Goal: Task Accomplishment & Management: Manage account settings

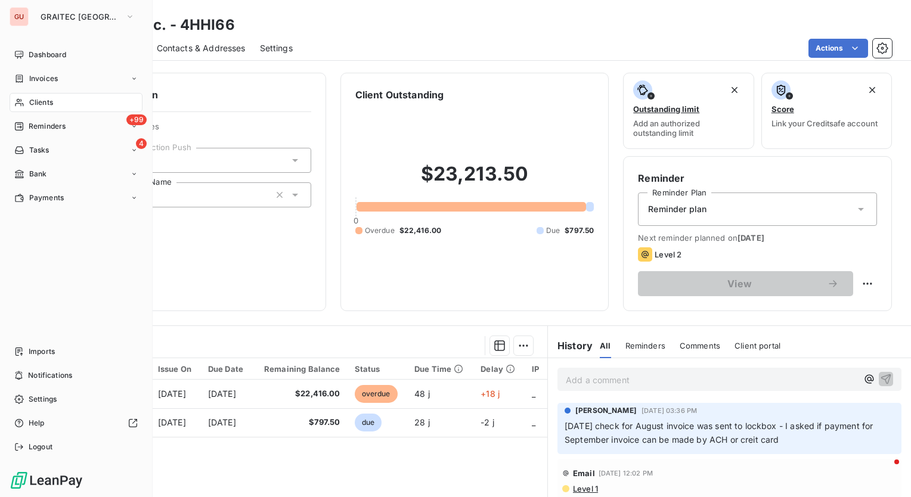
click at [33, 98] on span "Clients" at bounding box center [41, 102] width 24 height 11
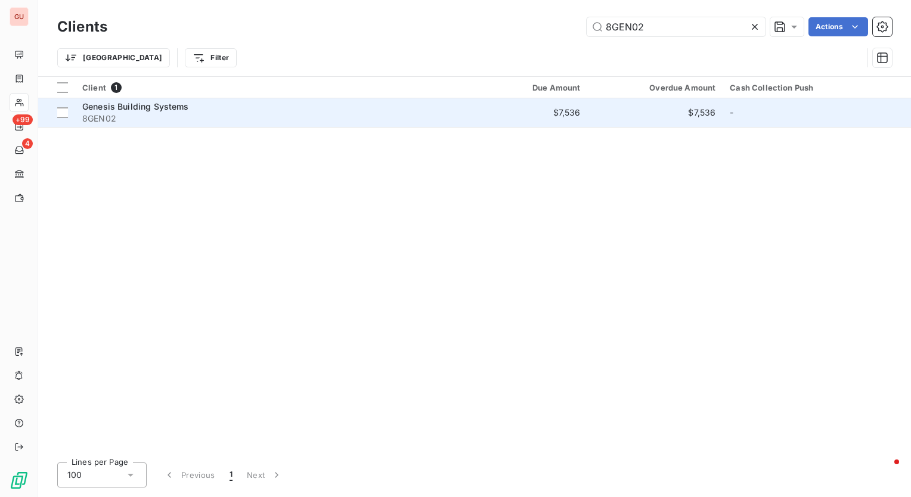
type input "8GEN02"
click at [169, 106] on span "Genesis Building Systems" at bounding box center [135, 106] width 107 height 10
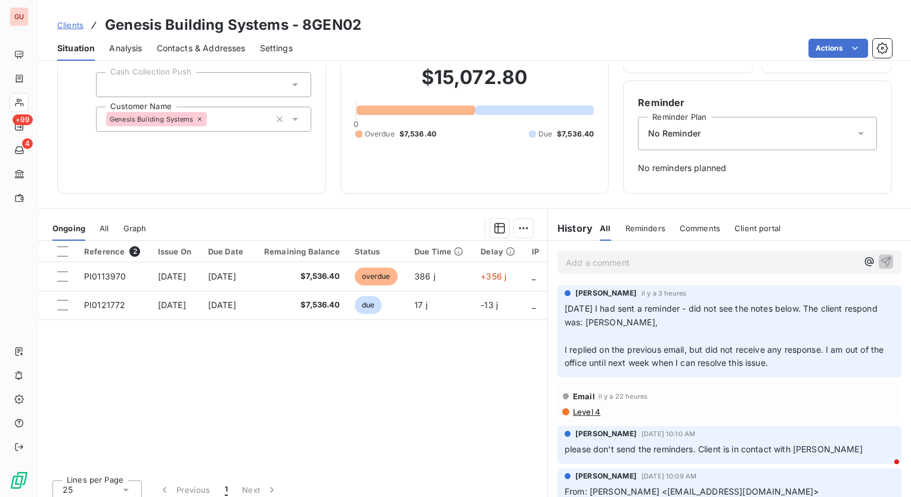
scroll to position [83, 0]
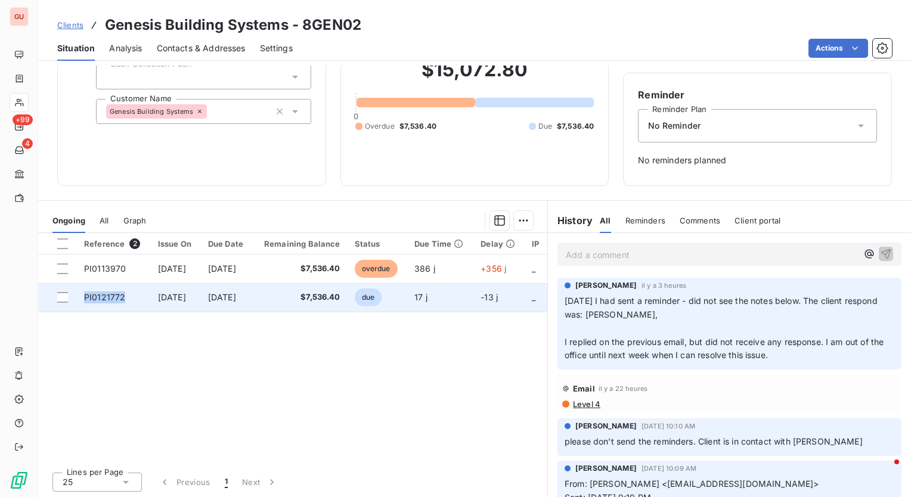
drag, startPoint x: 126, startPoint y: 297, endPoint x: 83, endPoint y: 302, distance: 43.1
click at [83, 302] on td "PI0121772" at bounding box center [114, 297] width 74 height 29
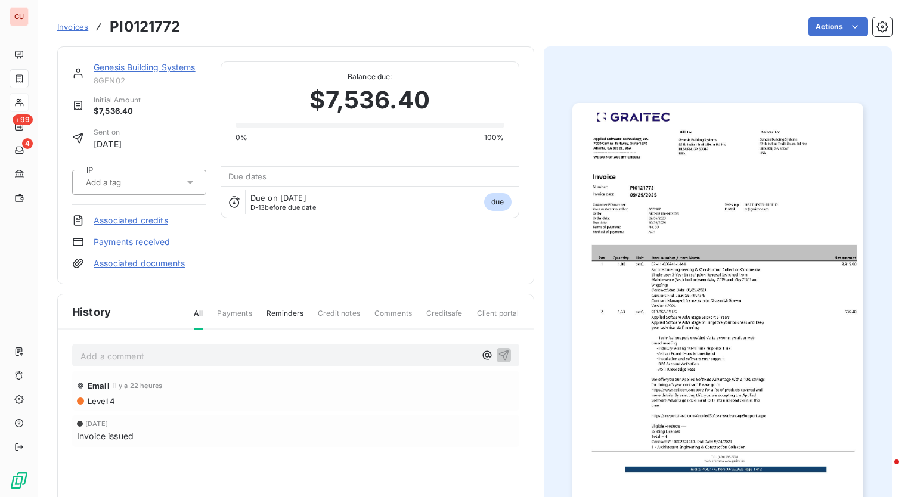
click at [688, 297] on img "button" at bounding box center [717, 308] width 291 height 411
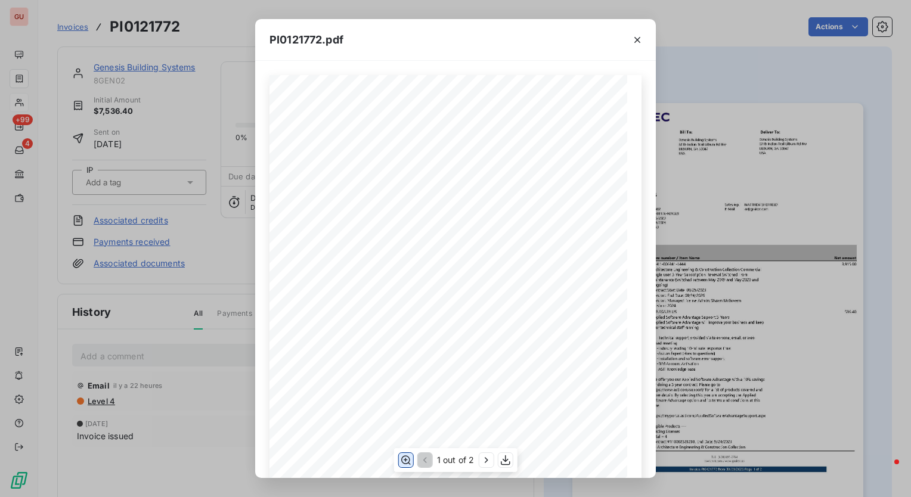
click at [405, 459] on icon "button" at bounding box center [406, 460] width 12 height 12
click at [222, 257] on div "PI0121772.pdf Pos. Quantity Unit Item number / Item Name Net amount 1 1.00 pc(s…" at bounding box center [455, 248] width 911 height 497
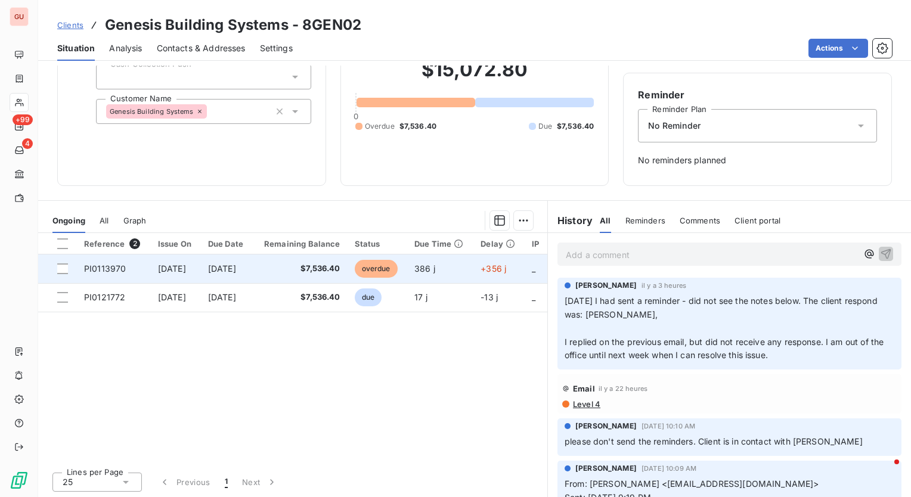
click at [114, 273] on td "PI0113970" at bounding box center [114, 268] width 74 height 29
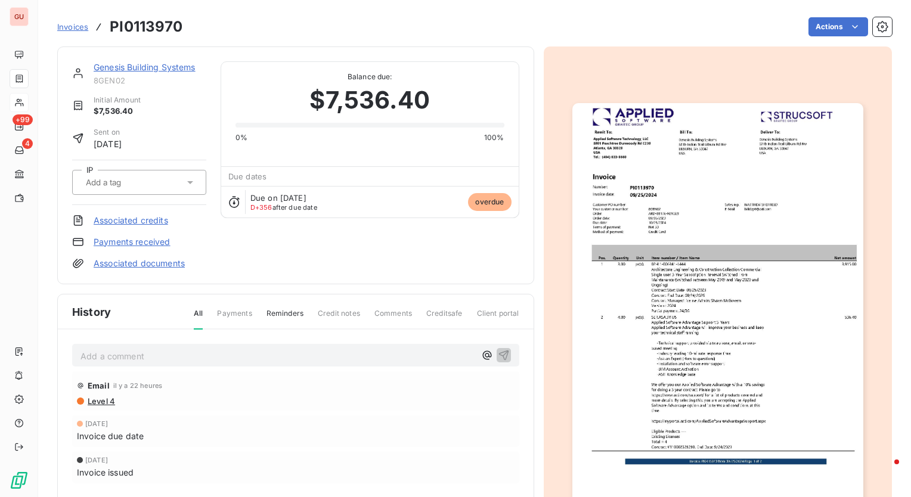
click at [162, 26] on h3 "PI0113970" at bounding box center [146, 26] width 73 height 21
copy h3 "PI0113970"
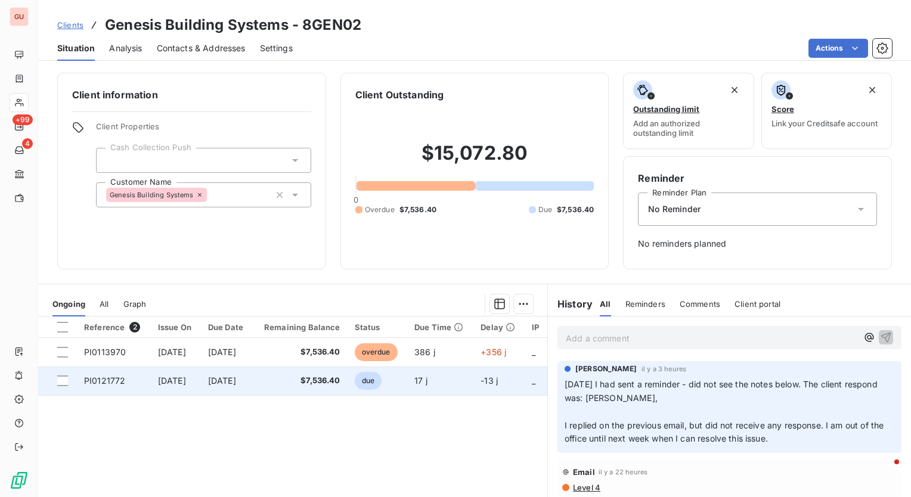
click at [119, 375] on span "PI0121772" at bounding box center [104, 380] width 41 height 10
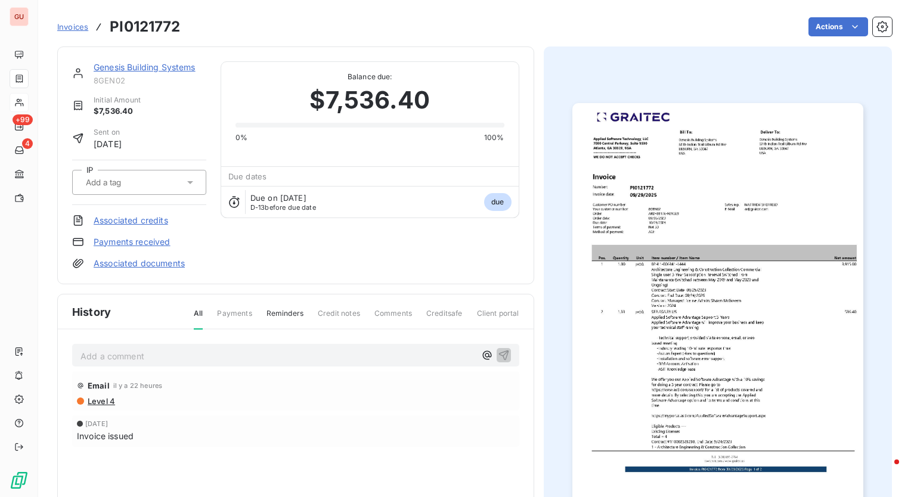
click at [160, 24] on h3 "PI0121772" at bounding box center [145, 26] width 70 height 21
copy h3 "PI0121772"
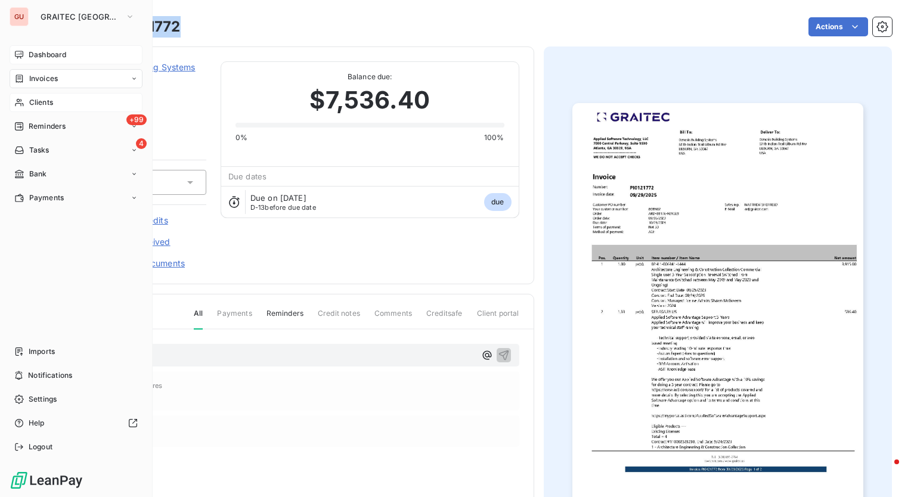
click at [55, 57] on span "Dashboard" at bounding box center [48, 54] width 38 height 11
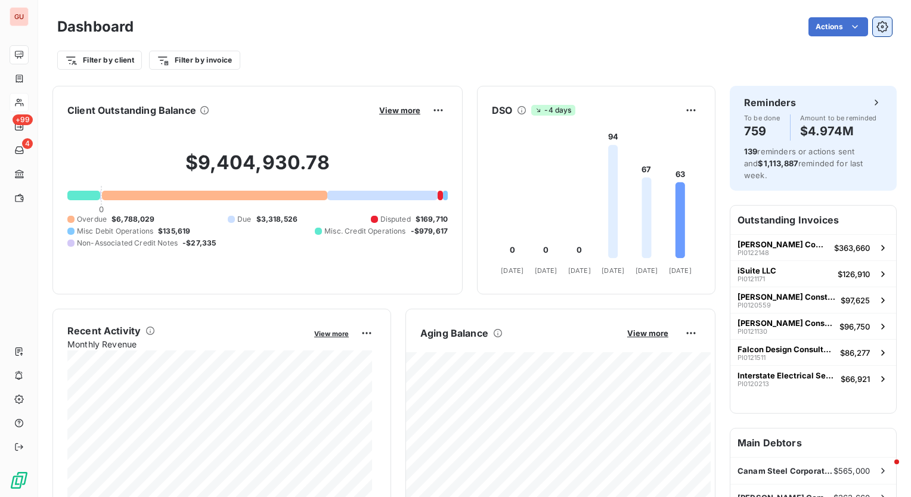
click at [876, 30] on icon "button" at bounding box center [882, 27] width 12 height 12
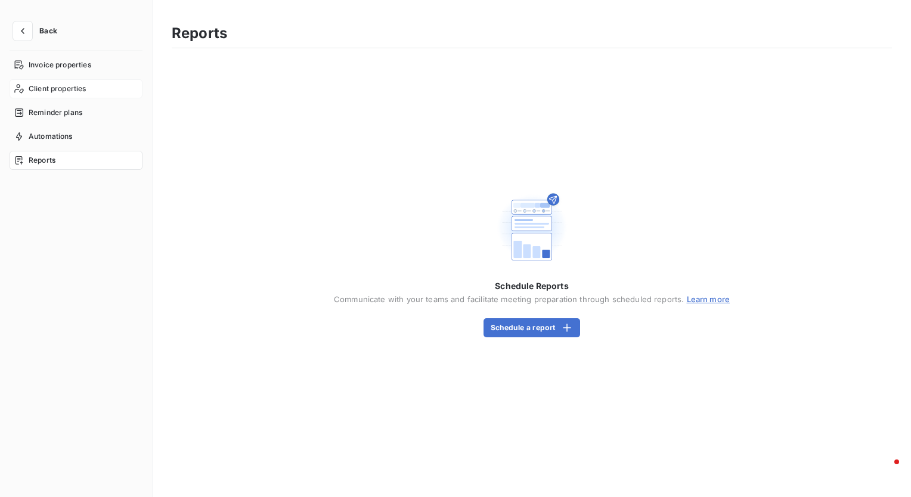
click at [45, 94] on div "Client properties" at bounding box center [76, 88] width 133 height 19
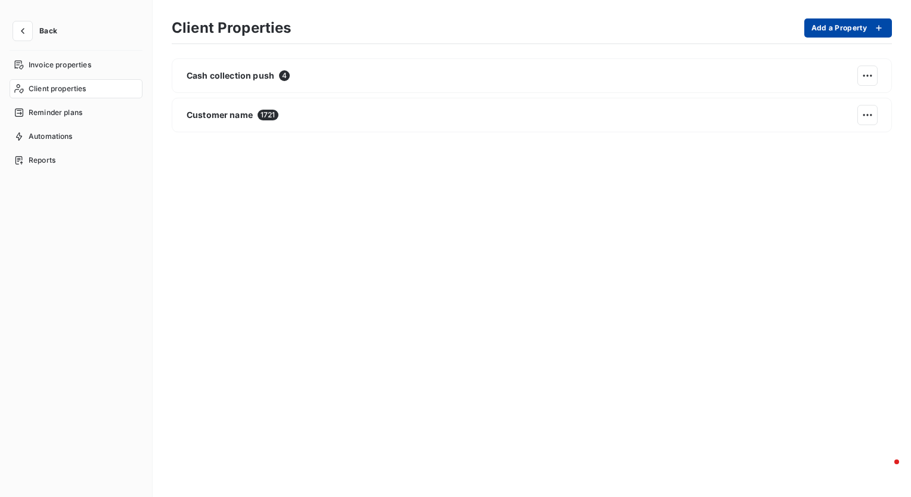
click at [834, 26] on button "Add a Property" at bounding box center [848, 27] width 88 height 19
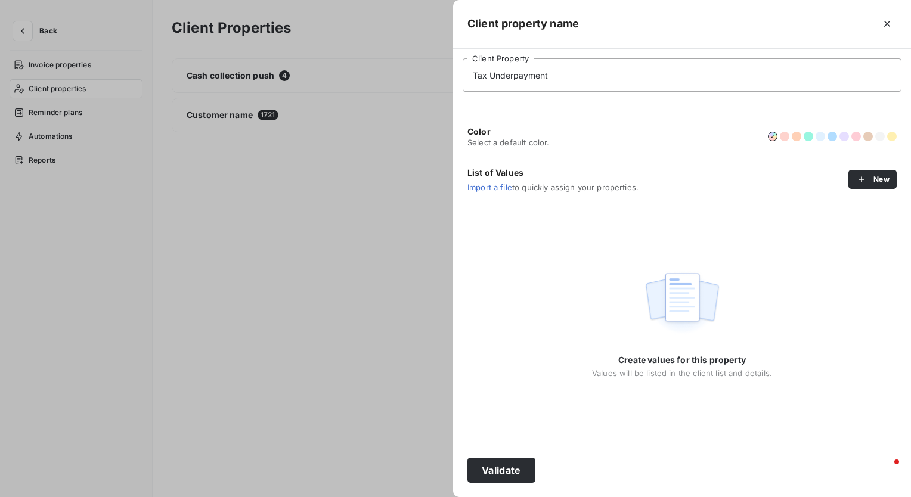
type input "Tax Underpayment"
click at [573, 142] on div "Color Select a default color." at bounding box center [681, 136] width 429 height 41
click at [867, 179] on div "button" at bounding box center [864, 179] width 18 height 12
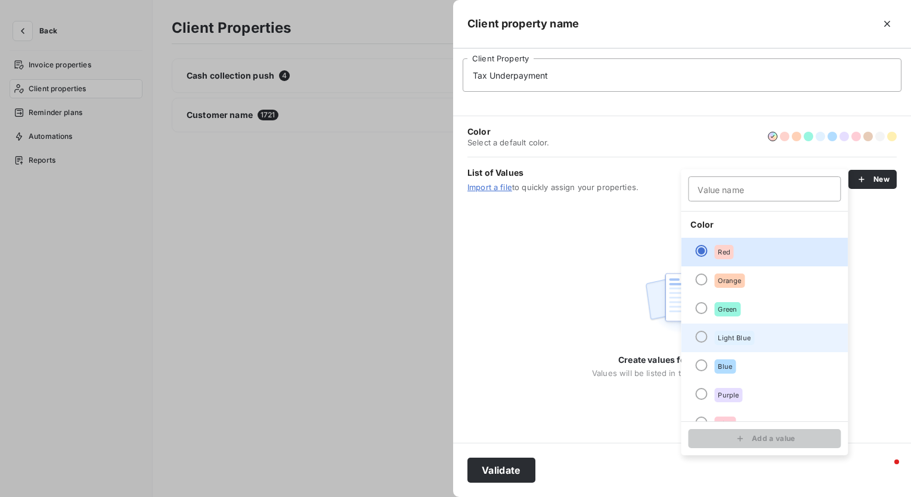
click at [701, 335] on div at bounding box center [701, 337] width 12 height 12
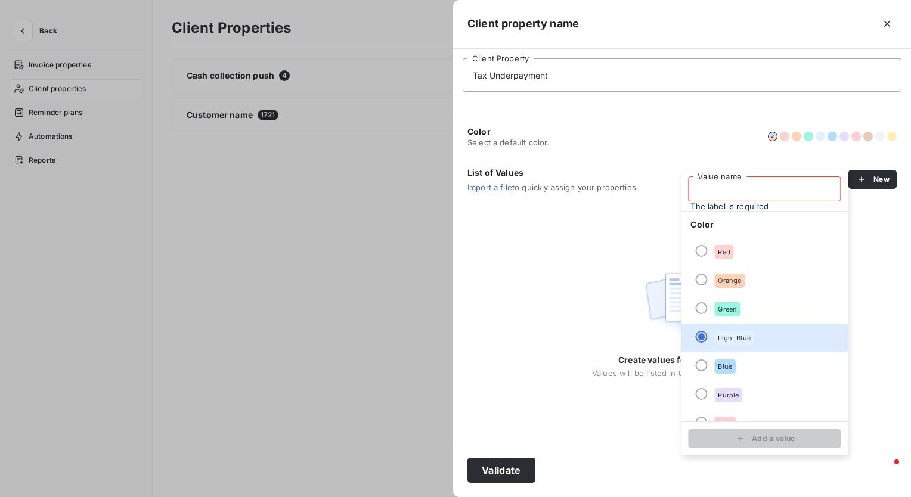
click at [719, 190] on input "Value name" at bounding box center [764, 188] width 153 height 25
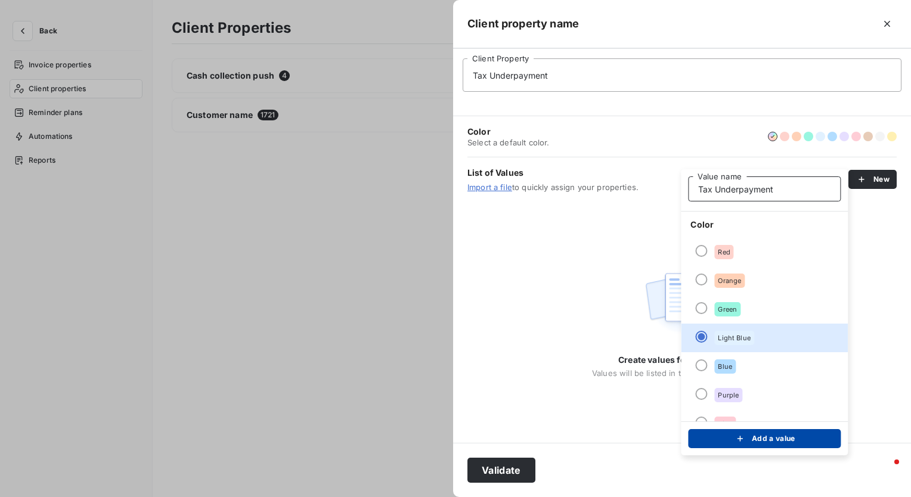
type input "Tax Underpayment"
click at [782, 440] on button "Add a value" at bounding box center [764, 438] width 153 height 19
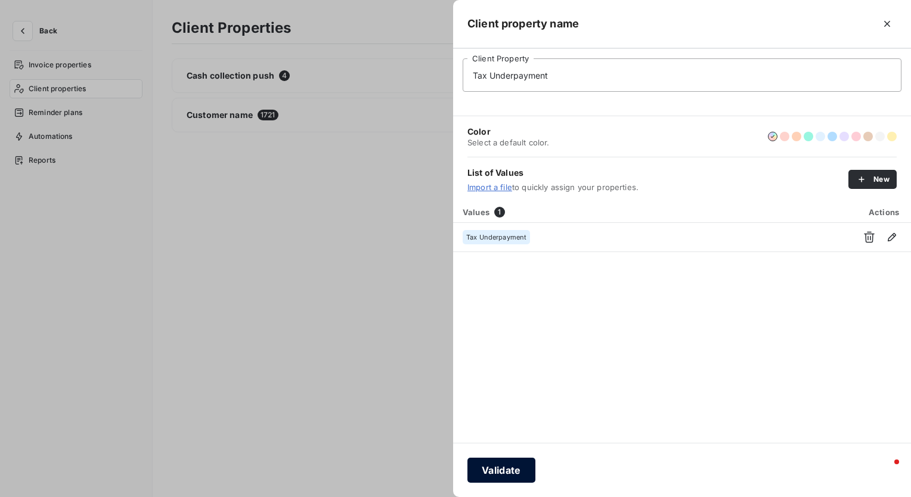
click at [494, 468] on button "Validate" at bounding box center [501, 470] width 68 height 25
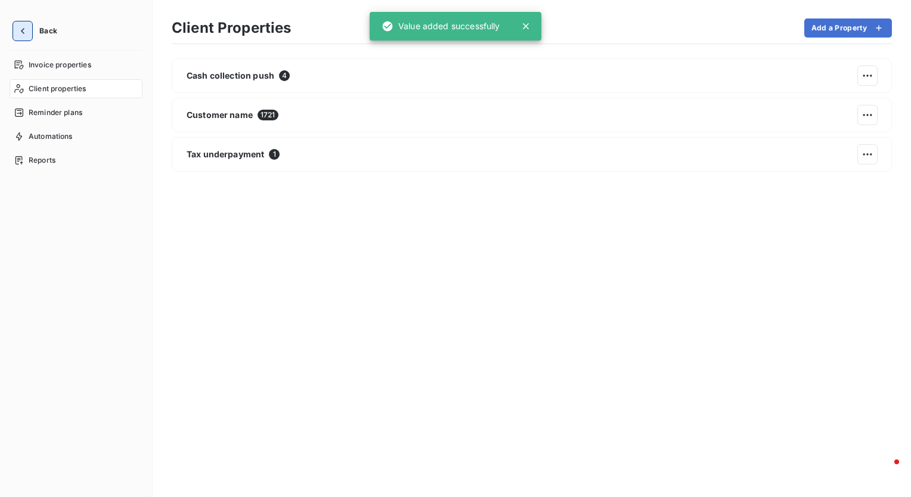
click at [23, 33] on icon "button" at bounding box center [23, 31] width 12 height 12
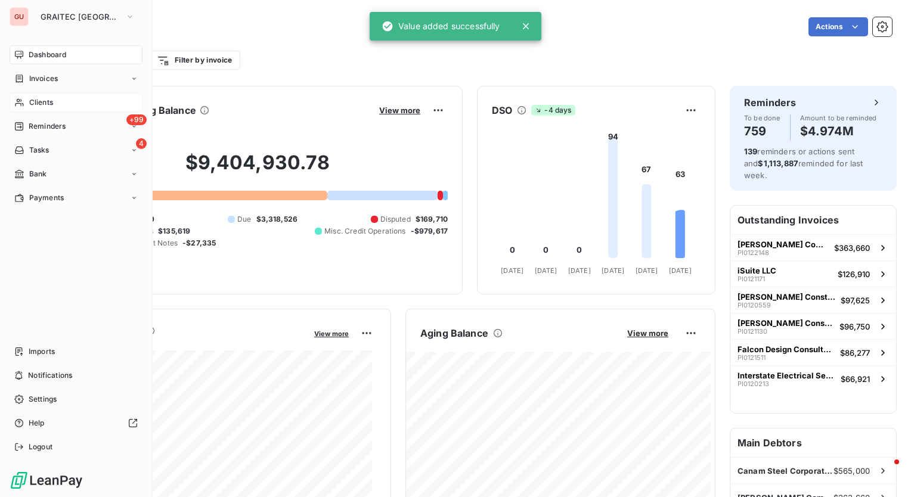
click at [43, 101] on span "Clients" at bounding box center [41, 102] width 24 height 11
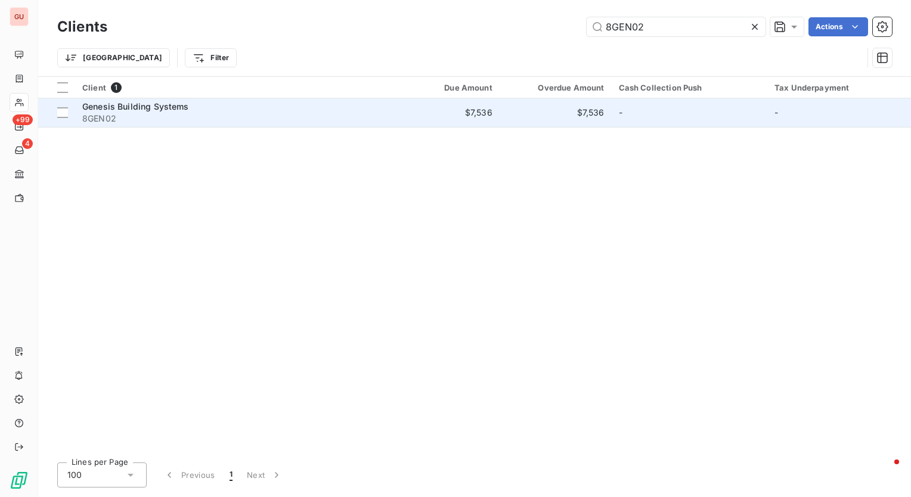
click at [181, 106] on span "Genesis Building Systems" at bounding box center [135, 106] width 107 height 10
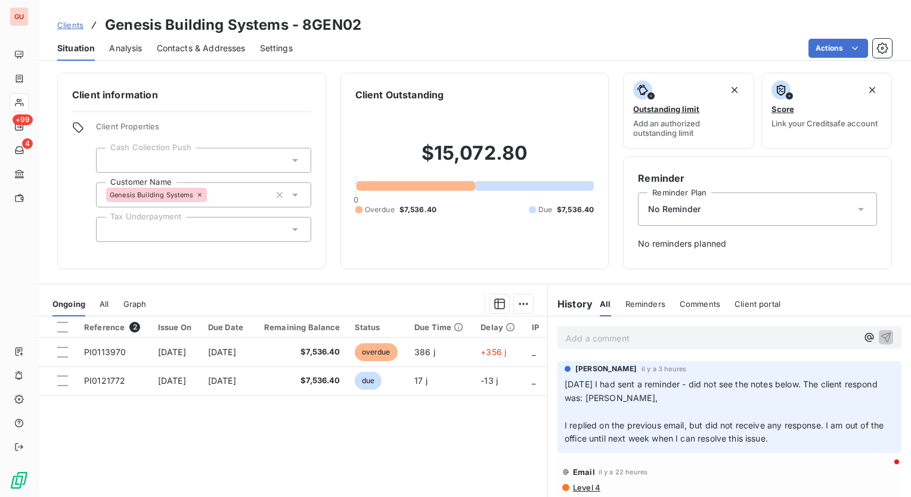
click at [170, 226] on div at bounding box center [203, 229] width 215 height 25
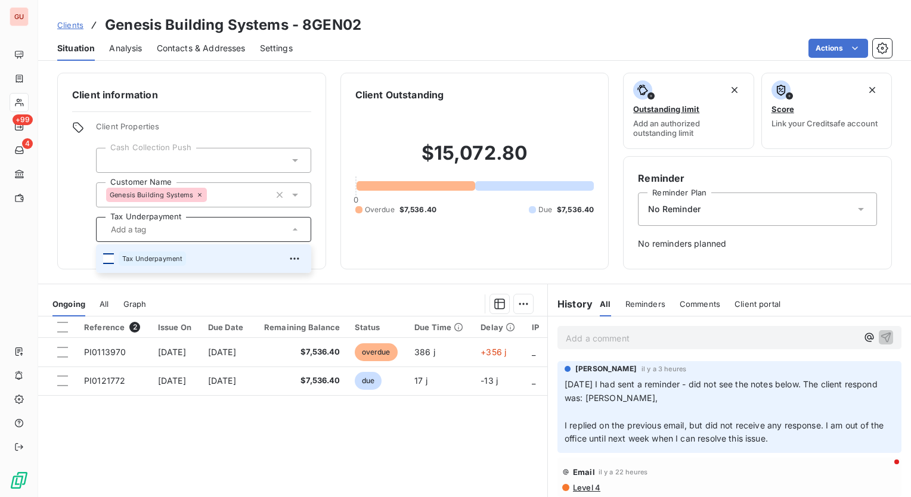
click at [107, 254] on div at bounding box center [108, 258] width 11 height 11
click at [176, 228] on icon at bounding box center [175, 229] width 7 height 7
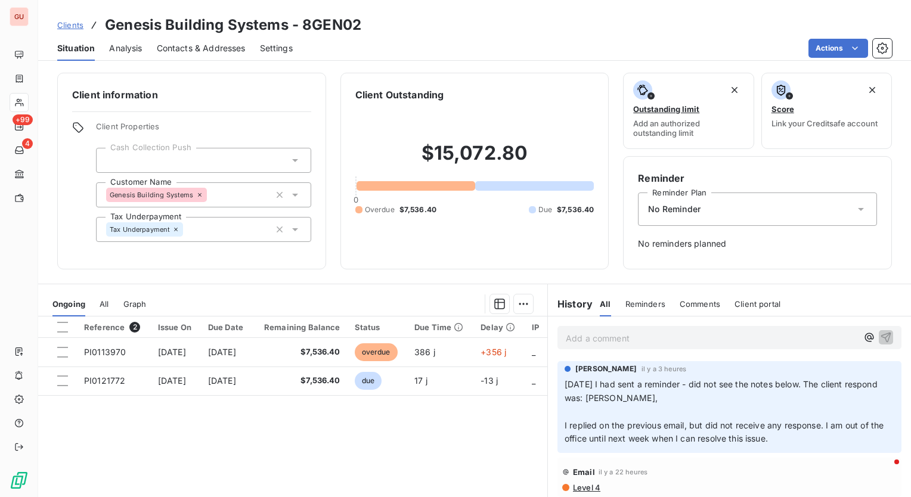
click at [160, 251] on div "Client information Client Properties Cash Collection Push Customer Name Genesis…" at bounding box center [191, 171] width 269 height 197
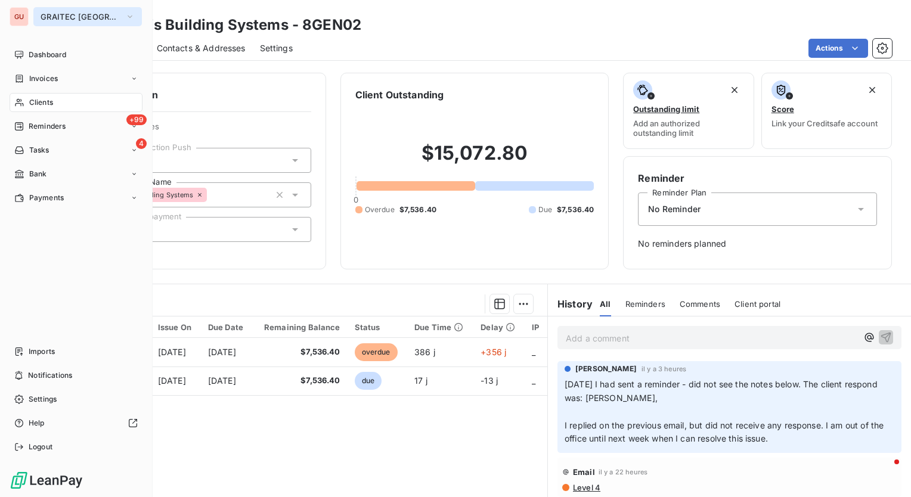
click at [82, 18] on span "GRAITEC [GEOGRAPHIC_DATA]" at bounding box center [81, 17] width 80 height 10
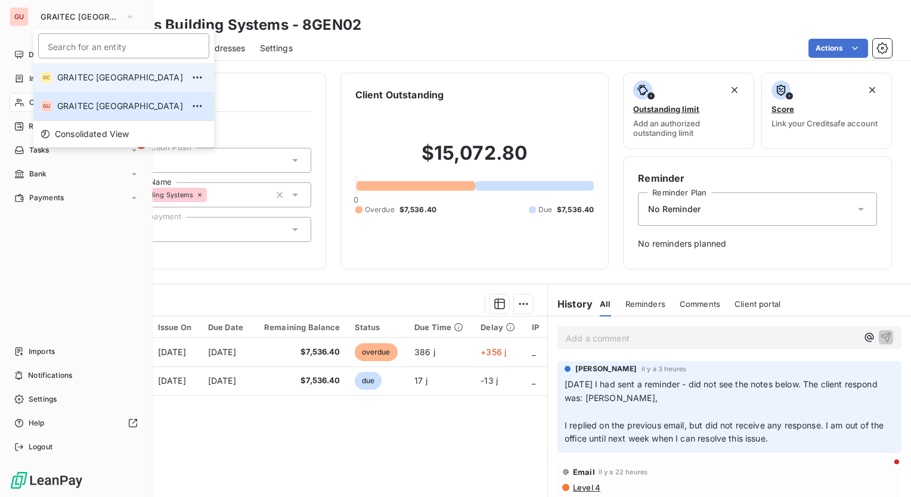
click at [85, 80] on span "GRAITEC [GEOGRAPHIC_DATA]" at bounding box center [120, 78] width 126 height 12
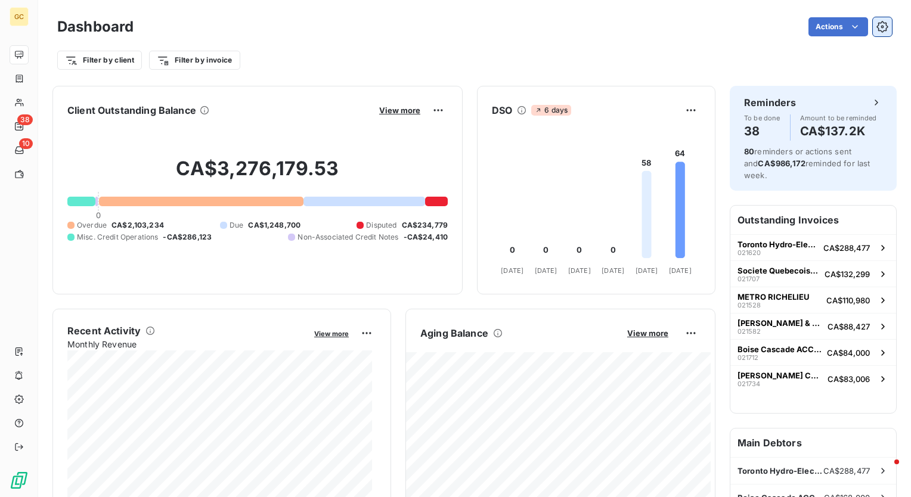
click at [876, 32] on icon "button" at bounding box center [881, 26] width 11 height 11
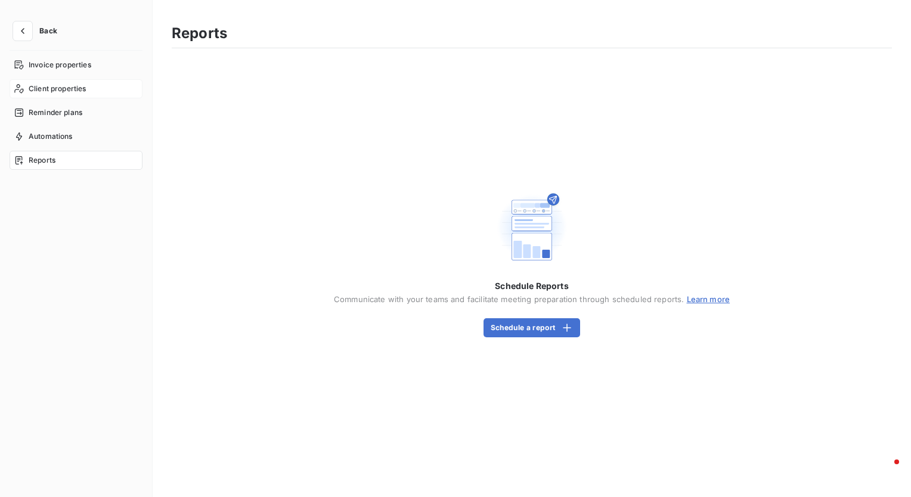
click at [57, 89] on span "Client properties" at bounding box center [58, 88] width 58 height 11
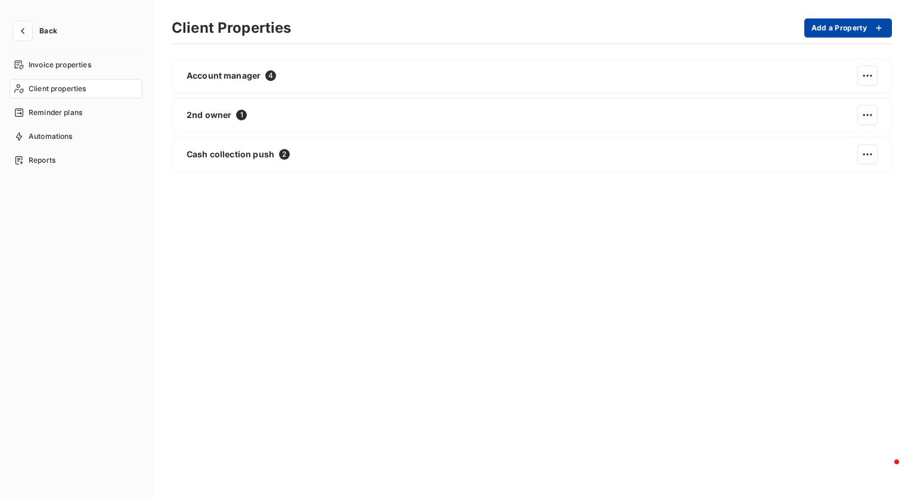
click at [839, 25] on button "Add a Property" at bounding box center [848, 27] width 88 height 19
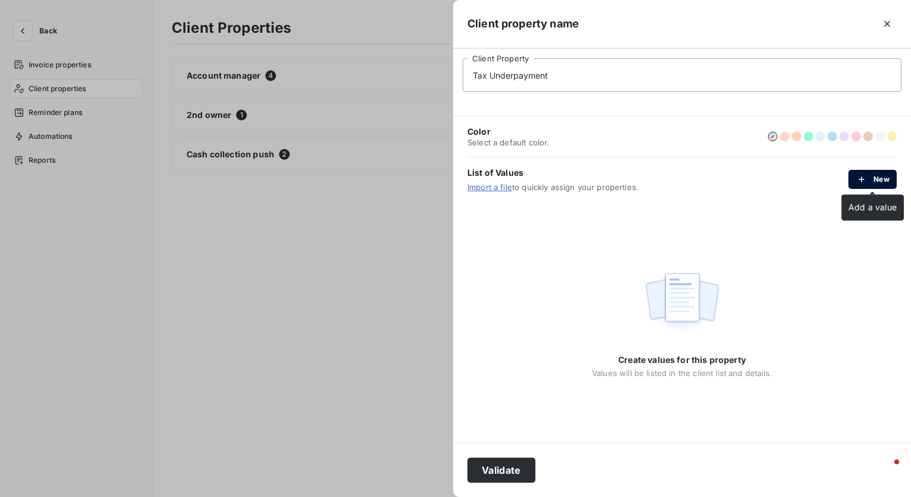
type input "Tax Underpayment"
click at [875, 177] on button "New" at bounding box center [872, 179] width 48 height 19
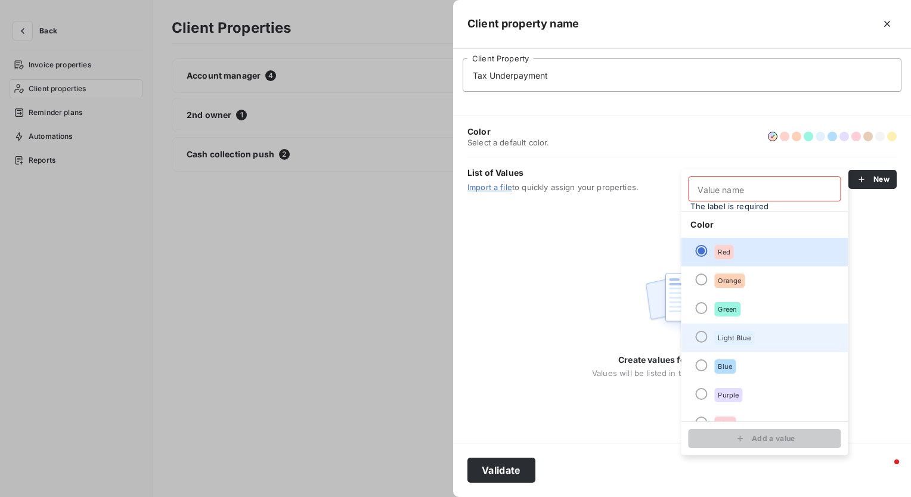
click at [701, 335] on div at bounding box center [701, 337] width 12 height 12
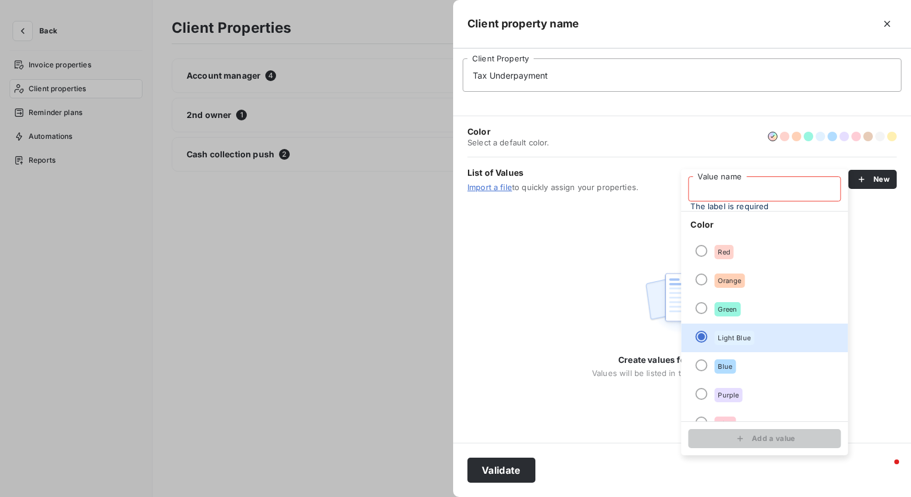
click at [720, 187] on input "Value name" at bounding box center [764, 188] width 153 height 25
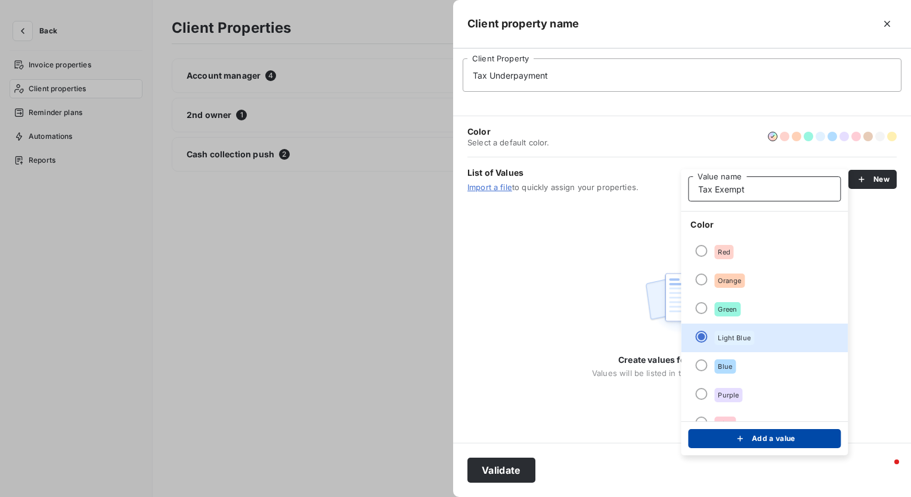
type input "Tax Exempt"
click at [743, 441] on icon "submit" at bounding box center [740, 439] width 12 height 12
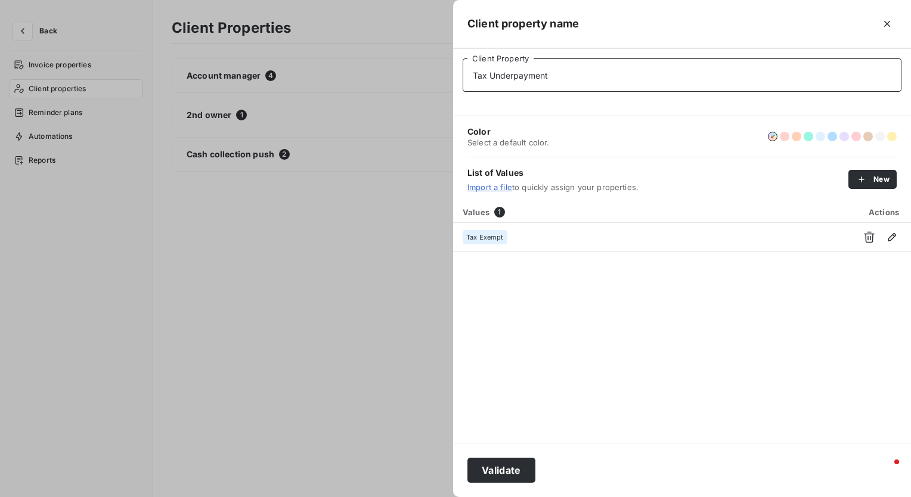
click at [551, 72] on input "Tax Underpayment" at bounding box center [681, 74] width 439 height 33
type input "Tax Underpayment"
click at [505, 473] on button "Validate" at bounding box center [501, 470] width 68 height 25
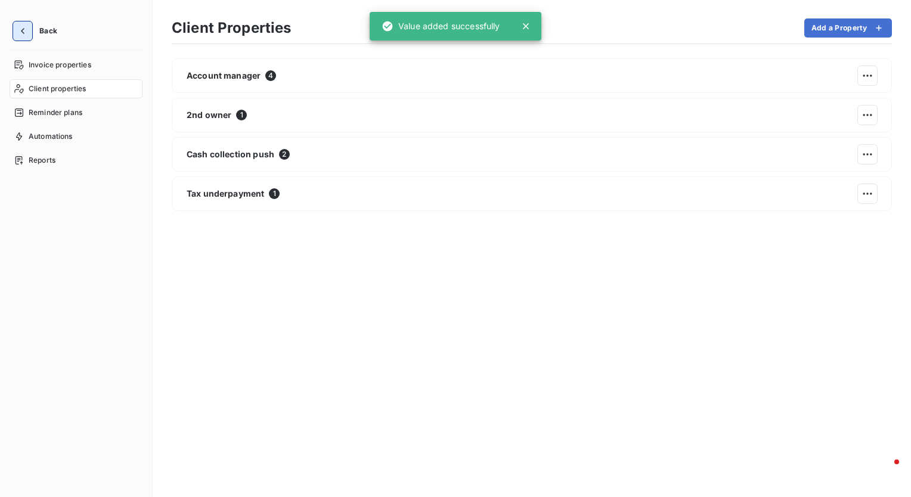
click at [20, 32] on icon "button" at bounding box center [23, 31] width 12 height 12
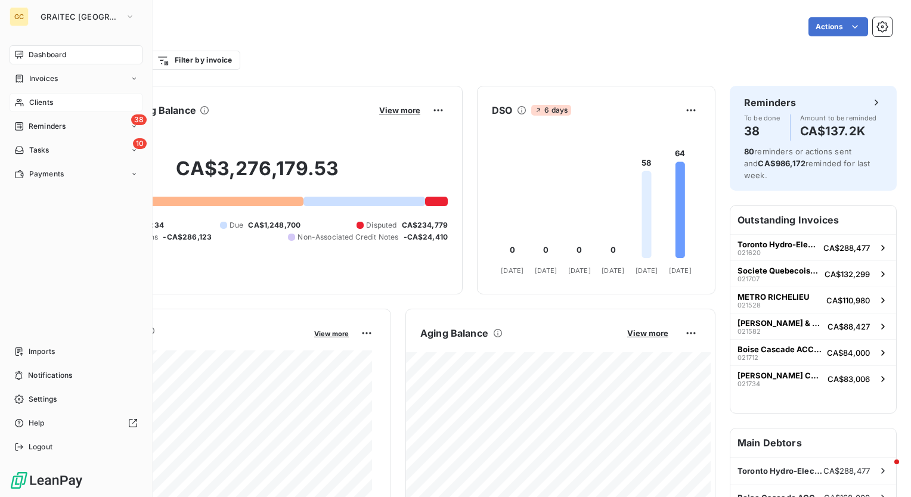
click at [52, 101] on span "Clients" at bounding box center [41, 102] width 24 height 11
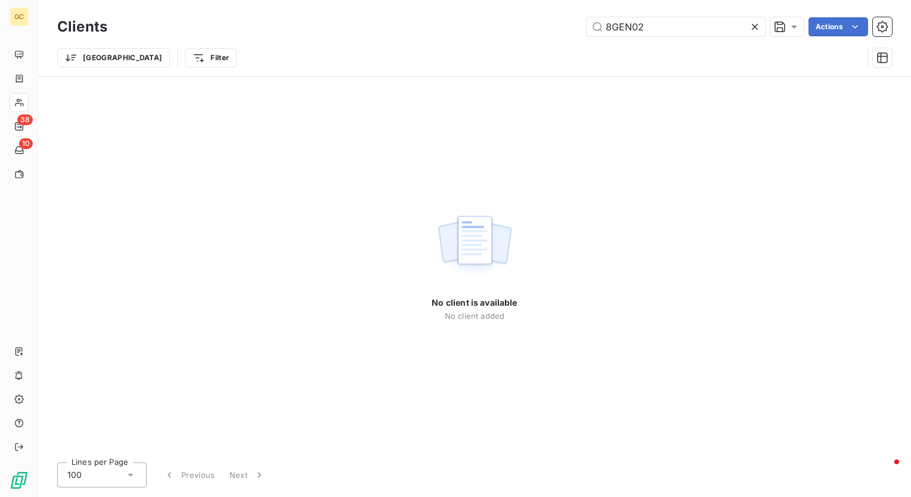
click at [757, 24] on icon at bounding box center [754, 27] width 12 height 12
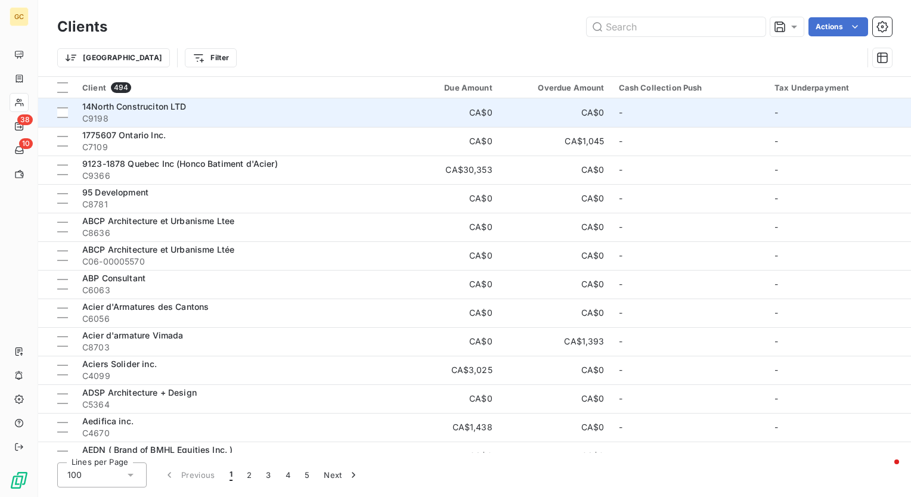
click at [148, 108] on span "14North Construciton LTD" at bounding box center [134, 106] width 104 height 10
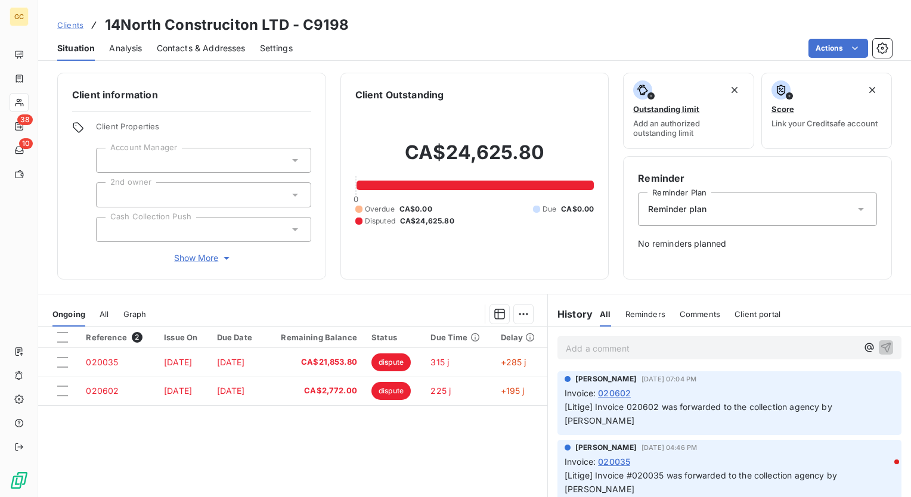
click at [205, 257] on span "Show More" at bounding box center [203, 258] width 58 height 12
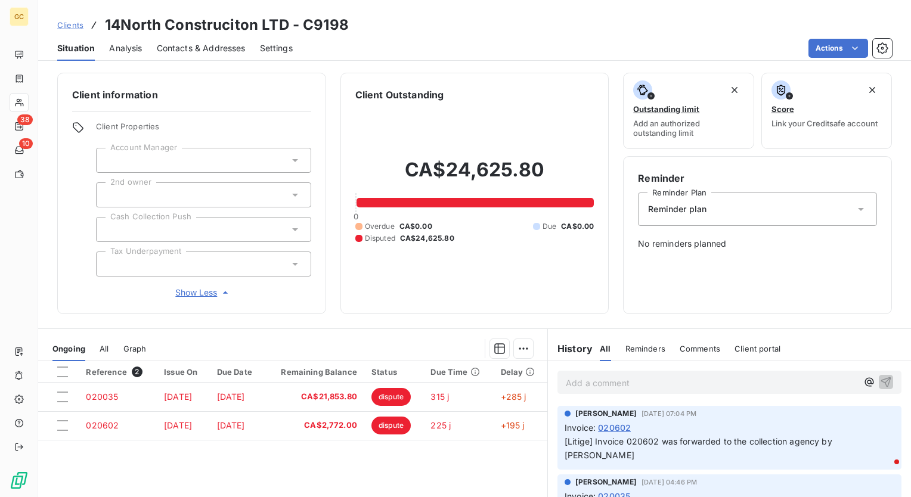
click at [196, 268] on div at bounding box center [203, 263] width 215 height 25
click at [63, 250] on div "Client information Client Properties Account Manager 2nd owner Cash Collection …" at bounding box center [191, 193] width 269 height 241
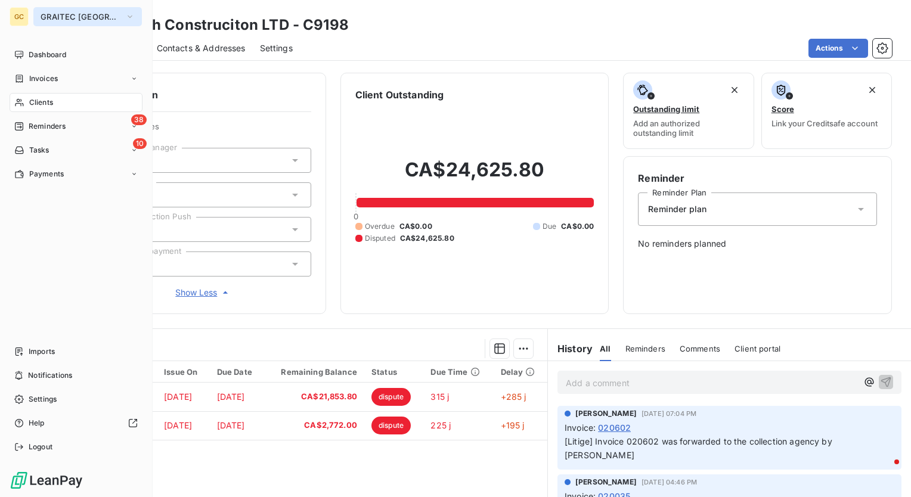
click at [95, 16] on span "GRAITEC [GEOGRAPHIC_DATA]" at bounding box center [81, 17] width 80 height 10
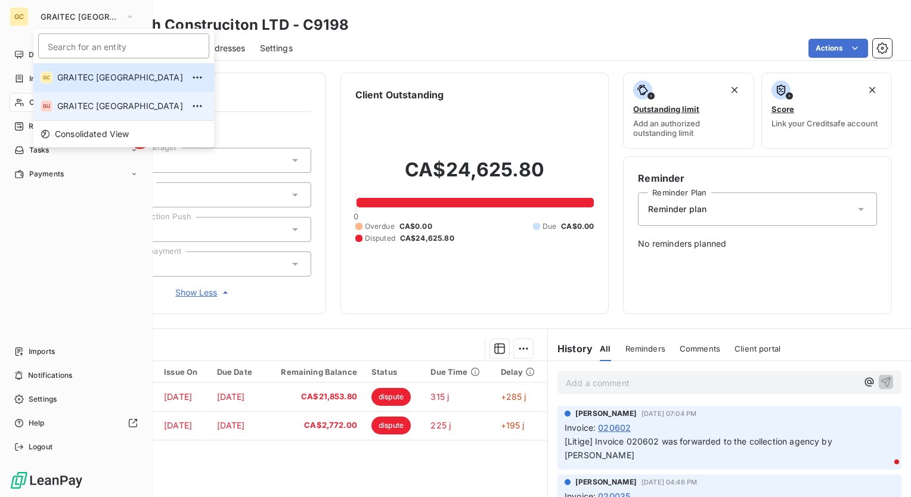
click at [88, 106] on span "GRAITEC [GEOGRAPHIC_DATA]" at bounding box center [120, 106] width 126 height 12
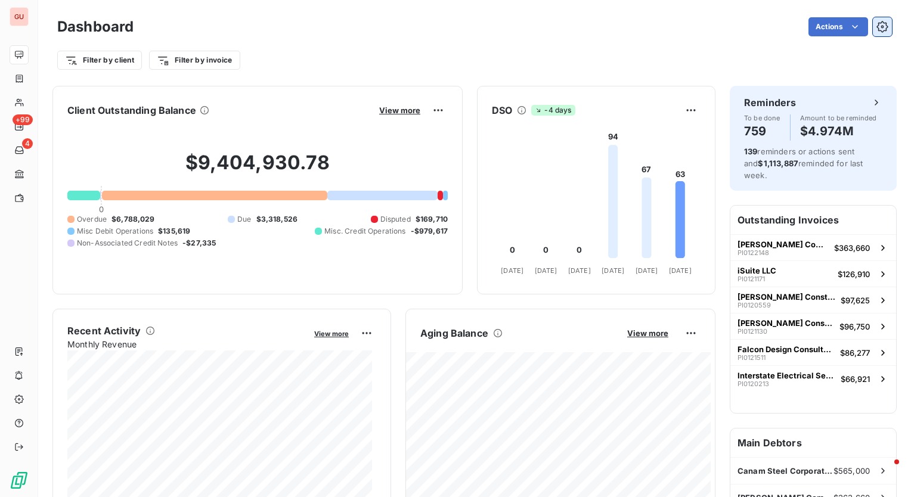
click at [876, 21] on icon "button" at bounding box center [882, 27] width 12 height 12
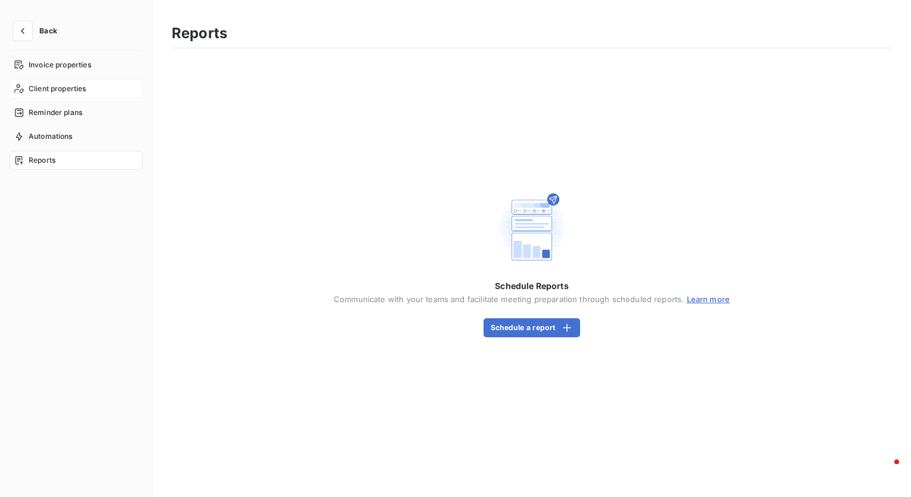
click at [42, 92] on span "Client properties" at bounding box center [58, 88] width 58 height 11
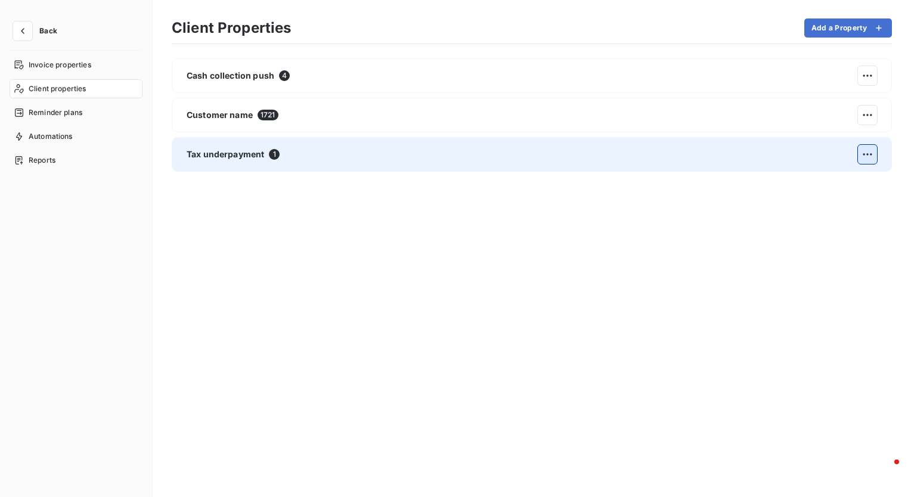
click at [863, 156] on html "Back Invoice properties Client properties Reminder plans Automations Reports Cl…" at bounding box center [455, 248] width 911 height 497
click at [860, 181] on icon at bounding box center [859, 180] width 2 height 5
click at [741, 184] on div "Edit" at bounding box center [735, 185] width 67 height 19
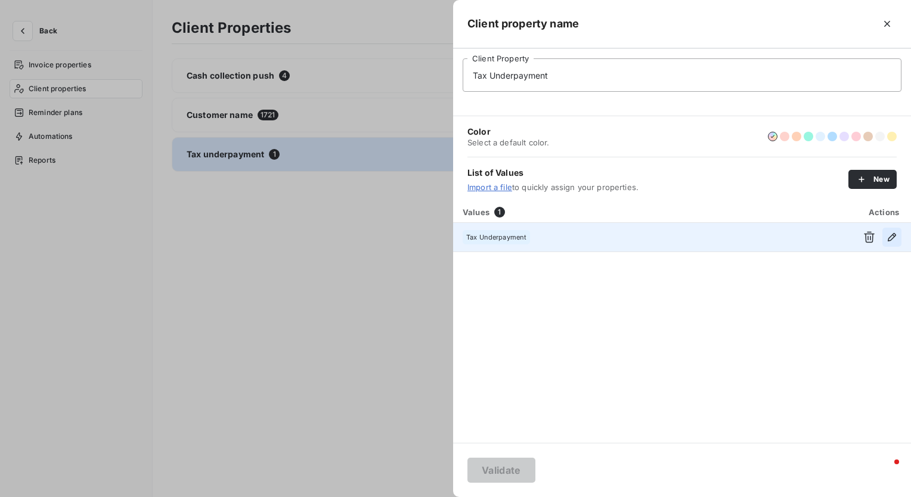
click at [890, 234] on icon "button" at bounding box center [892, 237] width 12 height 12
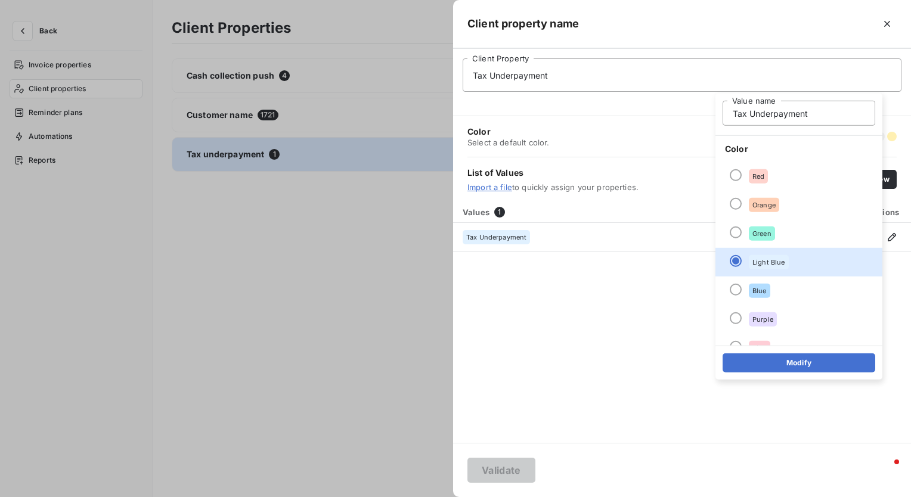
click at [822, 114] on input "Tax Underpayment" at bounding box center [798, 113] width 153 height 25
drag, startPoint x: 822, startPoint y: 114, endPoint x: 750, endPoint y: 114, distance: 72.1
click at [750, 114] on input "Tax Underpayment" at bounding box center [798, 113] width 153 height 25
type input "Tax Exempt"
click at [801, 365] on button "Modify" at bounding box center [798, 362] width 153 height 19
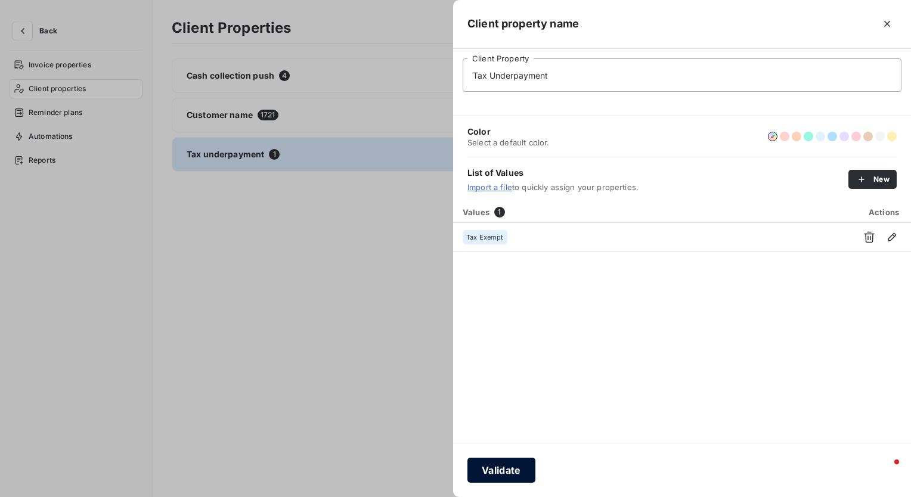
click at [493, 467] on button "Validate" at bounding box center [501, 470] width 68 height 25
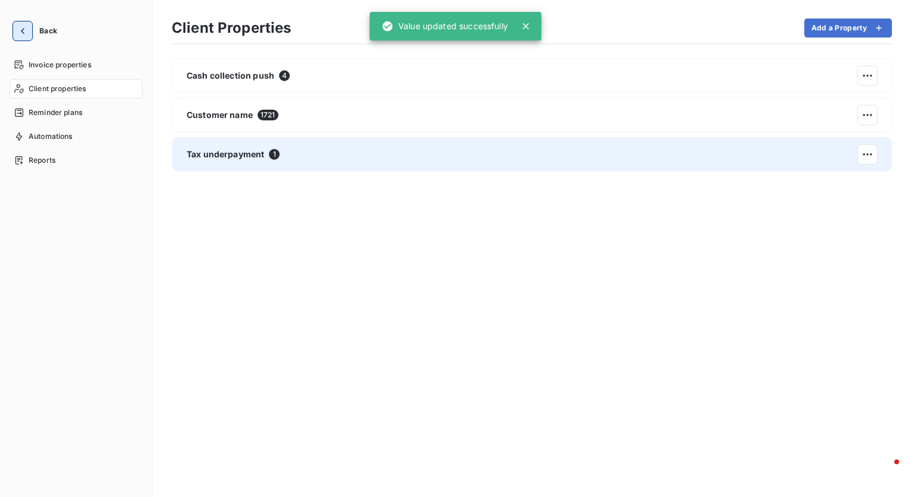
click at [24, 35] on icon "button" at bounding box center [23, 31] width 12 height 12
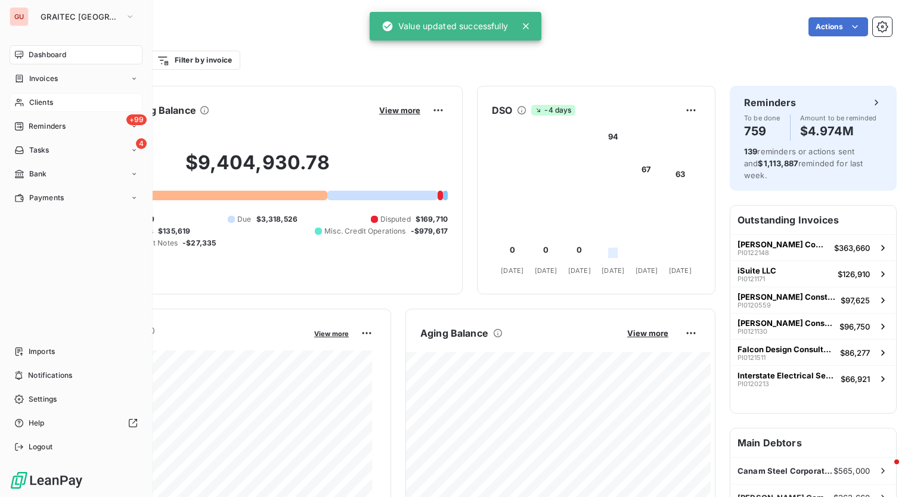
click at [52, 102] on span "Clients" at bounding box center [41, 102] width 24 height 11
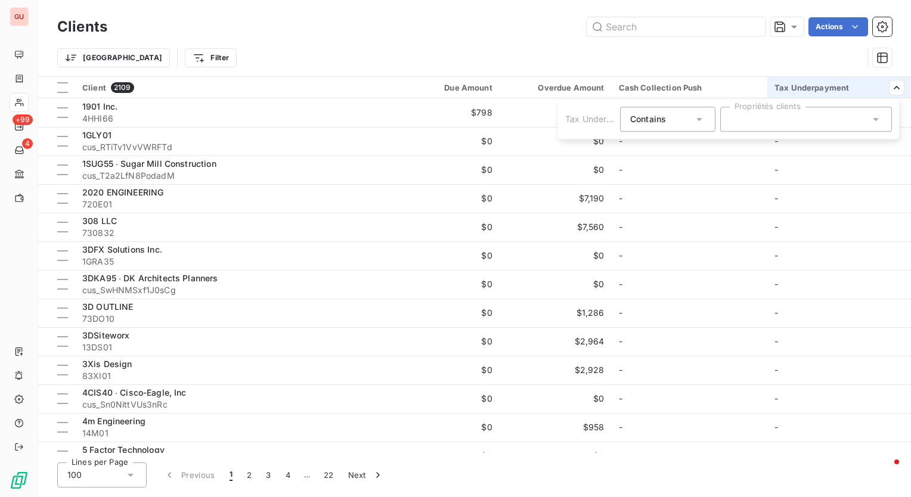
click at [765, 115] on div at bounding box center [806, 119] width 172 height 25
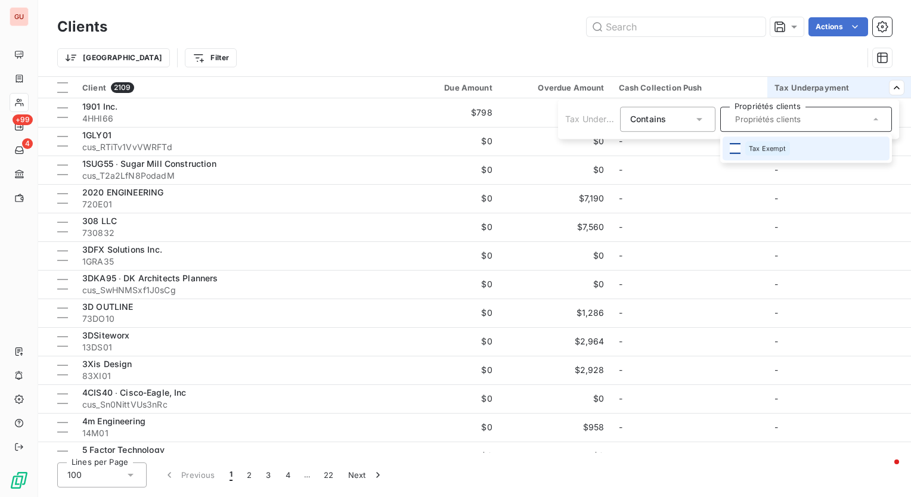
click at [732, 148] on div at bounding box center [734, 148] width 11 height 11
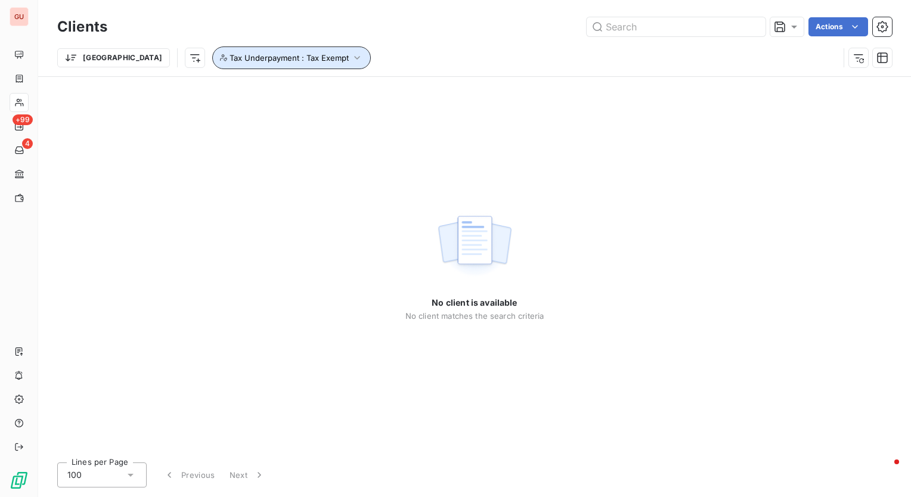
click at [351, 58] on icon "button" at bounding box center [357, 58] width 12 height 12
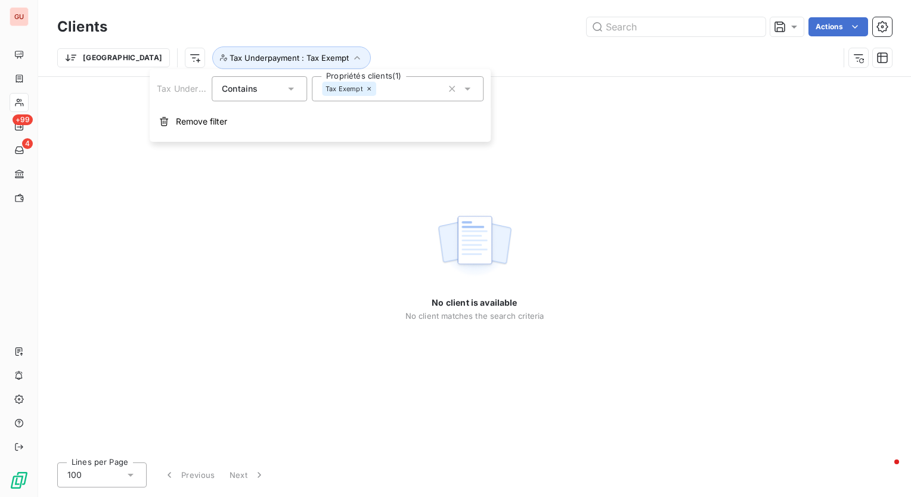
click at [370, 87] on icon at bounding box center [368, 88] width 7 height 7
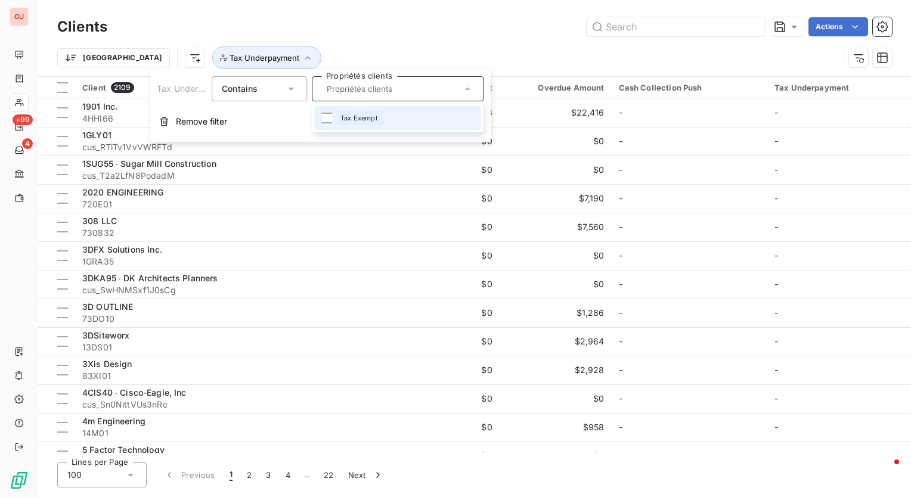
click at [386, 33] on div "Actions" at bounding box center [507, 26] width 770 height 19
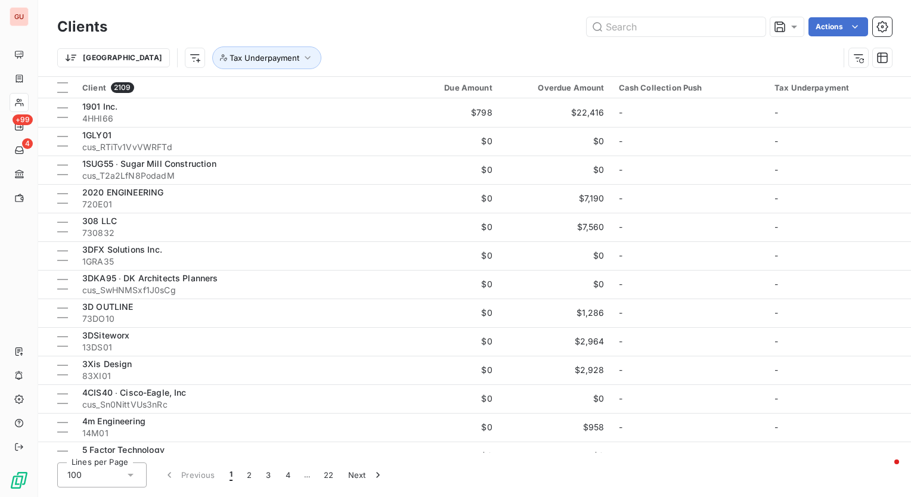
click at [479, 39] on html "GU +99 4 Clients Actions Trier Tax Underpayment Client 2109 Due Amount Overdue …" at bounding box center [455, 248] width 911 height 497
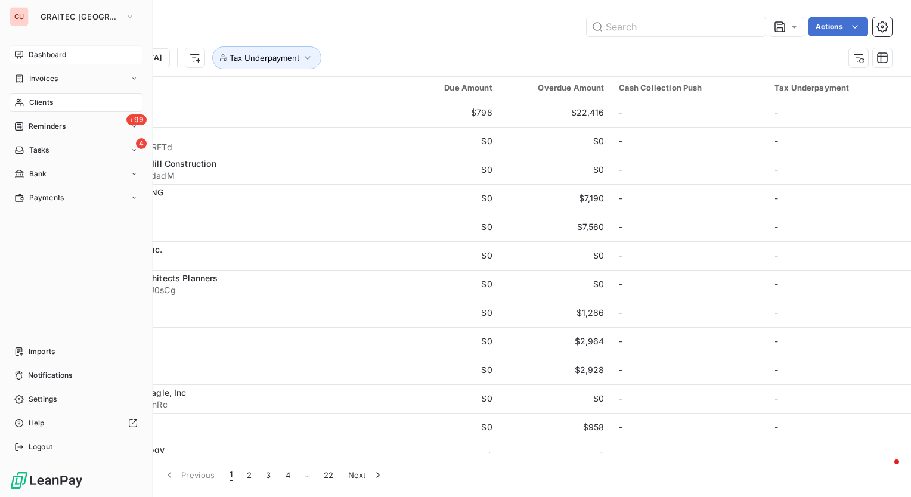
click at [38, 54] on span "Dashboard" at bounding box center [48, 54] width 38 height 11
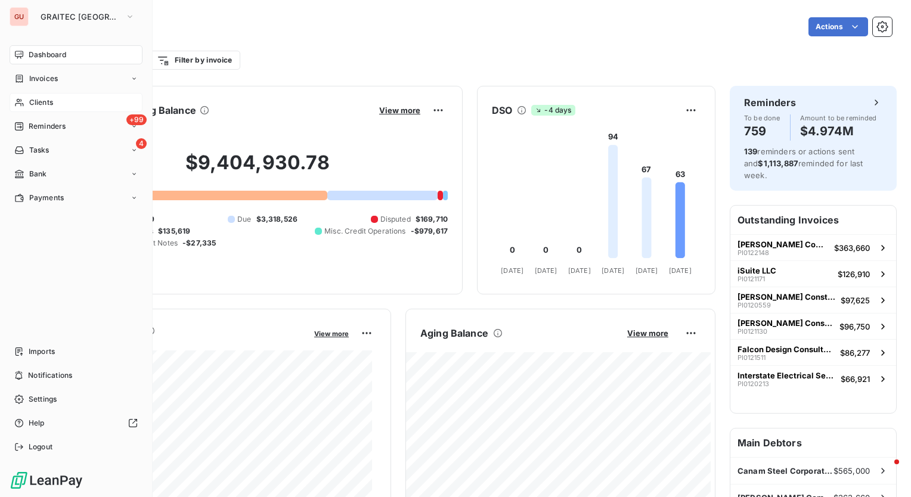
click at [36, 98] on span "Clients" at bounding box center [41, 102] width 24 height 11
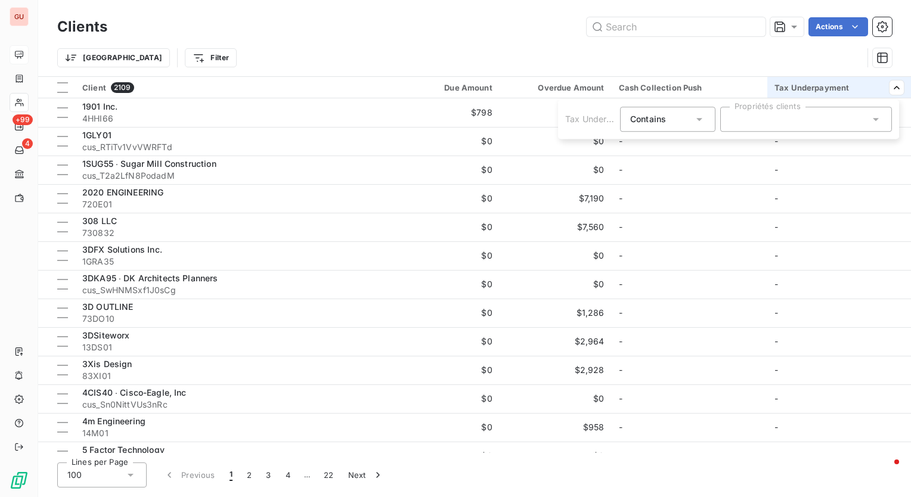
click at [886, 57] on html "GU +99 4 Clients Actions [GEOGRAPHIC_DATA] Filter Client 2109 Due Amount Overdu…" at bounding box center [455, 248] width 911 height 497
click at [886, 57] on icon "button" at bounding box center [882, 58] width 12 height 12
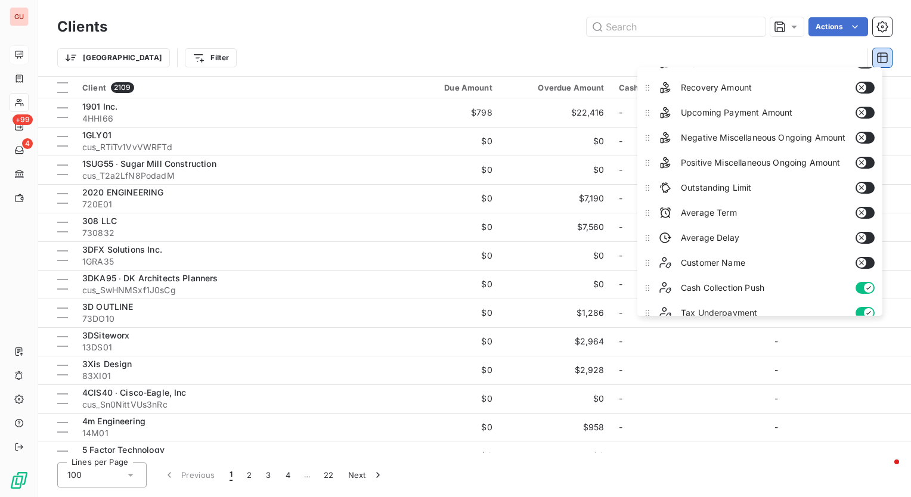
scroll to position [176, 0]
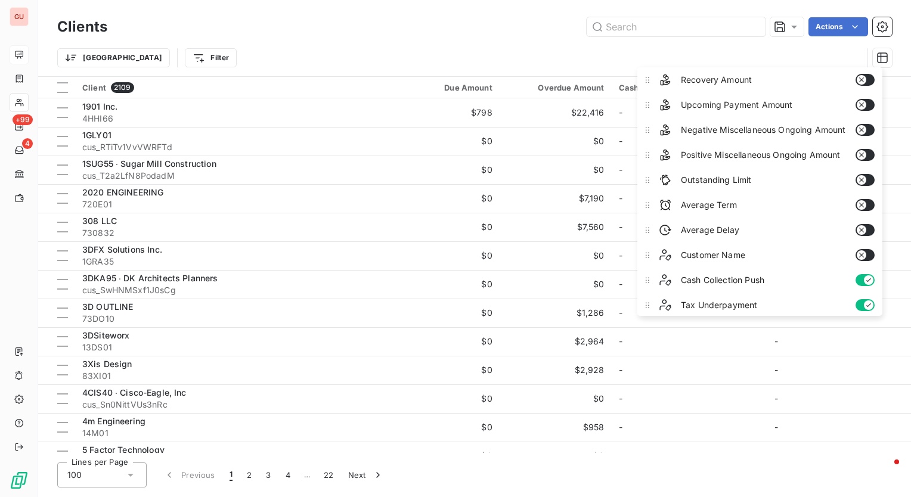
click at [858, 301] on button "button" at bounding box center [864, 305] width 19 height 12
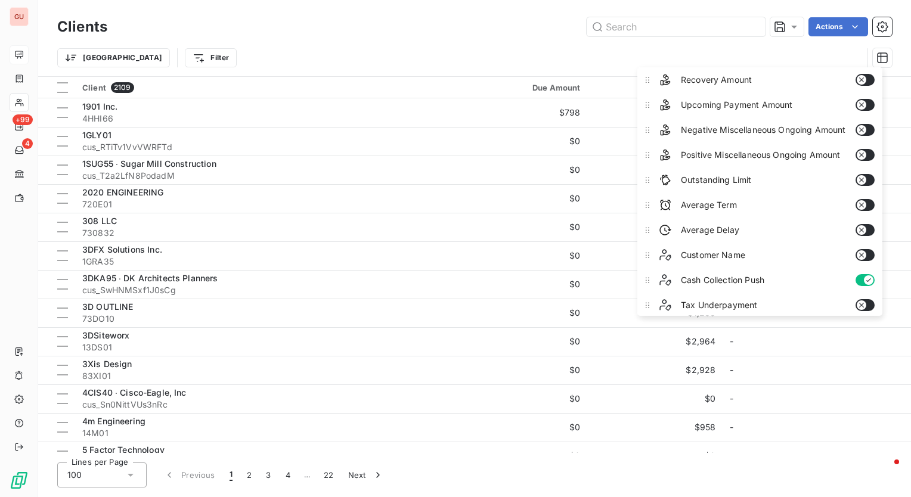
click at [872, 229] on button "button" at bounding box center [864, 230] width 19 height 12
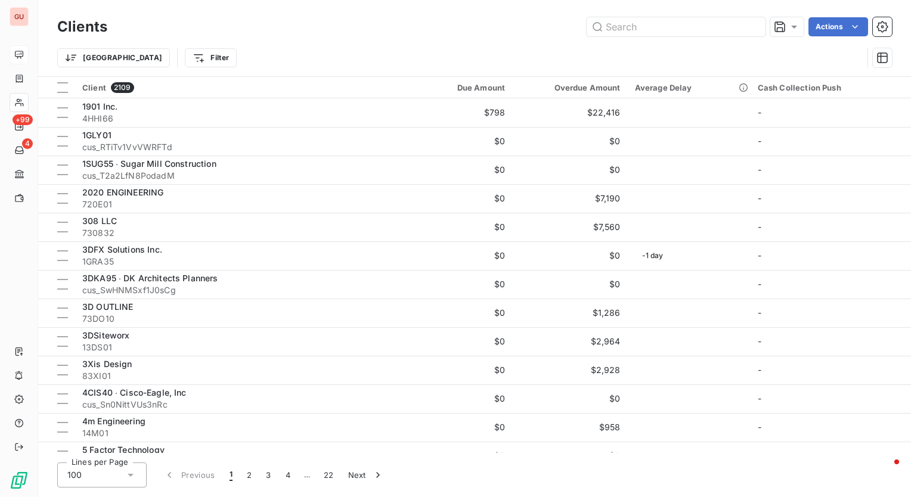
click at [424, 40] on div "Trier Filter" at bounding box center [474, 57] width 834 height 37
click at [878, 55] on icon "button" at bounding box center [882, 58] width 12 height 12
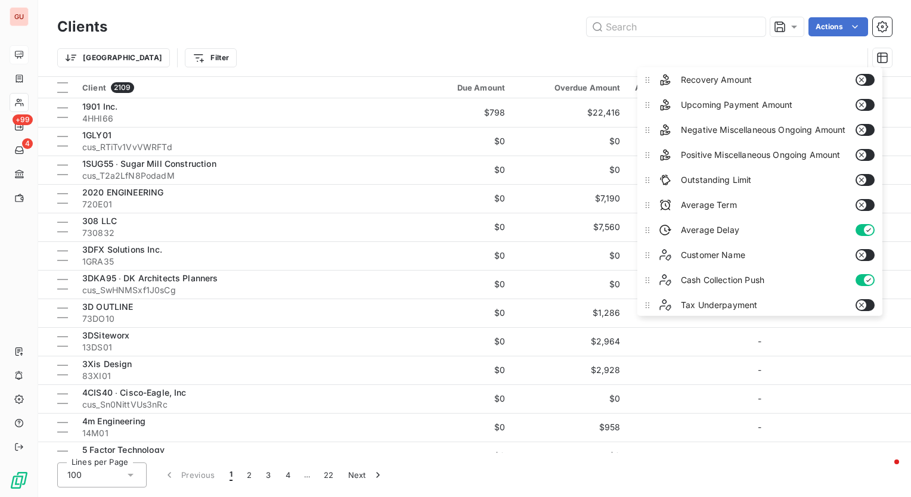
click at [863, 228] on button "button" at bounding box center [864, 230] width 19 height 12
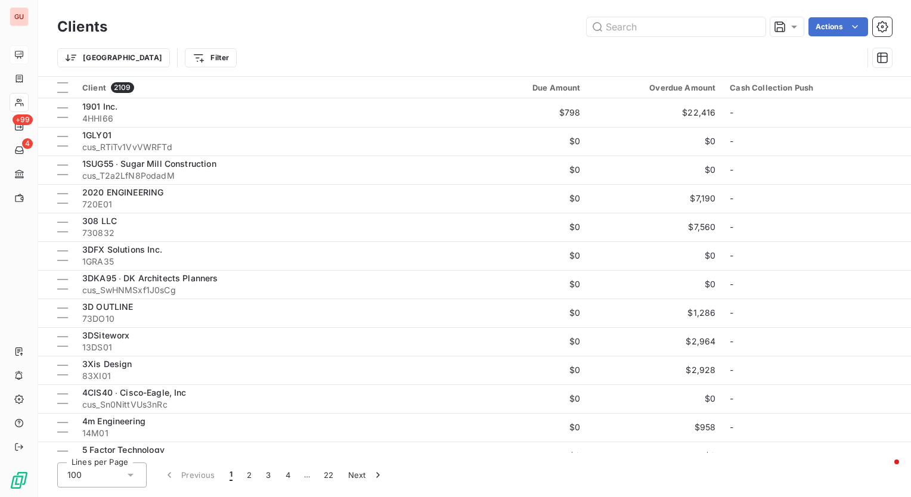
click at [495, 32] on div "Actions" at bounding box center [507, 26] width 770 height 19
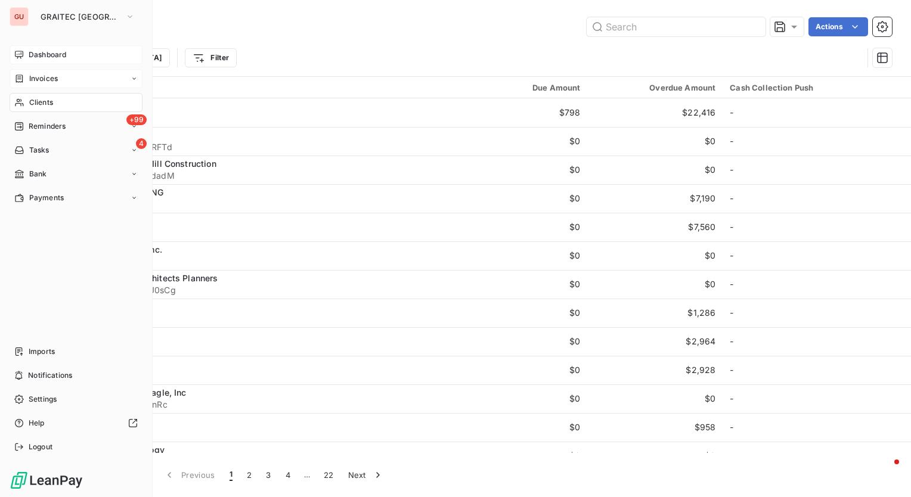
click at [45, 73] on span "Invoices" at bounding box center [43, 78] width 29 height 11
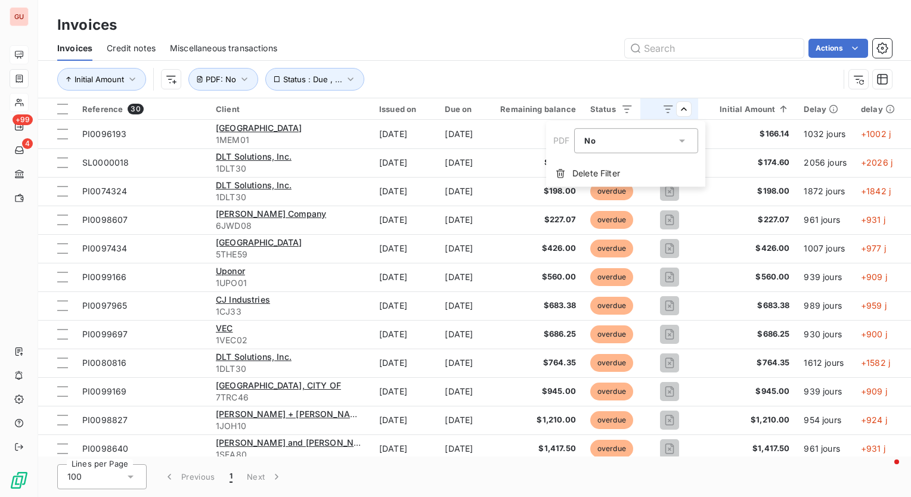
click at [680, 139] on icon at bounding box center [682, 141] width 12 height 12
click at [598, 70] on html "GU +99 4 Invoices Invoices Credit notes Miscellaneous transactions Actions Init…" at bounding box center [455, 248] width 911 height 497
click at [613, 172] on span "Delete Filter" at bounding box center [596, 173] width 48 height 12
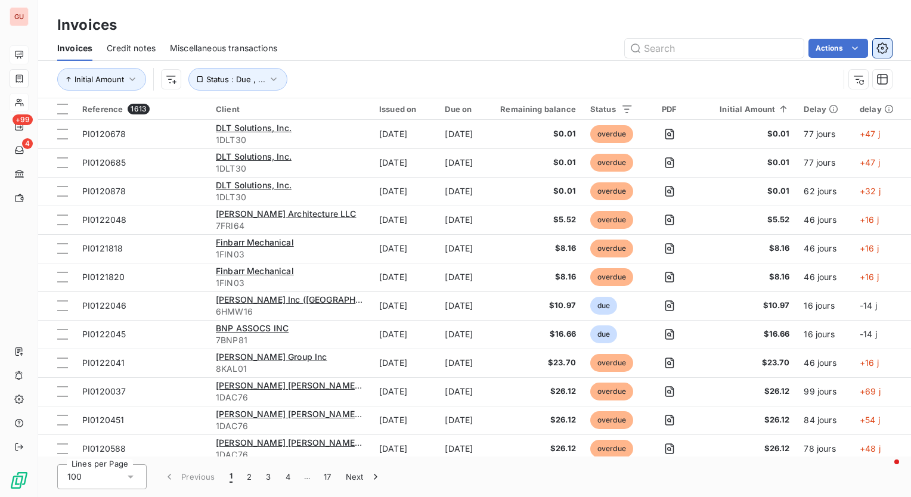
click at [878, 44] on icon "button" at bounding box center [881, 47] width 11 height 11
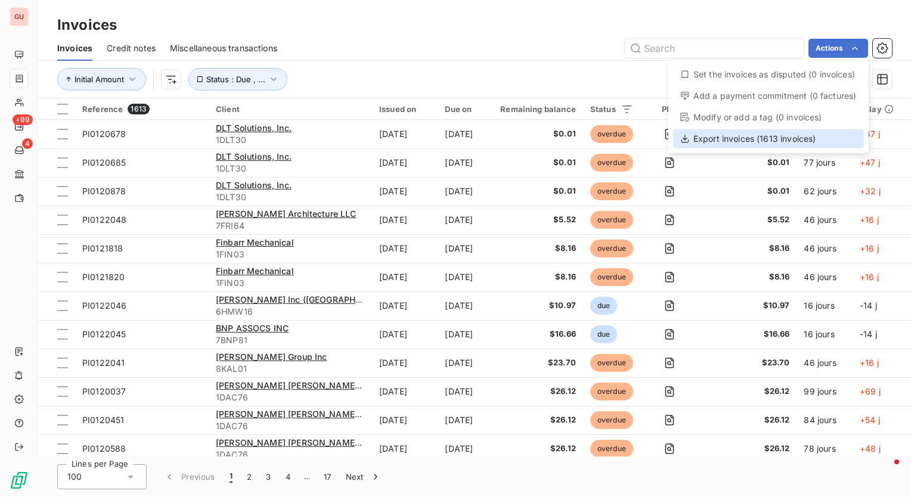
click at [763, 141] on div "Export invoices (1613 invoices)" at bounding box center [768, 138] width 191 height 19
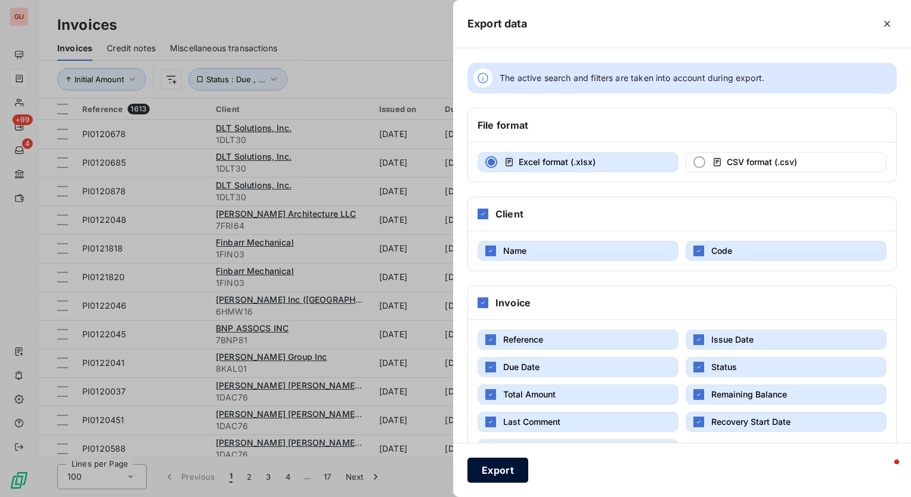
click at [493, 467] on button "Export" at bounding box center [497, 470] width 61 height 25
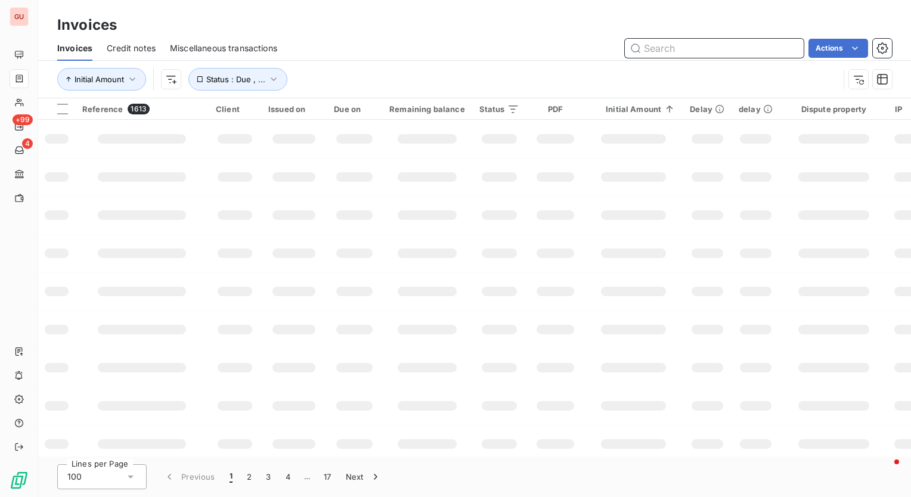
paste input "1BEY02"
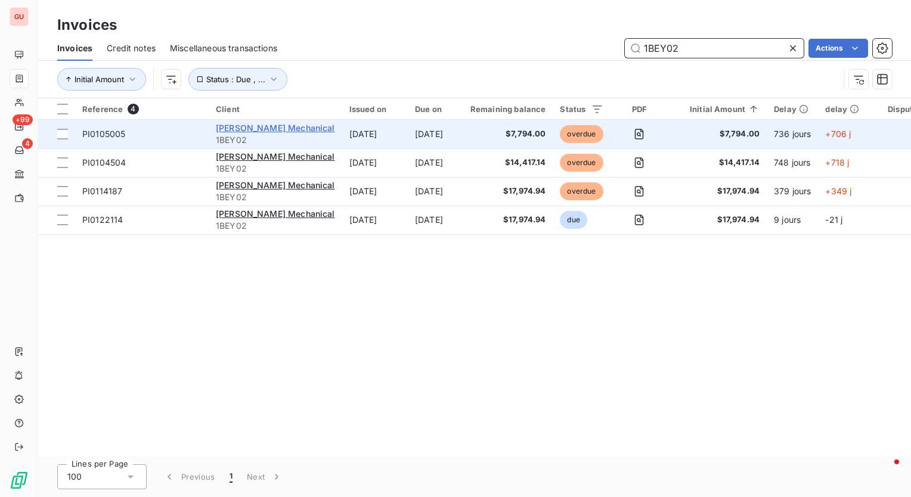
type input "1BEY02"
click at [270, 128] on span "[PERSON_NAME] Mechanical" at bounding box center [275, 128] width 119 height 10
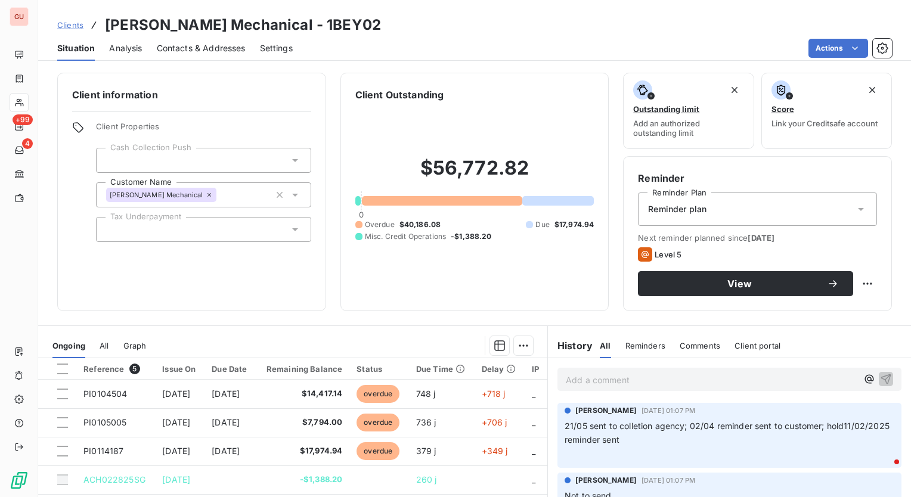
click at [77, 24] on span "Clients" at bounding box center [70, 25] width 26 height 10
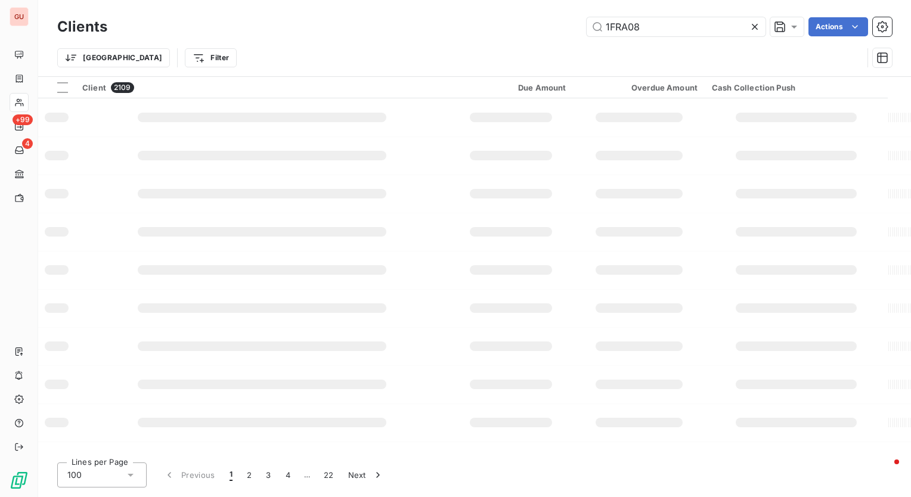
type input "1FRA08"
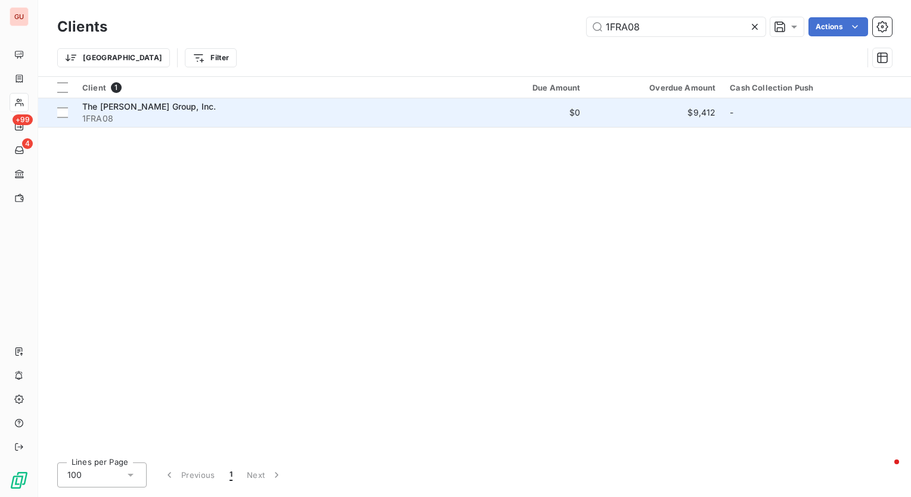
click at [136, 109] on span "The [PERSON_NAME] Group, Inc." at bounding box center [148, 106] width 133 height 10
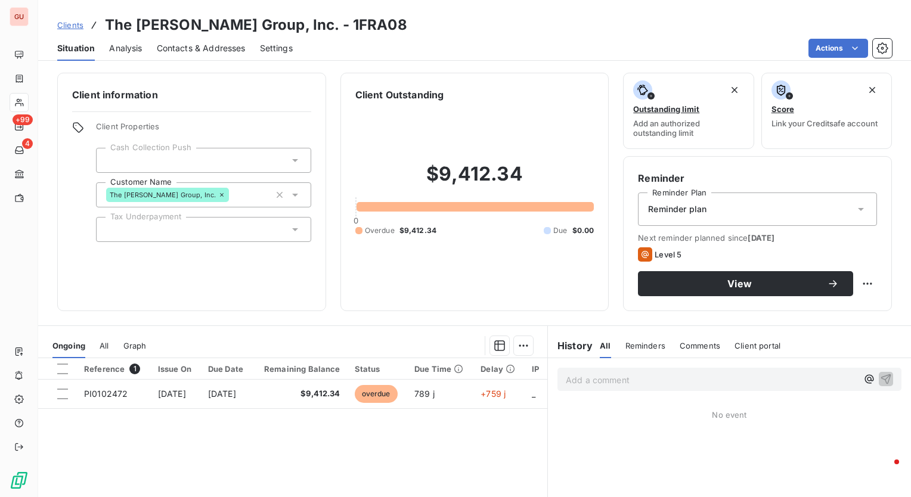
click at [73, 27] on span "Clients" at bounding box center [70, 25] width 26 height 10
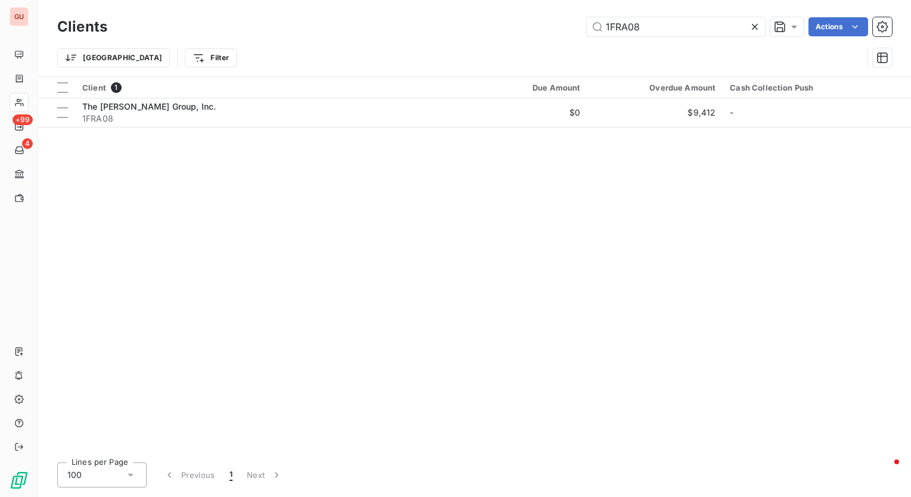
drag, startPoint x: 651, startPoint y: 23, endPoint x: 491, endPoint y: 26, distance: 159.7
click at [491, 26] on div "1FRA08 Actions" at bounding box center [507, 26] width 770 height 19
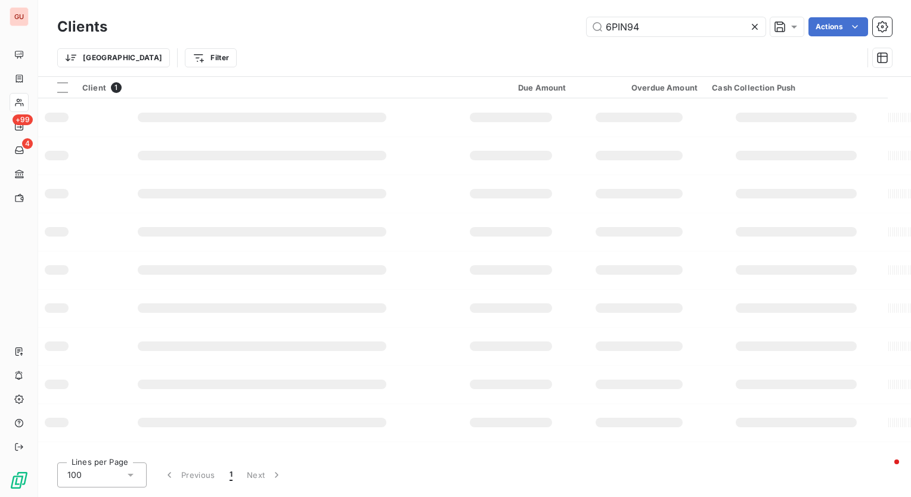
type input "6PIN94"
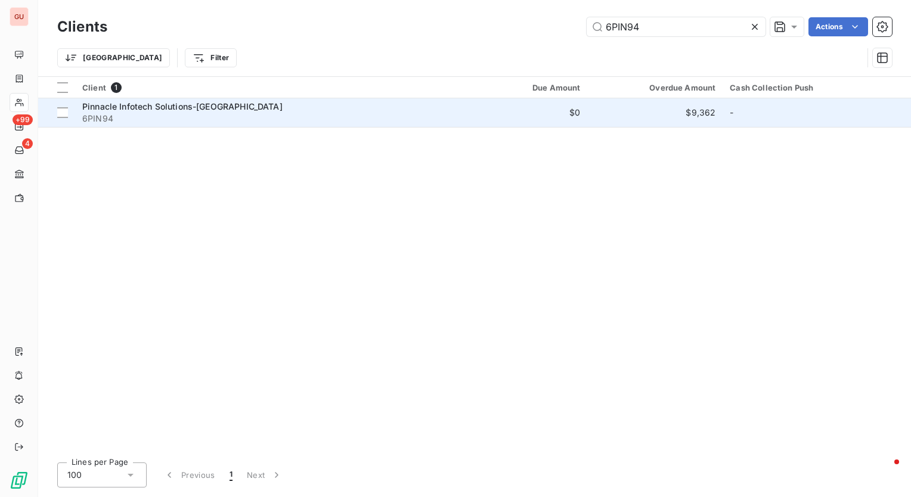
click at [200, 108] on span "Pinnacle Infotech Solutions-[GEOGRAPHIC_DATA]" at bounding box center [182, 106] width 200 height 10
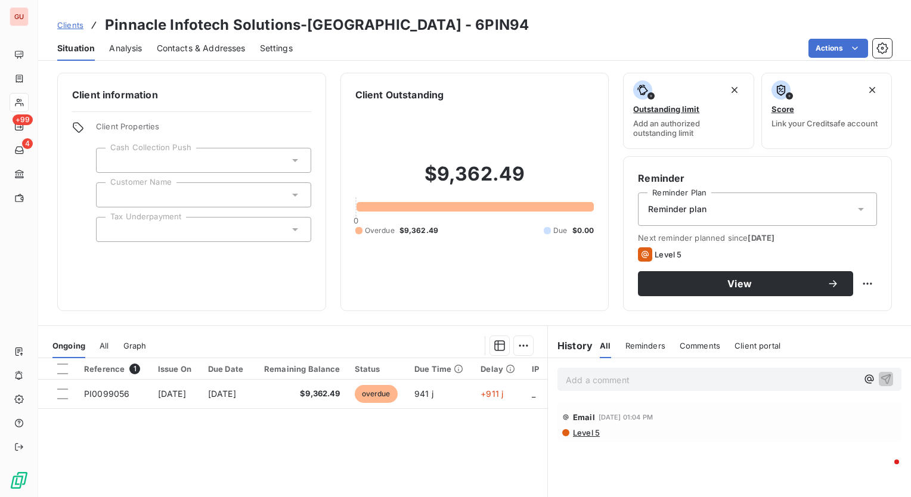
click at [66, 21] on span "Clients" at bounding box center [70, 25] width 26 height 10
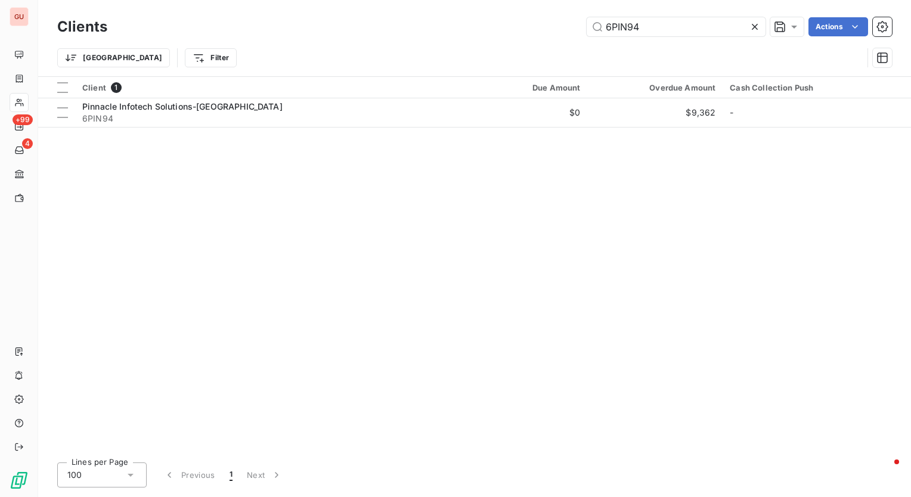
drag, startPoint x: 674, startPoint y: 25, endPoint x: 352, endPoint y: 18, distance: 321.9
click at [366, 30] on div "6PIN94 Actions" at bounding box center [507, 26] width 770 height 19
type input "1KRO65"
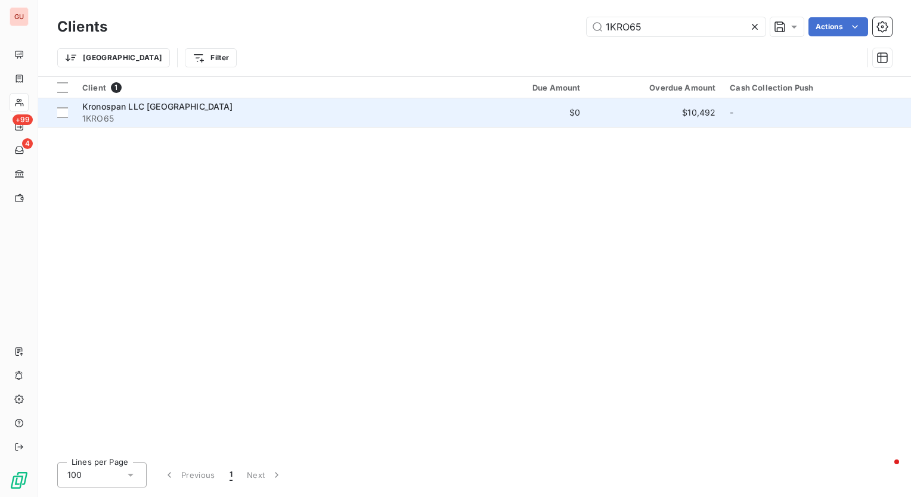
click at [163, 105] on span "Kronospan LLC [GEOGRAPHIC_DATA]" at bounding box center [157, 106] width 151 height 10
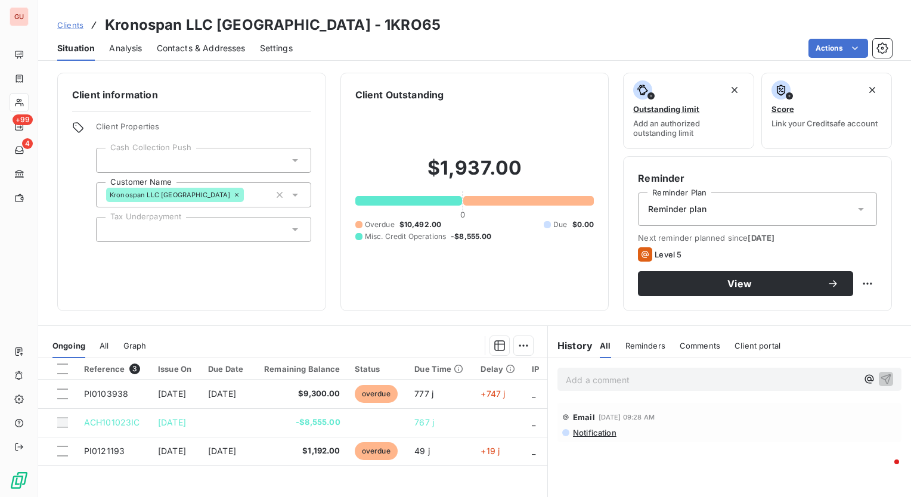
click at [319, 24] on h3 "Kronospan LLC [GEOGRAPHIC_DATA] - 1KRO65" at bounding box center [272, 24] width 335 height 21
copy h3 "1KRO65"
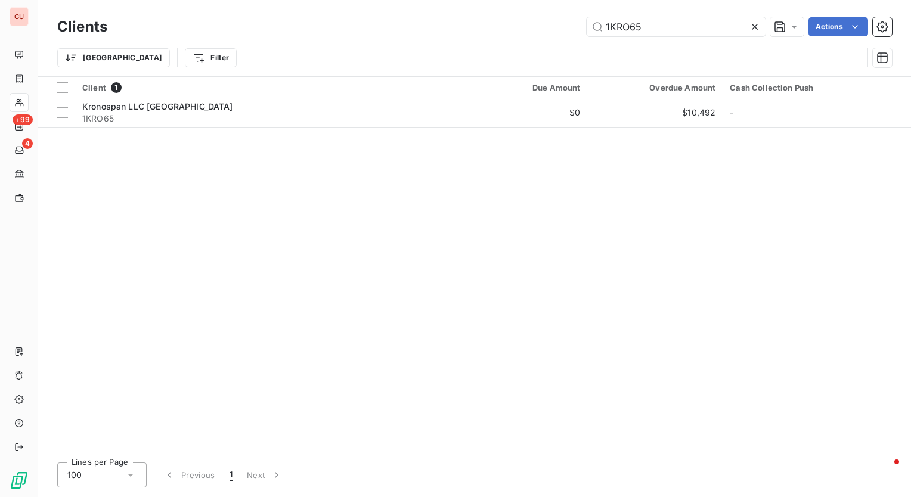
drag, startPoint x: 689, startPoint y: 22, endPoint x: 411, endPoint y: 30, distance: 278.4
click at [412, 30] on div "1KRO65 Actions" at bounding box center [507, 26] width 770 height 19
type input "8ENE01"
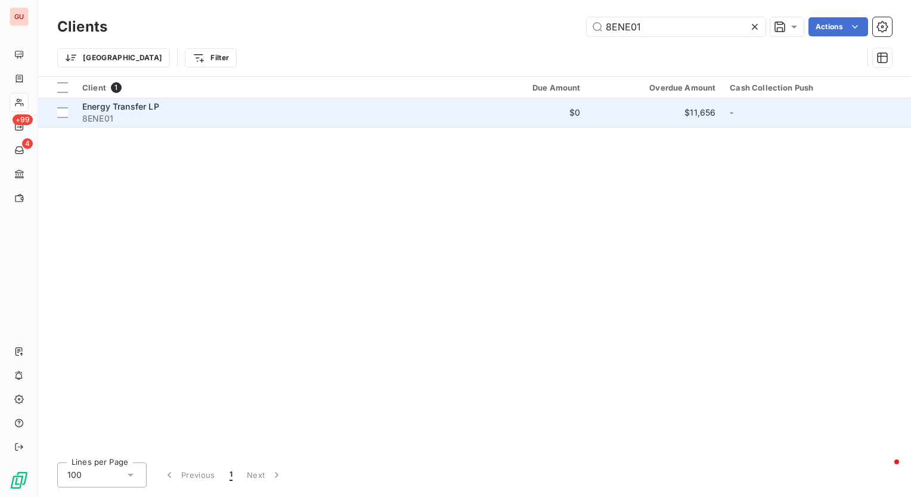
click at [151, 106] on span "Energy Transfer LP" at bounding box center [120, 106] width 77 height 10
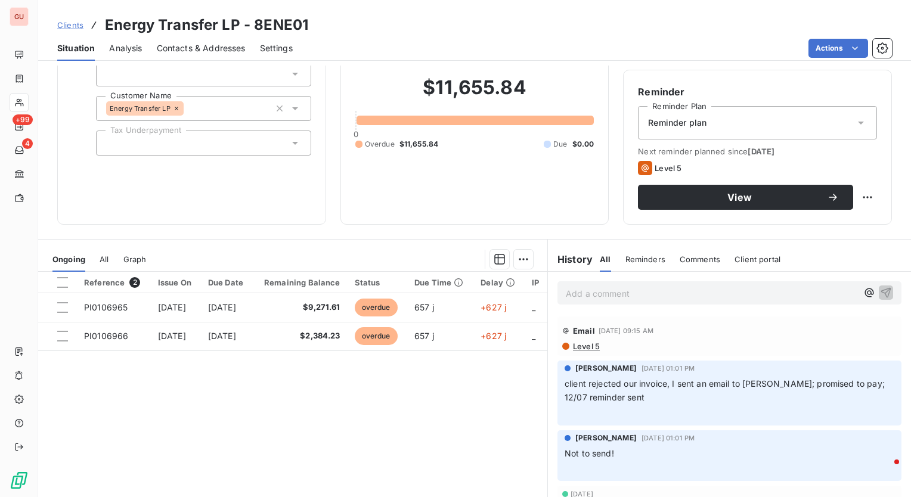
scroll to position [66, 0]
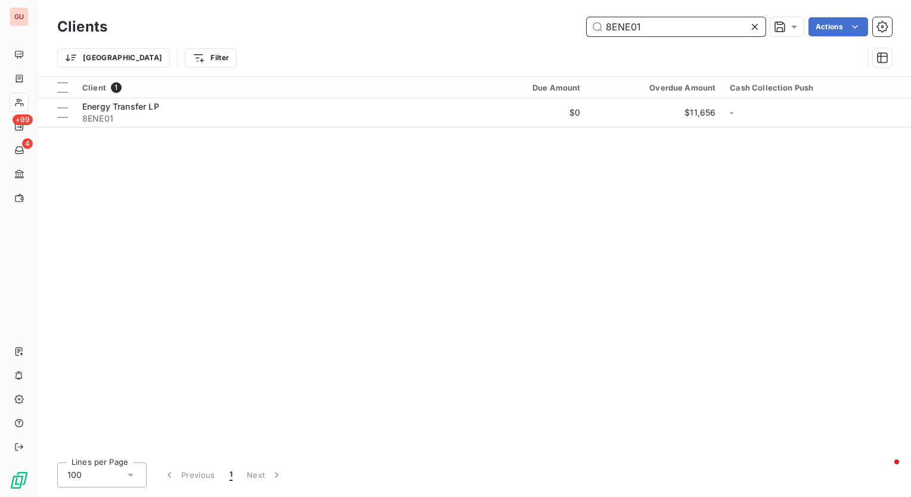
drag, startPoint x: 650, startPoint y: 25, endPoint x: 431, endPoint y: 27, distance: 218.1
click at [428, 27] on div "8ENE01 Actions" at bounding box center [507, 26] width 770 height 19
paste input "1SHA80"
type input "1SHA80"
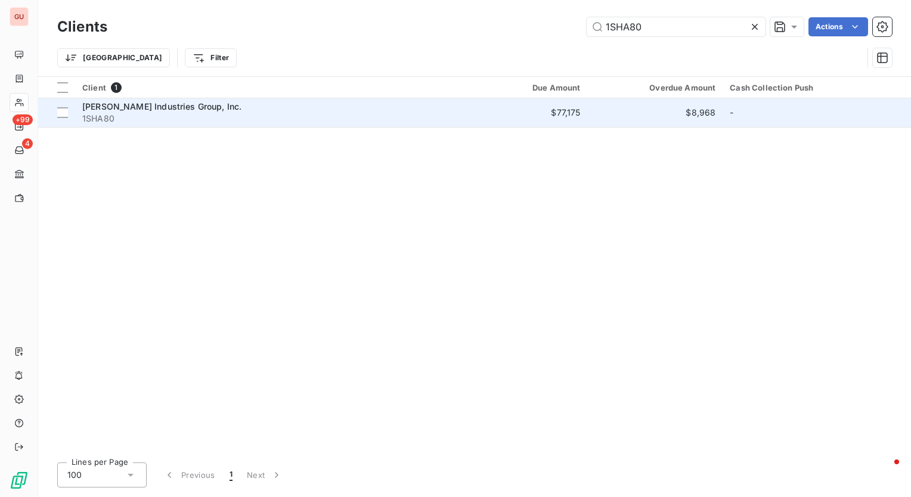
click at [169, 105] on span "[PERSON_NAME] Industries Group, Inc." at bounding box center [161, 106] width 159 height 10
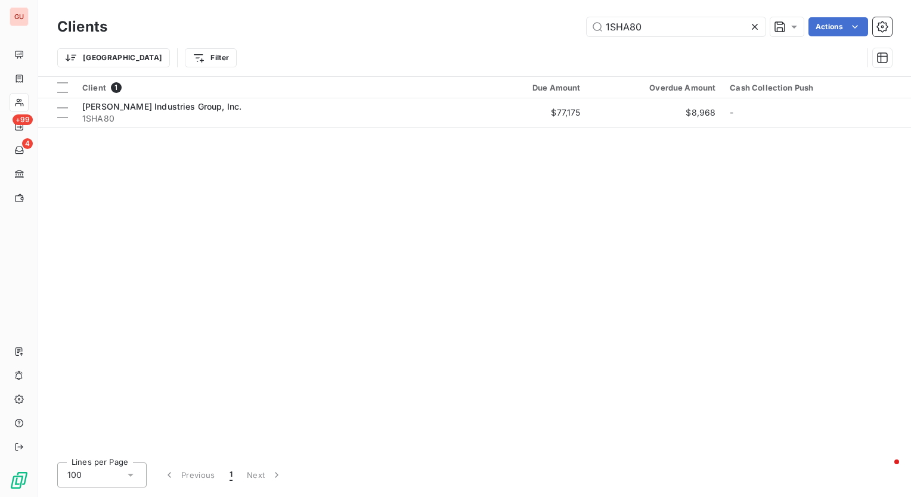
drag, startPoint x: 505, startPoint y: 20, endPoint x: 341, endPoint y: 4, distance: 164.1
click at [341, 4] on div "Clients 1SHA80 Actions Trier Filter" at bounding box center [474, 38] width 872 height 76
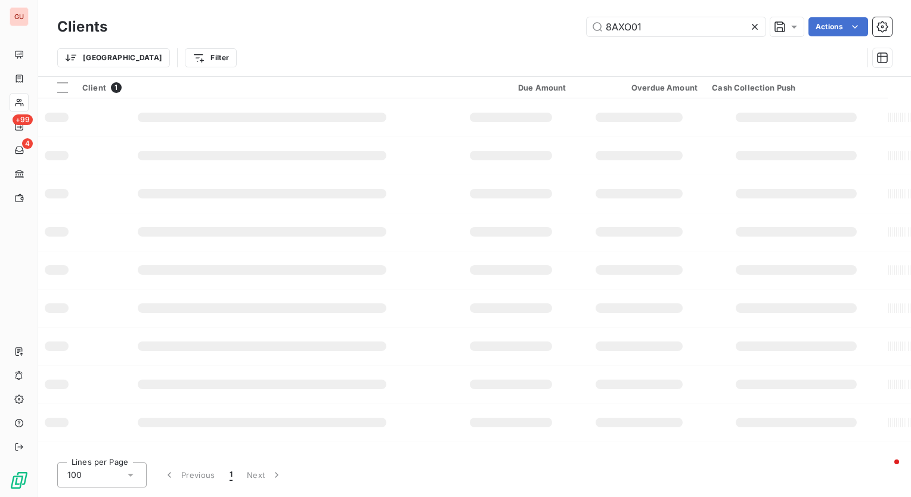
type input "8AXO01"
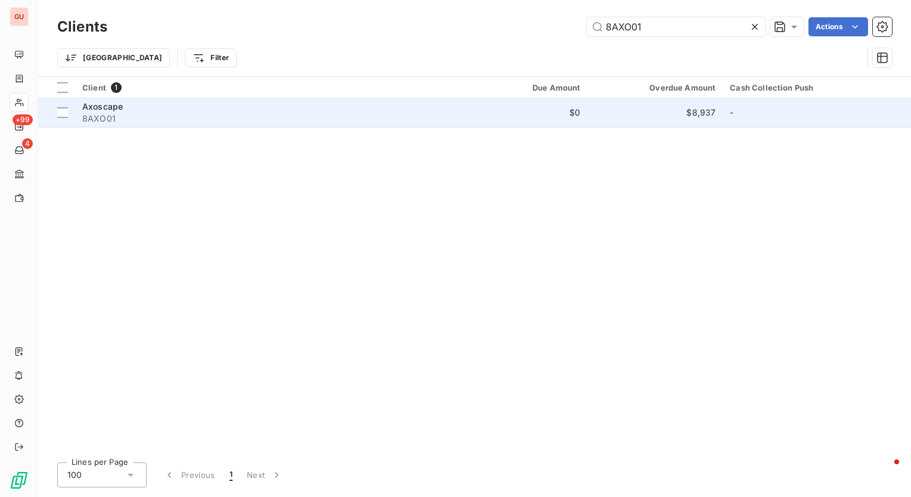
click at [108, 108] on span "Axoscape" at bounding box center [102, 106] width 41 height 10
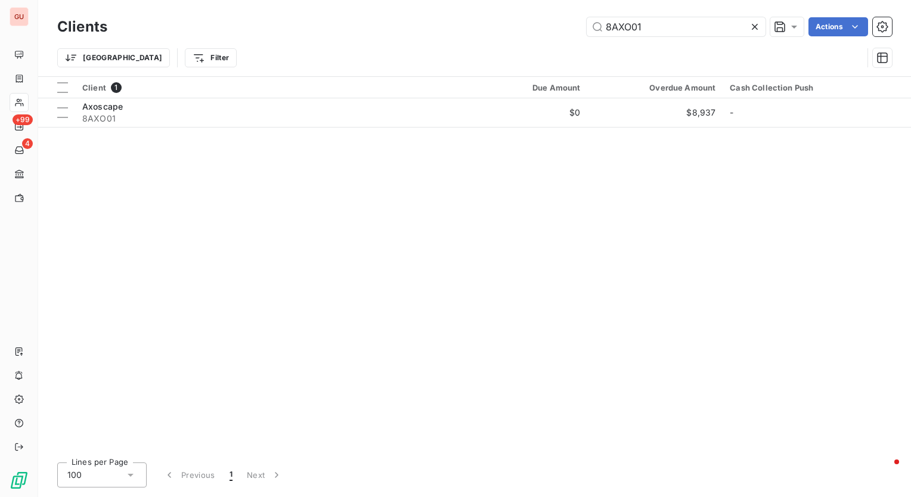
drag, startPoint x: 678, startPoint y: 18, endPoint x: 445, endPoint y: 20, distance: 233.0
click at [445, 20] on div "8AXO01 Actions" at bounding box center [507, 26] width 770 height 19
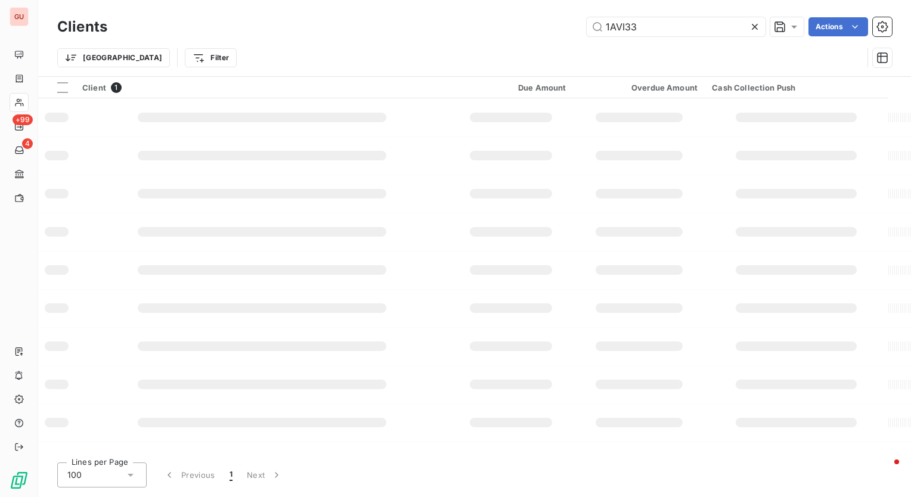
type input "1AVI33"
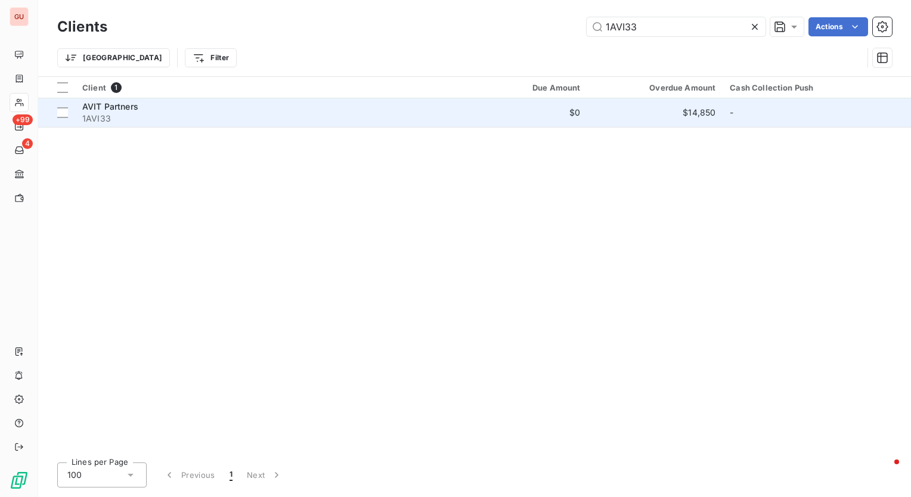
click at [102, 107] on span "AVIT Partners" at bounding box center [110, 106] width 56 height 10
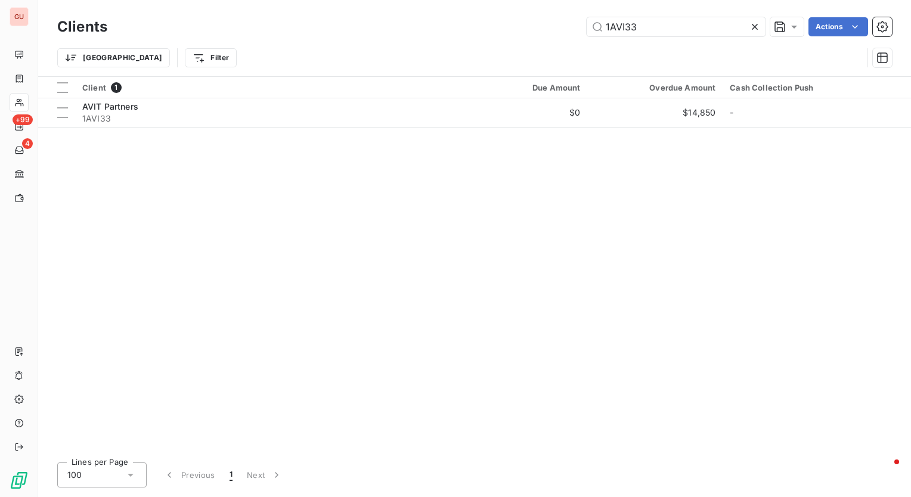
drag, startPoint x: 680, startPoint y: 27, endPoint x: 455, endPoint y: 28, distance: 224.7
click at [455, 28] on div "1AVI33 Actions" at bounding box center [507, 26] width 770 height 19
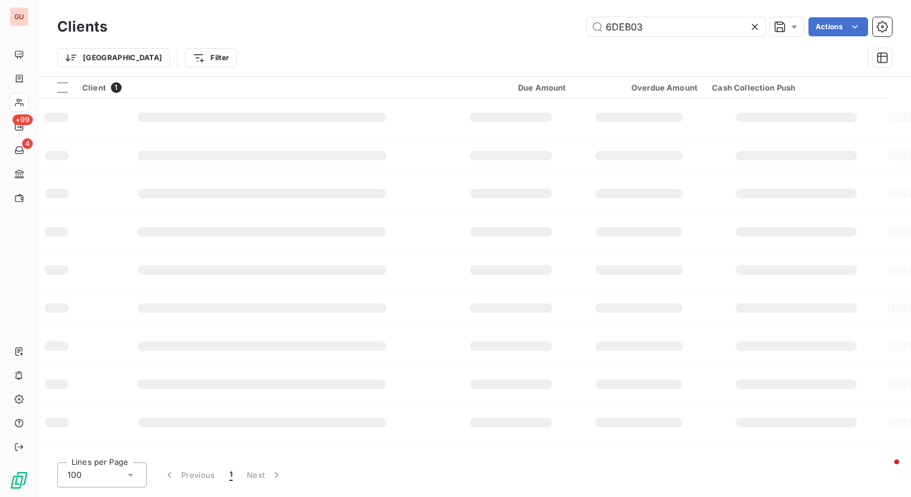
type input "6DEB03"
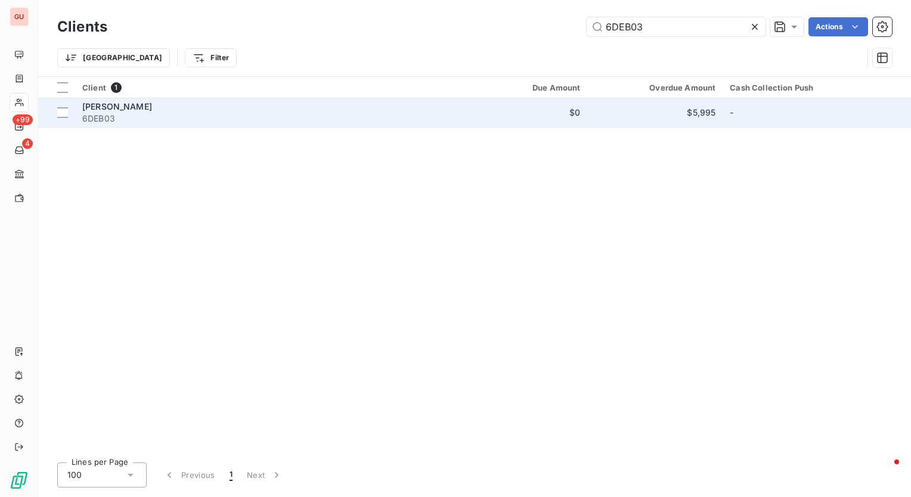
click at [114, 104] on span "[PERSON_NAME]" at bounding box center [117, 106] width 70 height 10
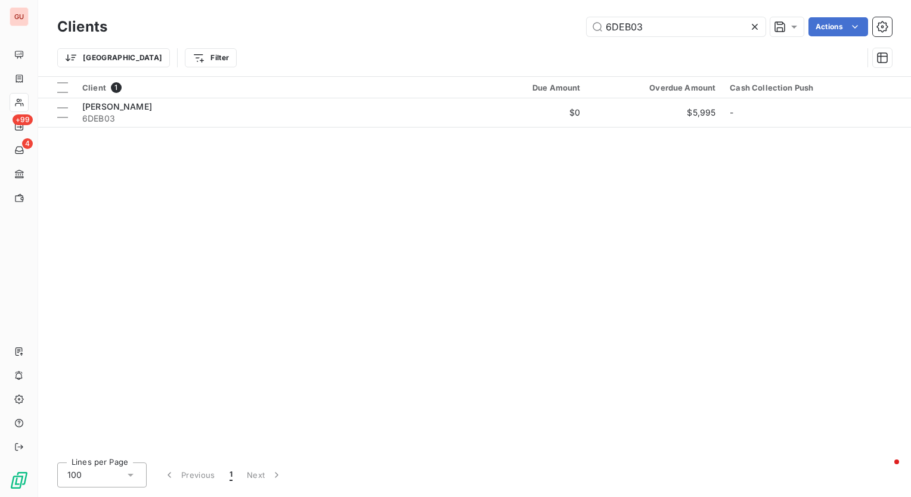
drag, startPoint x: 682, startPoint y: 30, endPoint x: 449, endPoint y: 32, distance: 233.6
click at [449, 32] on div "6DEB03 Actions" at bounding box center [507, 26] width 770 height 19
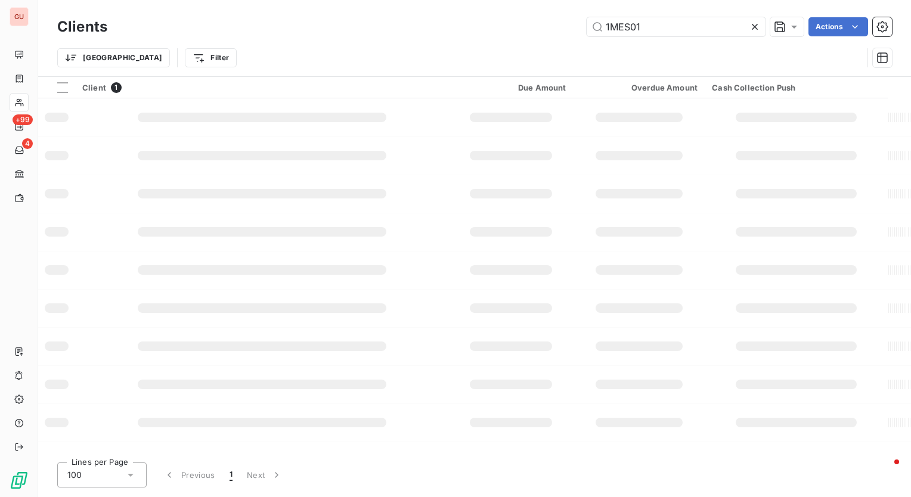
type input "1MES01"
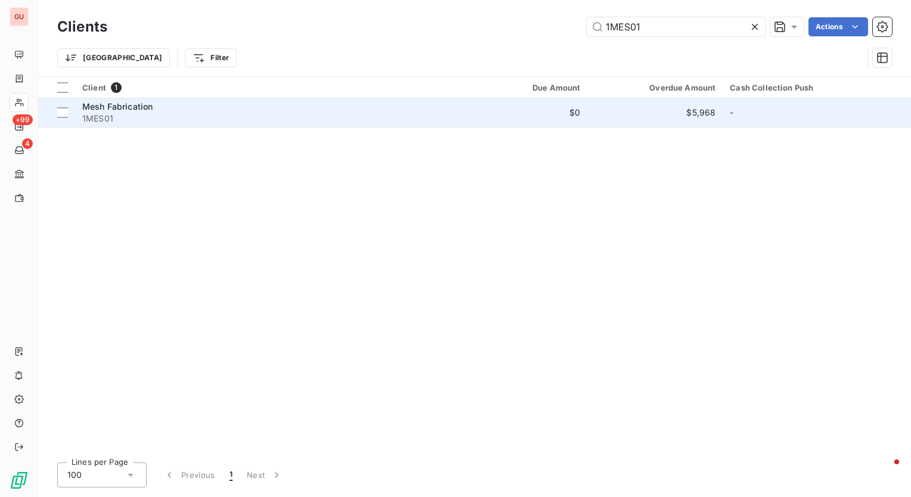
click at [133, 107] on span "Mesh Fabrication" at bounding box center [117, 106] width 70 height 10
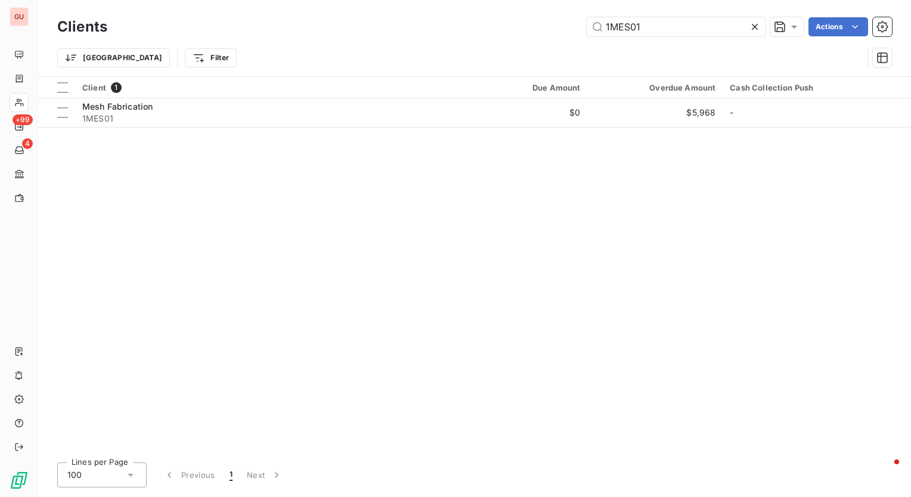
drag, startPoint x: 654, startPoint y: 30, endPoint x: 494, endPoint y: 20, distance: 160.0
click at [494, 20] on div "1MES01 Actions" at bounding box center [507, 26] width 770 height 19
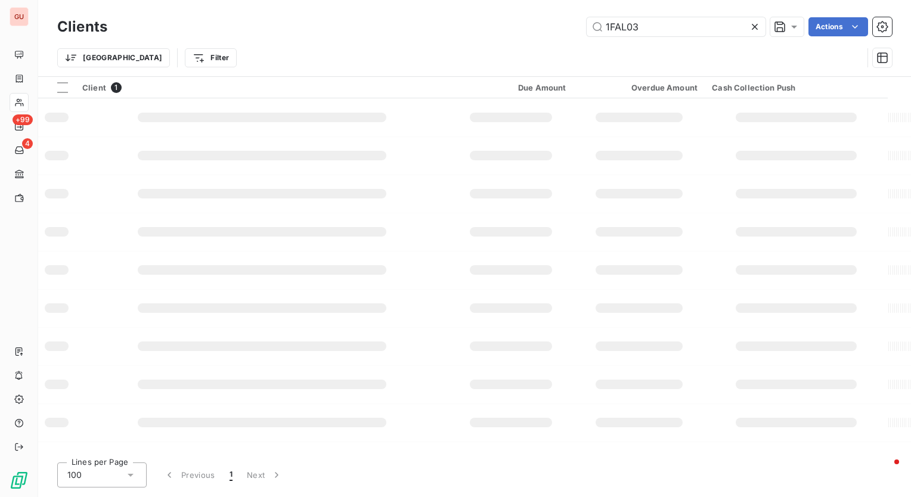
type input "1FAL03"
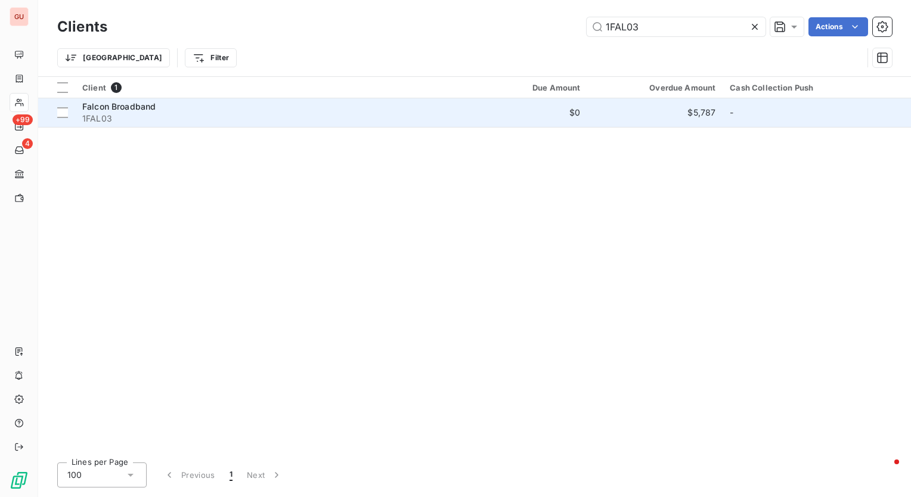
click at [146, 109] on span "Falcon Broadband" at bounding box center [118, 106] width 73 height 10
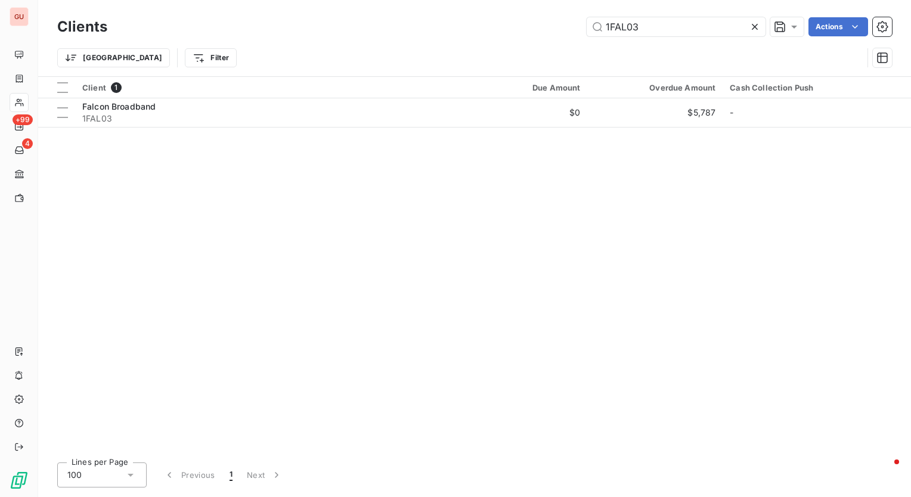
drag, startPoint x: 651, startPoint y: 26, endPoint x: 434, endPoint y: 26, distance: 216.9
click at [434, 26] on div "1FAL03 Actions" at bounding box center [507, 26] width 770 height 19
type input "1LIV03"
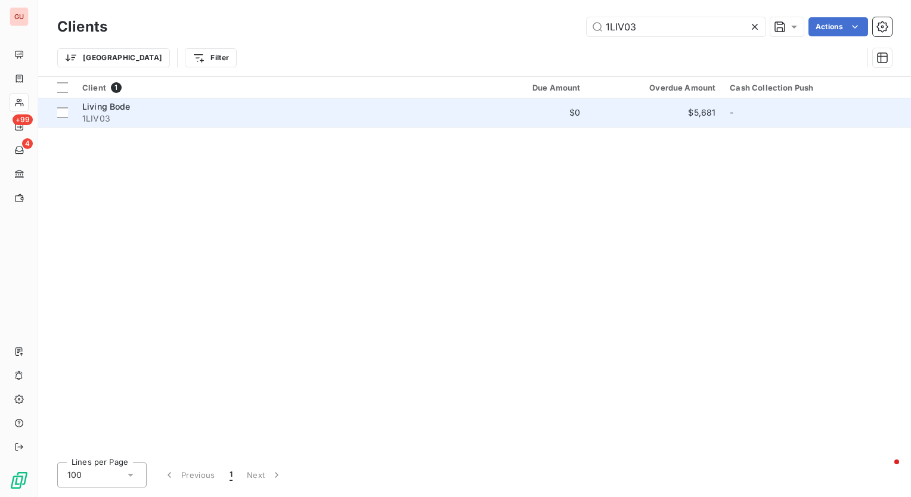
click at [110, 104] on span "Living Bode" at bounding box center [106, 106] width 48 height 10
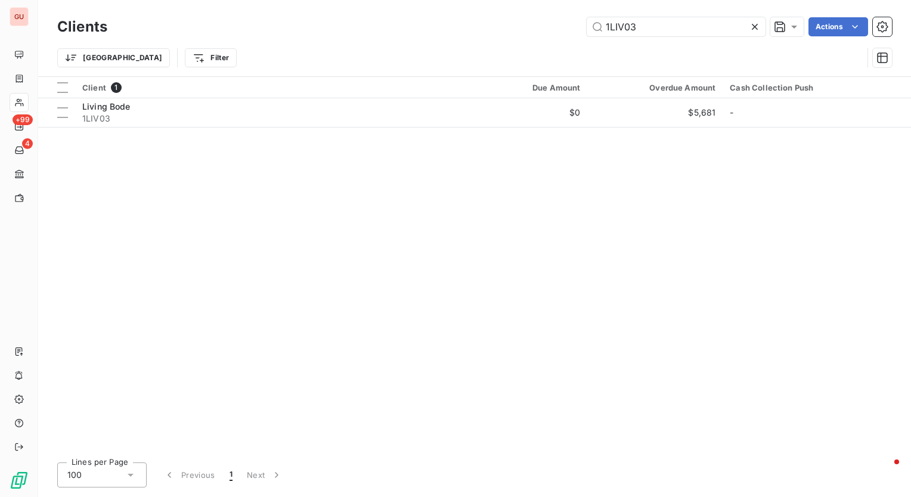
drag, startPoint x: 657, startPoint y: 27, endPoint x: 458, endPoint y: 27, distance: 199.6
click at [458, 27] on div "1LIV03 Actions" at bounding box center [507, 26] width 770 height 19
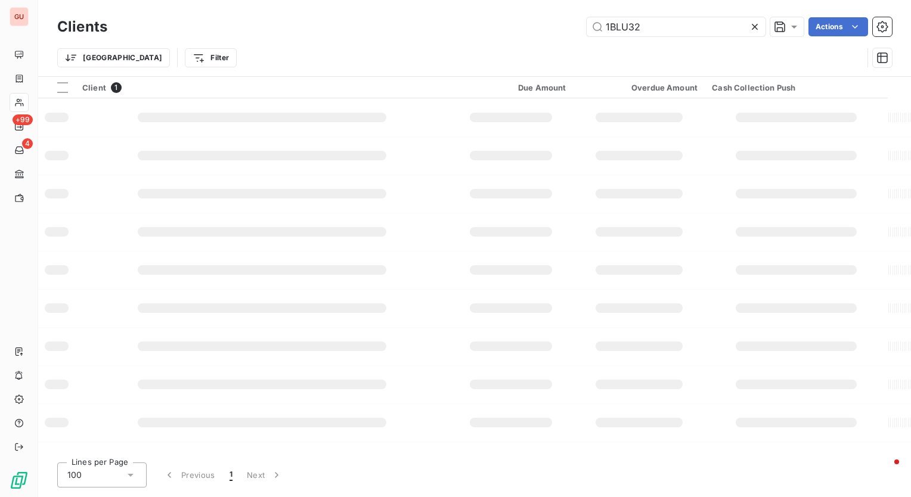
type input "1BLU32"
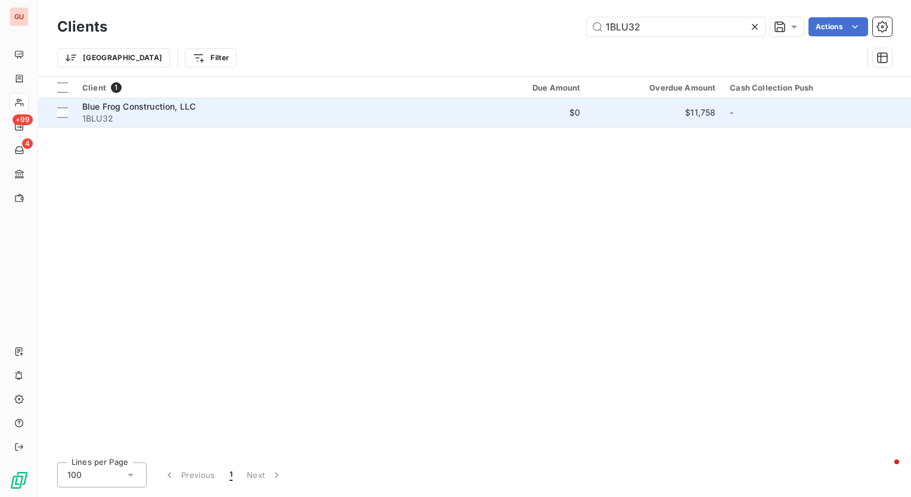
click at [162, 105] on span "Blue Frog Construction, LLC" at bounding box center [138, 106] width 113 height 10
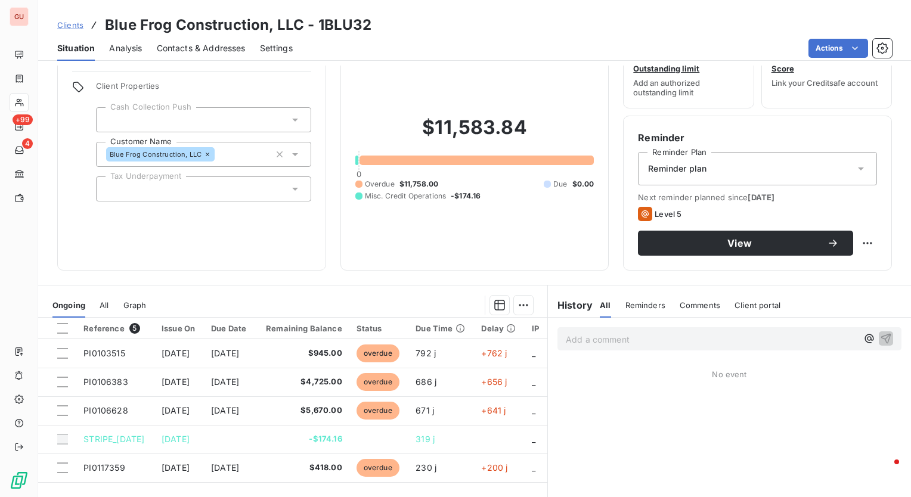
scroll to position [119, 0]
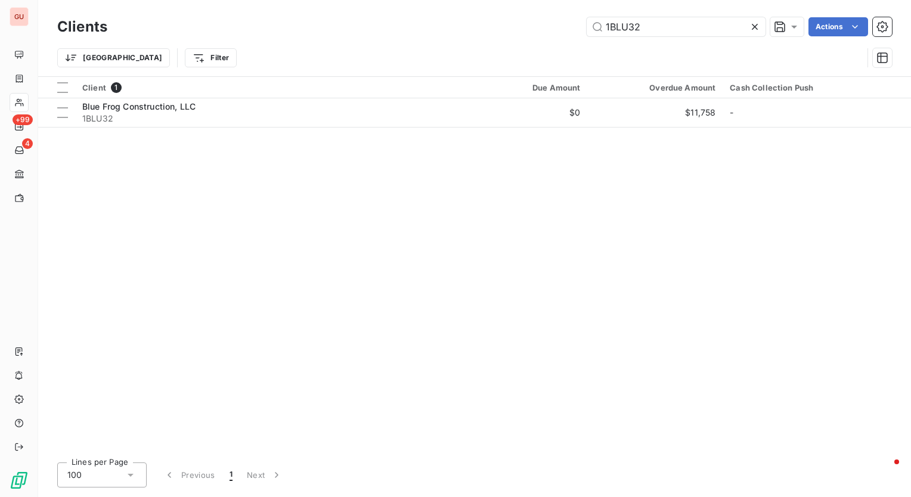
drag, startPoint x: 669, startPoint y: 29, endPoint x: 361, endPoint y: 29, distance: 308.1
click at [361, 29] on div "1BLU32 Actions" at bounding box center [507, 26] width 770 height 19
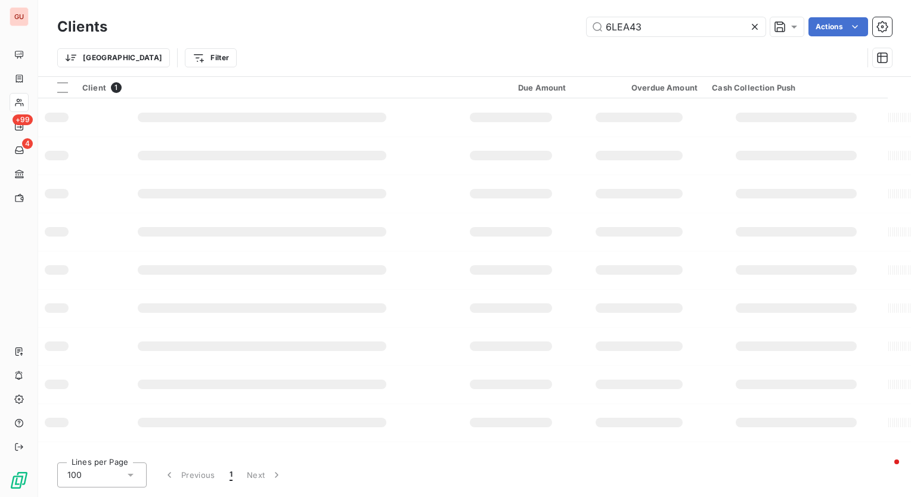
type input "6LEA43"
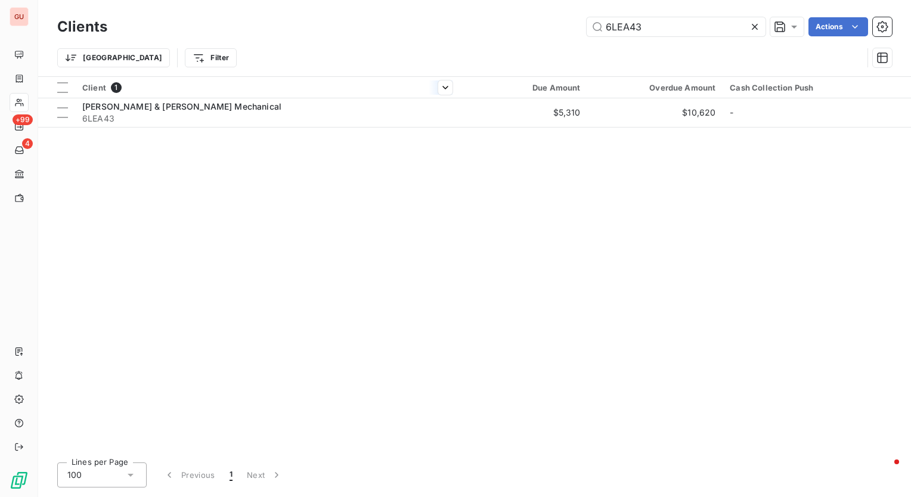
click at [153, 98] on div at bounding box center [267, 98] width 384 height 1
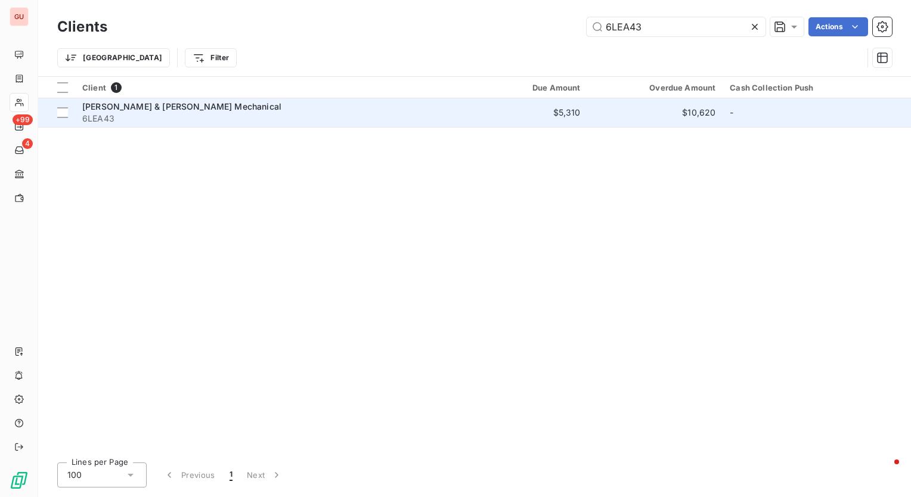
click at [154, 102] on span "[PERSON_NAME] & [PERSON_NAME] Mechanical" at bounding box center [181, 106] width 199 height 10
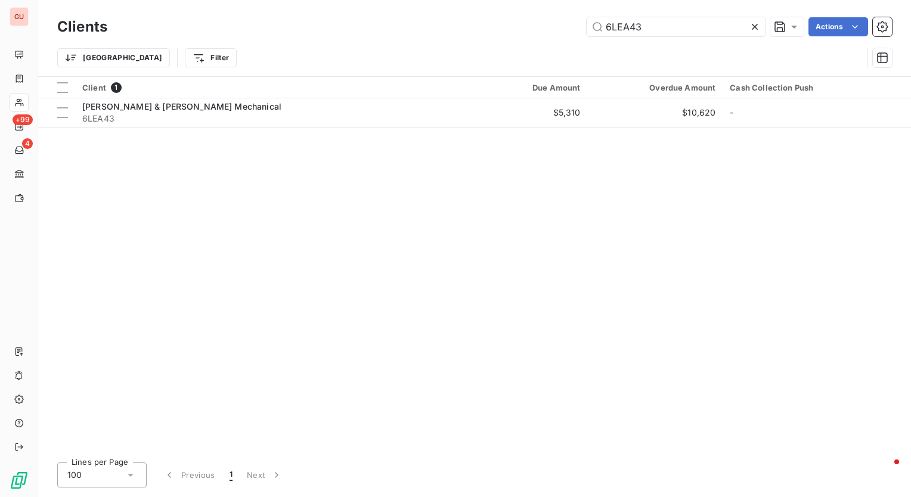
drag, startPoint x: 661, startPoint y: 24, endPoint x: 346, endPoint y: 18, distance: 315.9
click at [346, 18] on div "6LEA43 Actions" at bounding box center [507, 26] width 770 height 19
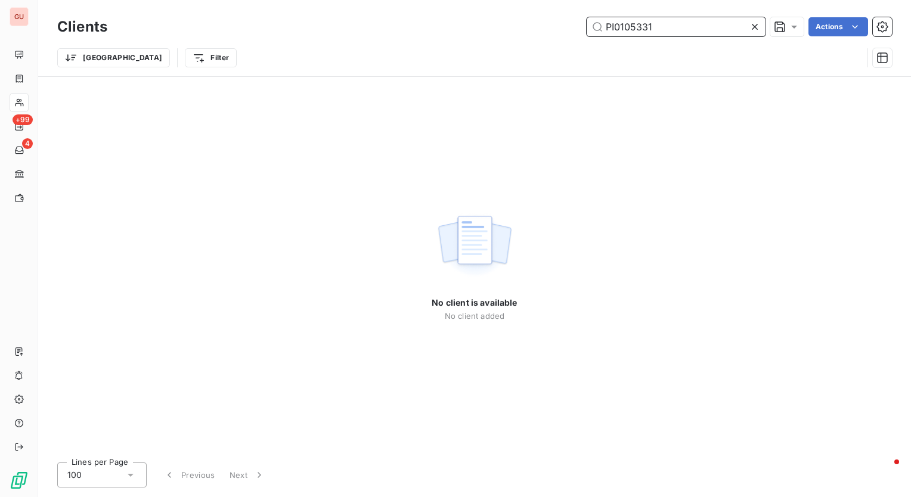
drag, startPoint x: 686, startPoint y: 27, endPoint x: 408, endPoint y: 22, distance: 278.9
click at [402, 23] on div "PI0105331 Actions" at bounding box center [507, 26] width 770 height 19
paste input "7TUF23"
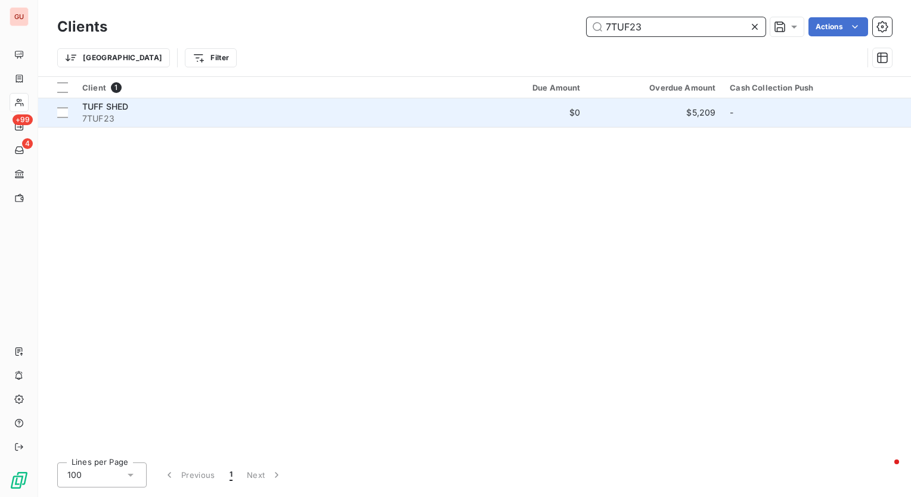
type input "7TUF23"
click at [117, 108] on span "TUFF SHED" at bounding box center [105, 106] width 46 height 10
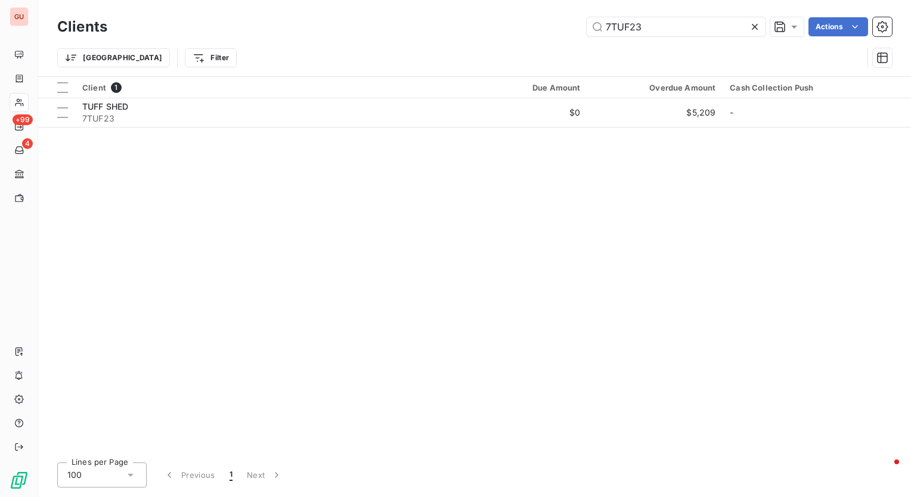
drag, startPoint x: 645, startPoint y: 31, endPoint x: 439, endPoint y: 32, distance: 206.2
click at [439, 32] on div "7TUF23 Actions" at bounding box center [507, 26] width 770 height 19
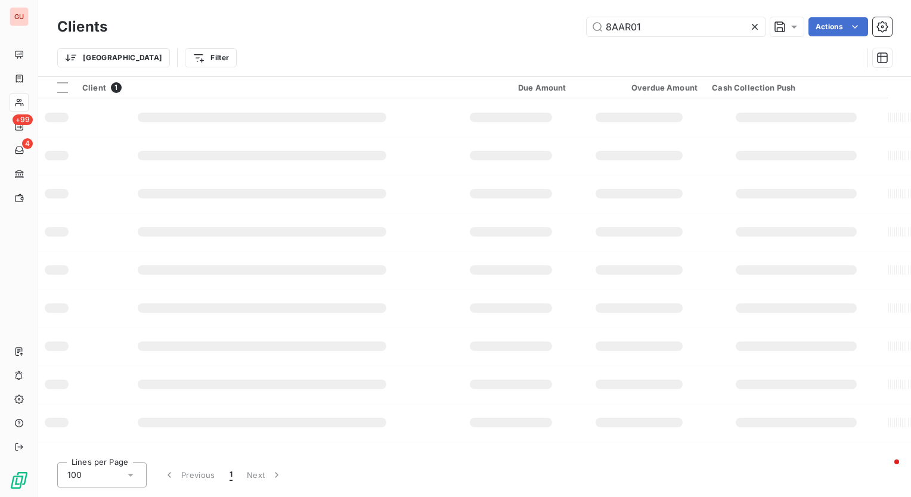
type input "8AAR01"
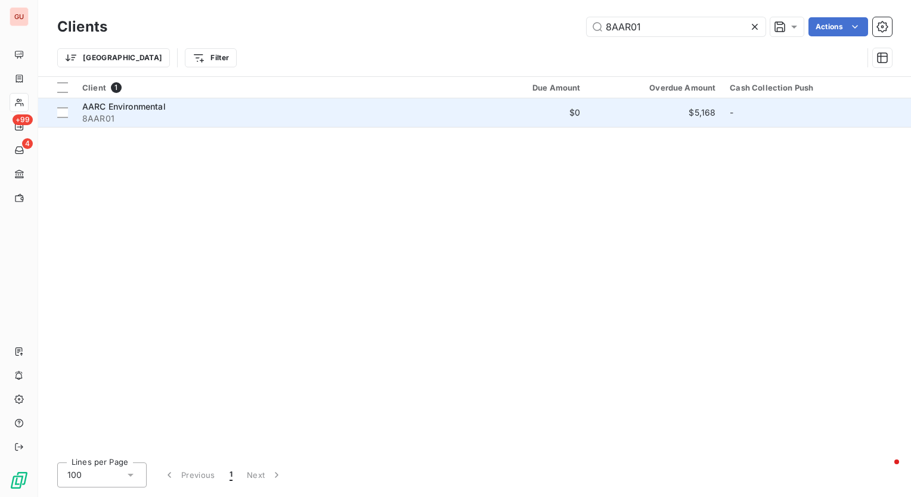
click at [153, 106] on span "AARC Environmental" at bounding box center [123, 106] width 83 height 10
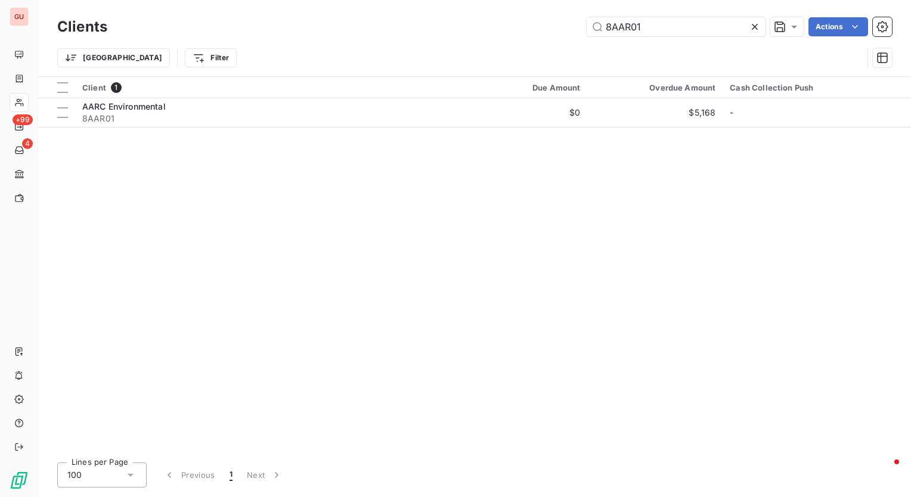
drag, startPoint x: 692, startPoint y: 23, endPoint x: 448, endPoint y: 26, distance: 244.9
click at [448, 26] on div "8AAR01 Actions" at bounding box center [507, 26] width 770 height 19
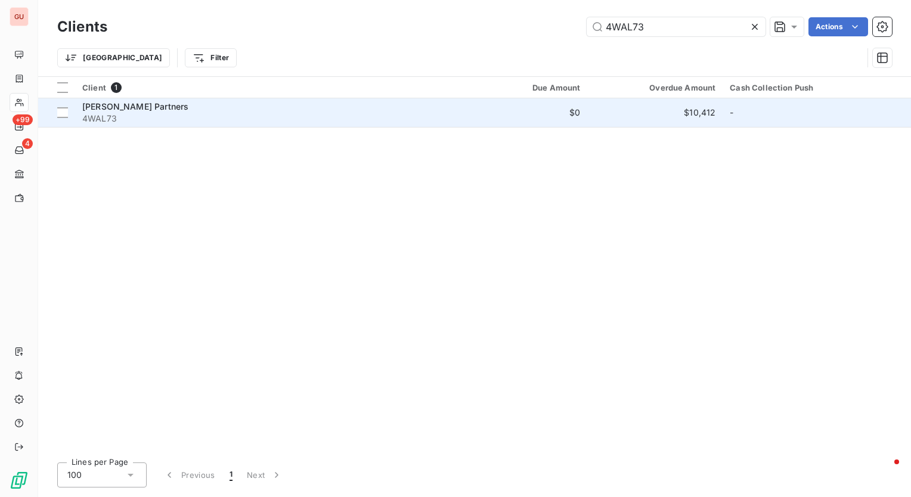
type input "4WAL73"
click at [114, 110] on span "[PERSON_NAME] Partners" at bounding box center [135, 106] width 106 height 10
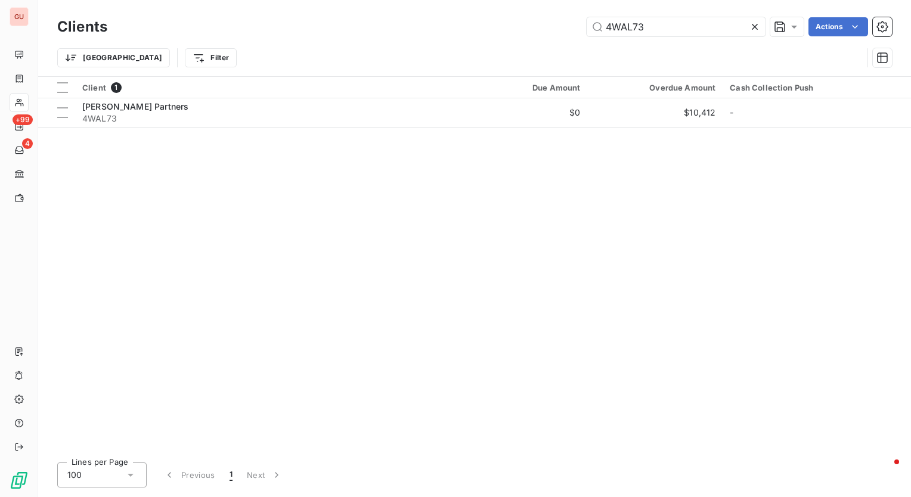
drag, startPoint x: 657, startPoint y: 27, endPoint x: 465, endPoint y: 18, distance: 191.5
click at [465, 18] on div "4WAL73 Actions" at bounding box center [507, 26] width 770 height 19
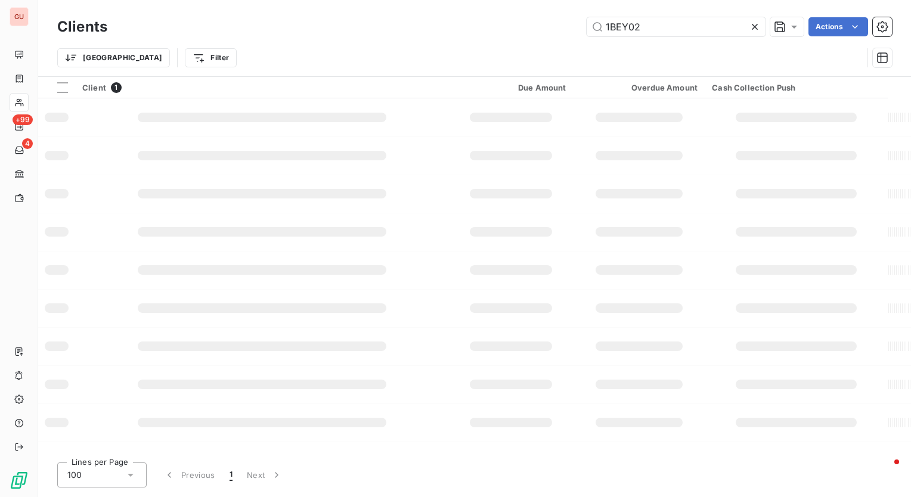
type input "1BEY02"
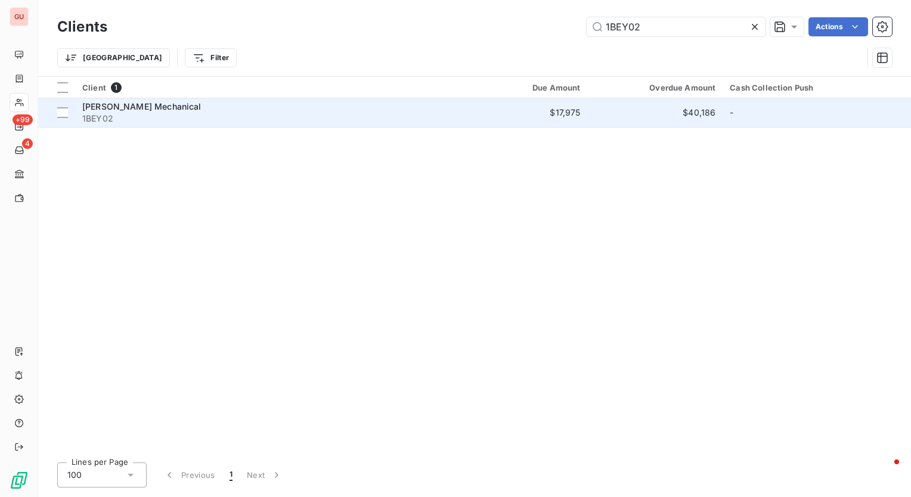
click at [142, 110] on span "[PERSON_NAME] Mechanical" at bounding box center [141, 106] width 119 height 10
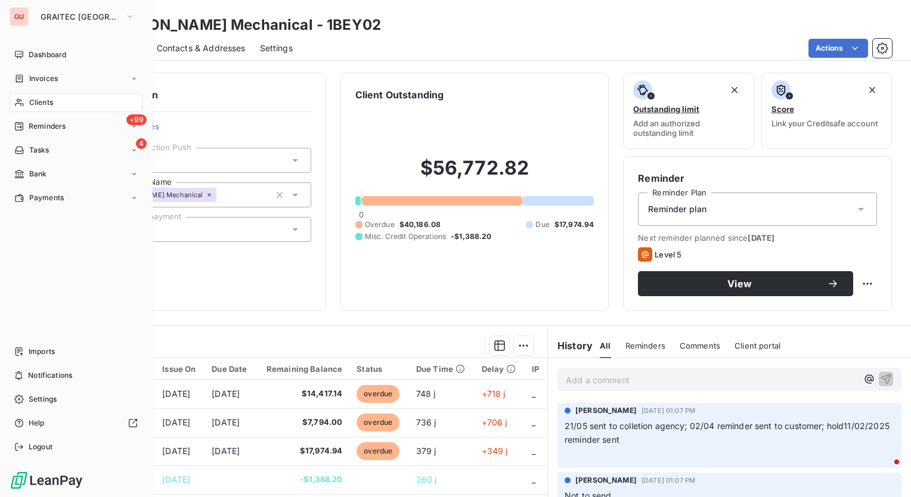
click at [49, 106] on span "Clients" at bounding box center [41, 102] width 24 height 11
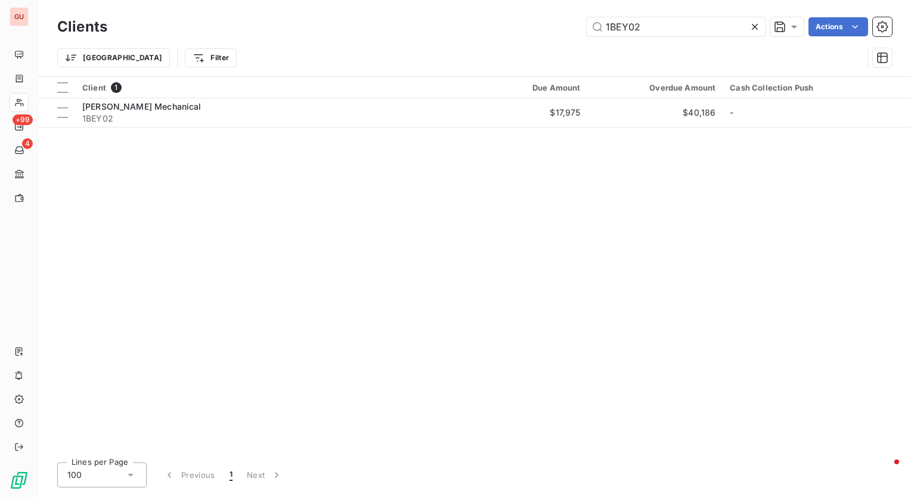
drag, startPoint x: 651, startPoint y: 27, endPoint x: 534, endPoint y: 35, distance: 117.1
click at [534, 35] on div "1BEY02 Actions" at bounding box center [507, 26] width 770 height 19
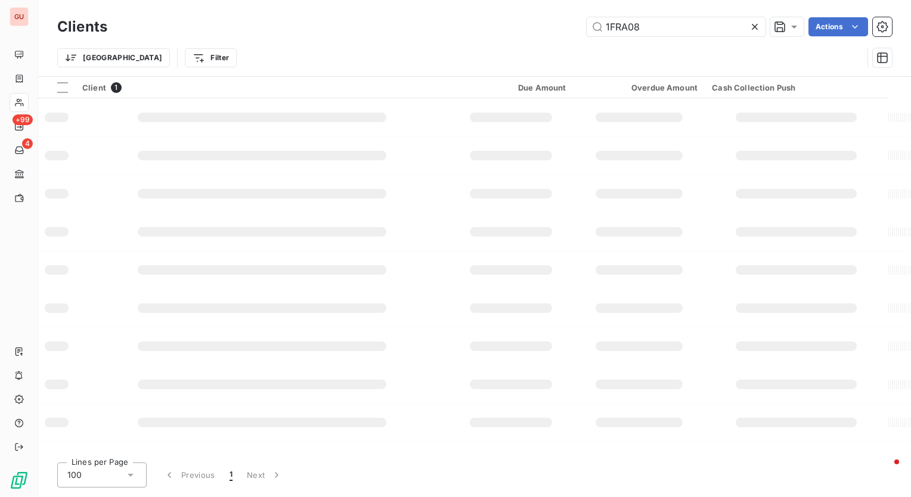
type input "1FRA08"
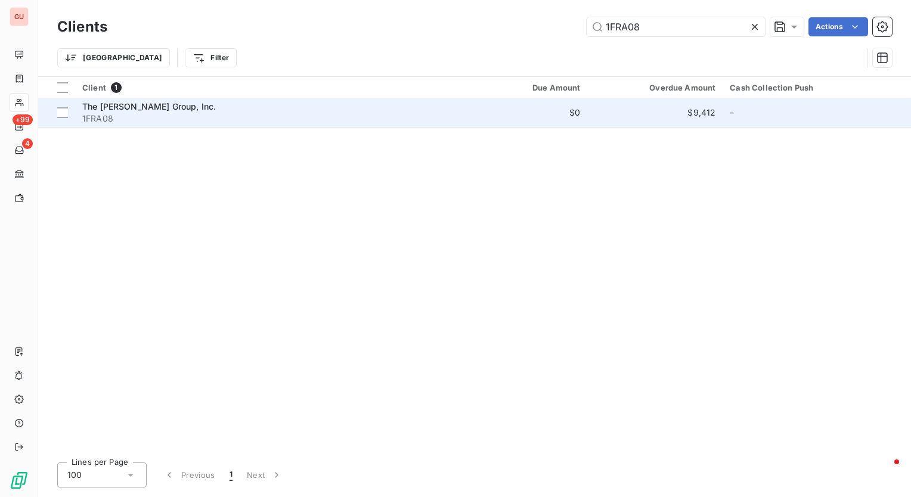
click at [130, 106] on span "The [PERSON_NAME] Group, Inc." at bounding box center [148, 106] width 133 height 10
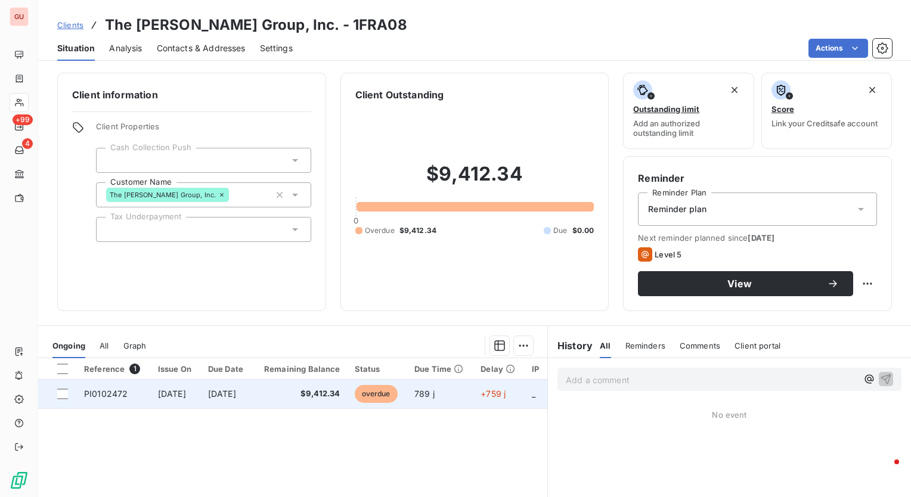
click at [115, 390] on span "PI0102472" at bounding box center [106, 394] width 44 height 10
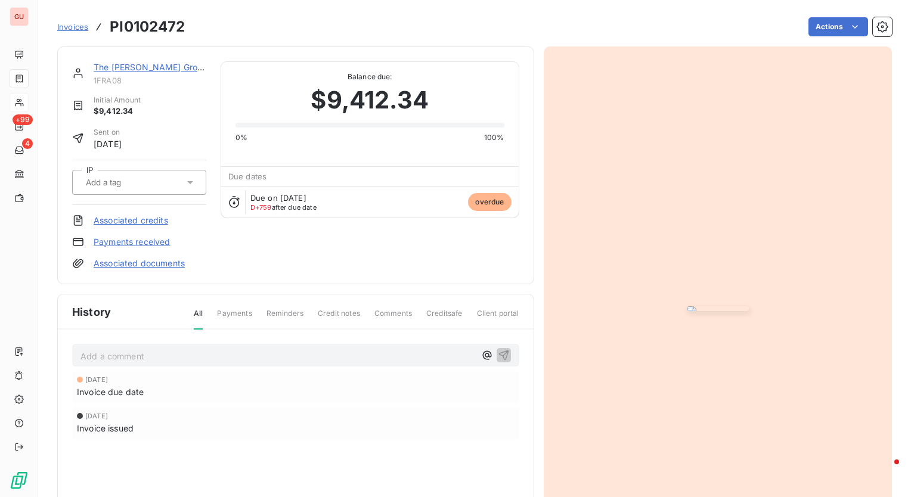
click at [686, 306] on img "button" at bounding box center [717, 308] width 62 height 5
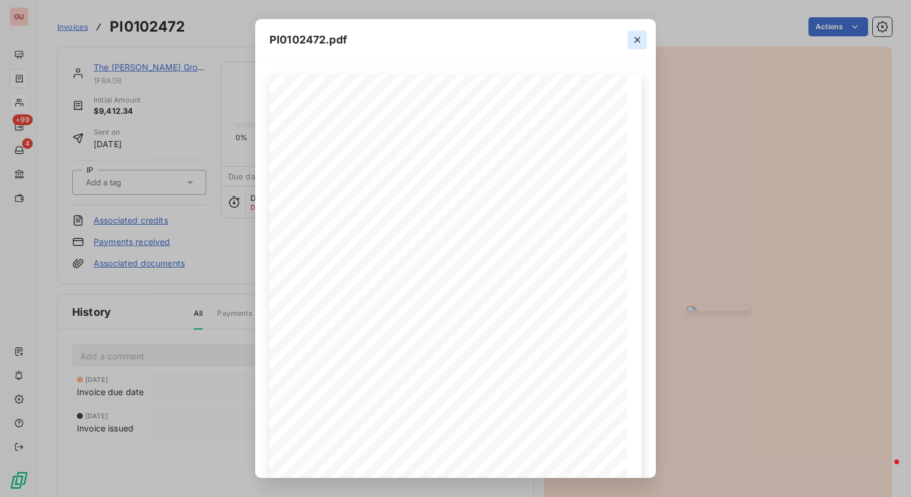
click at [637, 38] on icon "button" at bounding box center [637, 40] width 12 height 12
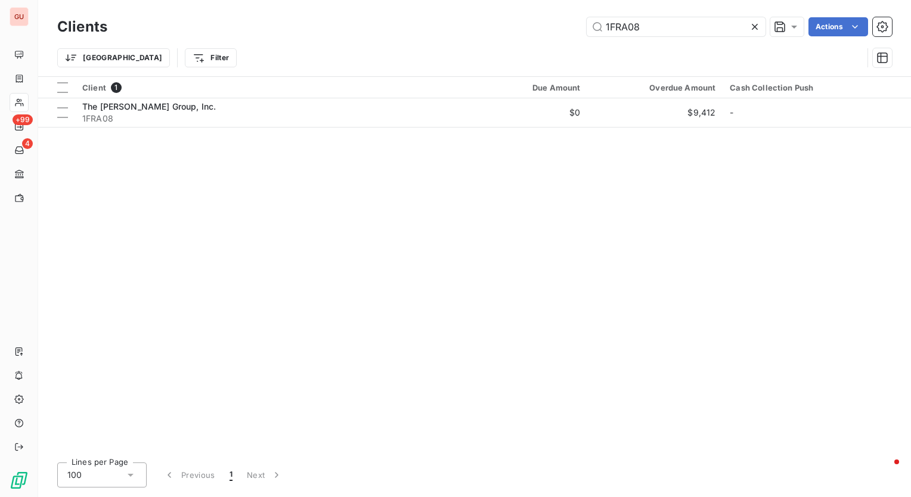
drag, startPoint x: 656, startPoint y: 28, endPoint x: 500, endPoint y: 39, distance: 156.5
click at [500, 39] on div "Clients 1FRA08 Actions" at bounding box center [474, 26] width 834 height 25
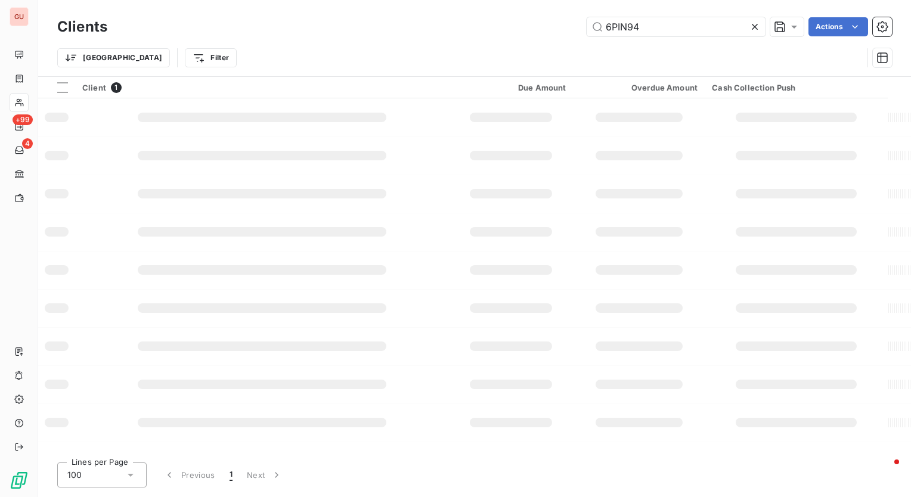
type input "6PIN94"
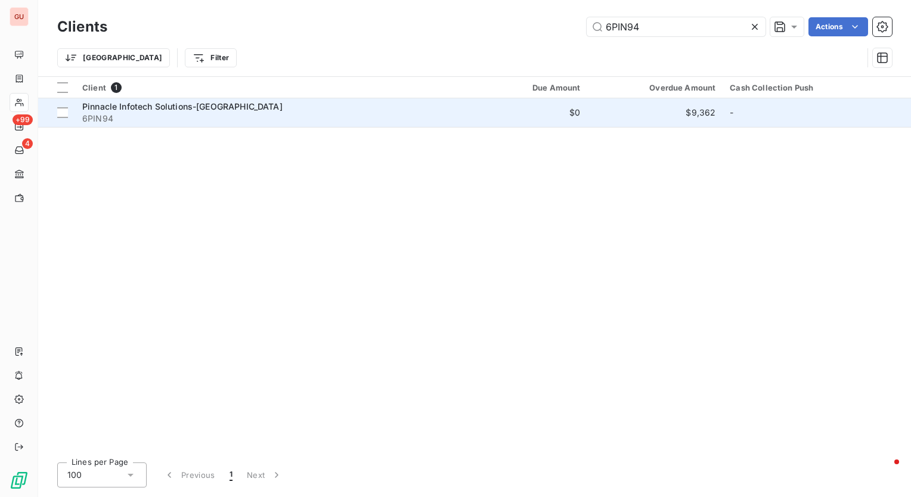
click at [115, 105] on span "Pinnacle Infotech Solutions-[GEOGRAPHIC_DATA]" at bounding box center [182, 106] width 200 height 10
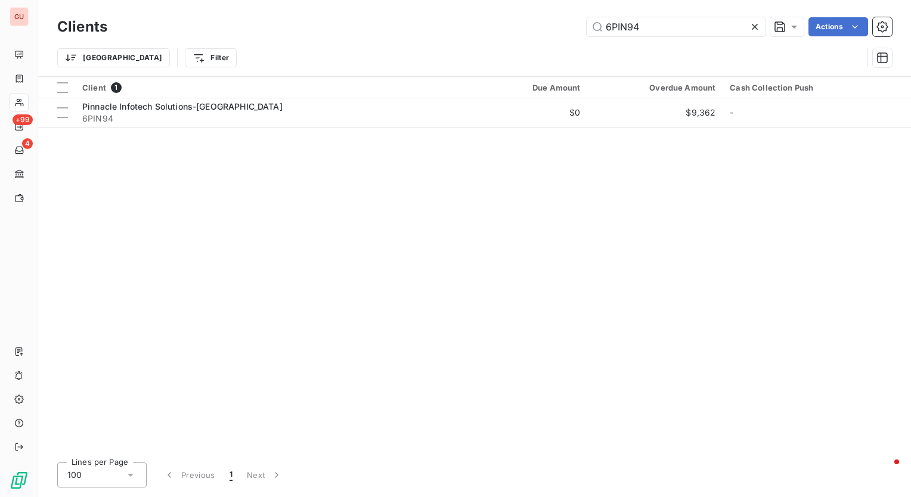
drag, startPoint x: 681, startPoint y: 23, endPoint x: 439, endPoint y: 36, distance: 242.3
click at [439, 36] on div "6PIN94 Actions" at bounding box center [507, 26] width 770 height 19
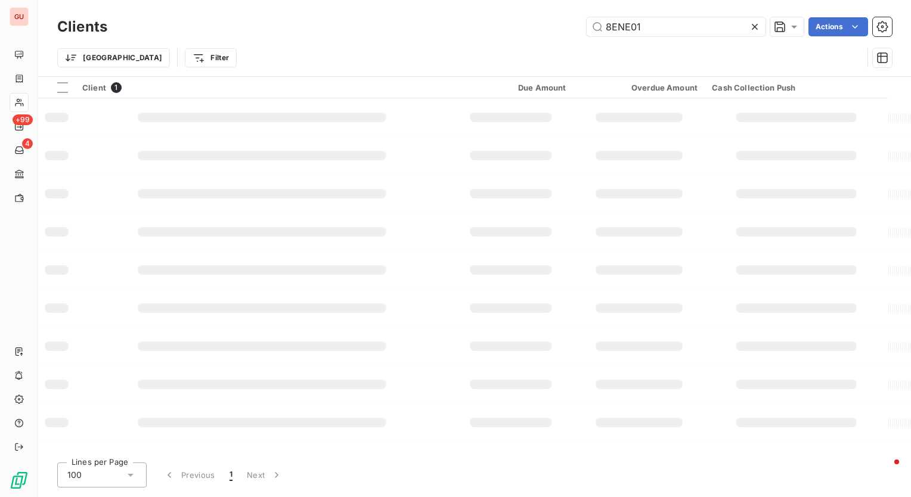
type input "8ENE01"
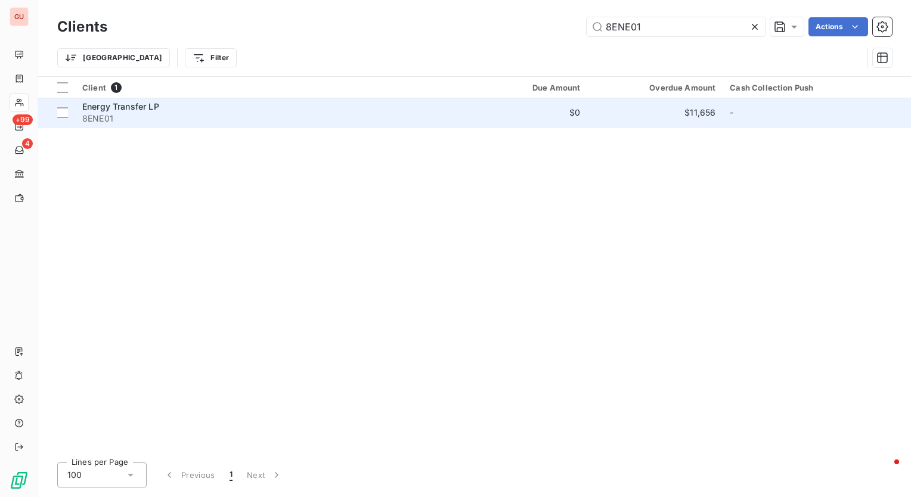
click at [143, 105] on span "Energy Transfer LP" at bounding box center [120, 106] width 77 height 10
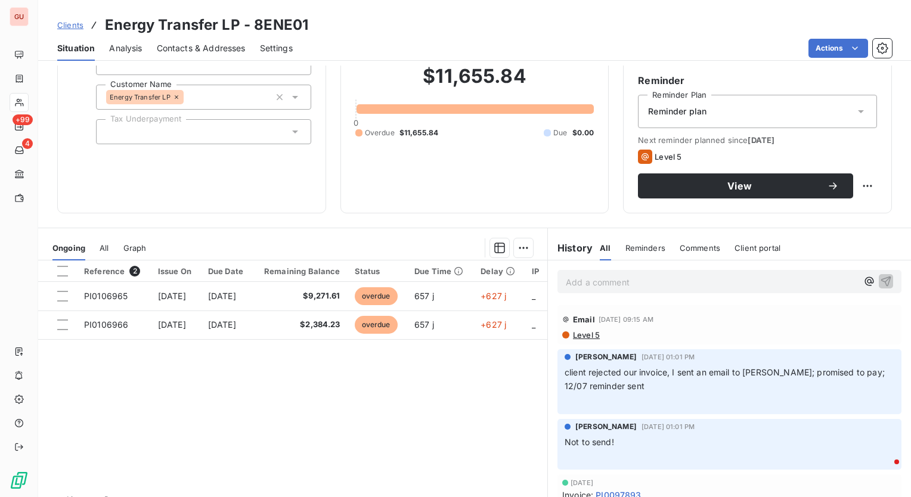
scroll to position [119, 0]
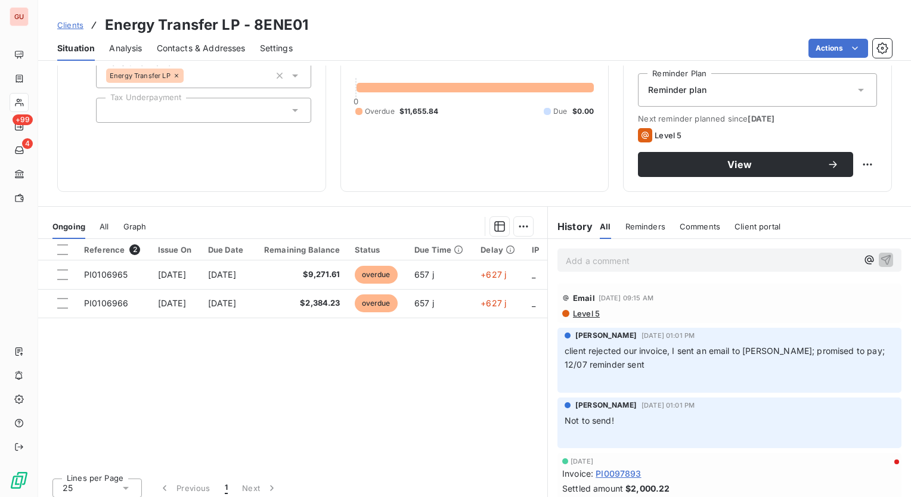
click at [72, 27] on span "Clients" at bounding box center [70, 25] width 26 height 10
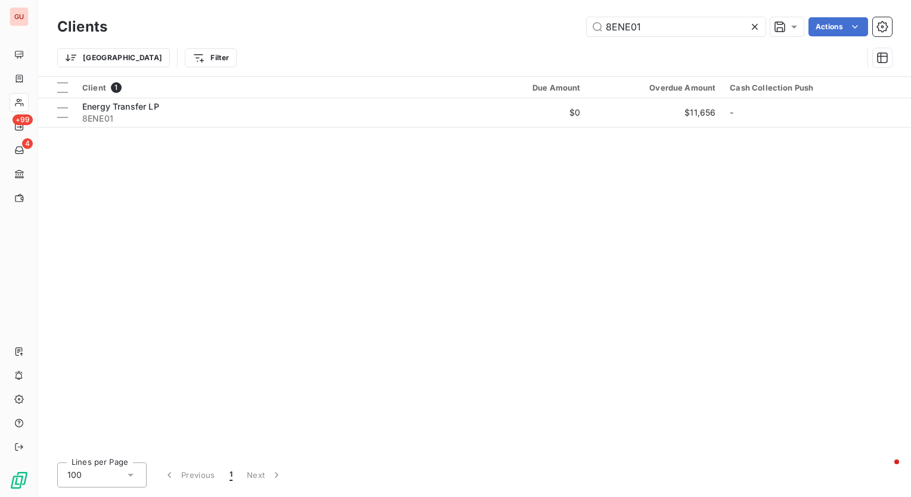
drag, startPoint x: 706, startPoint y: 30, endPoint x: 479, endPoint y: 30, distance: 227.0
click at [479, 30] on div "8ENE01 Actions" at bounding box center [507, 26] width 770 height 19
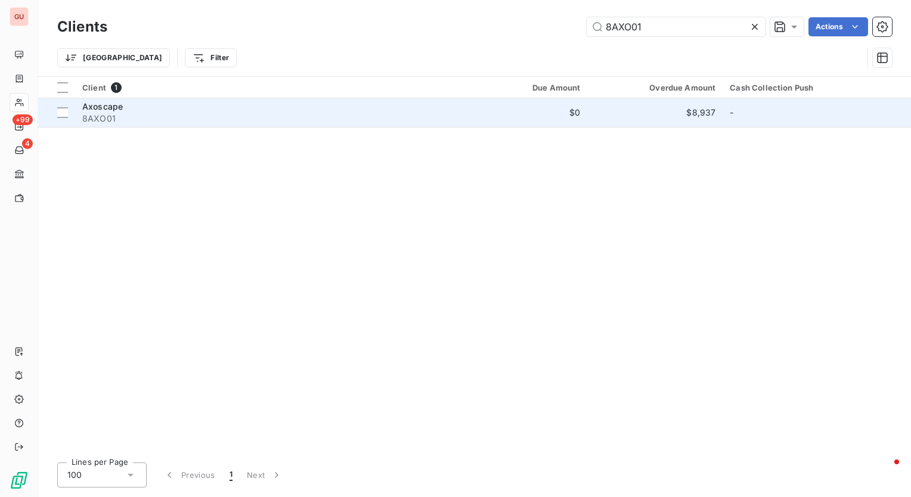
type input "8AXO01"
click at [116, 108] on span "Axoscape" at bounding box center [102, 106] width 41 height 10
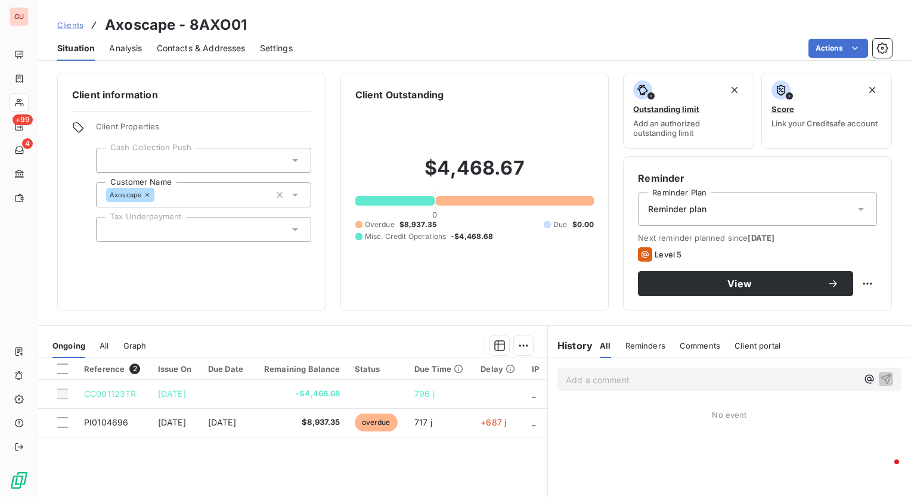
click at [64, 27] on span "Clients" at bounding box center [70, 25] width 26 height 10
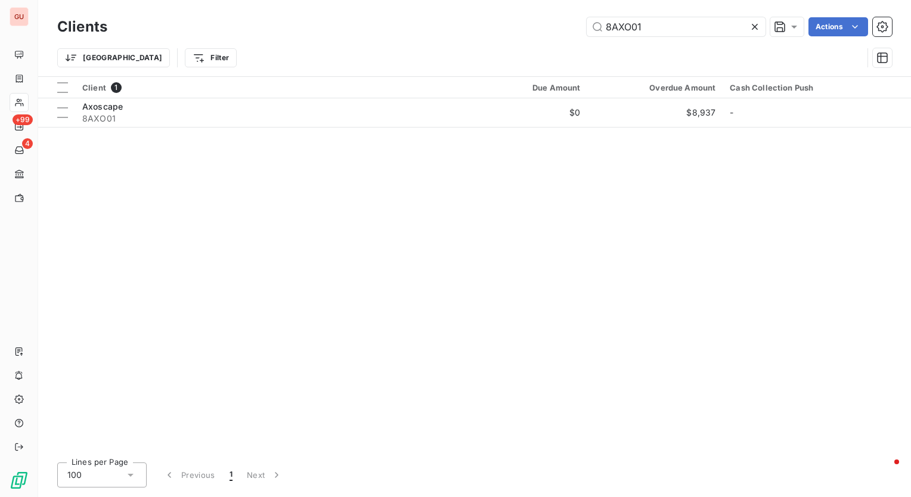
drag, startPoint x: 671, startPoint y: 23, endPoint x: 389, endPoint y: 14, distance: 282.0
click at [389, 14] on div "Clients 8AXO01 Actions" at bounding box center [474, 26] width 834 height 25
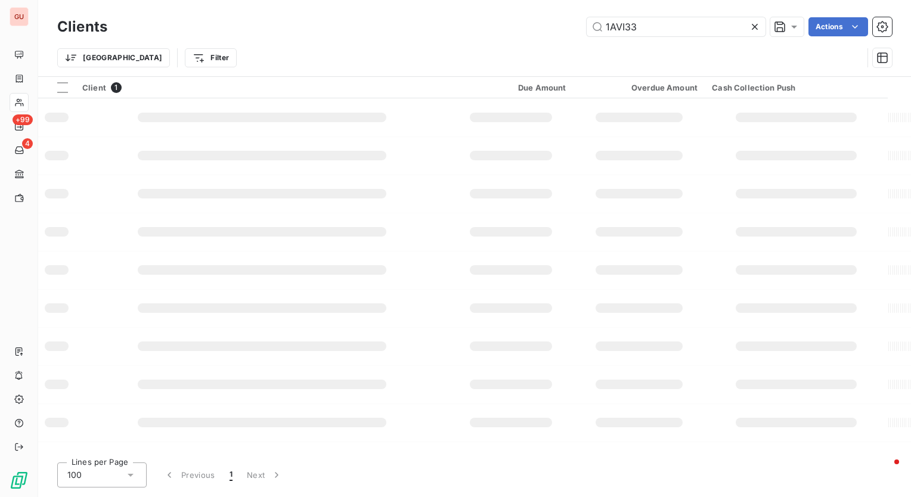
type input "1AVI33"
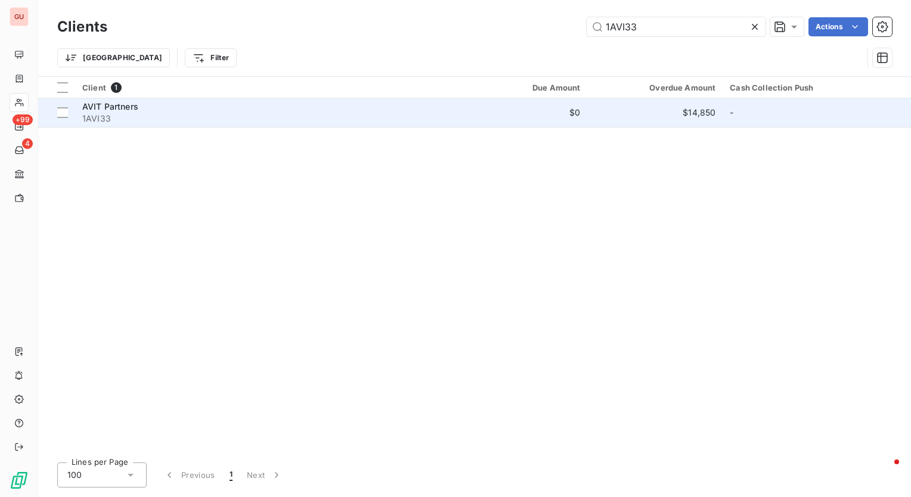
click at [129, 106] on span "AVIT Partners" at bounding box center [110, 106] width 56 height 10
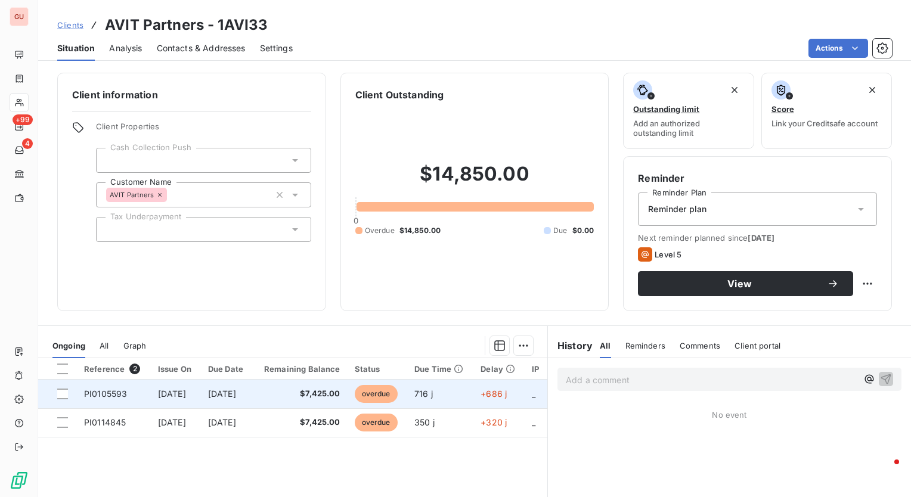
click at [93, 390] on span "PI0105593" at bounding box center [105, 394] width 43 height 10
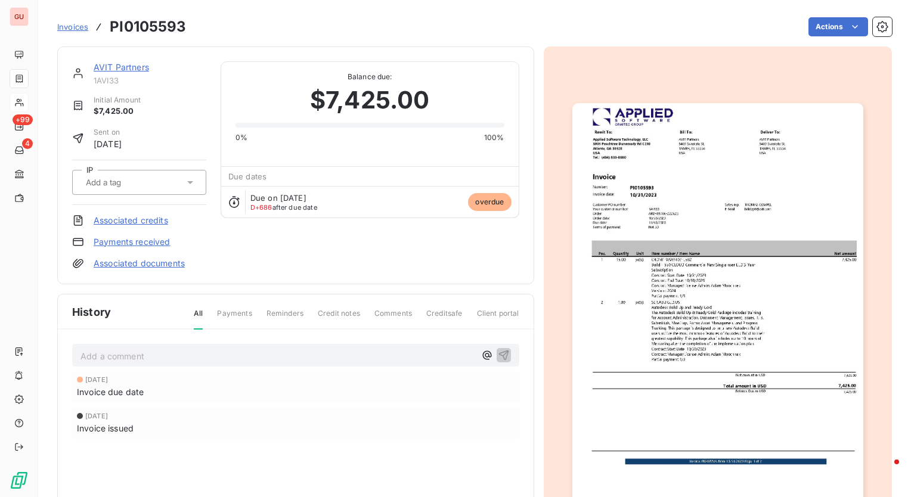
click at [706, 271] on img "button" at bounding box center [717, 308] width 291 height 411
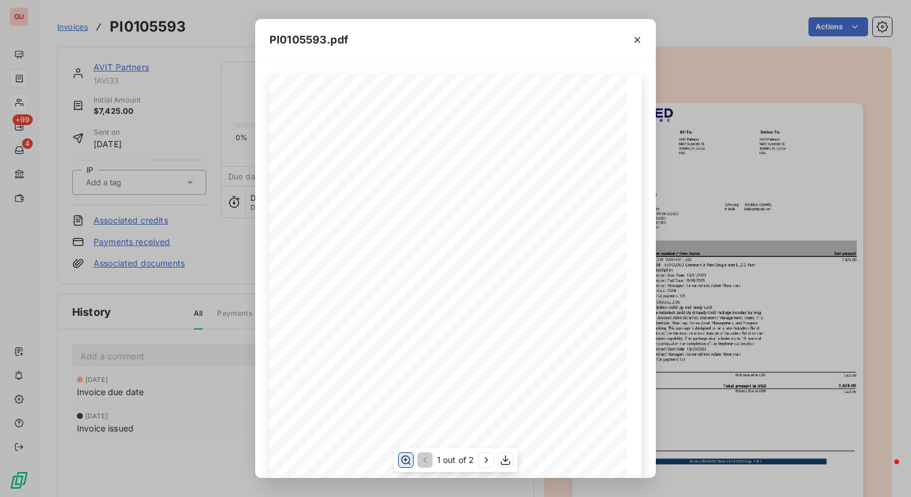
click at [400, 459] on icon "button" at bounding box center [406, 460] width 12 height 12
click at [634, 37] on icon "button" at bounding box center [637, 40] width 6 height 6
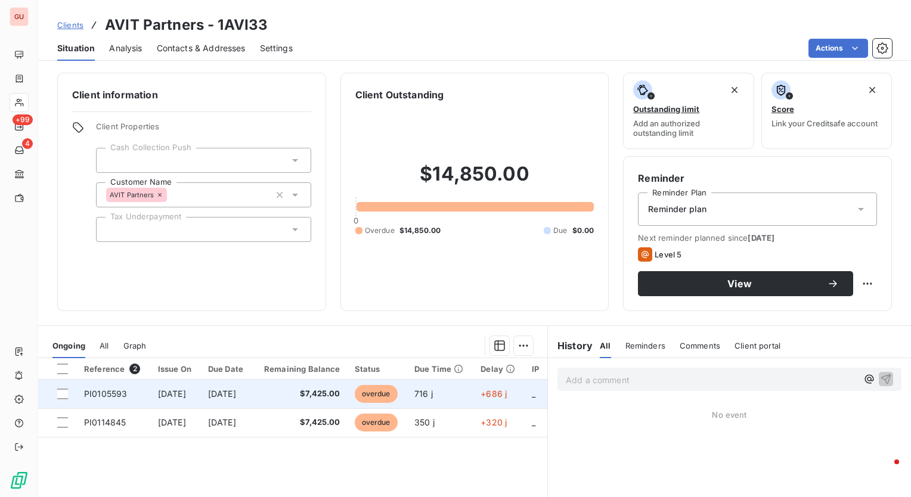
click at [116, 393] on span "PI0105593" at bounding box center [105, 394] width 43 height 10
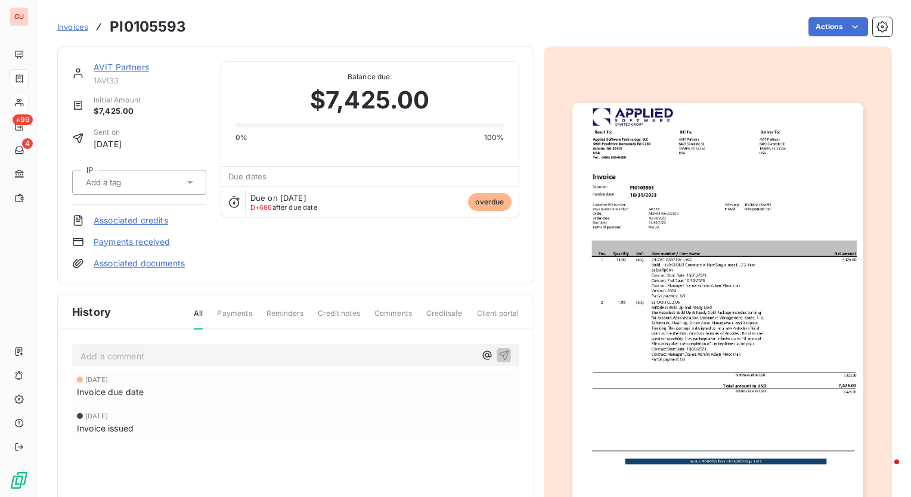
click at [731, 231] on img "button" at bounding box center [717, 308] width 291 height 411
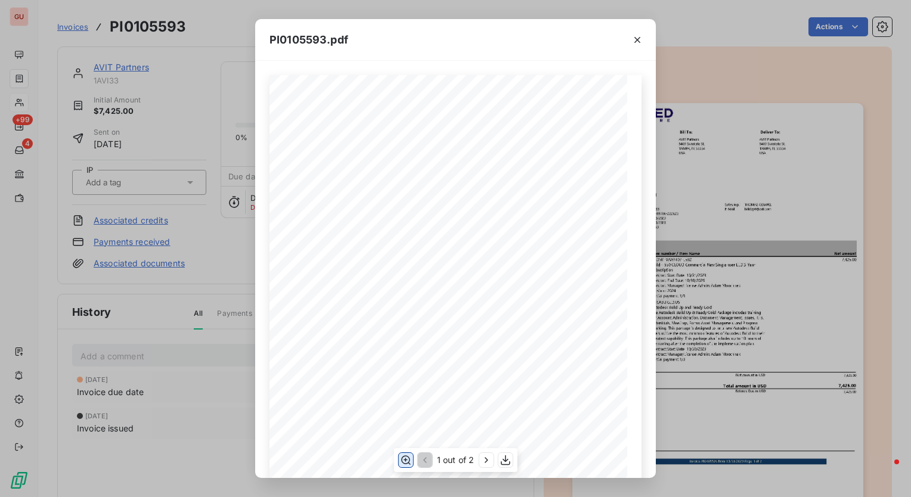
click at [403, 456] on icon "button" at bounding box center [406, 460] width 12 height 12
click at [206, 378] on div "PI0105593.pdf Pos. Quantity Unit Item number / Item Name Net amount 1 15.00 pc(…" at bounding box center [455, 248] width 911 height 497
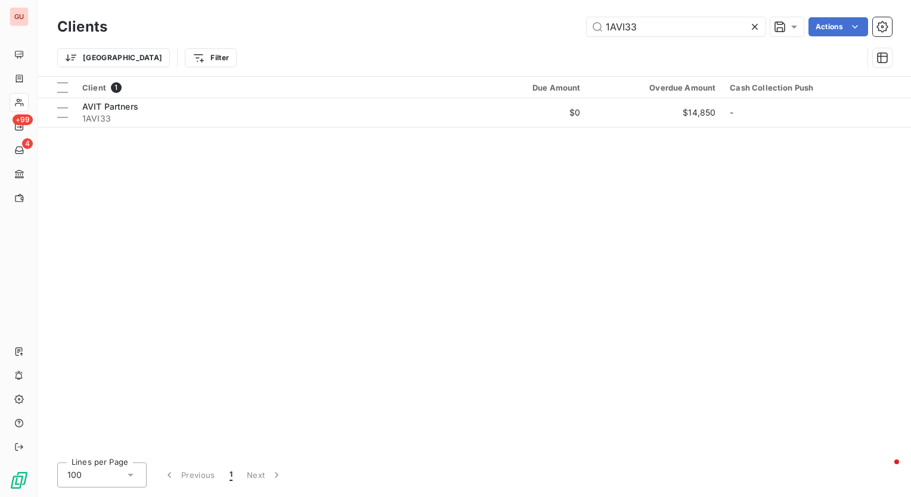
drag, startPoint x: 644, startPoint y: 26, endPoint x: 551, endPoint y: 27, distance: 93.6
click at [551, 27] on div "1AVI33 Actions" at bounding box center [507, 26] width 770 height 19
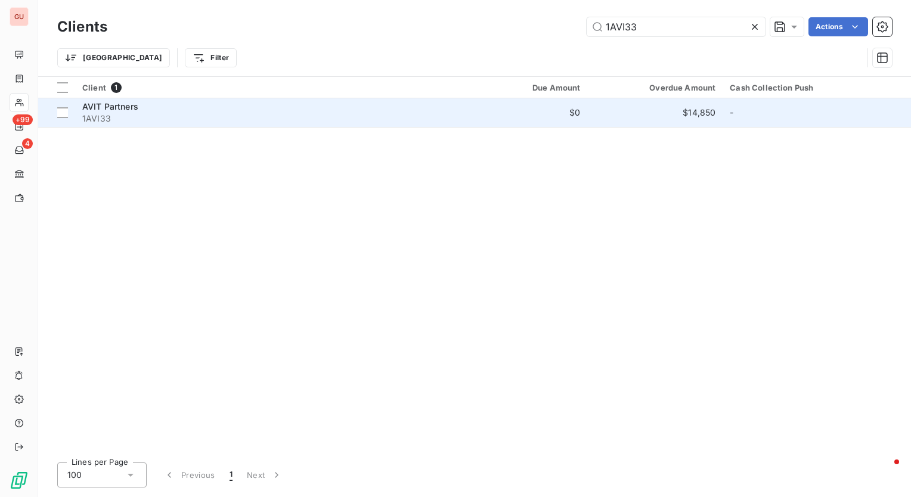
click at [124, 109] on span "AVIT Partners" at bounding box center [110, 106] width 56 height 10
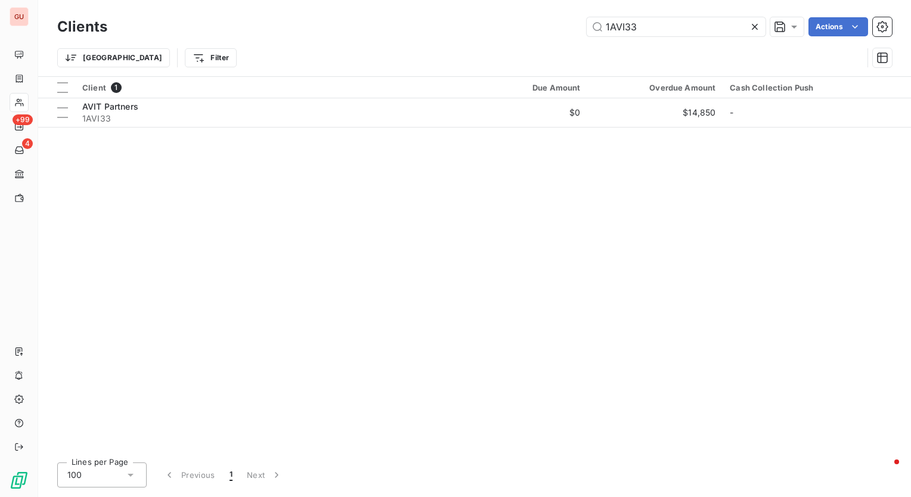
drag, startPoint x: 685, startPoint y: 23, endPoint x: 459, endPoint y: 27, distance: 226.5
click at [459, 27] on div "1AVI33 Actions" at bounding box center [507, 26] width 770 height 19
type input "8AXO01"
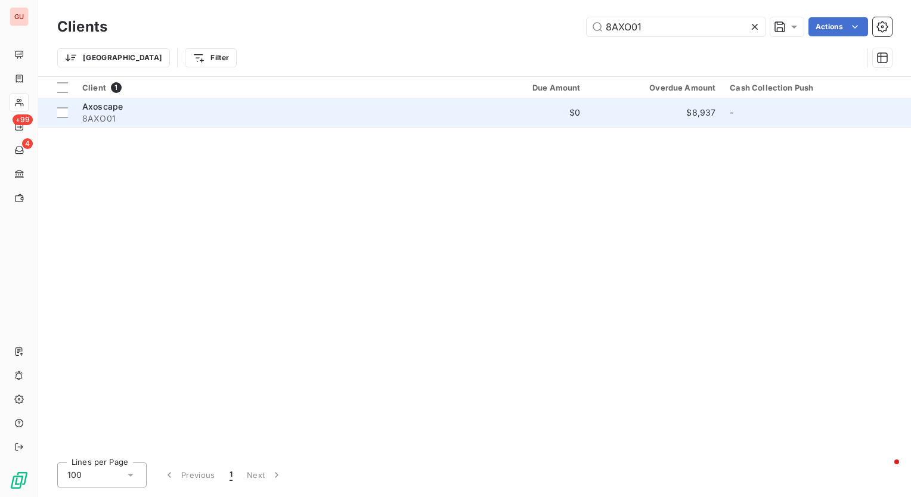
click at [107, 104] on span "Axoscape" at bounding box center [102, 106] width 41 height 10
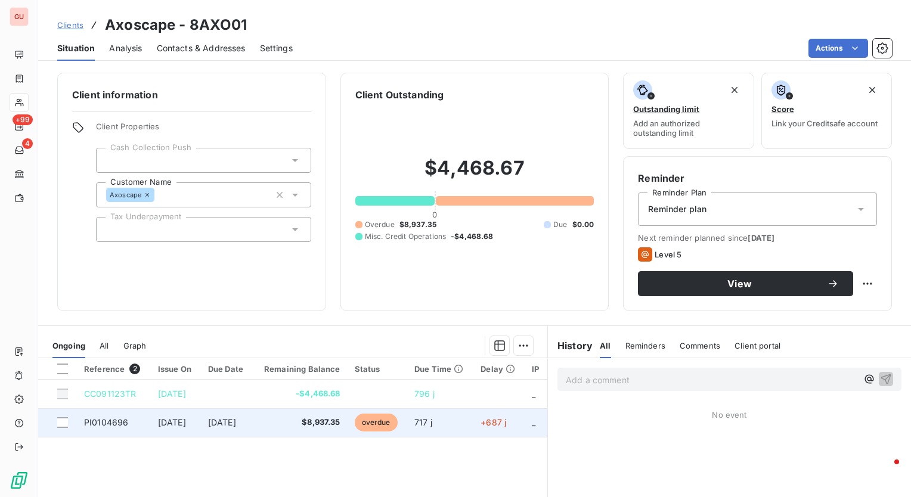
click at [95, 420] on span "PI0104696" at bounding box center [106, 422] width 44 height 10
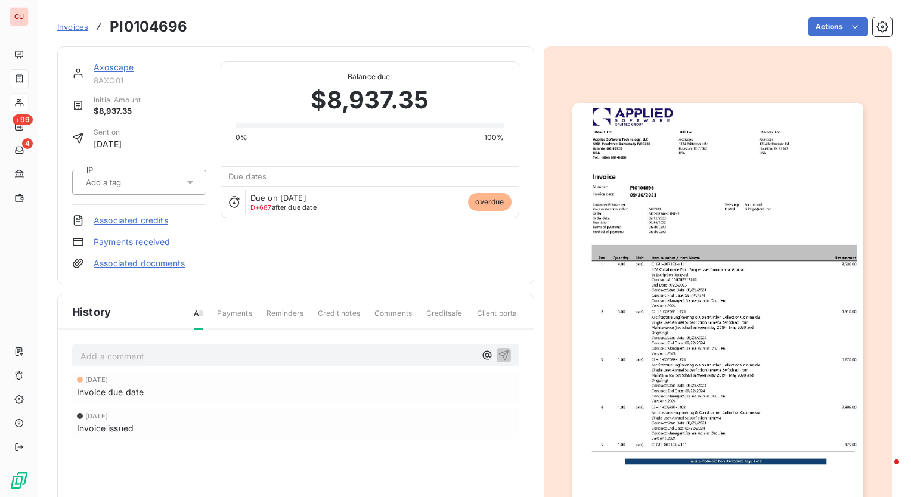
click at [717, 268] on img "button" at bounding box center [717, 308] width 291 height 411
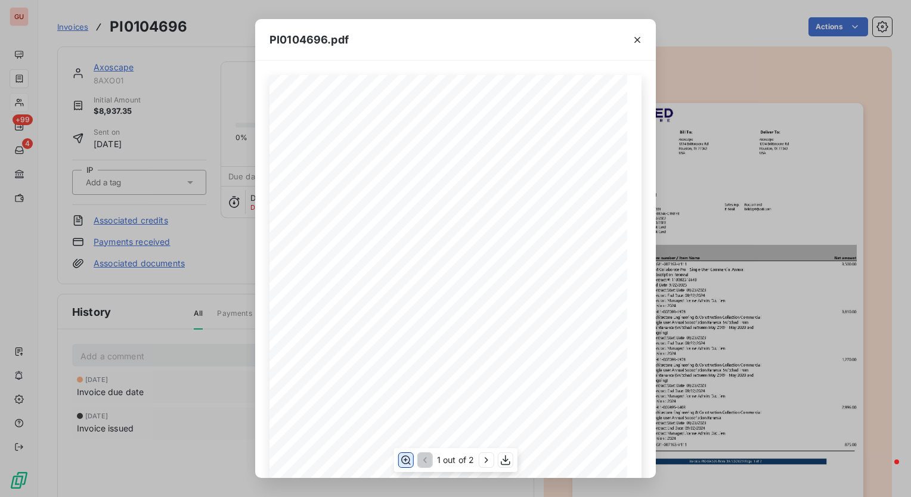
click at [402, 461] on icon "button" at bounding box center [406, 460] width 12 height 12
click at [730, 35] on div "PI0104696.pdf Pos. Quantity Unit Item number / Item Name Net amount 1 4.00 pc(s…" at bounding box center [455, 248] width 911 height 497
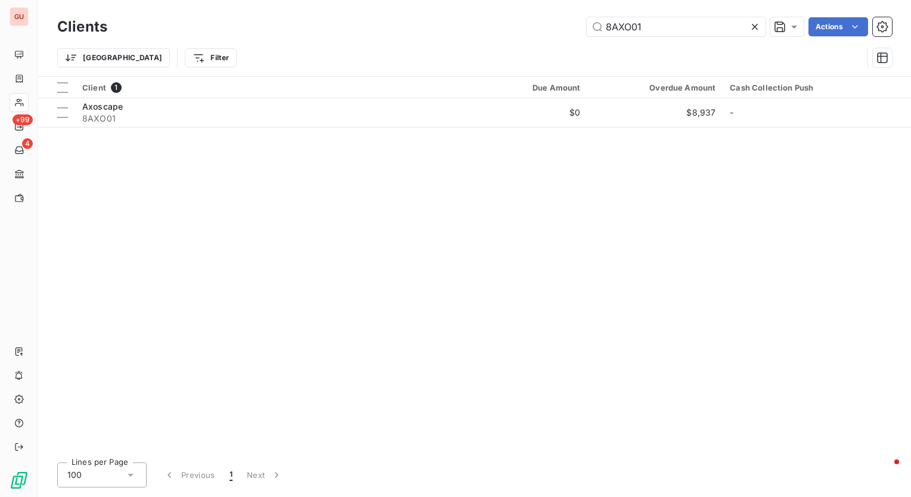
drag, startPoint x: 658, startPoint y: 24, endPoint x: 412, endPoint y: 29, distance: 246.2
click at [412, 29] on div "8AXO01 Actions" at bounding box center [507, 26] width 770 height 19
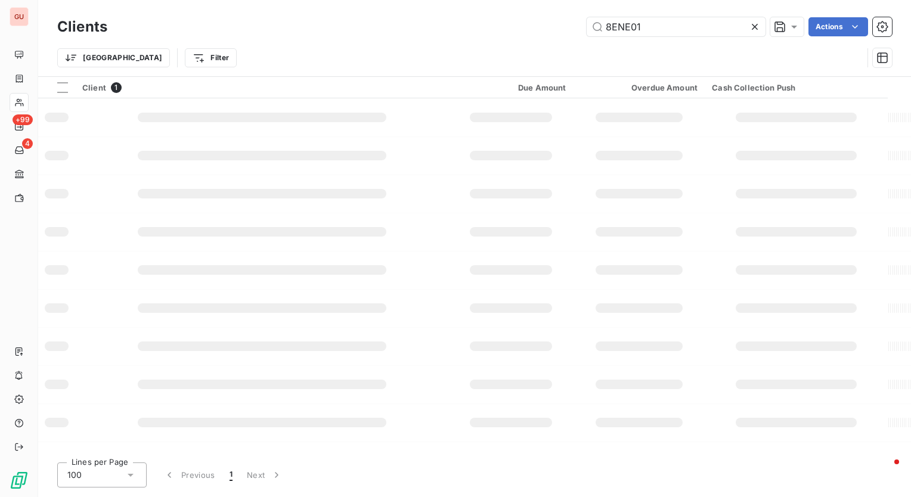
type input "8ENE01"
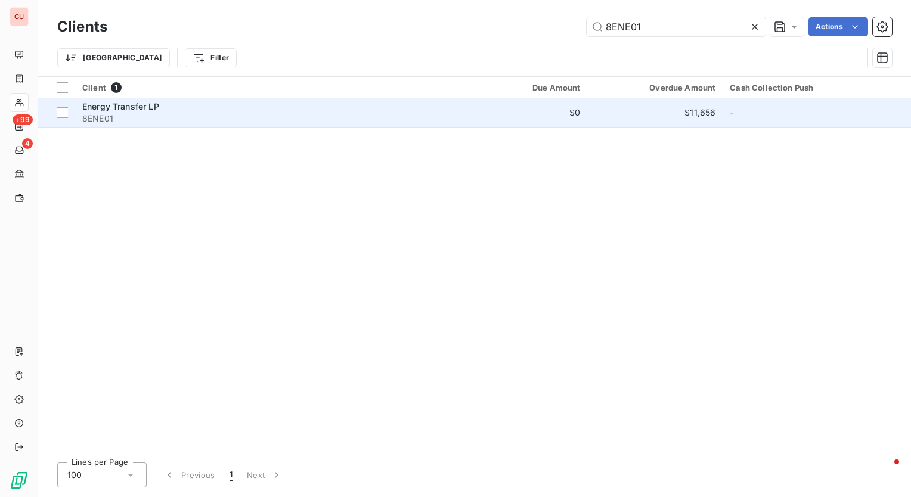
click at [148, 108] on span "Energy Transfer LP" at bounding box center [120, 106] width 77 height 10
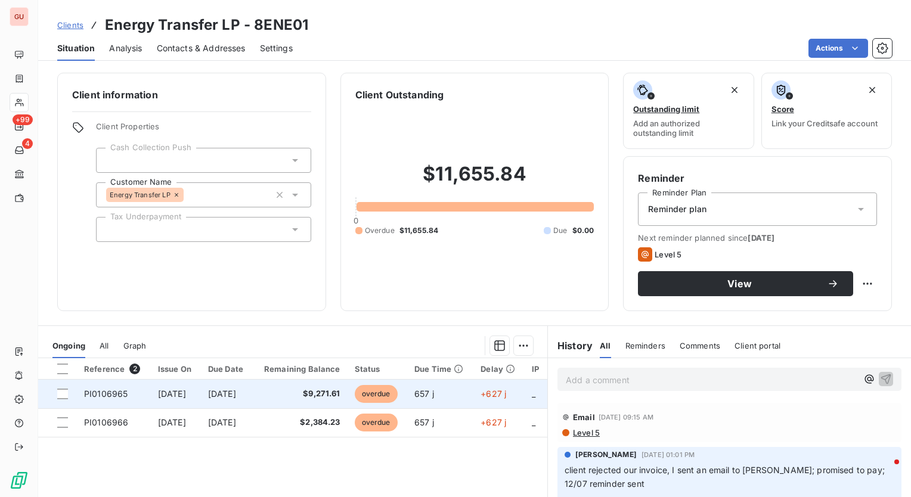
click at [102, 394] on span "PI0106965" at bounding box center [106, 394] width 44 height 10
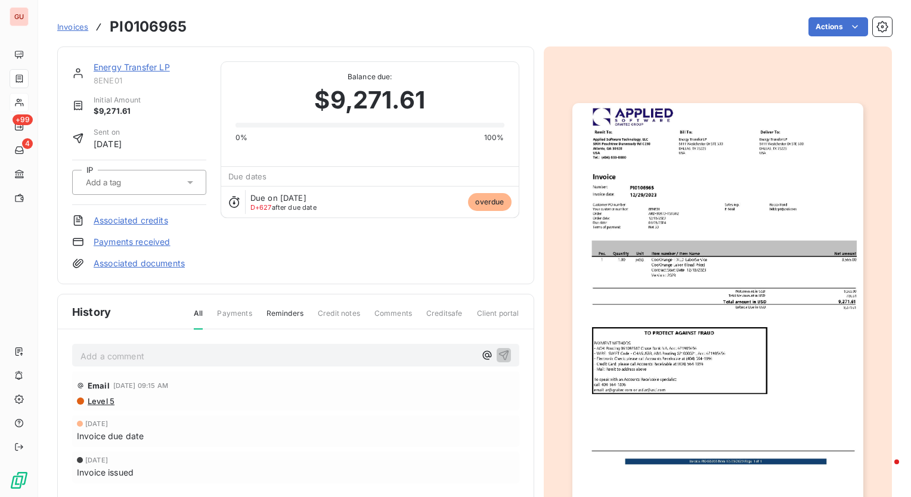
click at [691, 268] on img "button" at bounding box center [717, 308] width 291 height 411
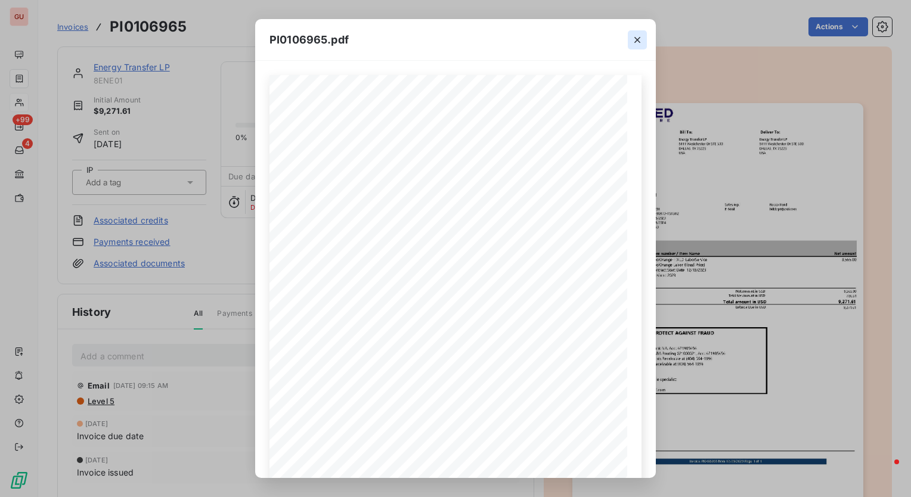
click at [636, 34] on icon "button" at bounding box center [637, 40] width 12 height 12
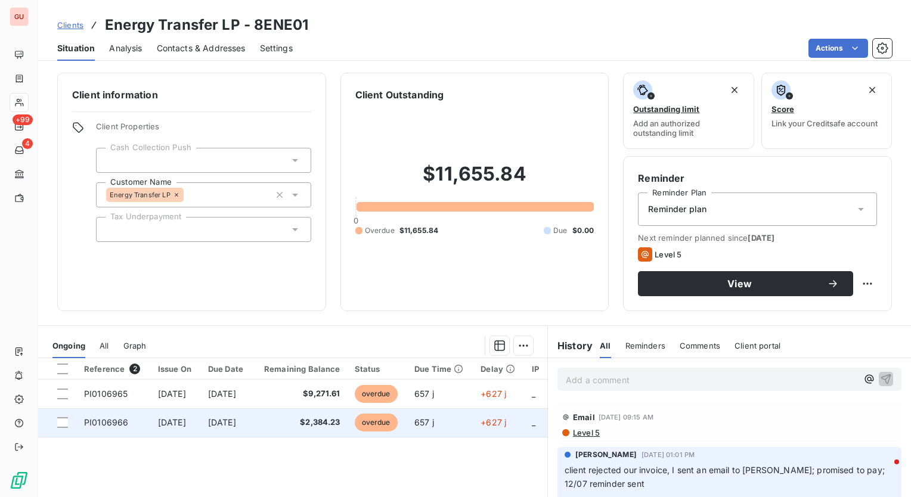
click at [113, 425] on span "PI0106966" at bounding box center [106, 422] width 44 height 10
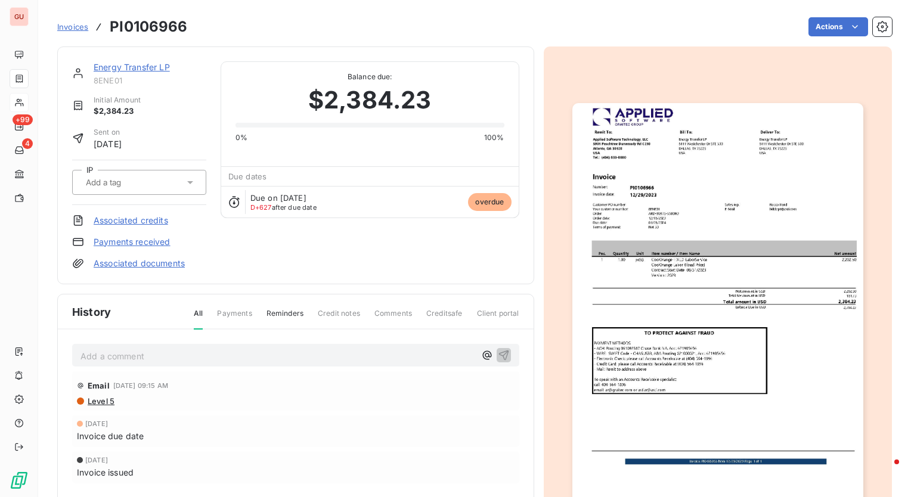
click at [657, 281] on img "button" at bounding box center [717, 308] width 291 height 411
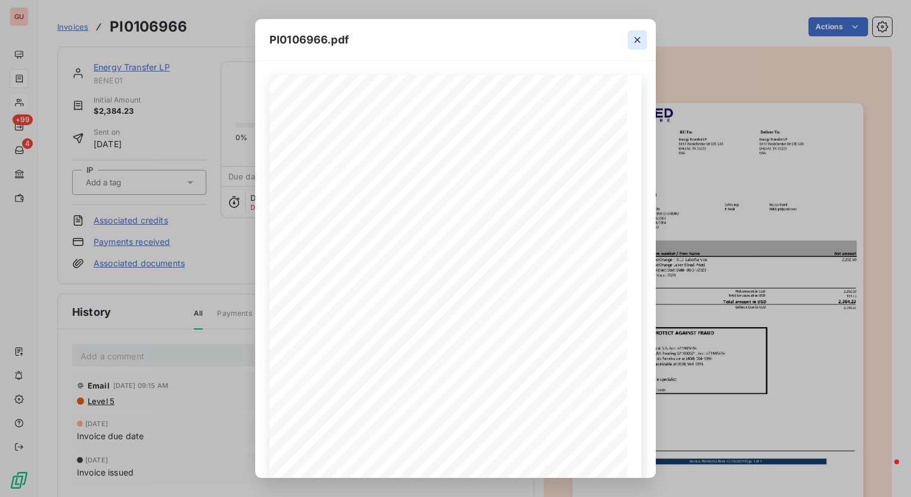
click at [640, 40] on icon "button" at bounding box center [637, 40] width 12 height 12
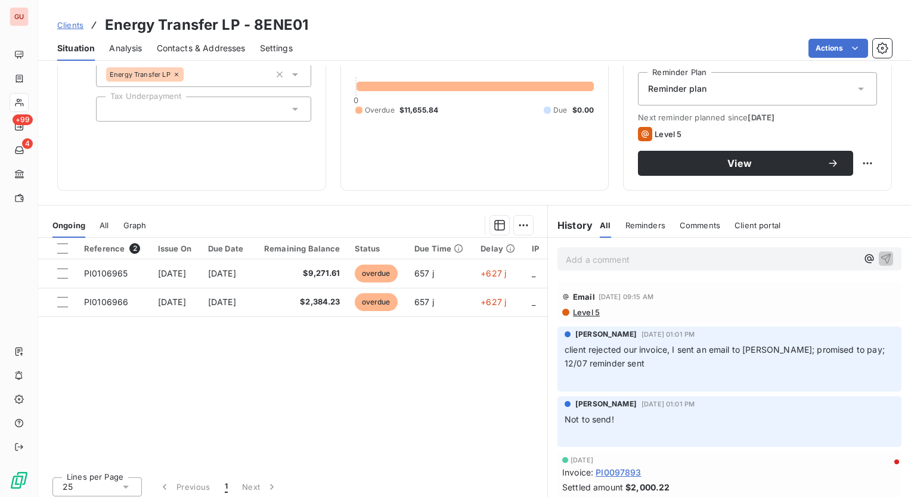
scroll to position [126, 0]
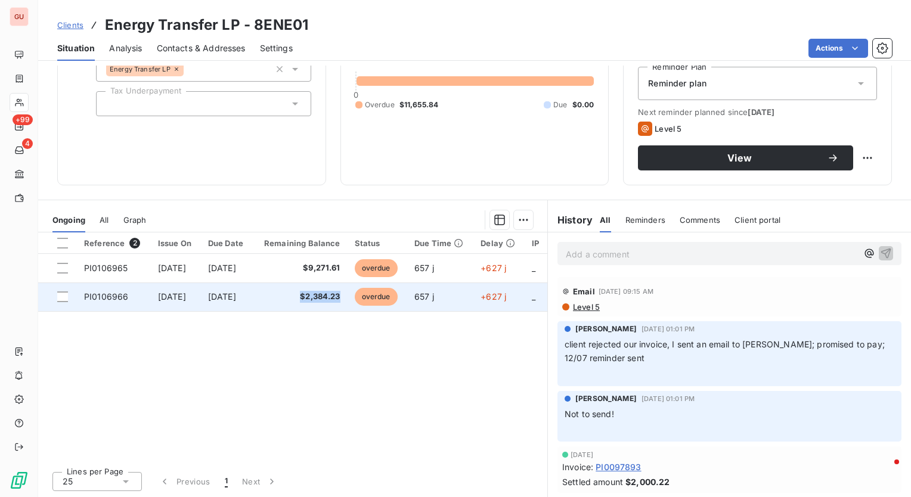
drag, startPoint x: 361, startPoint y: 297, endPoint x: 320, endPoint y: 305, distance: 41.8
click at [320, 305] on td "$2,384.23" at bounding box center [300, 296] width 95 height 29
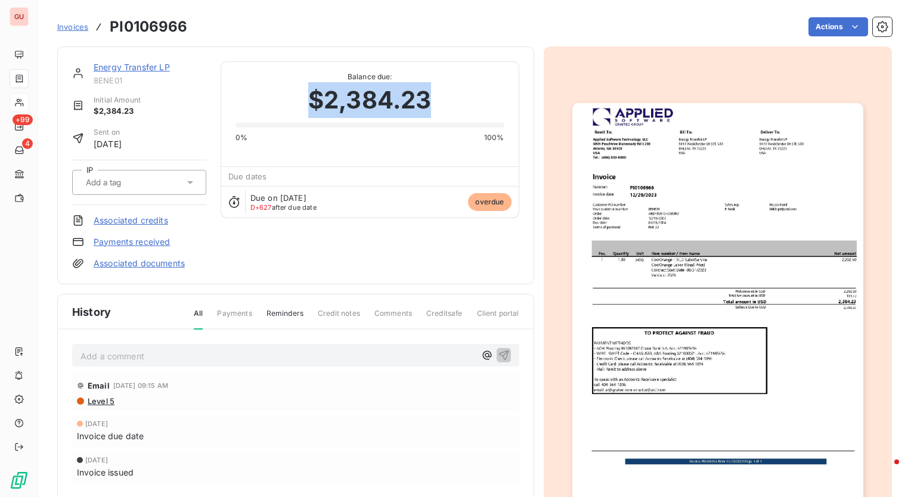
drag, startPoint x: 395, startPoint y: 110, endPoint x: 299, endPoint y: 111, distance: 96.6
click at [299, 111] on div "$2,384.23" at bounding box center [369, 100] width 269 height 36
copy span "$2,384.23"
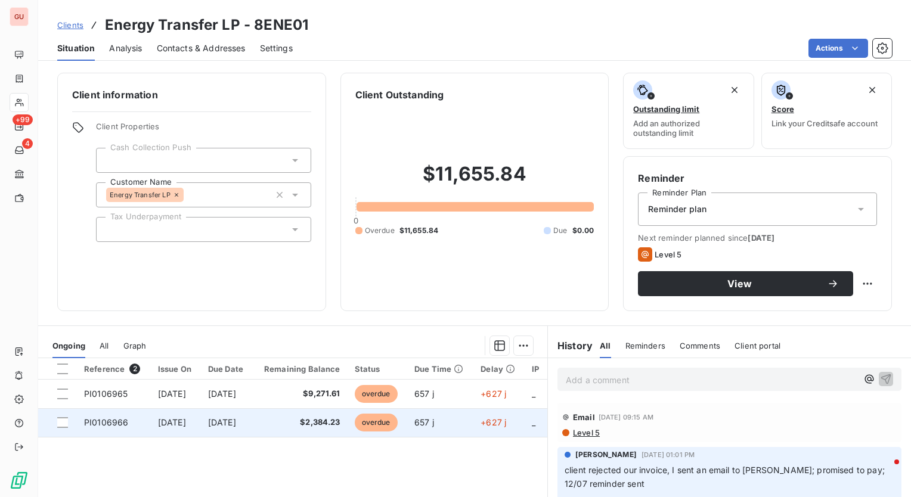
click at [111, 421] on span "PI0106966" at bounding box center [106, 422] width 44 height 10
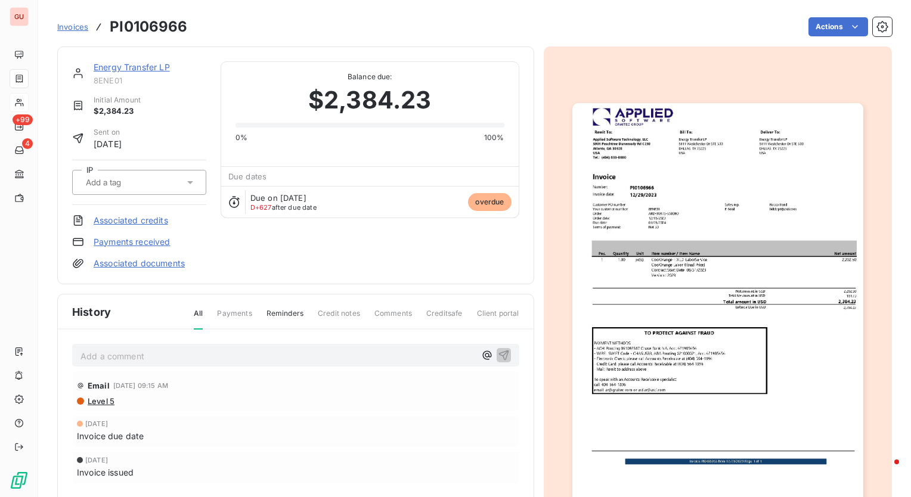
click at [169, 29] on h3 "PI0106966" at bounding box center [148, 26] width 77 height 21
copy h3 "PI0106966"
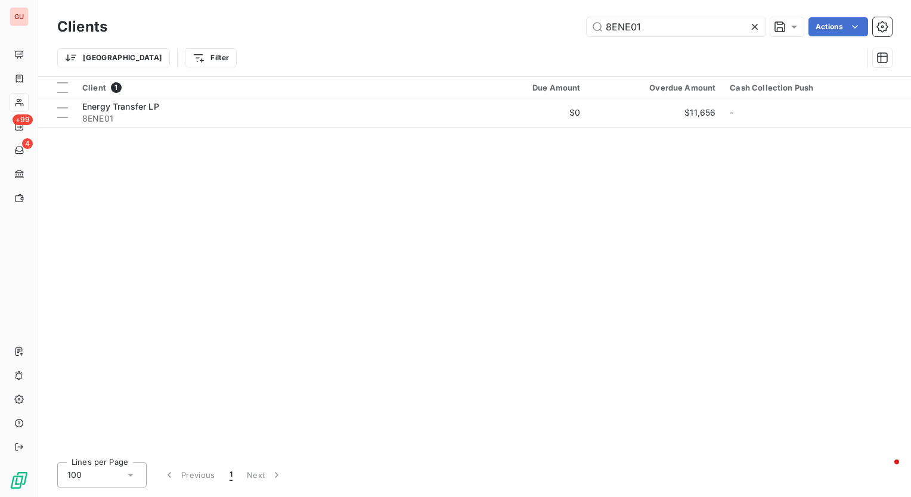
drag, startPoint x: 672, startPoint y: 27, endPoint x: 315, endPoint y: 32, distance: 357.0
click at [317, 30] on div "8ENE01 Actions" at bounding box center [507, 26] width 770 height 19
type input "6PIN94"
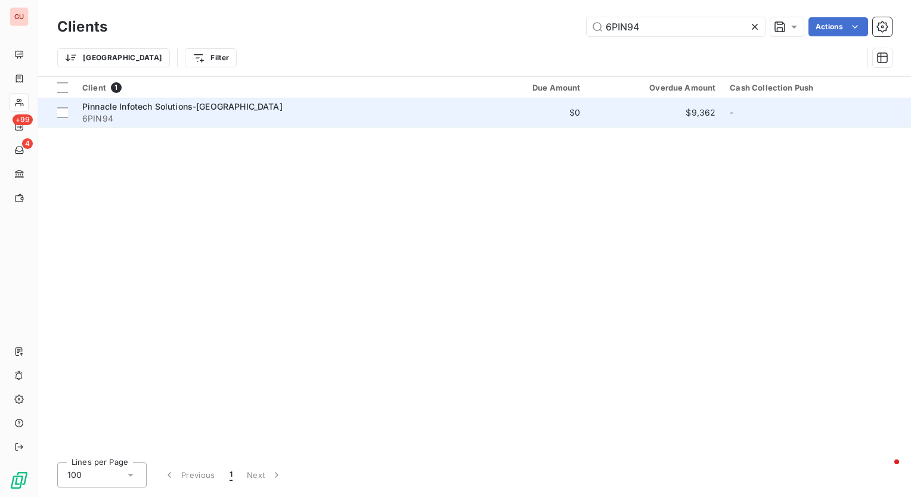
click at [173, 104] on span "Pinnacle Infotech Solutions-[GEOGRAPHIC_DATA]" at bounding box center [182, 106] width 200 height 10
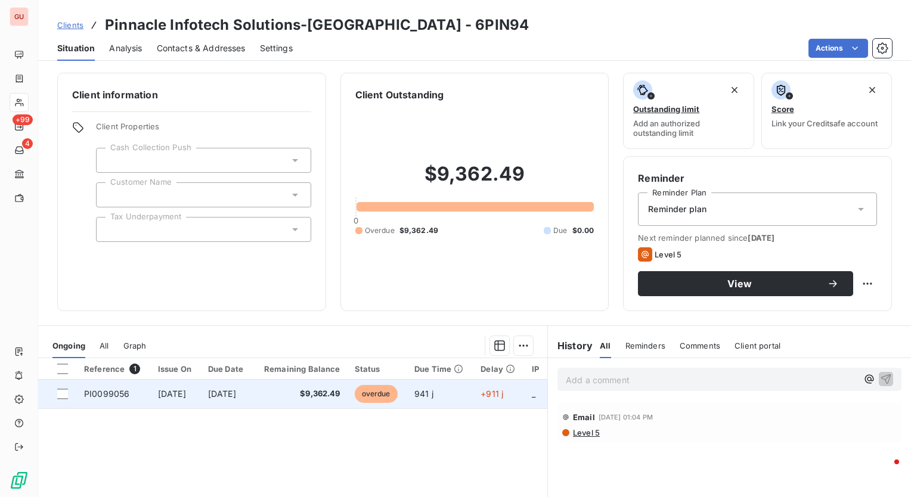
click at [111, 396] on span "PI0099056" at bounding box center [106, 394] width 45 height 10
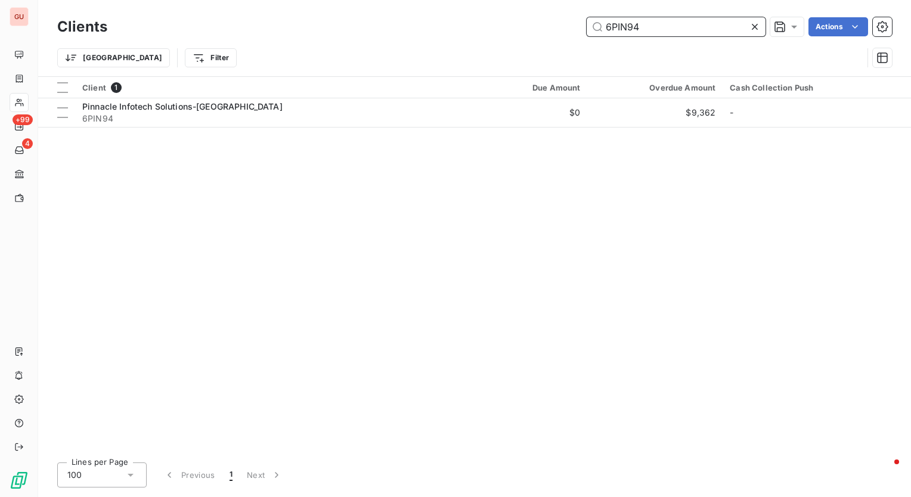
drag, startPoint x: 710, startPoint y: 24, endPoint x: 461, endPoint y: 22, distance: 249.7
click at [461, 25] on div "6PIN94 Actions" at bounding box center [507, 26] width 770 height 19
paste input "PI0102472"
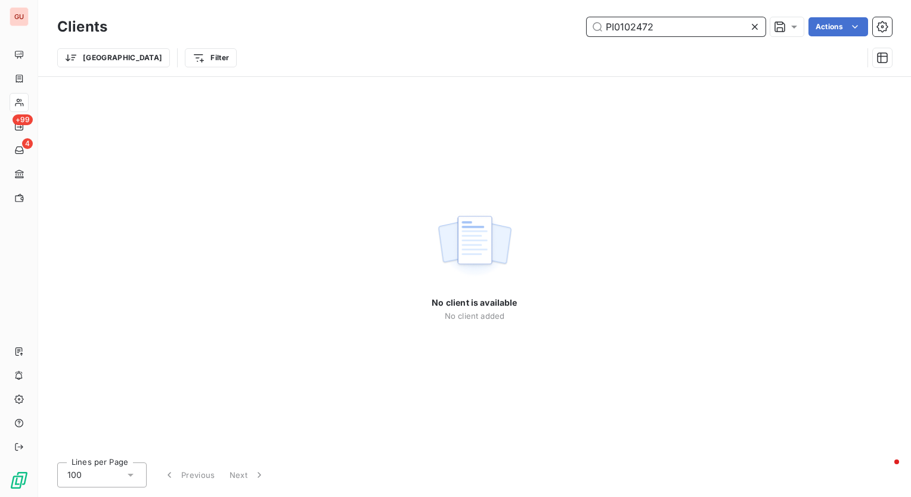
drag, startPoint x: 666, startPoint y: 26, endPoint x: 390, endPoint y: 31, distance: 276.6
click at [394, 26] on div "PI0102472 Actions" at bounding box center [507, 26] width 770 height 19
paste input "1FRA08"
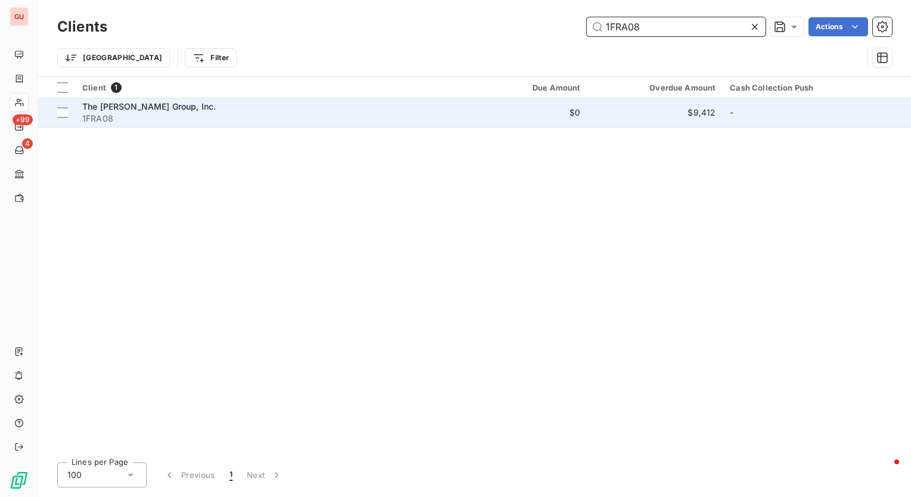
type input "1FRA08"
click at [167, 109] on span "The [PERSON_NAME] Group, Inc." at bounding box center [148, 106] width 133 height 10
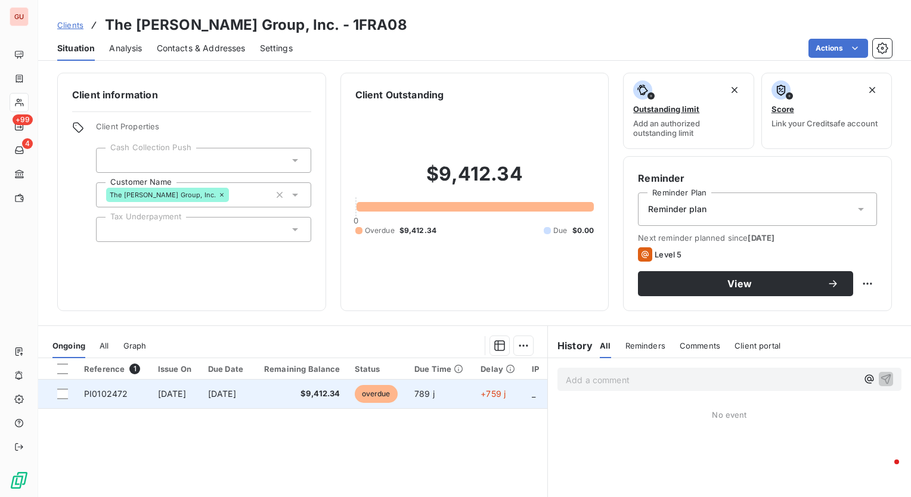
click at [120, 391] on span "PI0102472" at bounding box center [106, 394] width 44 height 10
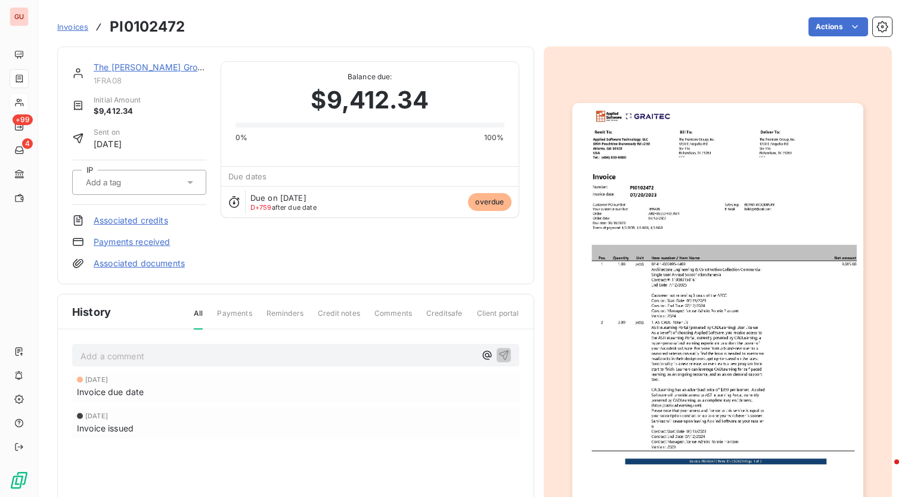
click at [723, 282] on img "button" at bounding box center [717, 308] width 291 height 411
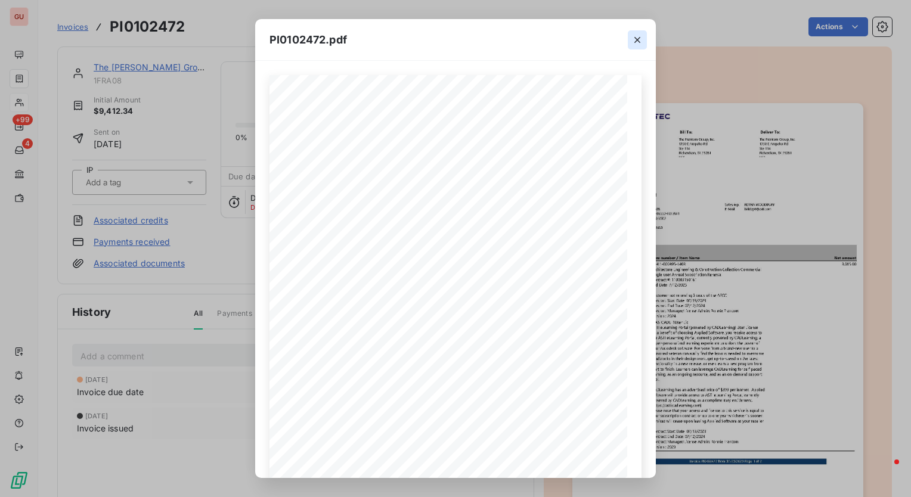
click at [639, 43] on icon "button" at bounding box center [637, 40] width 12 height 12
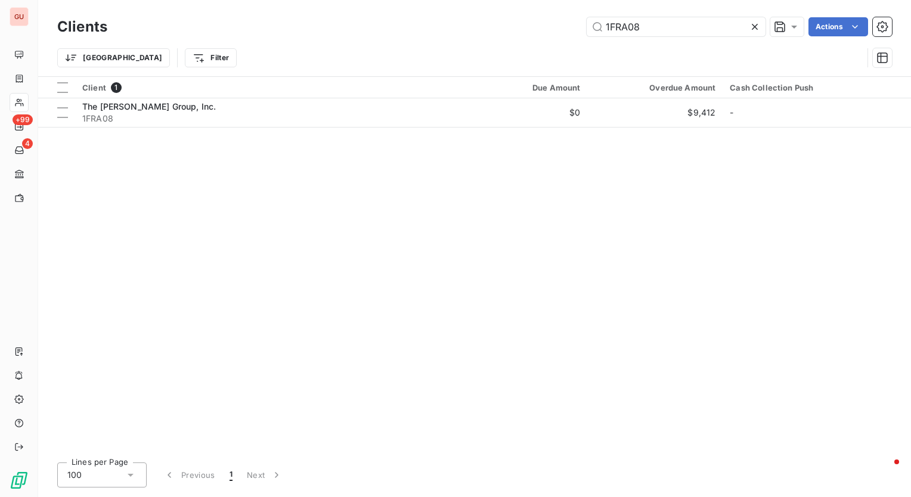
drag, startPoint x: 679, startPoint y: 27, endPoint x: 486, endPoint y: 27, distance: 192.5
click at [486, 27] on div "1FRA08 Actions" at bounding box center [507, 26] width 770 height 19
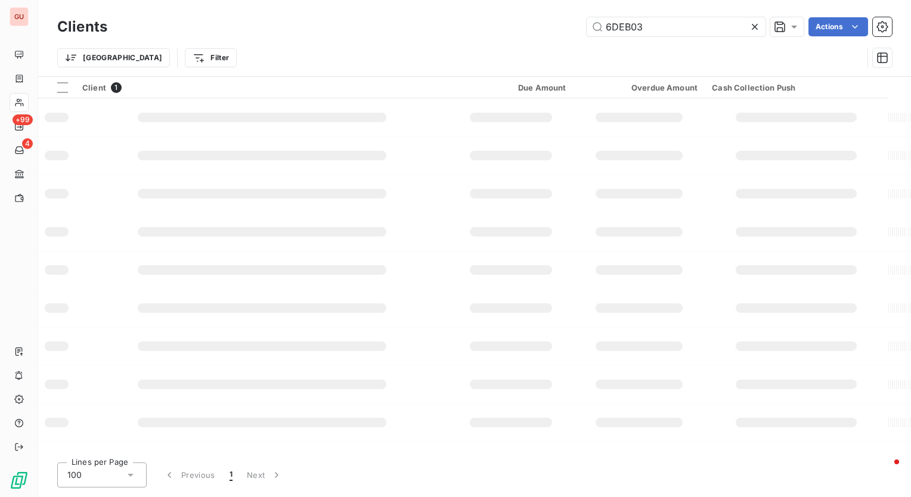
type input "6DEB03"
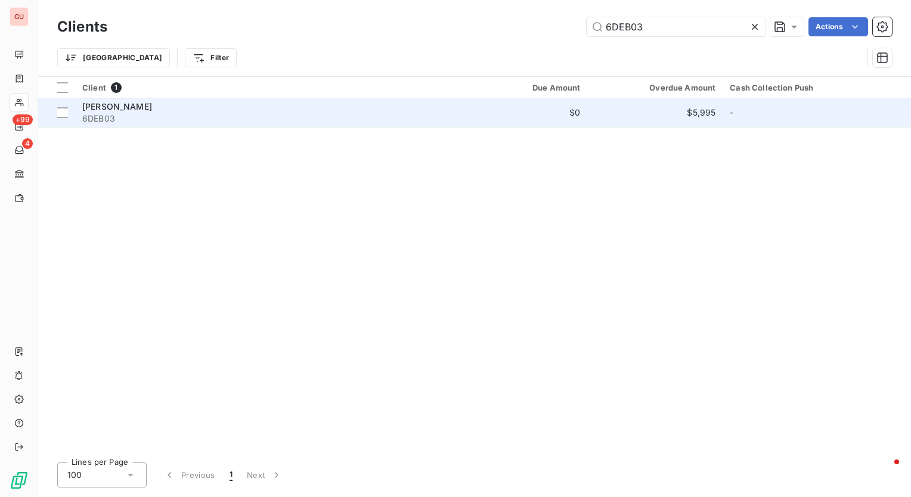
click at [131, 108] on span "[PERSON_NAME]" at bounding box center [117, 106] width 70 height 10
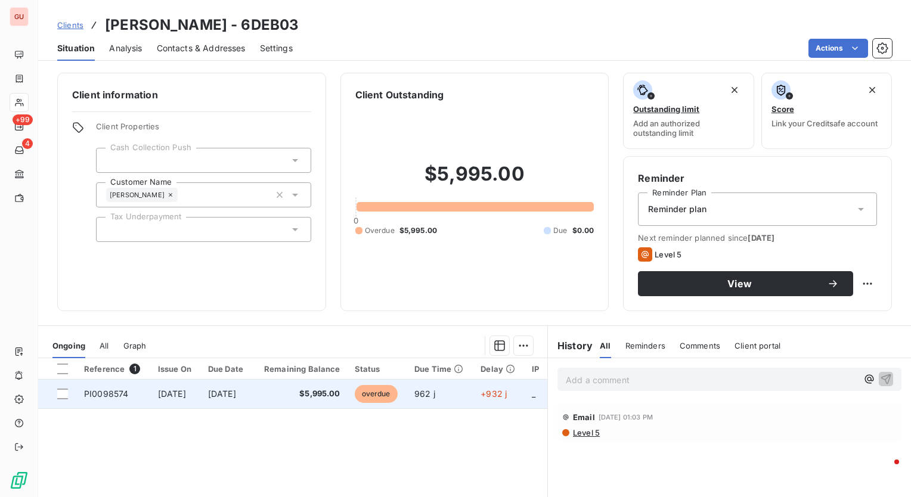
click at [164, 399] on td "[DATE]" at bounding box center [176, 394] width 50 height 29
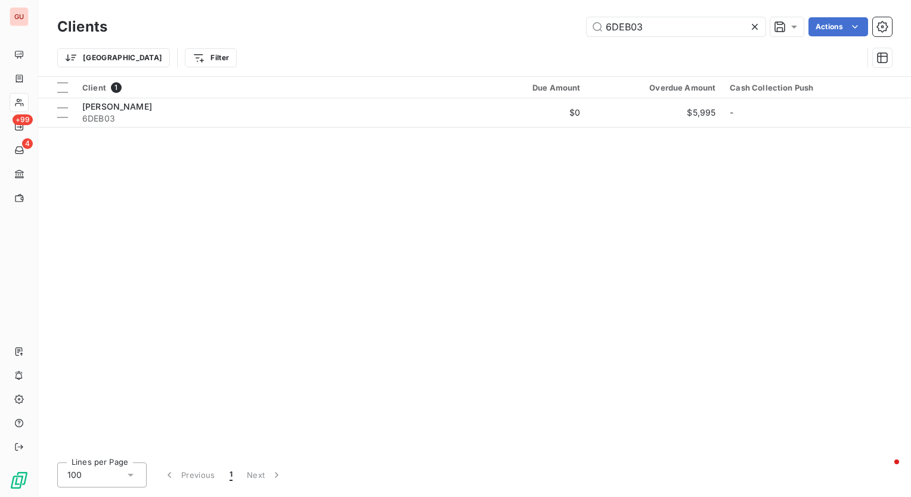
drag, startPoint x: 675, startPoint y: 29, endPoint x: 464, endPoint y: 29, distance: 211.5
click at [464, 29] on div "6DEB03 Actions" at bounding box center [507, 26] width 770 height 19
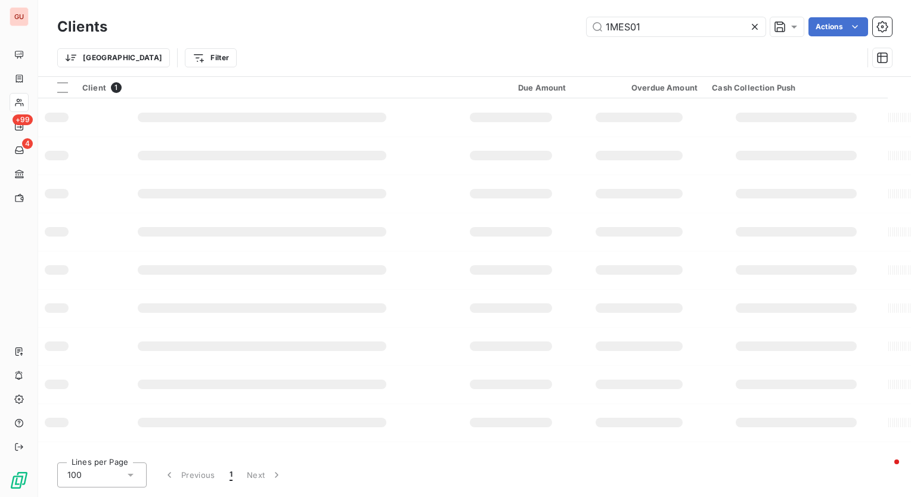
type input "1MES01"
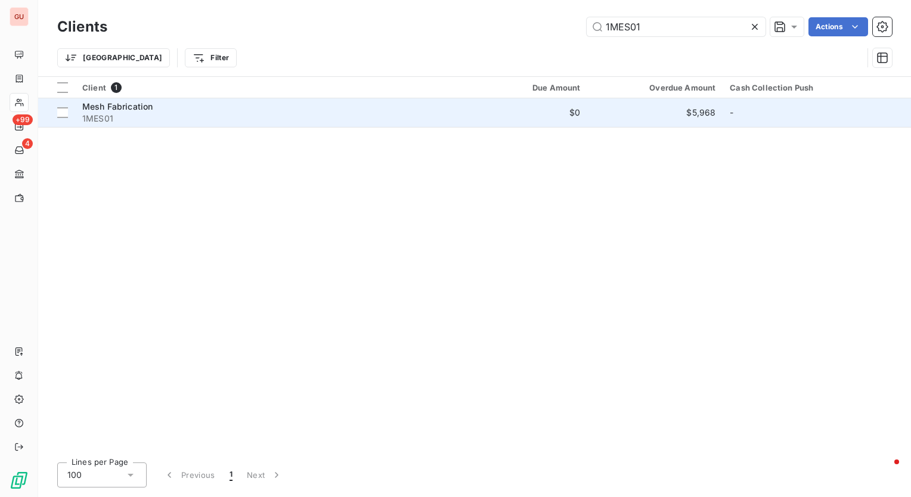
click at [107, 111] on span "Mesh Fabrication" at bounding box center [117, 106] width 70 height 10
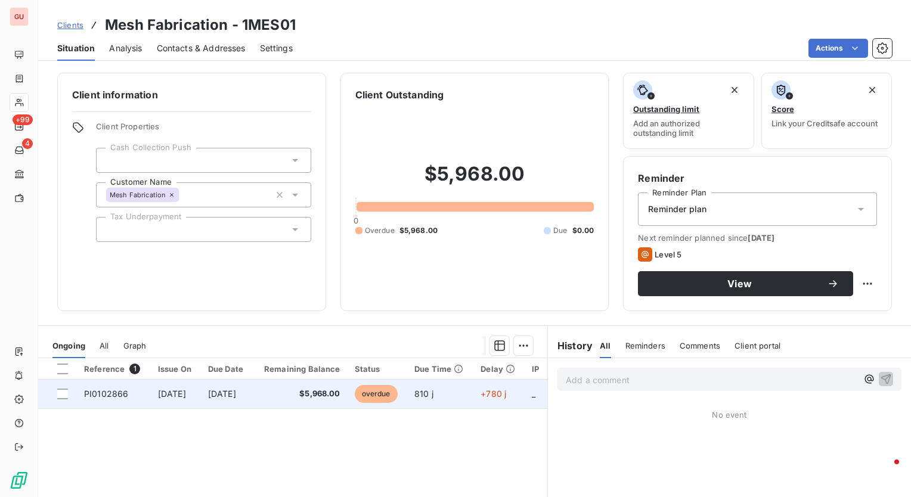
click at [111, 389] on span "PI0102866" at bounding box center [106, 394] width 44 height 10
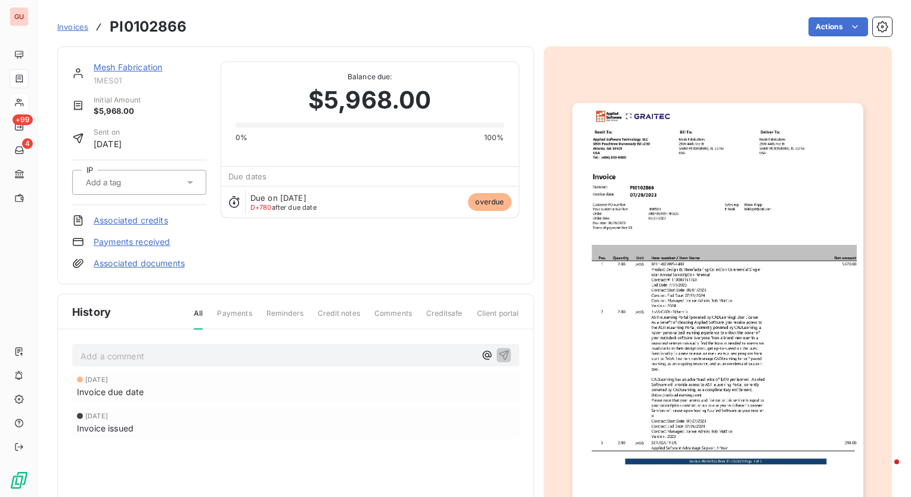
click at [722, 339] on img "button" at bounding box center [717, 308] width 291 height 411
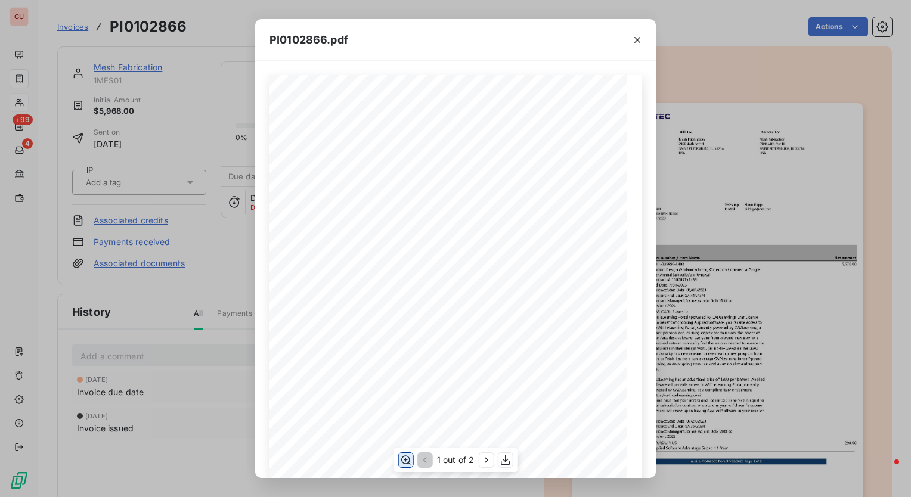
click at [405, 455] on icon "button" at bounding box center [406, 460] width 12 height 12
click at [639, 35] on icon "button" at bounding box center [637, 40] width 12 height 12
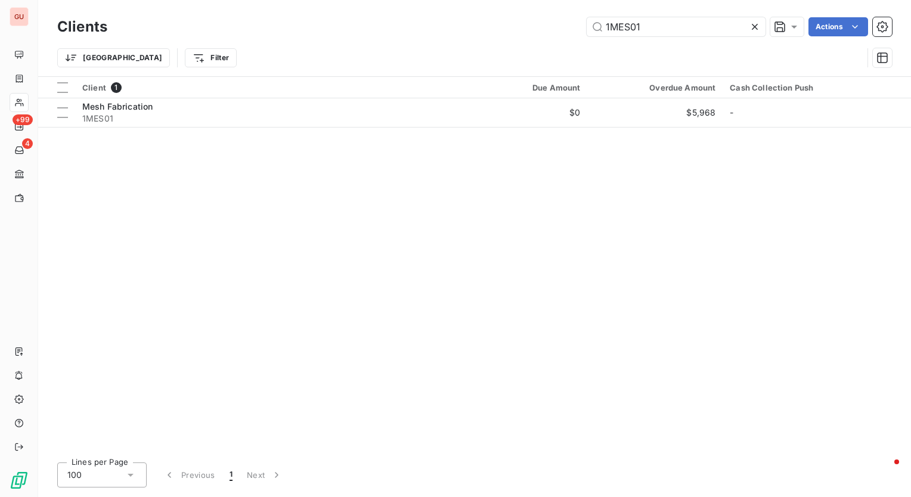
drag, startPoint x: 676, startPoint y: 34, endPoint x: 553, endPoint y: 18, distance: 123.8
click at [553, 18] on div "1MES01 Actions" at bounding box center [507, 26] width 770 height 19
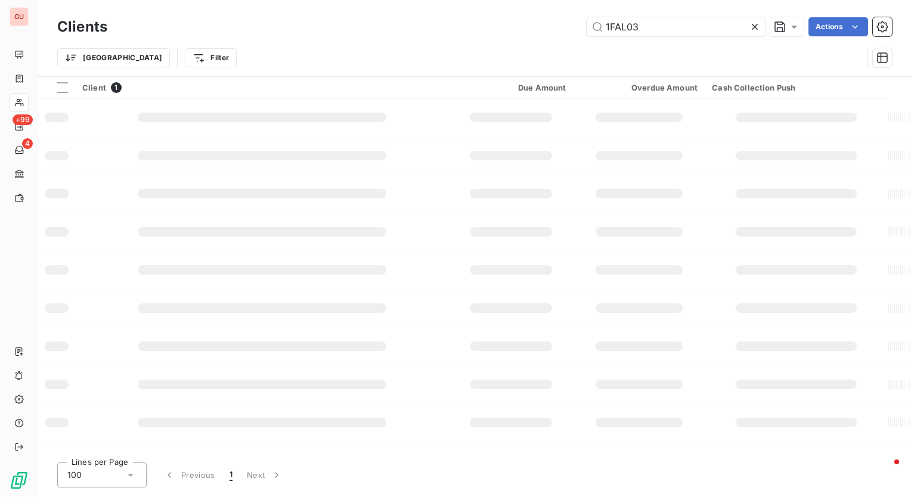
type input "1FAL03"
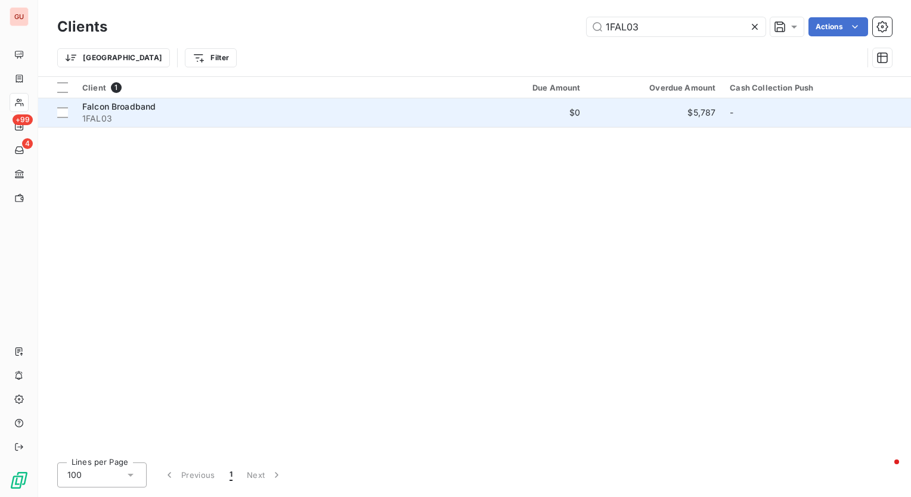
click at [150, 107] on span "Falcon Broadband" at bounding box center [118, 106] width 73 height 10
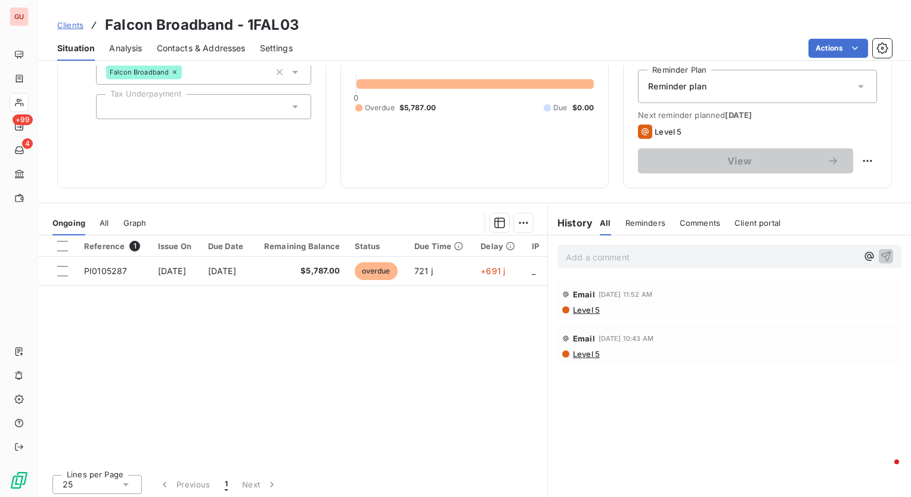
scroll to position [126, 0]
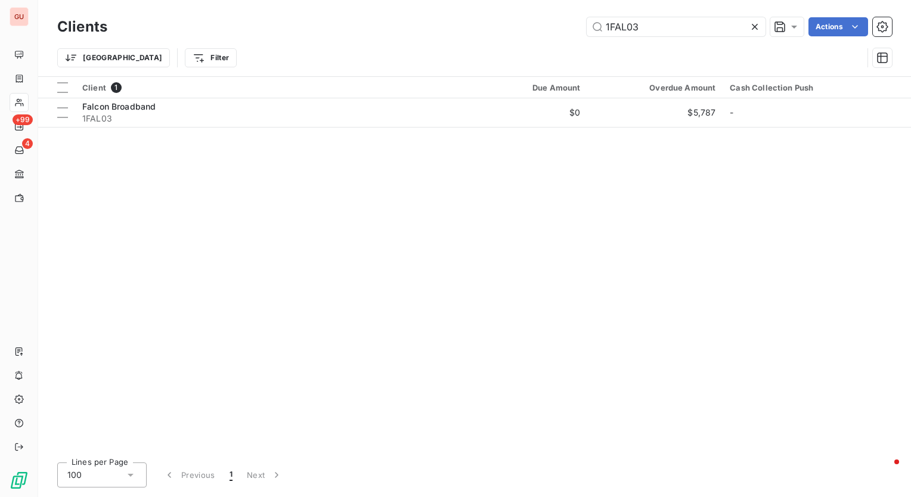
drag, startPoint x: 648, startPoint y: 28, endPoint x: 476, endPoint y: 30, distance: 172.8
click at [476, 30] on div "1FAL03 Actions" at bounding box center [507, 26] width 770 height 19
type input "1MES01"
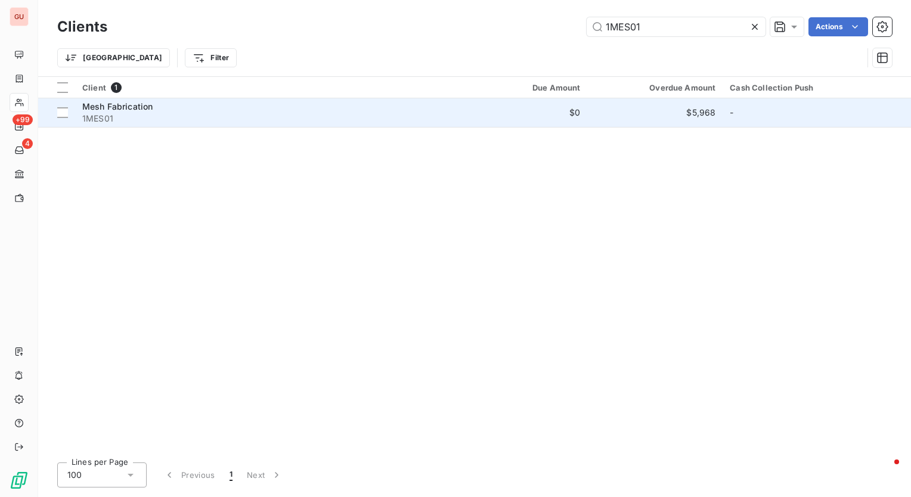
click at [122, 99] on td "Mesh Fabrication 1MES01" at bounding box center [267, 112] width 384 height 29
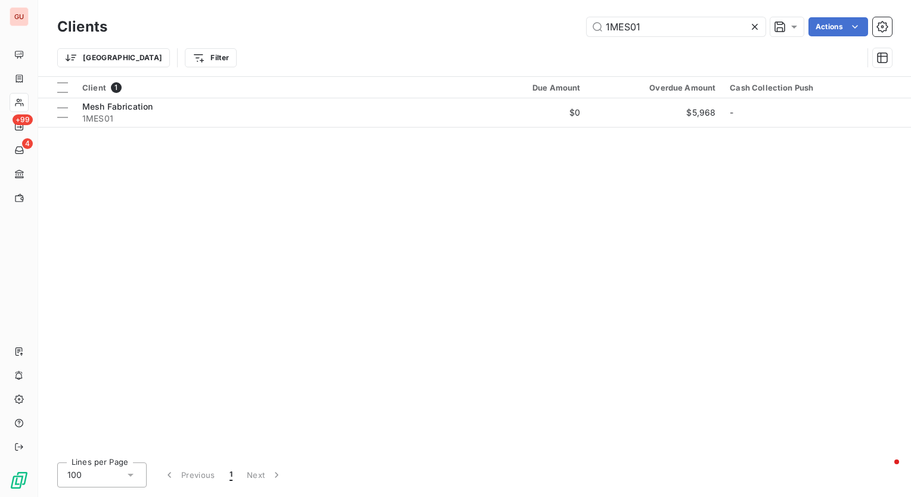
drag, startPoint x: 680, startPoint y: 27, endPoint x: 384, endPoint y: 20, distance: 296.2
click at [384, 20] on div "1MES01 Actions" at bounding box center [507, 26] width 770 height 19
type input "1AVI33"
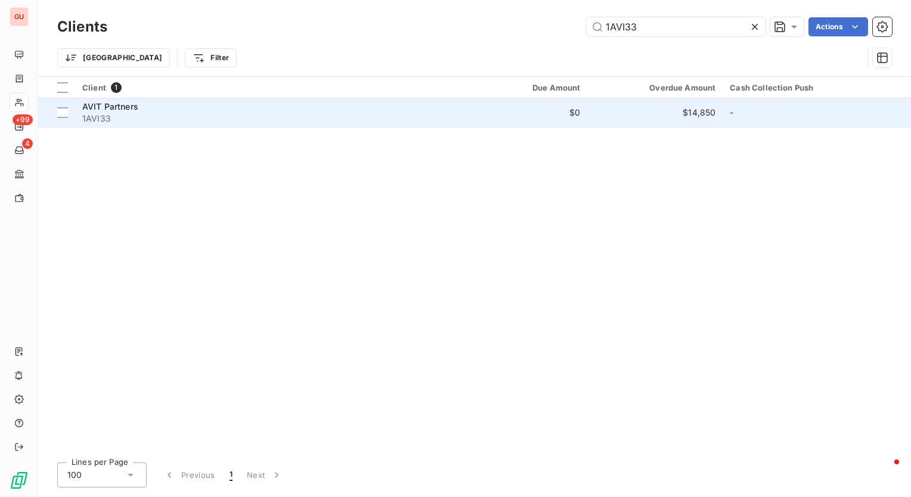
click at [122, 107] on span "AVIT Partners" at bounding box center [110, 106] width 56 height 10
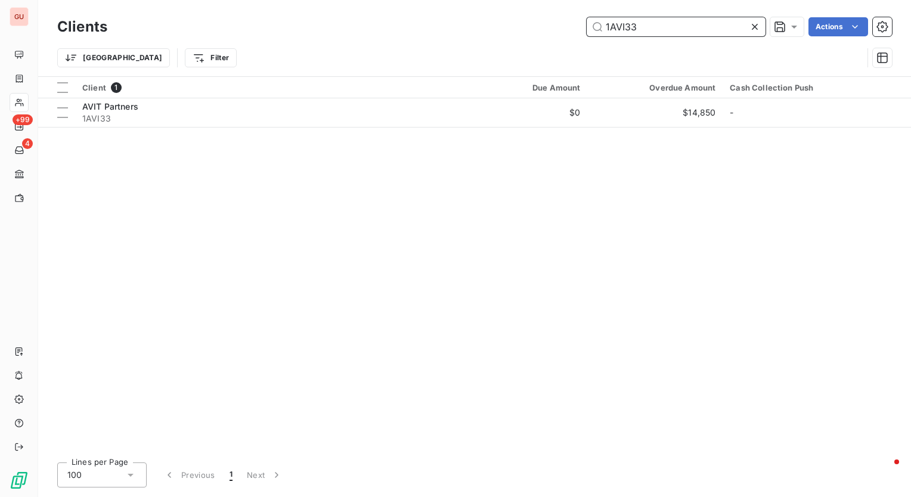
drag, startPoint x: 679, startPoint y: 26, endPoint x: 334, endPoint y: 9, distance: 345.4
click at [334, 9] on div "Clients 1AVI33 Actions Trier Filter" at bounding box center [474, 38] width 872 height 76
paste input "8AXO01"
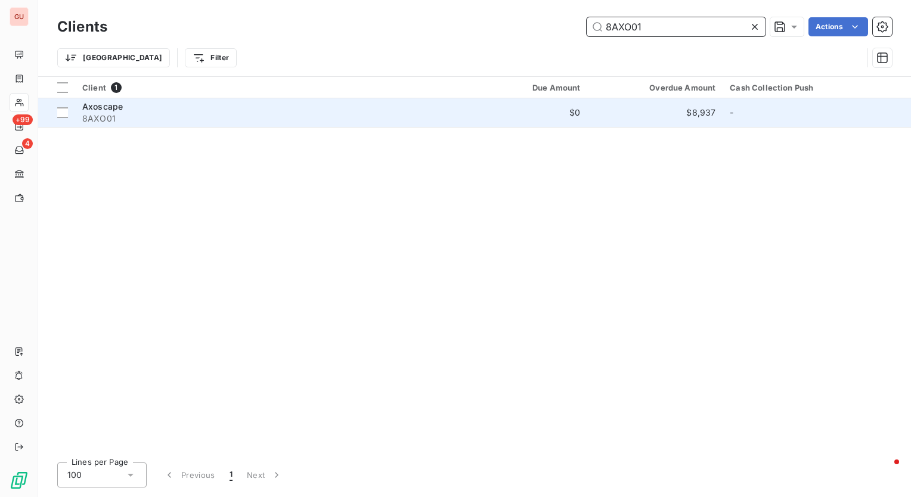
type input "8AXO01"
click at [124, 107] on div "Axoscape" at bounding box center [267, 107] width 370 height 12
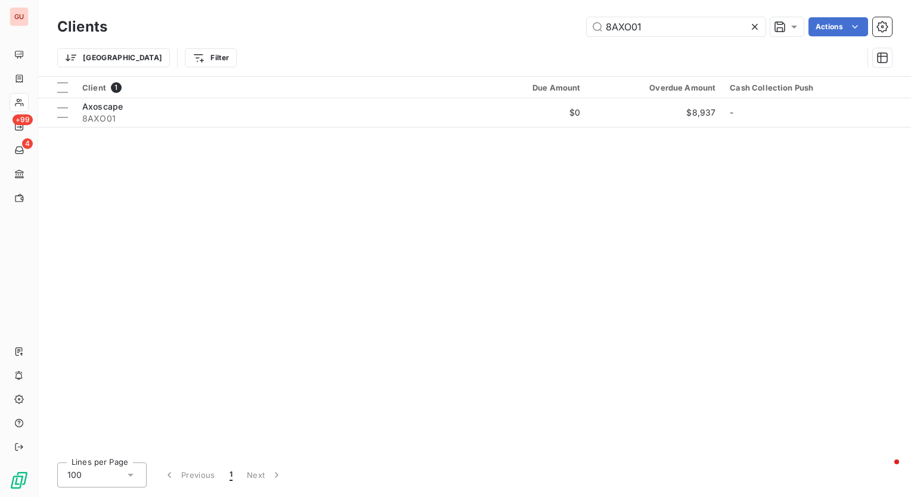
drag, startPoint x: 657, startPoint y: 26, endPoint x: 387, endPoint y: -11, distance: 271.8
click at [387, 0] on html "GU +99 4 Clients 8AXO01 Actions Trier Filter Client 1 Due Amount Overdue Amount…" at bounding box center [455, 248] width 911 height 497
type input "1FRA08"
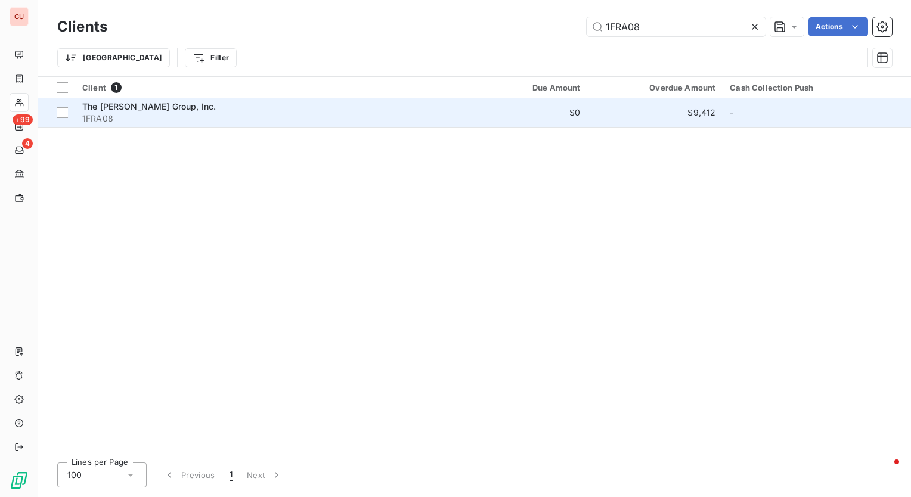
click at [157, 113] on span "1FRA08" at bounding box center [267, 119] width 370 height 12
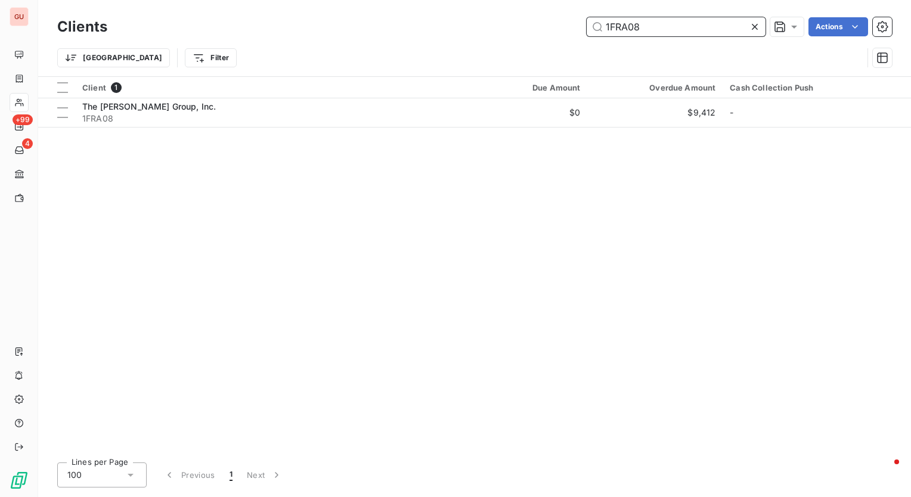
drag, startPoint x: 660, startPoint y: 28, endPoint x: 417, endPoint y: 18, distance: 242.7
click at [418, 23] on div "1FRA08 Actions" at bounding box center [507, 26] width 770 height 19
paste input "AL03"
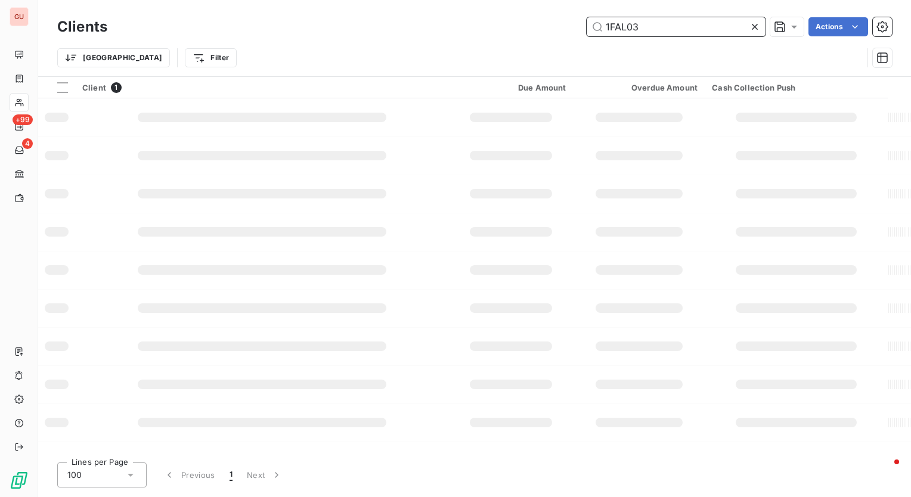
type input "1FAL03"
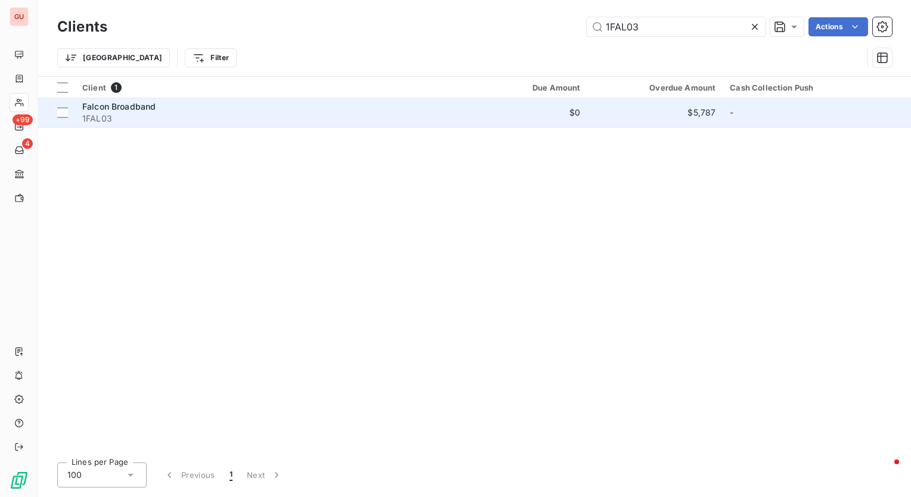
click at [104, 113] on span "1FAL03" at bounding box center [267, 119] width 370 height 12
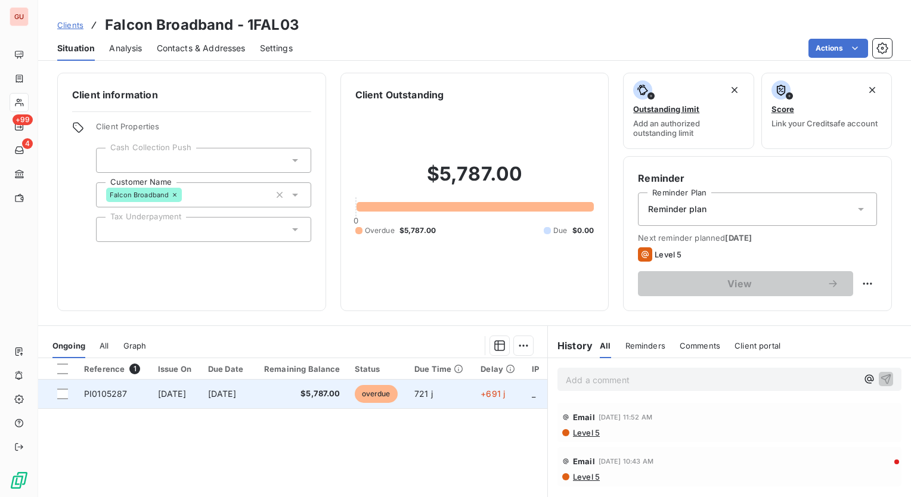
click at [161, 395] on span "[DATE]" at bounding box center [172, 394] width 28 height 10
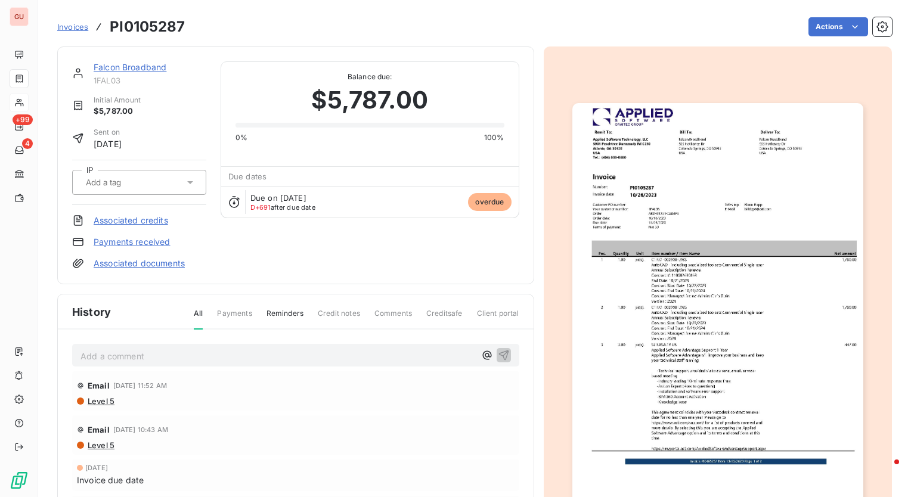
click at [685, 288] on img "button" at bounding box center [717, 308] width 291 height 411
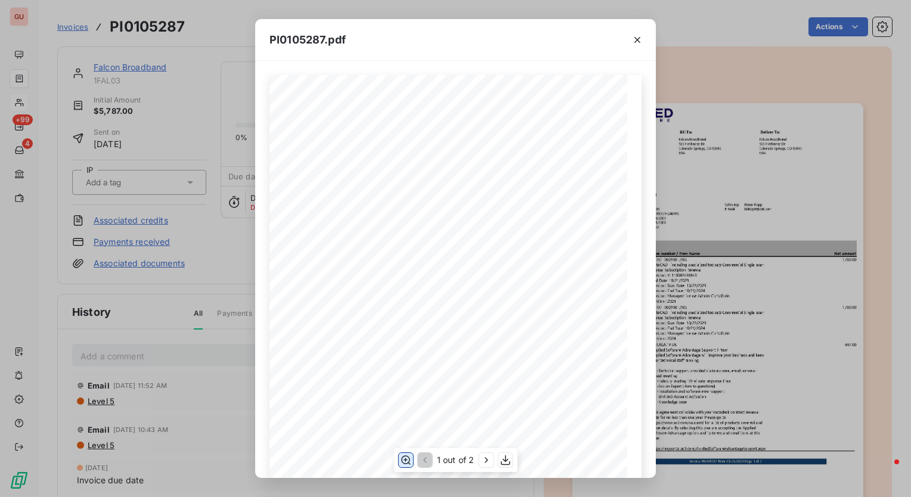
click at [403, 460] on icon "button" at bounding box center [406, 460] width 12 height 12
click at [643, 35] on button "button" at bounding box center [636, 39] width 19 height 19
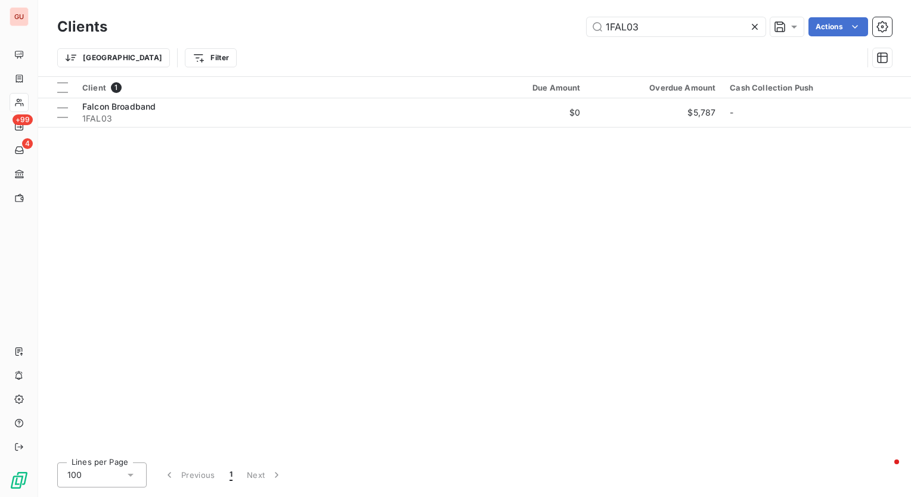
drag, startPoint x: 661, startPoint y: 30, endPoint x: 422, endPoint y: 17, distance: 238.7
click at [424, 18] on div "1FAL03 Actions" at bounding box center [507, 26] width 770 height 19
type input "1LIV03"
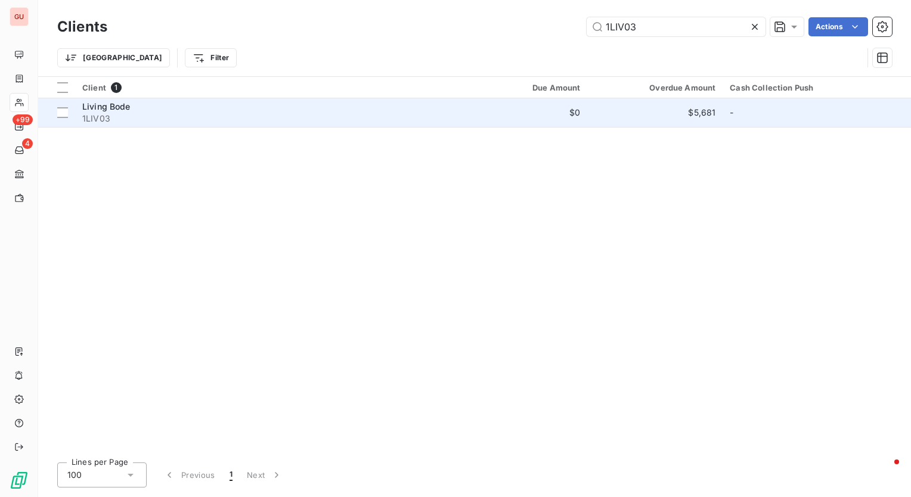
click at [108, 109] on span "Living Bode" at bounding box center [106, 106] width 48 height 10
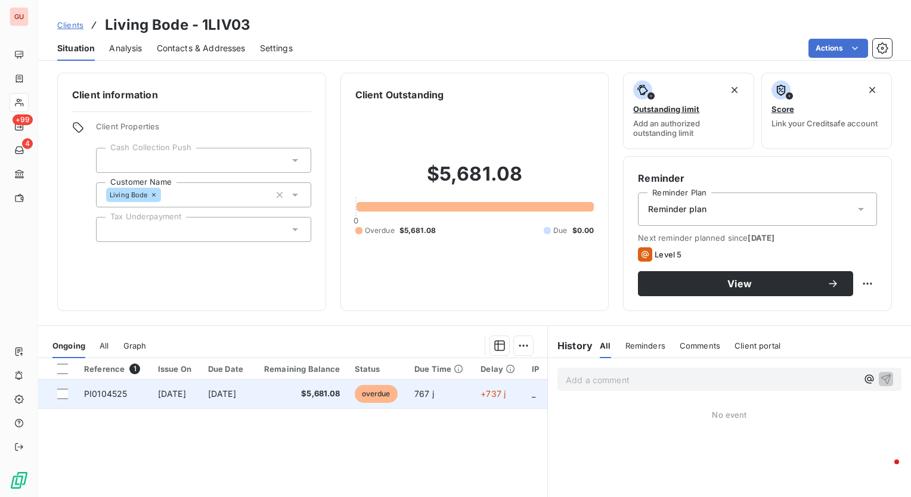
click at [119, 389] on span "PI0104525" at bounding box center [105, 394] width 43 height 10
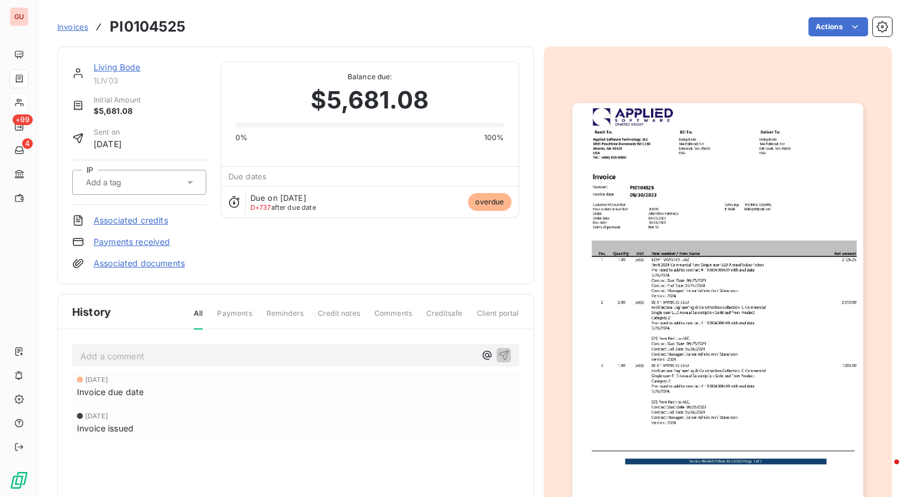
click at [691, 281] on img "button" at bounding box center [717, 308] width 291 height 411
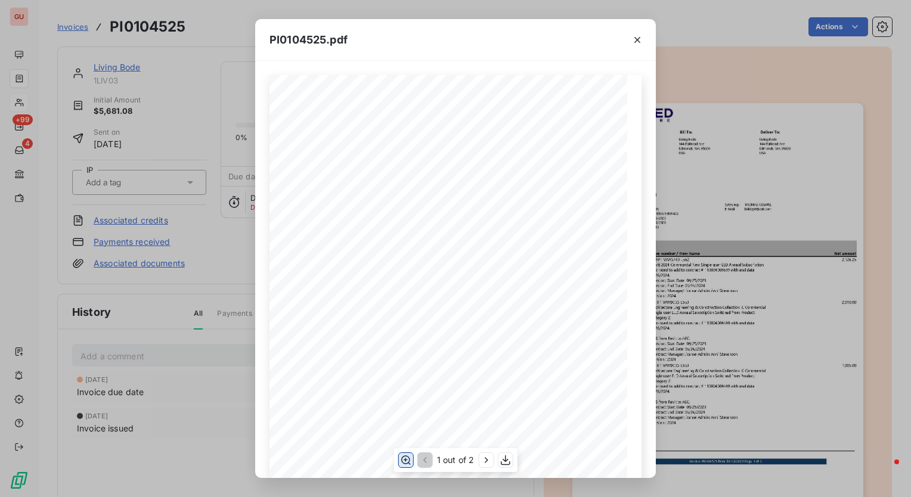
click at [403, 462] on icon "button" at bounding box center [406, 460] width 10 height 9
click at [636, 42] on icon "button" at bounding box center [637, 40] width 12 height 12
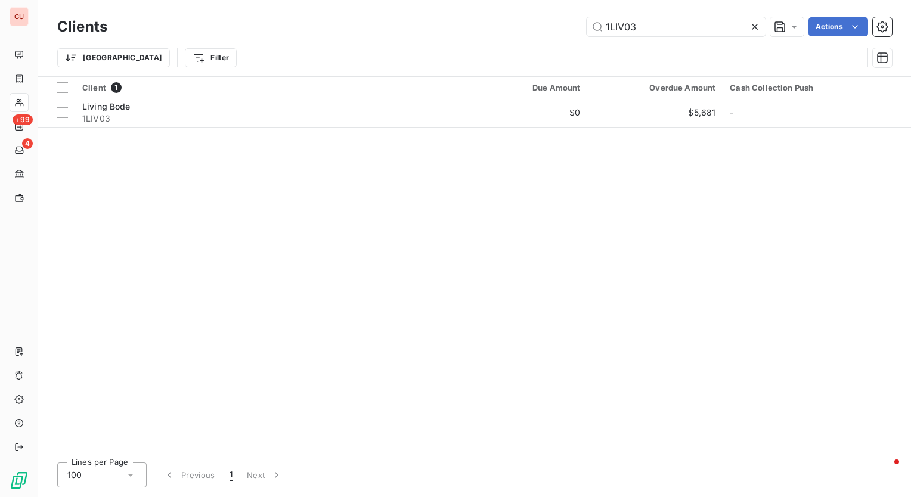
drag, startPoint x: 648, startPoint y: 25, endPoint x: 418, endPoint y: 30, distance: 229.5
click at [418, 30] on div "1LIV03 Actions" at bounding box center [507, 26] width 770 height 19
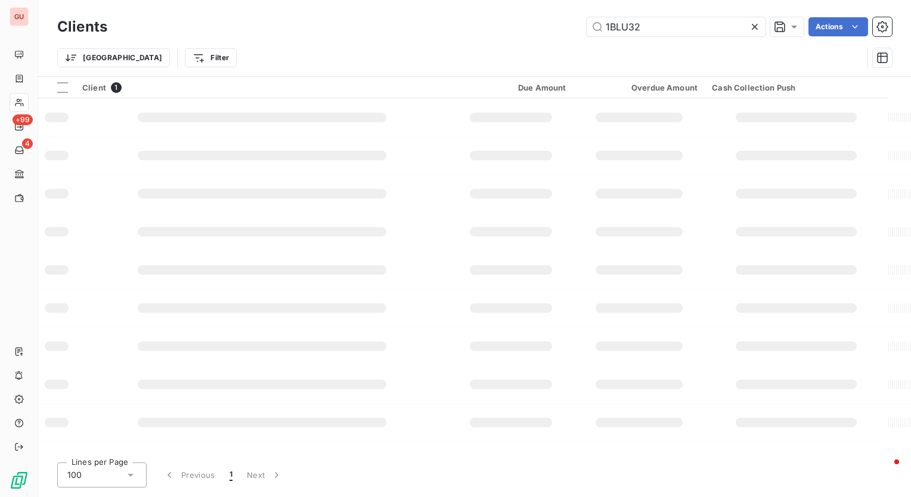
type input "1BLU32"
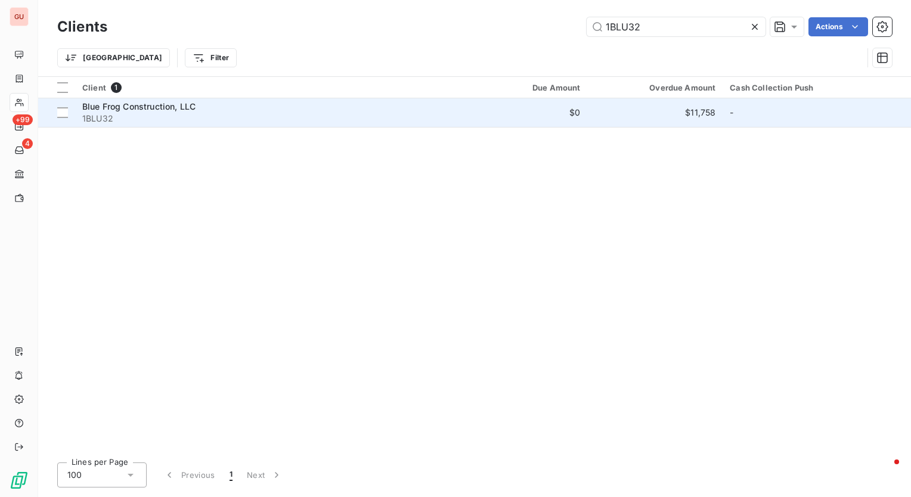
click at [138, 106] on span "Blue Frog Construction, LLC" at bounding box center [138, 106] width 113 height 10
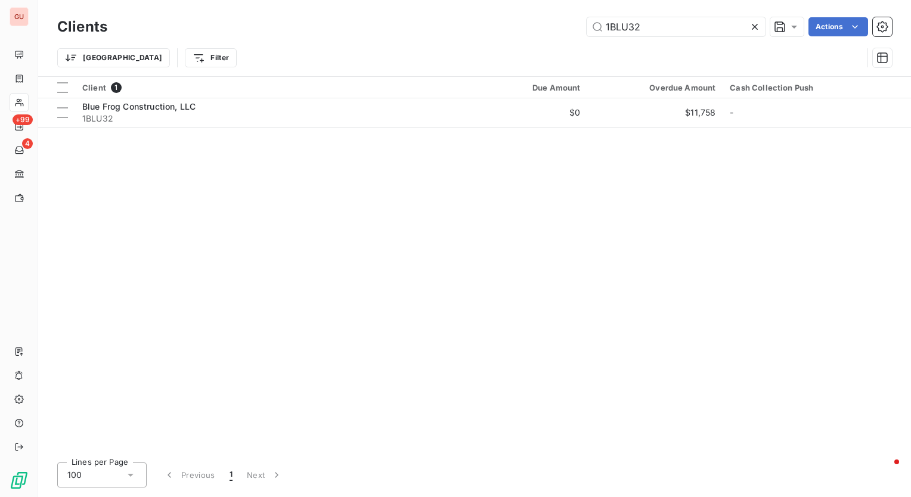
drag, startPoint x: 658, startPoint y: 29, endPoint x: 401, endPoint y: 12, distance: 257.4
click at [401, 12] on div "Clients 1BLU32 Actions Trier Filter" at bounding box center [474, 38] width 872 height 76
type input "6LEA43"
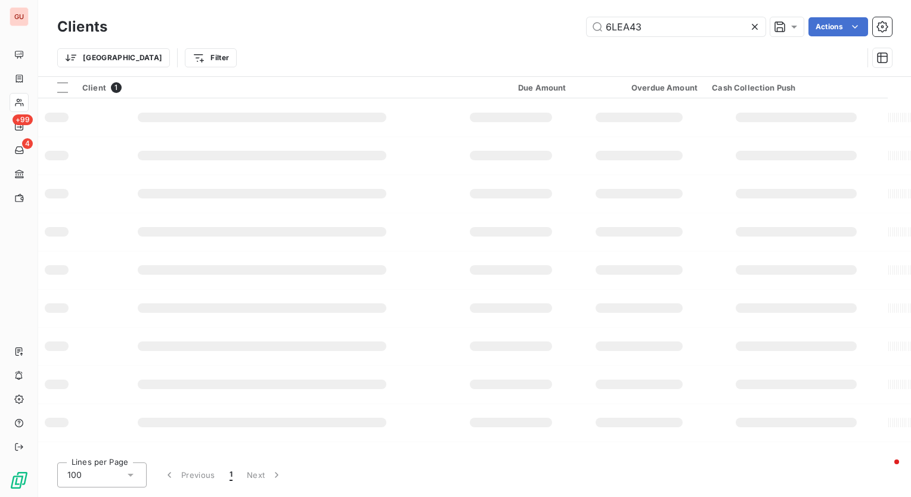
click at [401, 12] on div "Clients 6LEA43 Actions Trier Filter" at bounding box center [474, 38] width 872 height 76
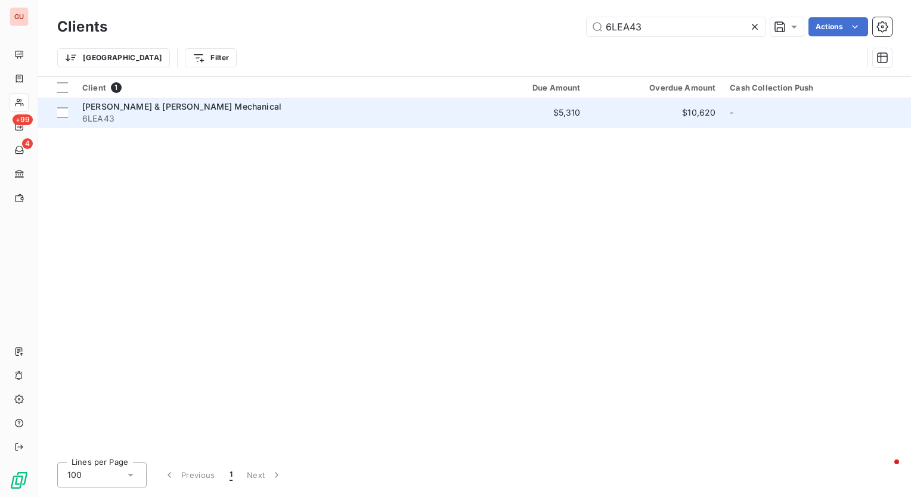
click at [136, 105] on span "[PERSON_NAME] & [PERSON_NAME] Mechanical" at bounding box center [181, 106] width 199 height 10
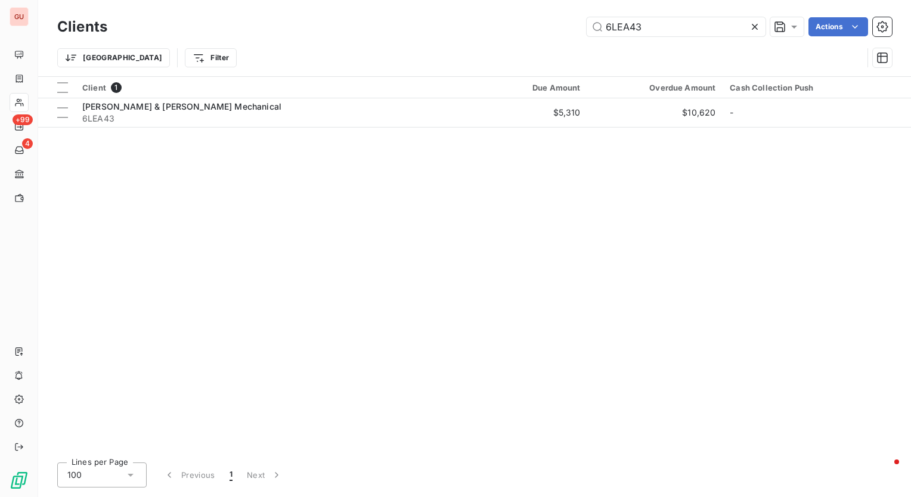
drag, startPoint x: 653, startPoint y: 29, endPoint x: 431, endPoint y: 28, distance: 221.7
click at [431, 28] on div "6LEA43 Actions" at bounding box center [507, 26] width 770 height 19
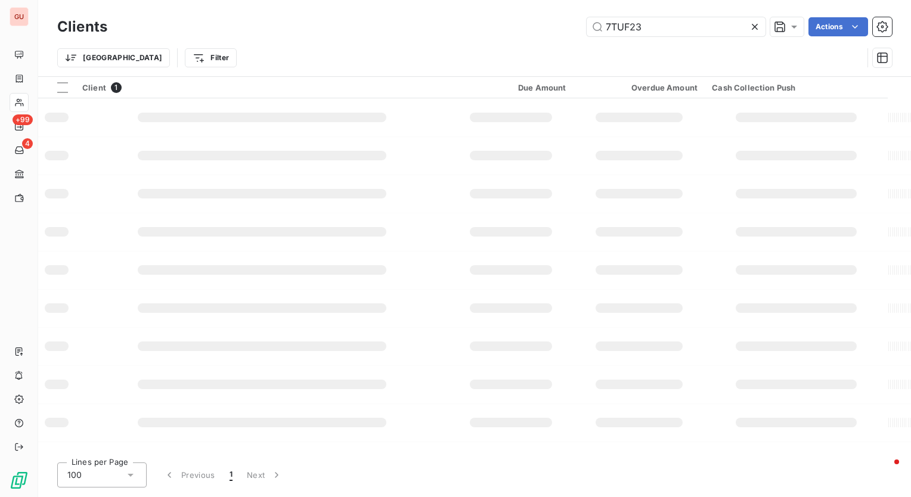
type input "7TUF23"
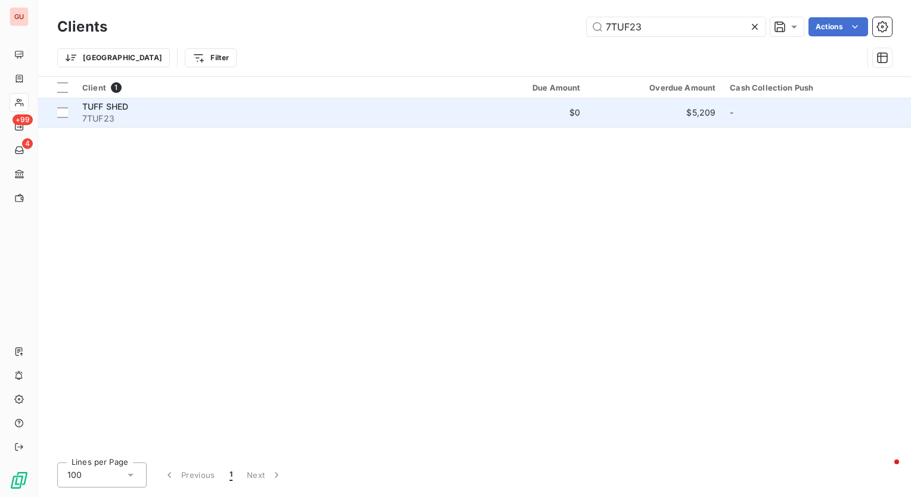
click at [104, 104] on span "TUFF SHED" at bounding box center [105, 106] width 46 height 10
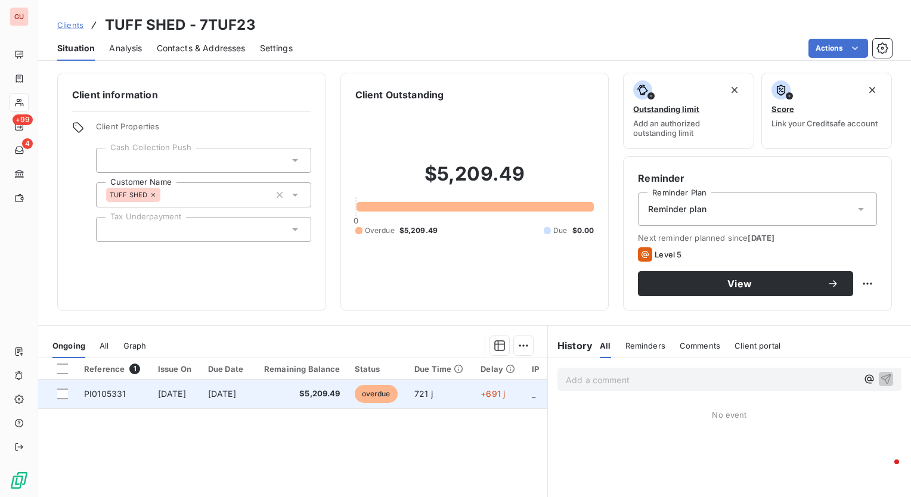
click at [110, 398] on span "PI0105331" at bounding box center [105, 394] width 42 height 10
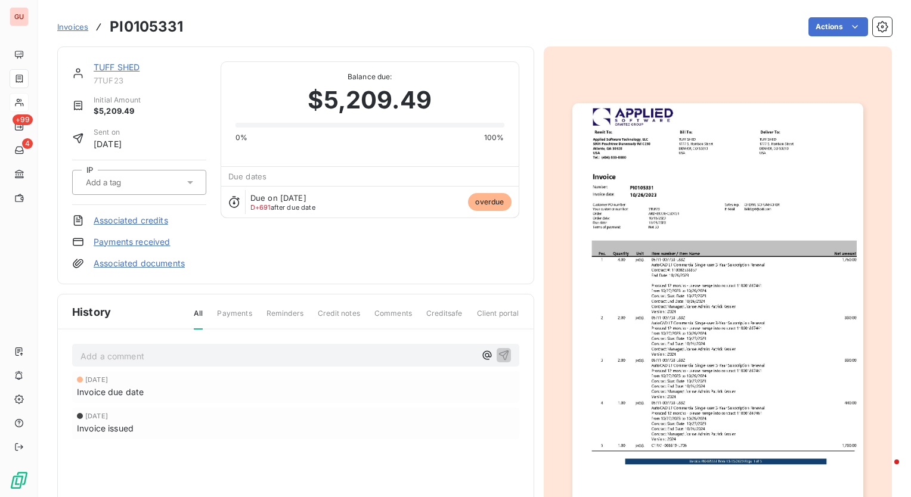
click at [693, 242] on img "button" at bounding box center [717, 308] width 291 height 411
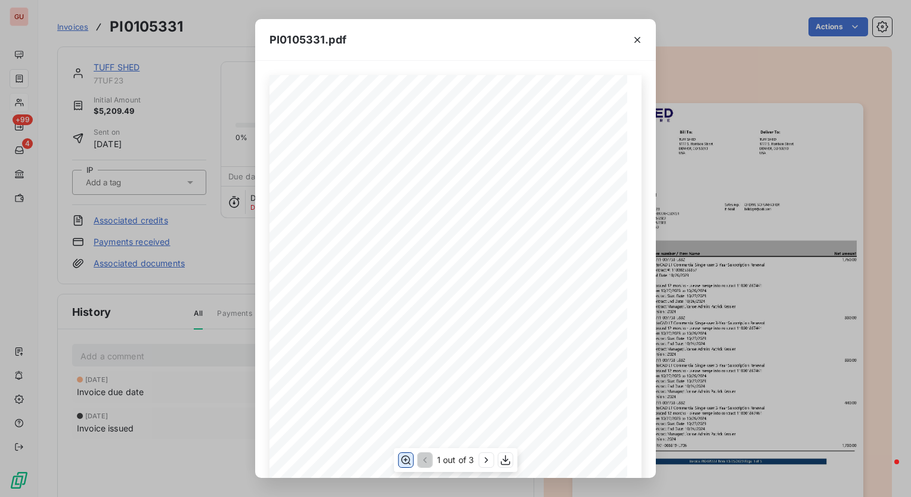
click at [406, 459] on icon "button" at bounding box center [406, 460] width 12 height 12
click at [637, 41] on icon "button" at bounding box center [637, 40] width 12 height 12
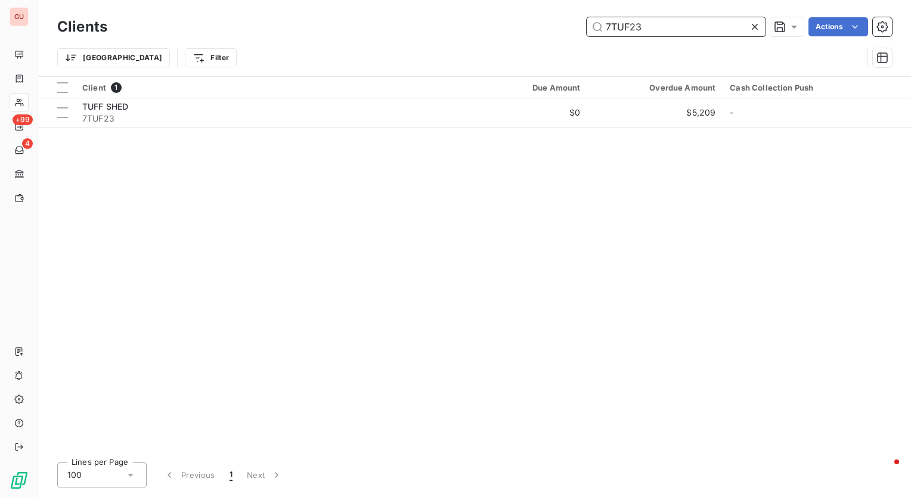
drag, startPoint x: 657, startPoint y: 29, endPoint x: 508, endPoint y: 26, distance: 148.4
click at [512, 27] on div "7TUF23 Actions" at bounding box center [507, 26] width 770 height 19
paste input "8AAR01"
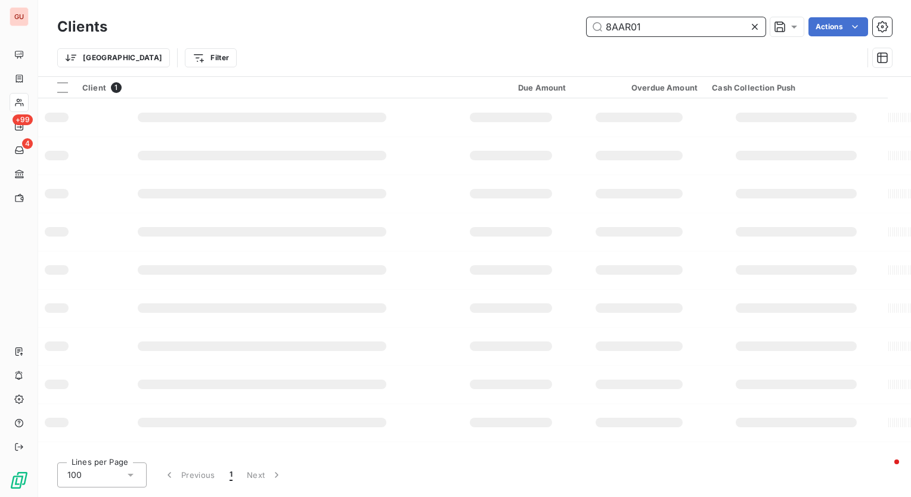
type input "8AAR01"
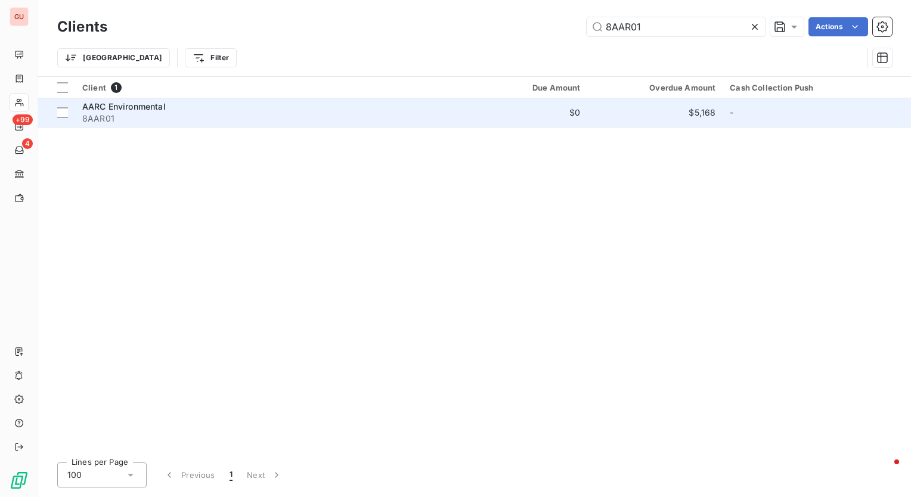
click at [154, 106] on span "AARC Environmental" at bounding box center [123, 106] width 83 height 10
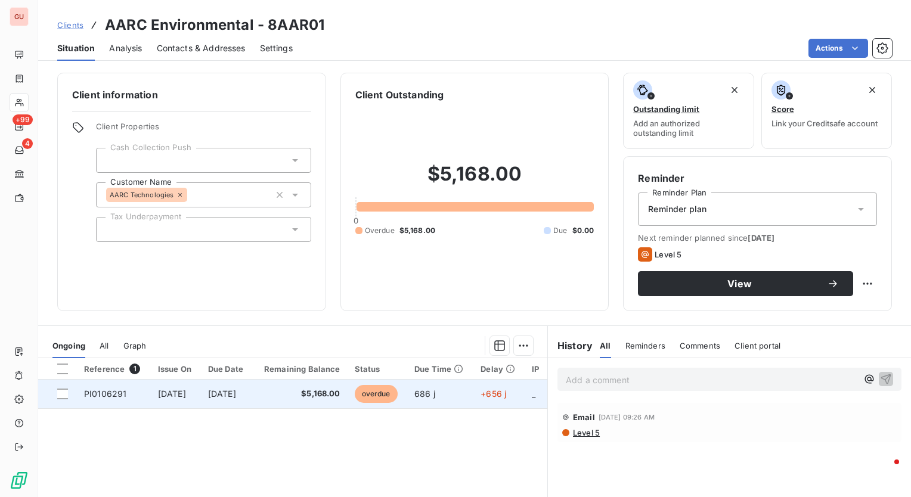
click at [93, 397] on span "PI0106291" at bounding box center [105, 394] width 42 height 10
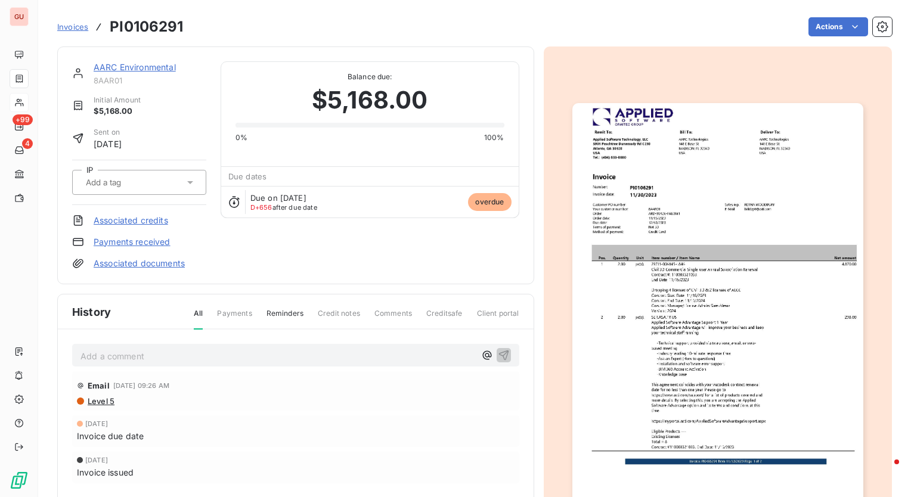
click at [692, 324] on img "button" at bounding box center [717, 308] width 291 height 411
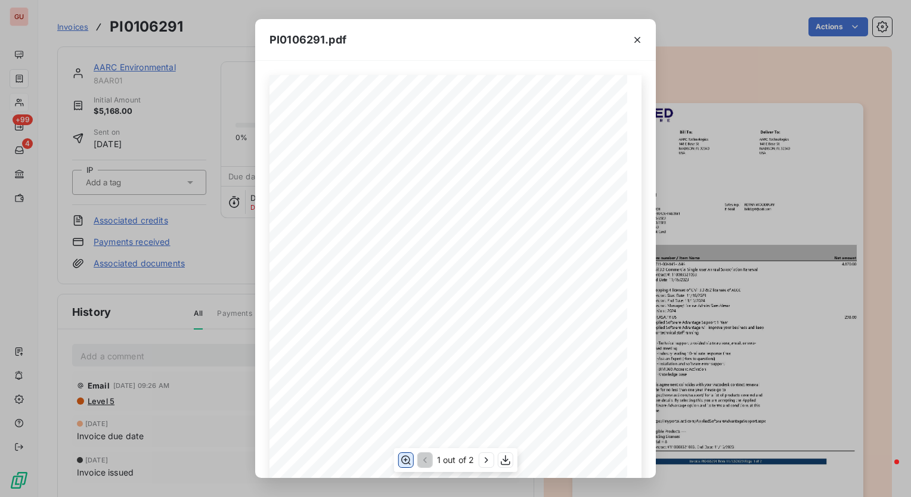
click at [403, 462] on icon "button" at bounding box center [406, 460] width 12 height 12
click at [637, 42] on icon "button" at bounding box center [637, 40] width 12 height 12
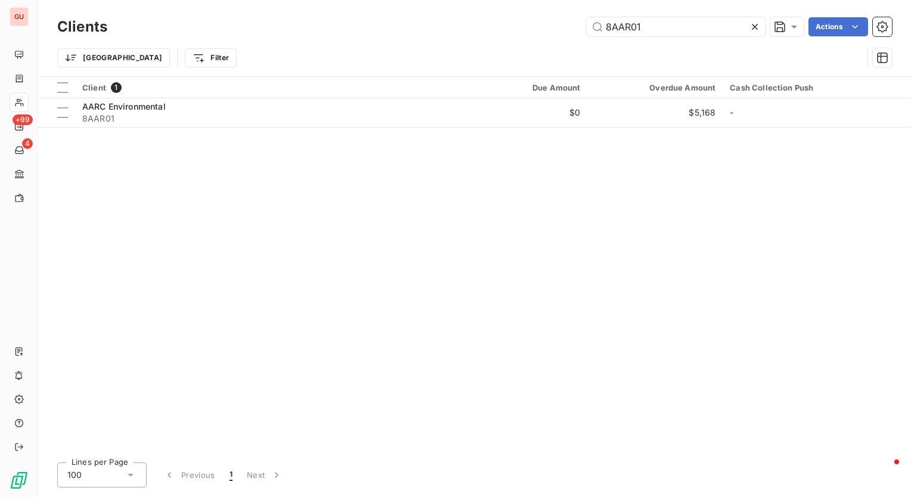
drag, startPoint x: 645, startPoint y: 21, endPoint x: 500, endPoint y: 30, distance: 145.7
click at [504, 29] on div "8AAR01 Actions" at bounding box center [507, 26] width 770 height 19
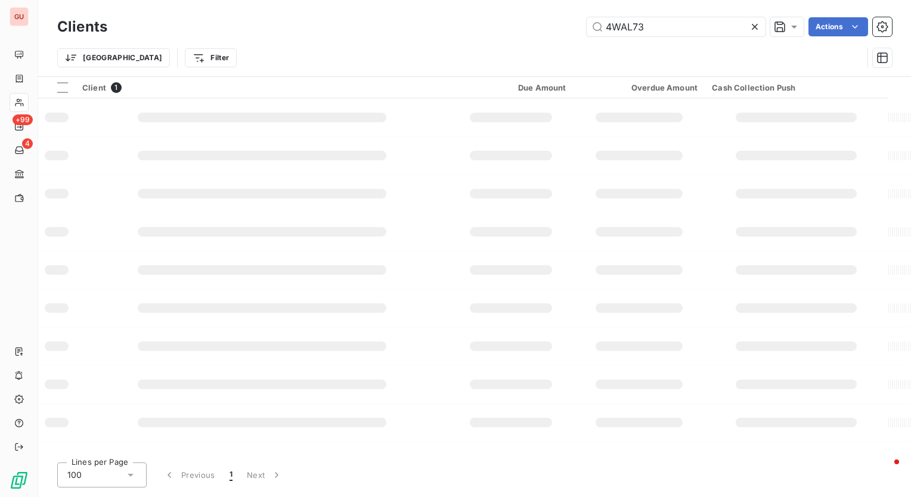
type input "4WAL73"
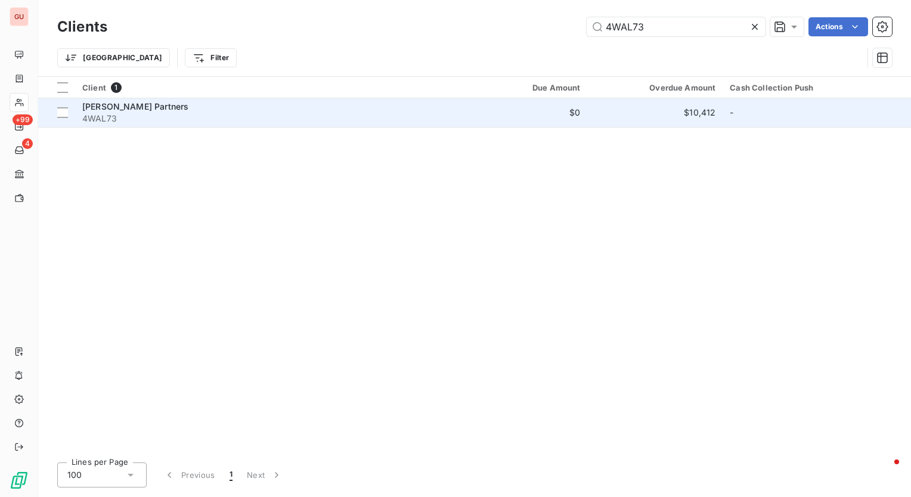
click at [138, 107] on span "[PERSON_NAME] Partners" at bounding box center [135, 106] width 106 height 10
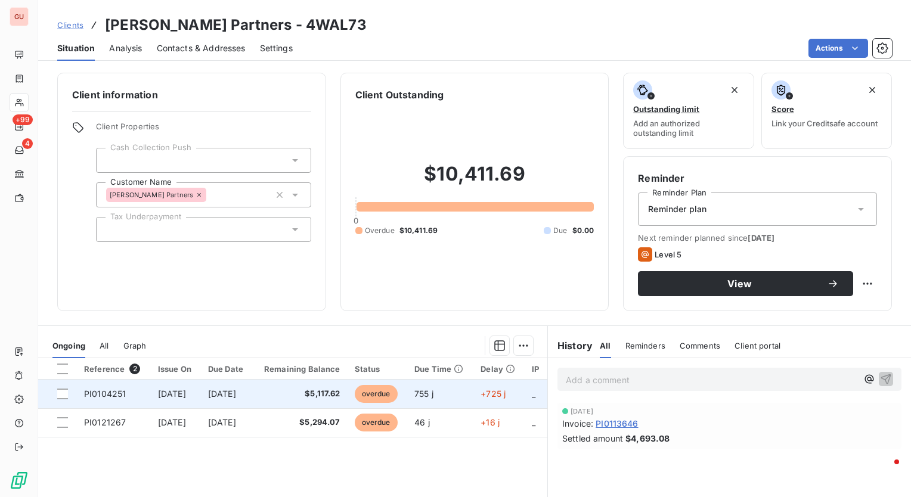
click at [201, 400] on td "[DATE]" at bounding box center [176, 394] width 50 height 29
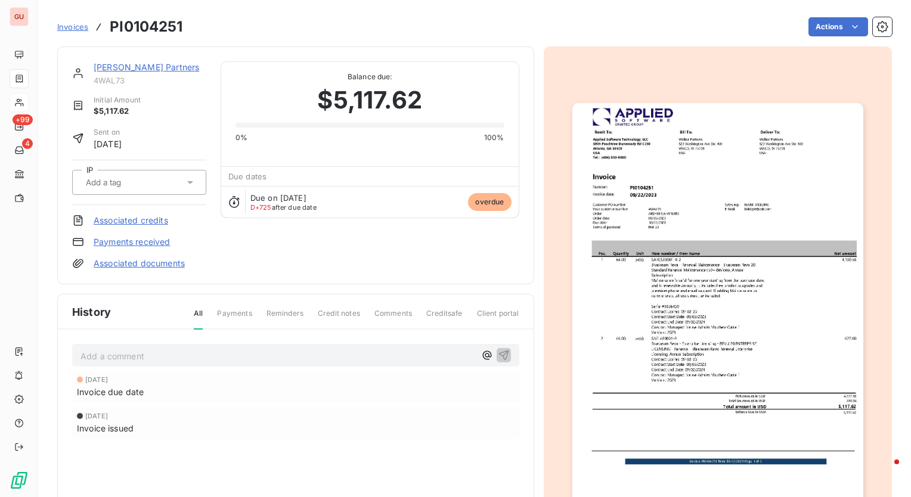
click at [708, 321] on img "button" at bounding box center [717, 308] width 291 height 411
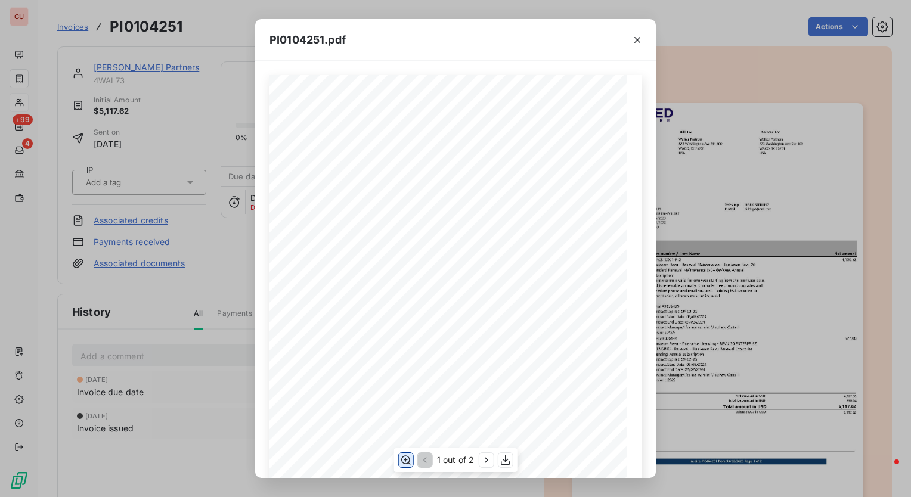
click at [408, 464] on icon "button" at bounding box center [406, 460] width 12 height 12
click at [641, 43] on icon "button" at bounding box center [637, 40] width 12 height 12
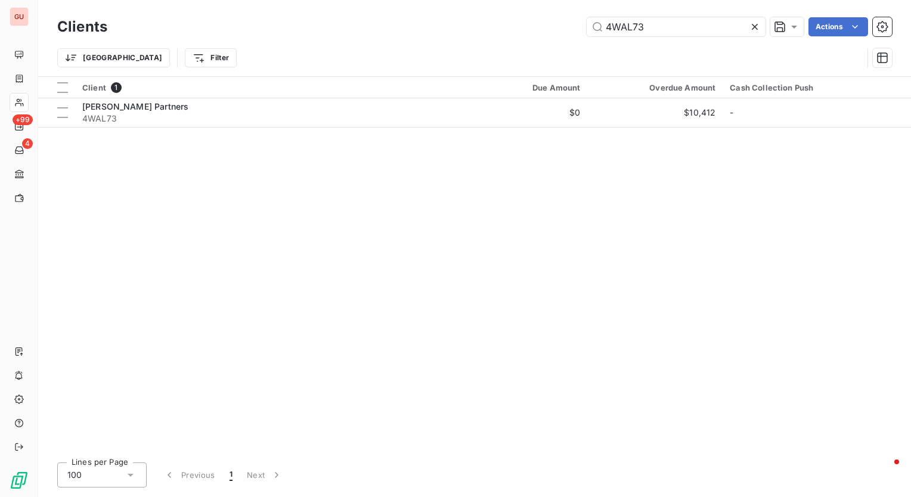
drag, startPoint x: 675, startPoint y: 29, endPoint x: 424, endPoint y: 20, distance: 250.4
click at [424, 20] on div "4WAL73 Actions" at bounding box center [507, 26] width 770 height 19
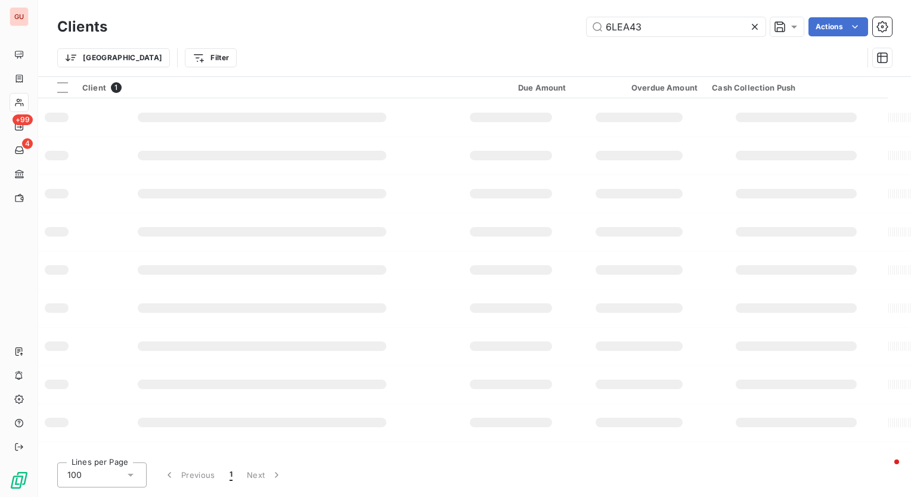
type input "6LEA43"
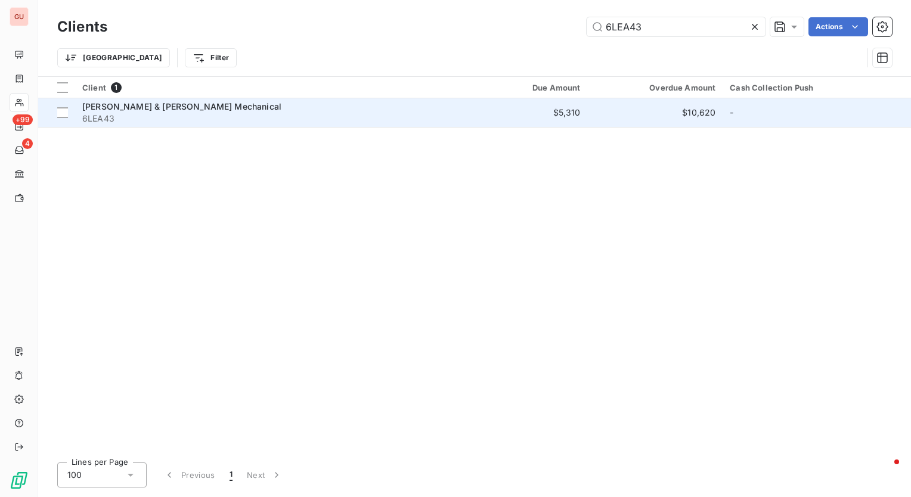
click at [193, 108] on span "[PERSON_NAME] & [PERSON_NAME] Mechanical" at bounding box center [181, 106] width 199 height 10
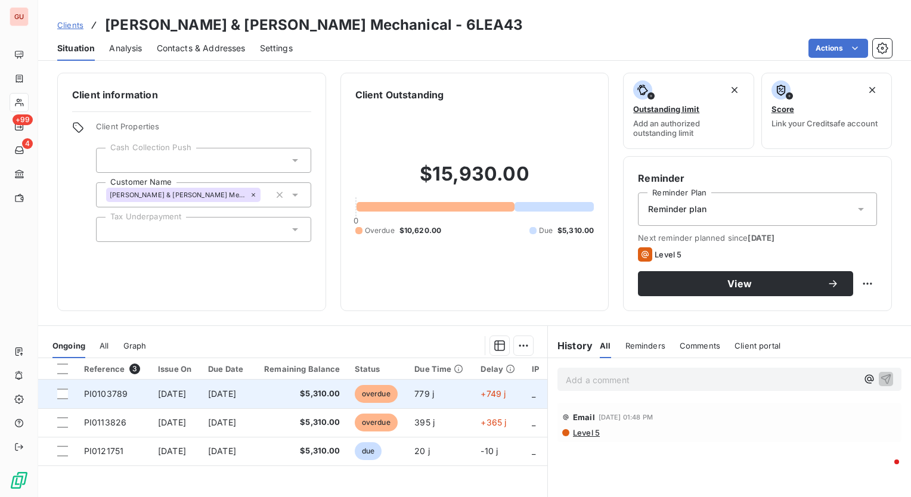
click at [108, 396] on span "PI0103789" at bounding box center [106, 394] width 44 height 10
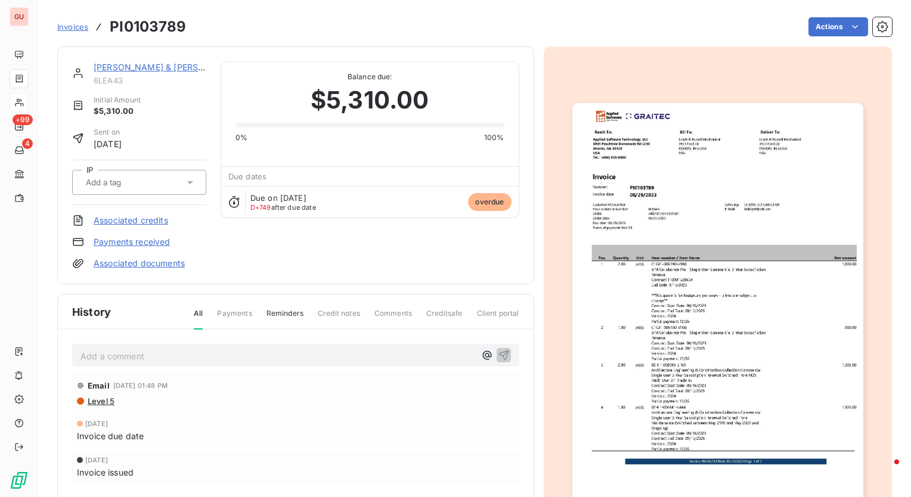
click at [670, 263] on img "button" at bounding box center [717, 308] width 291 height 411
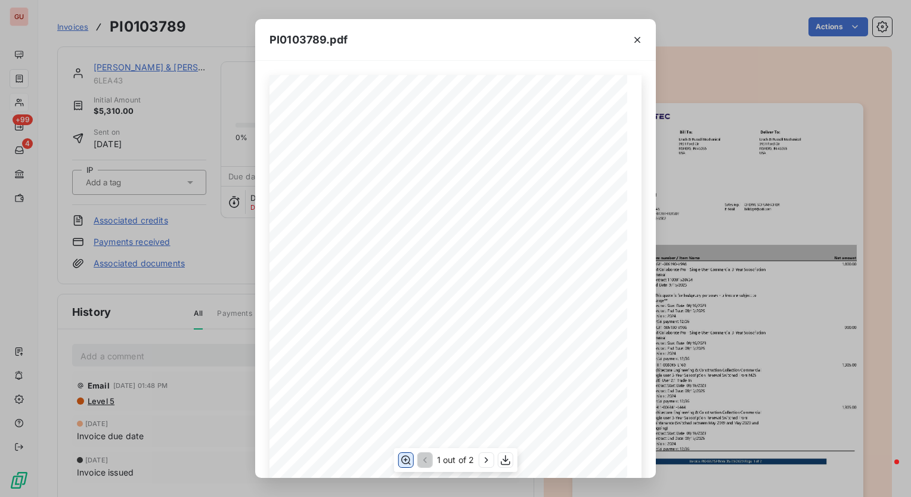
click at [408, 461] on icon "button" at bounding box center [406, 460] width 12 height 12
click at [635, 41] on icon "button" at bounding box center [637, 40] width 6 height 6
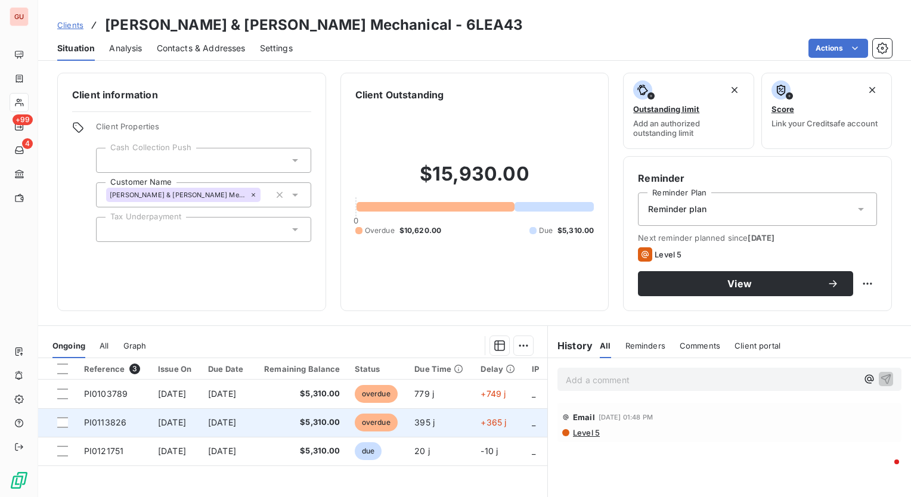
click at [122, 425] on span "PI0113826" at bounding box center [105, 422] width 42 height 10
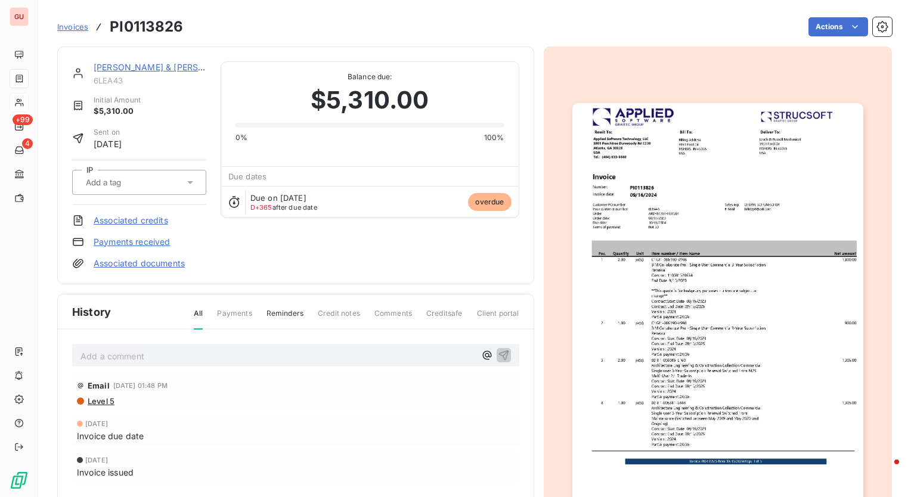
click at [663, 238] on img "button" at bounding box center [717, 308] width 291 height 411
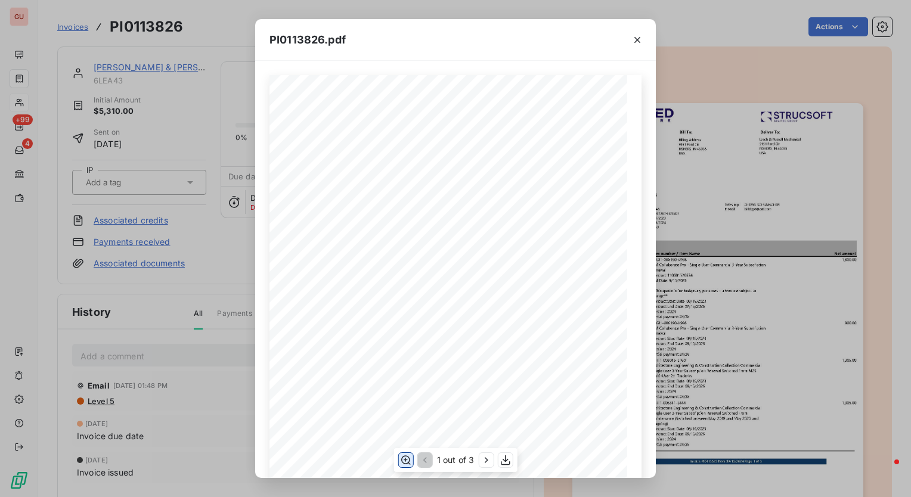
click at [408, 463] on icon "button" at bounding box center [406, 460] width 10 height 9
click at [634, 35] on icon "button" at bounding box center [637, 40] width 12 height 12
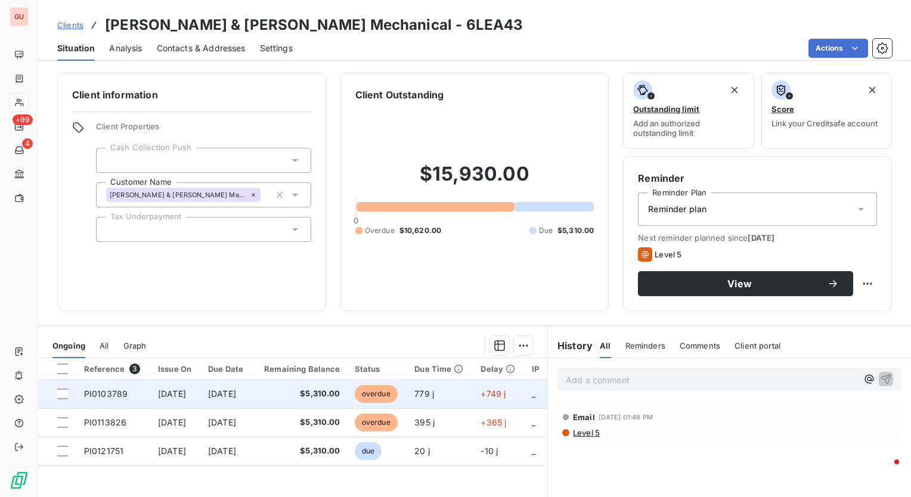
click at [110, 390] on span "PI0103789" at bounding box center [106, 394] width 44 height 10
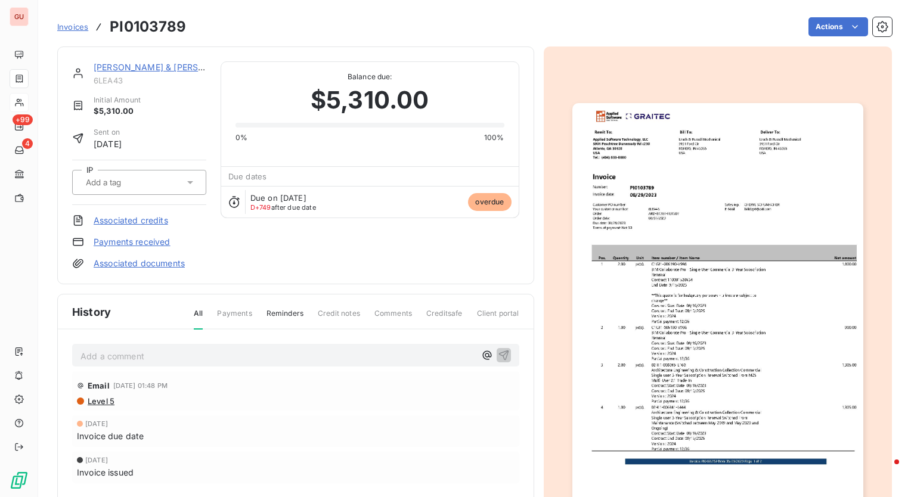
click at [713, 323] on img "button" at bounding box center [717, 308] width 291 height 411
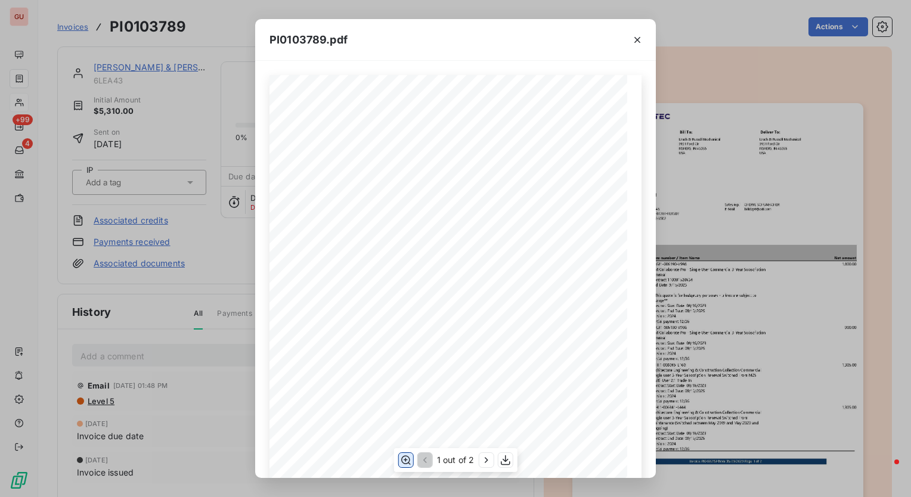
click at [402, 459] on icon "button" at bounding box center [406, 460] width 12 height 12
click at [633, 39] on icon "button" at bounding box center [637, 40] width 12 height 12
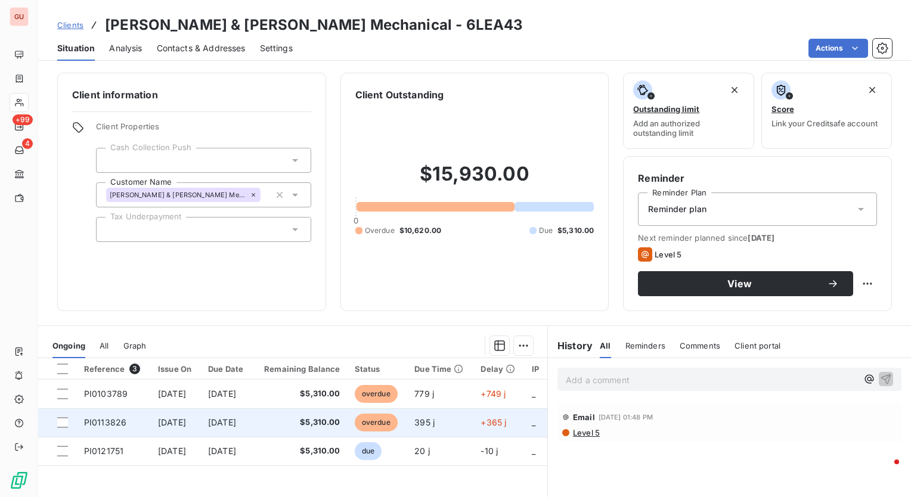
click at [102, 421] on span "PI0113826" at bounding box center [105, 422] width 42 height 10
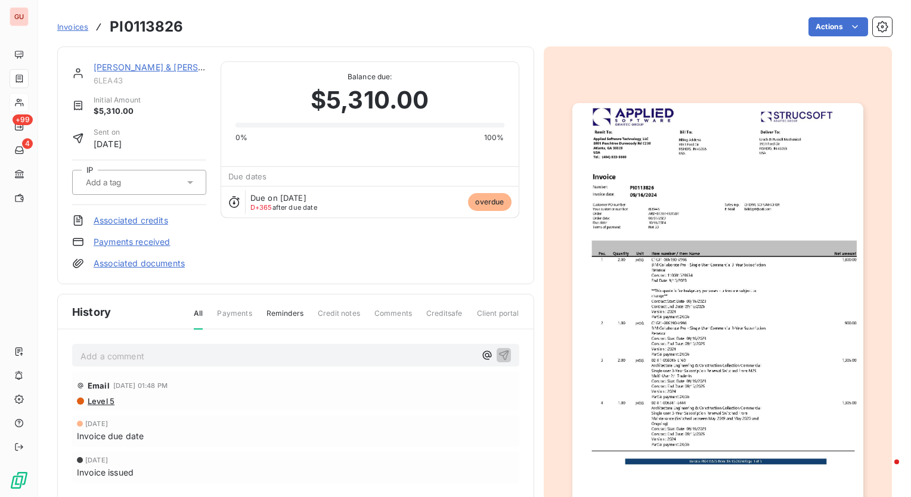
click at [727, 317] on img "button" at bounding box center [717, 308] width 291 height 411
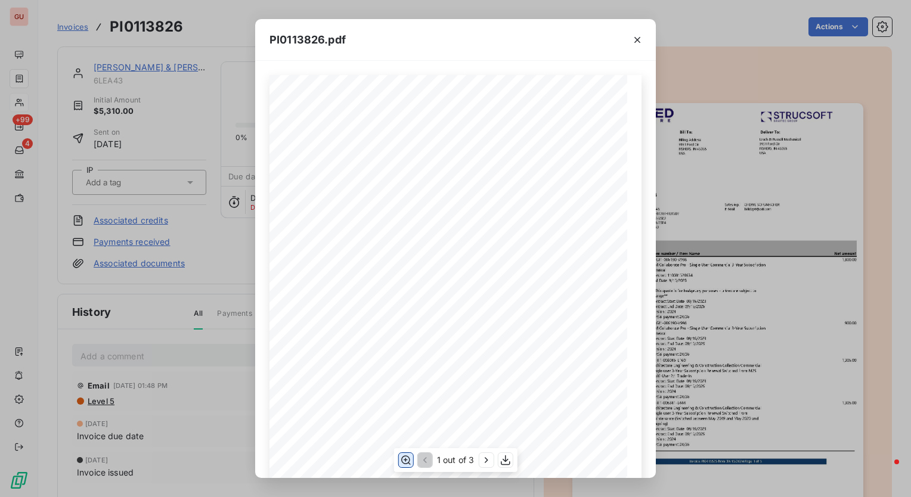
click at [408, 458] on icon "button" at bounding box center [406, 460] width 12 height 12
click at [633, 44] on icon "button" at bounding box center [637, 40] width 12 height 12
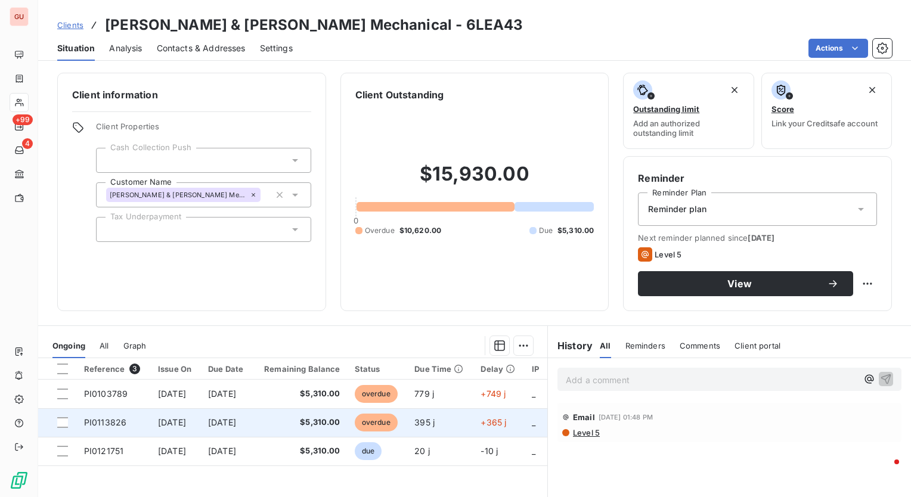
click at [109, 421] on span "PI0113826" at bounding box center [105, 422] width 42 height 10
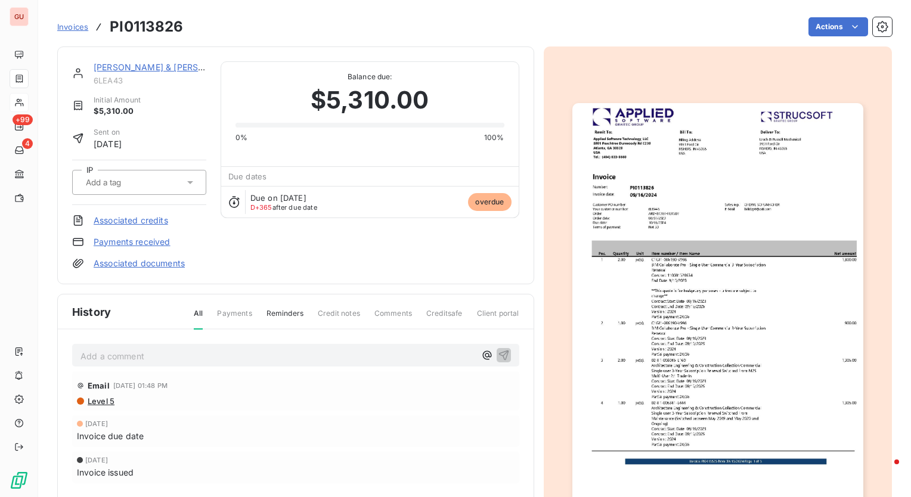
click at [155, 31] on h3 "PI0113826" at bounding box center [146, 26] width 73 height 21
copy h3 "PI0113826"
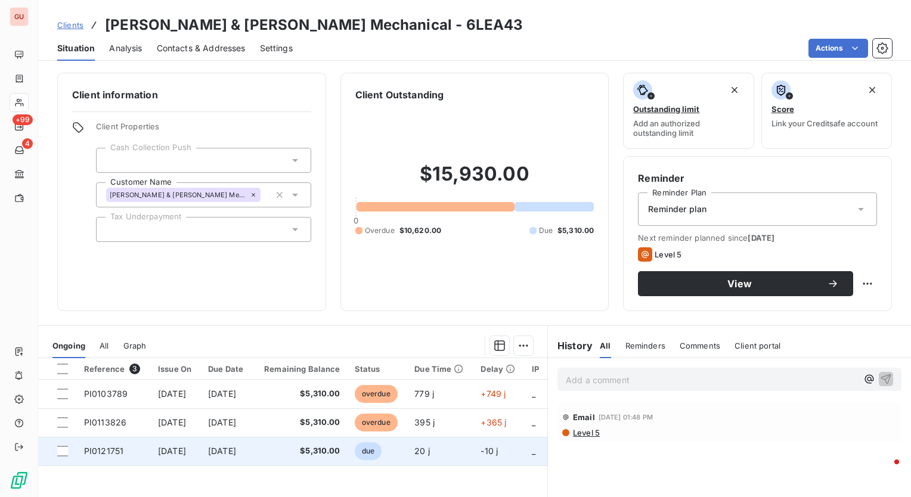
click at [110, 448] on span "PI0121751" at bounding box center [103, 451] width 39 height 10
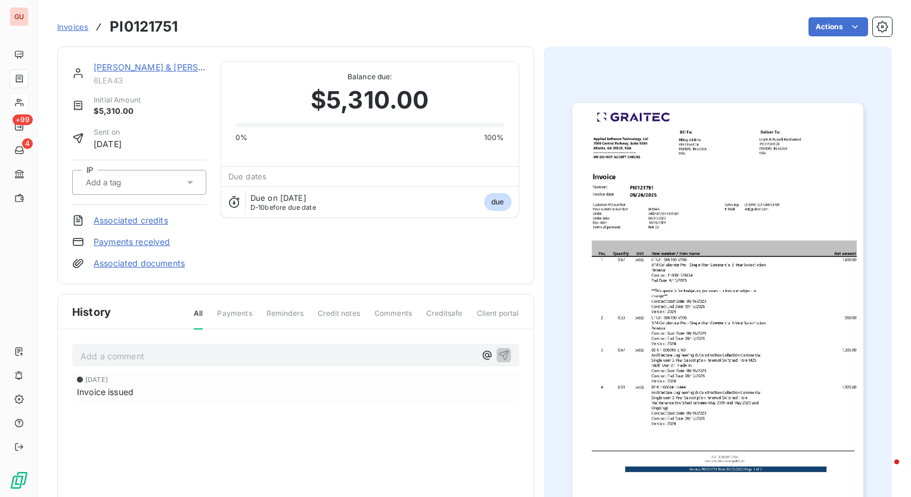
click at [150, 20] on h3 "PI0121751" at bounding box center [144, 26] width 68 height 21
copy h3 "PI0121751"
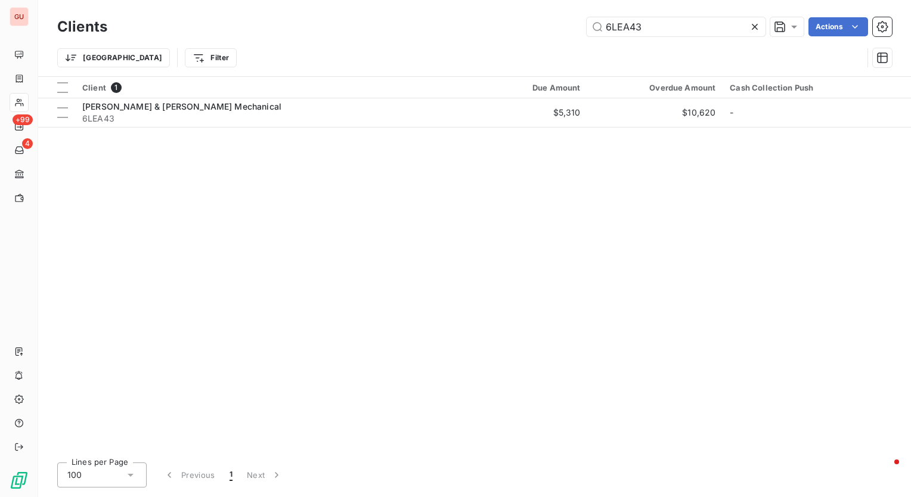
drag, startPoint x: 654, startPoint y: 28, endPoint x: 366, endPoint y: 26, distance: 288.4
click at [370, 27] on div "6LEA43 Actions" at bounding box center [507, 26] width 770 height 19
type input "4WAL73"
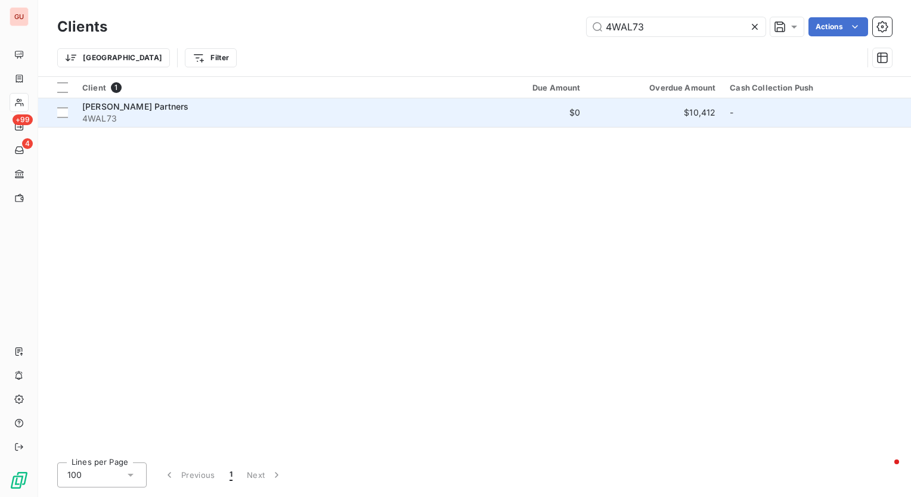
click at [141, 110] on span "[PERSON_NAME] Partners" at bounding box center [135, 106] width 106 height 10
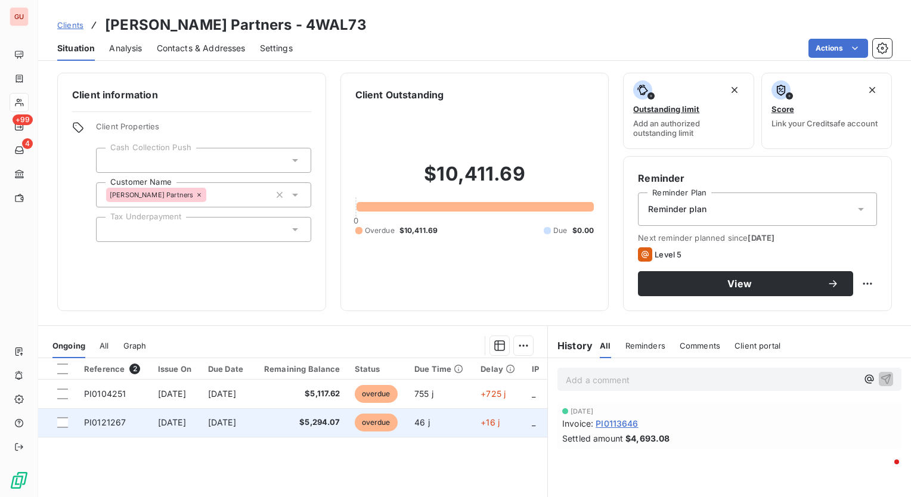
click at [112, 416] on td "PI0121267" at bounding box center [114, 422] width 74 height 29
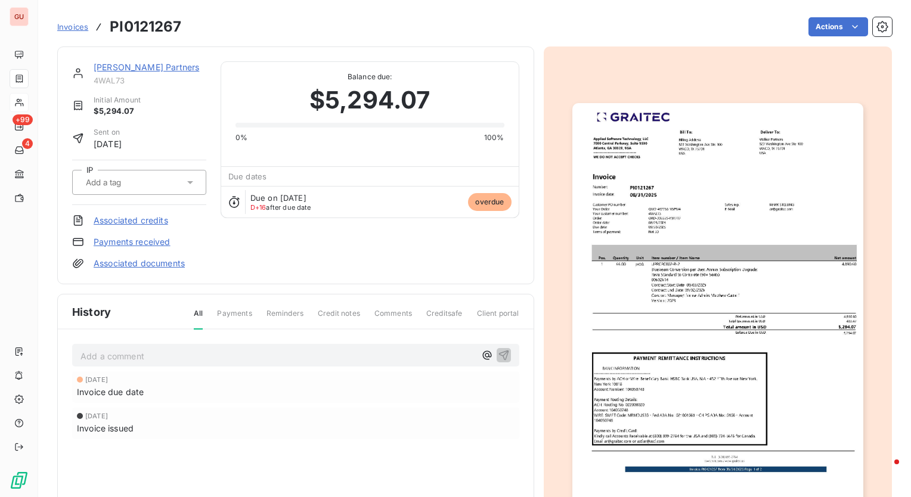
click at [671, 263] on img "button" at bounding box center [717, 308] width 291 height 411
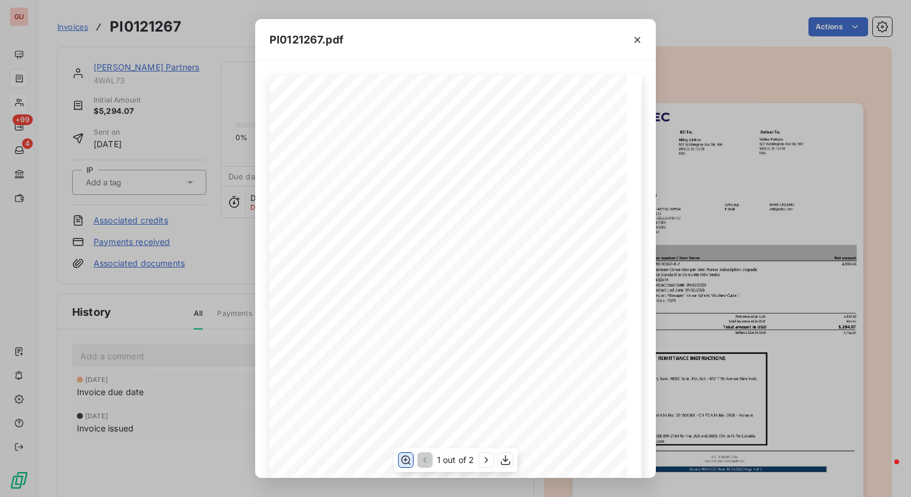
click at [404, 458] on icon "button" at bounding box center [406, 460] width 12 height 12
click at [639, 35] on icon "button" at bounding box center [637, 40] width 12 height 12
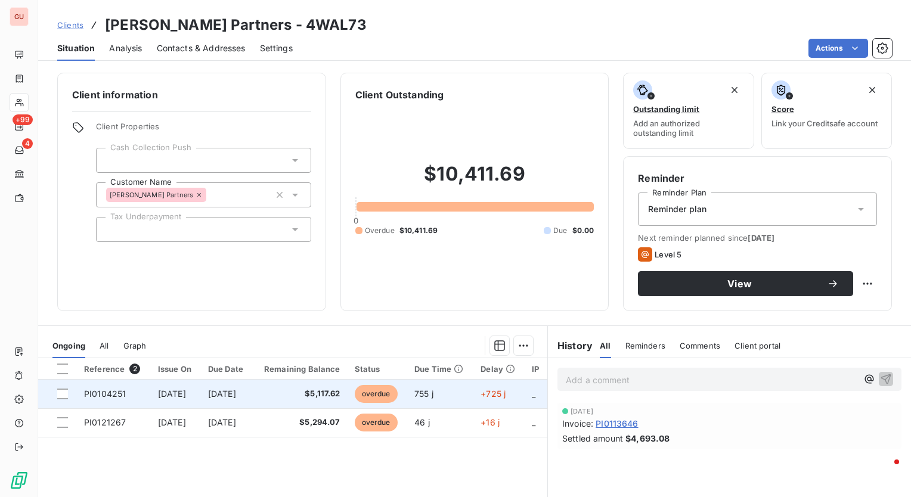
click at [117, 389] on span "PI0104251" at bounding box center [105, 394] width 42 height 10
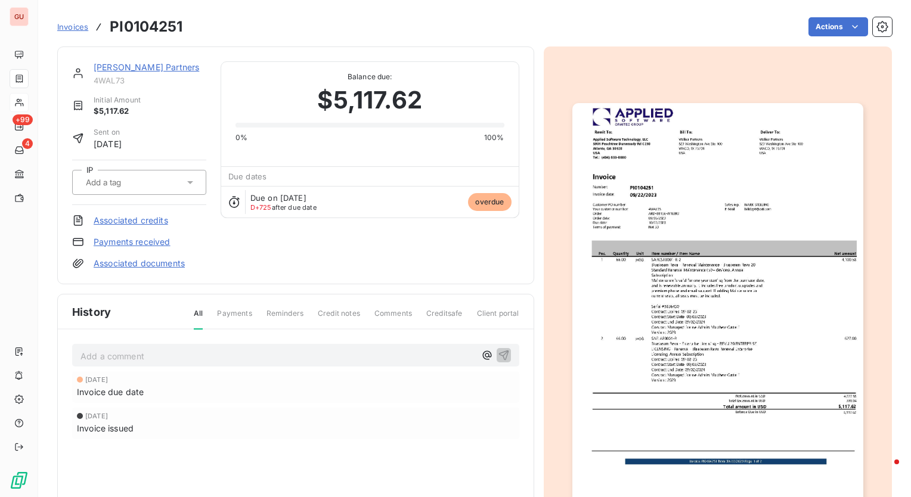
click at [692, 170] on img "button" at bounding box center [717, 308] width 291 height 411
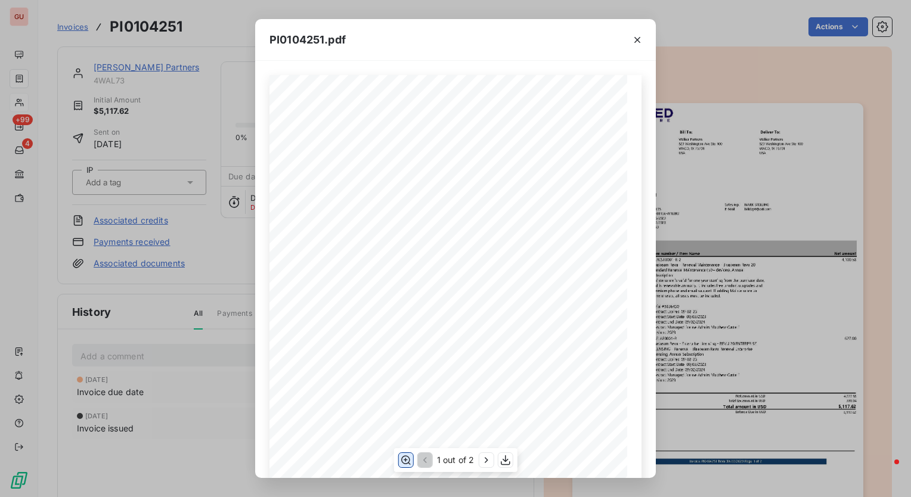
click at [406, 461] on icon "button" at bounding box center [406, 460] width 12 height 12
click at [638, 32] on button "button" at bounding box center [636, 39] width 19 height 19
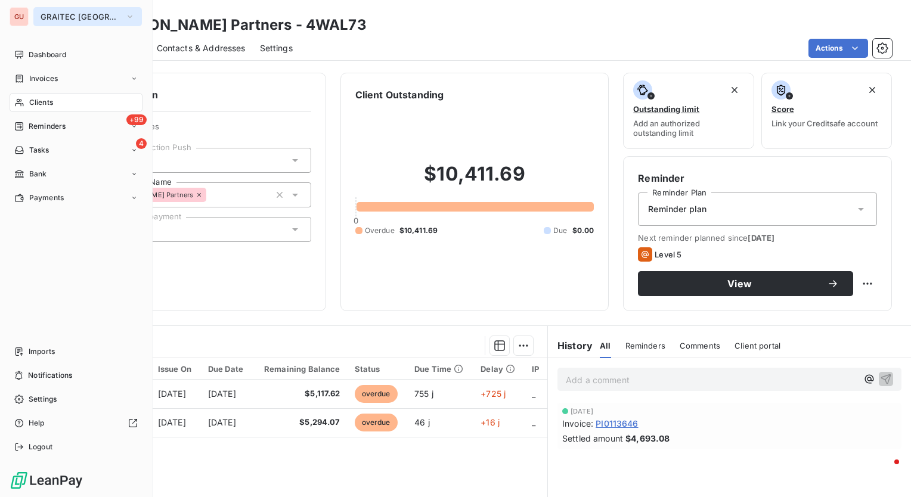
click at [125, 15] on icon "button" at bounding box center [130, 17] width 10 height 12
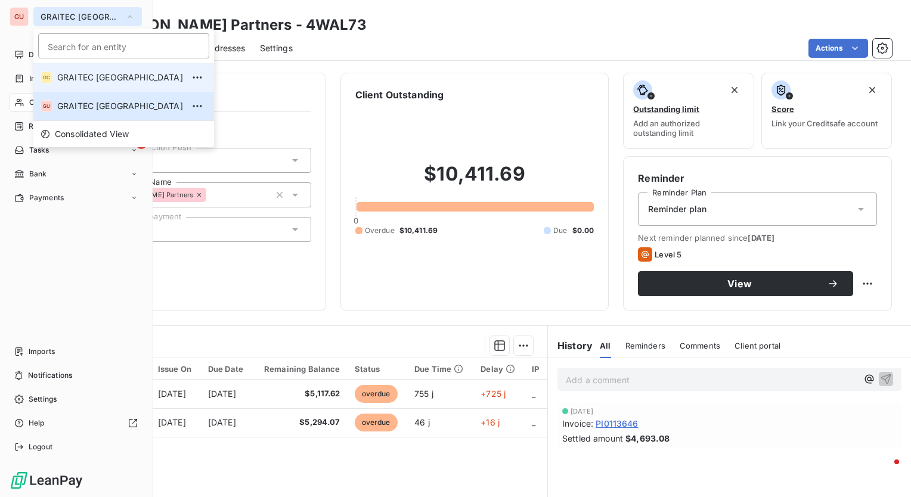
click at [94, 78] on span "GRAITEC [GEOGRAPHIC_DATA]" at bounding box center [120, 78] width 126 height 12
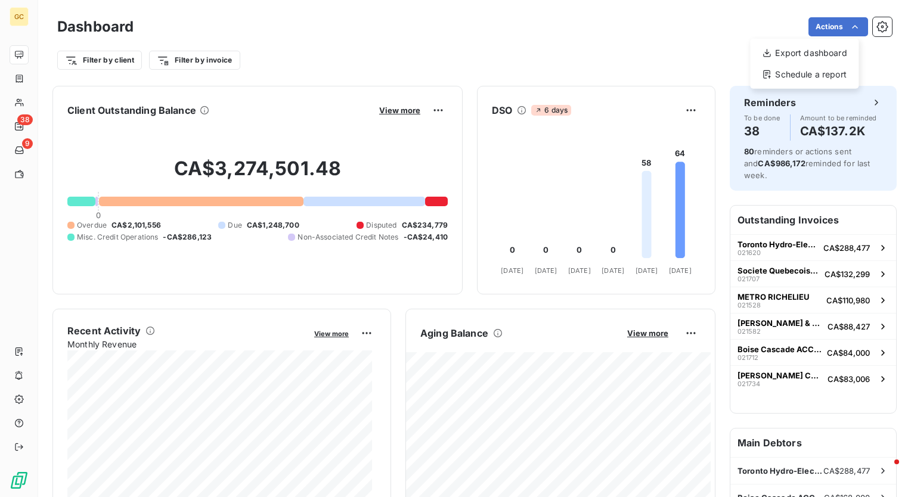
click at [634, 27] on html "GC 38 9 Dashboard Actions Export dashboard Schedule a report Filter by client F…" at bounding box center [455, 248] width 911 height 497
click at [872, 33] on button "button" at bounding box center [881, 26] width 19 height 19
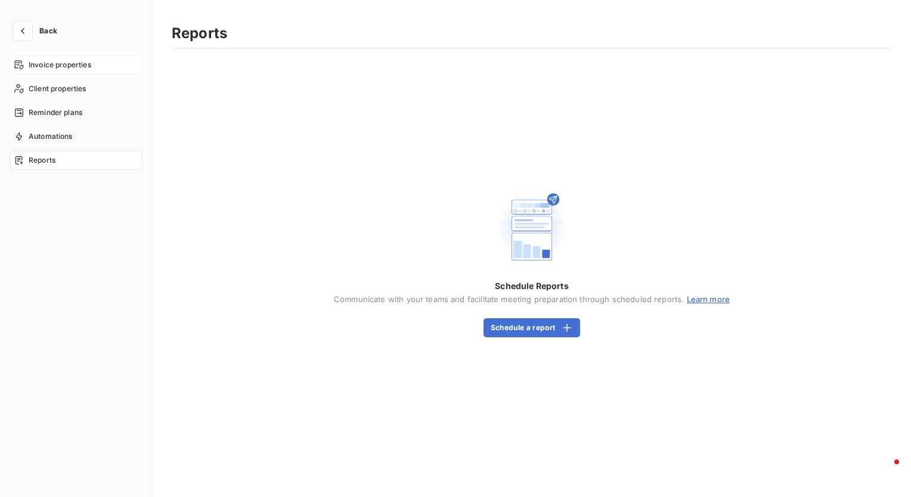
click at [67, 65] on span "Invoice properties" at bounding box center [60, 65] width 63 height 11
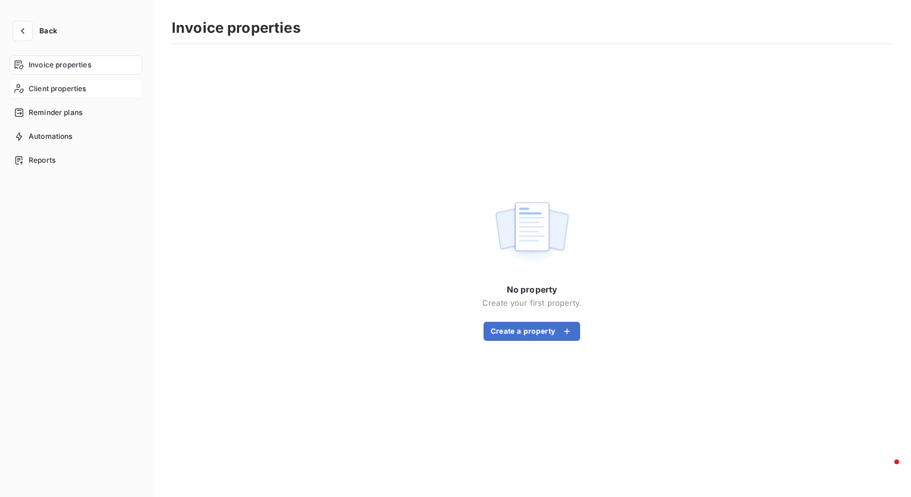
click at [67, 87] on span "Client properties" at bounding box center [58, 88] width 58 height 11
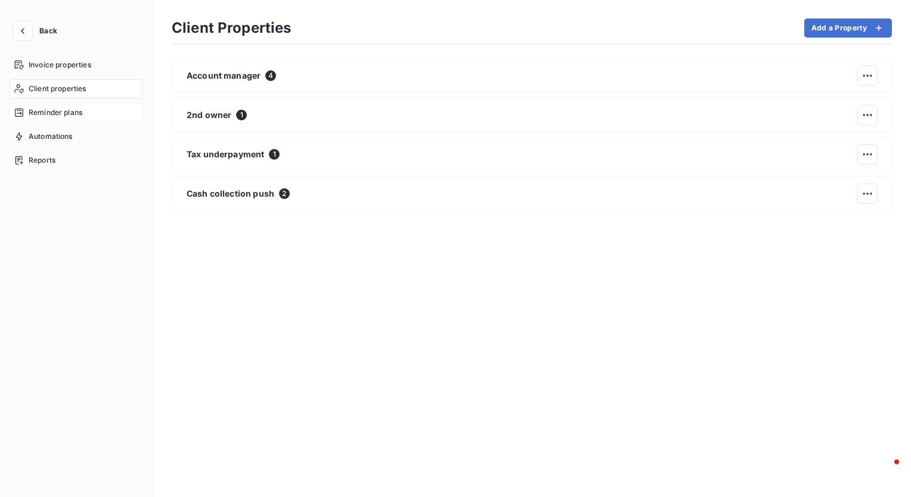
click at [69, 110] on span "Reminder plans" at bounding box center [56, 112] width 54 height 11
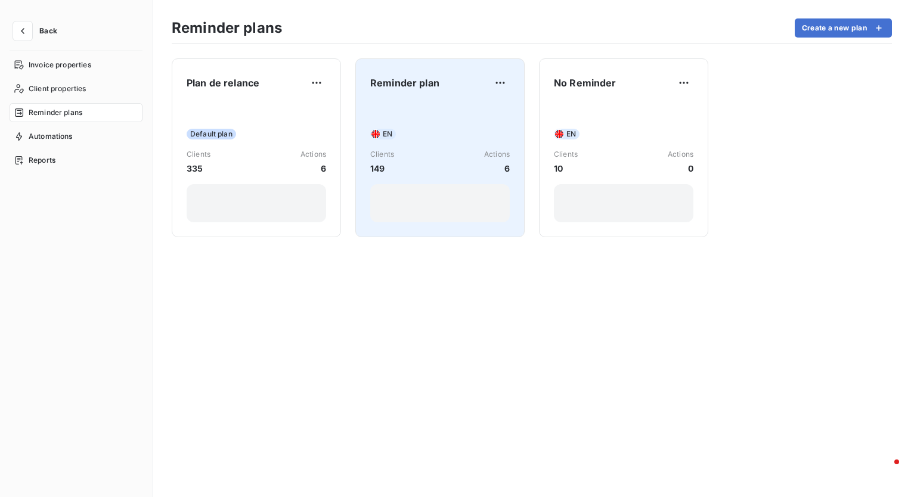
click at [431, 89] on div "Reminder plan" at bounding box center [439, 82] width 139 height 19
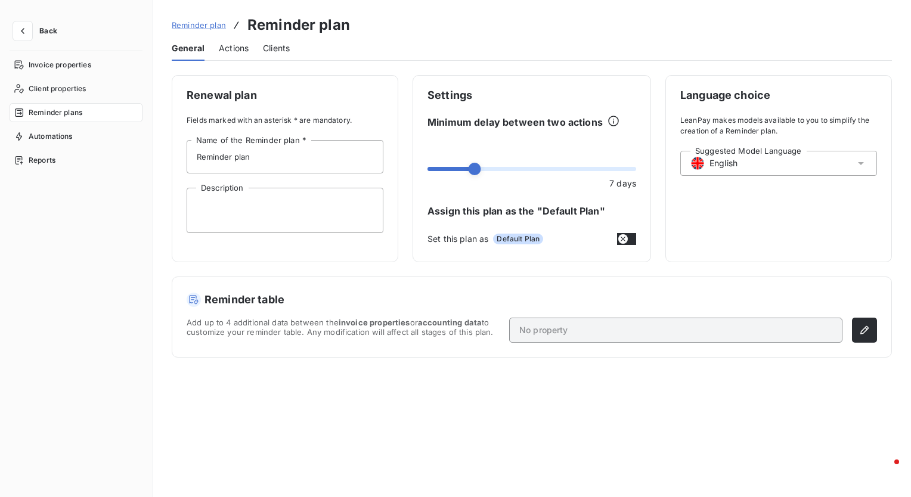
click at [238, 52] on span "Actions" at bounding box center [234, 48] width 30 height 12
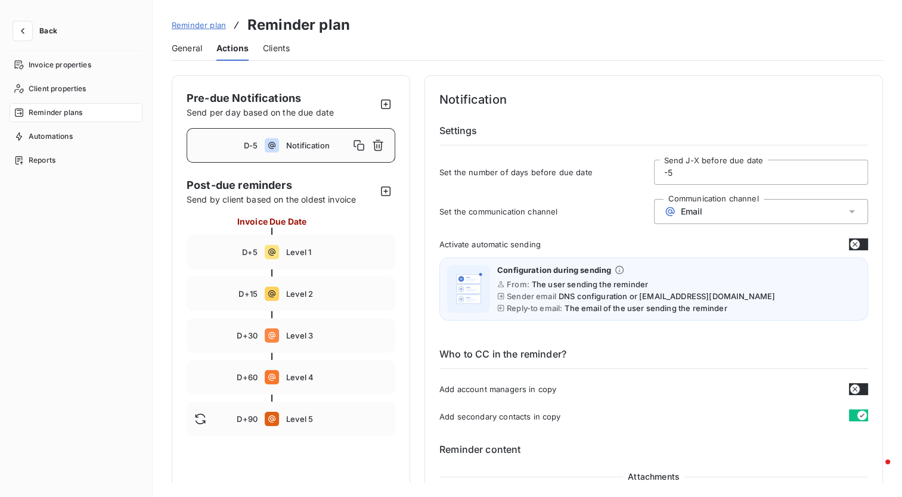
click at [277, 54] on div "Clients" at bounding box center [276, 48] width 27 height 25
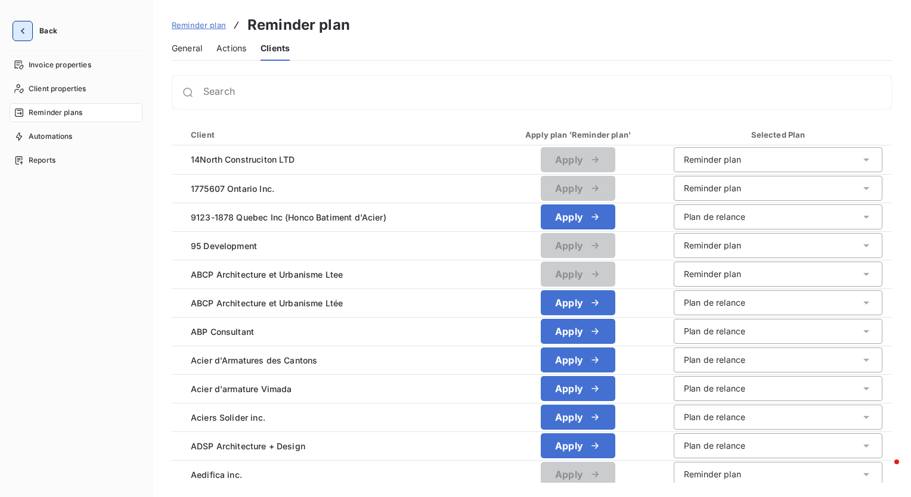
click at [19, 26] on icon "button" at bounding box center [23, 31] width 12 height 12
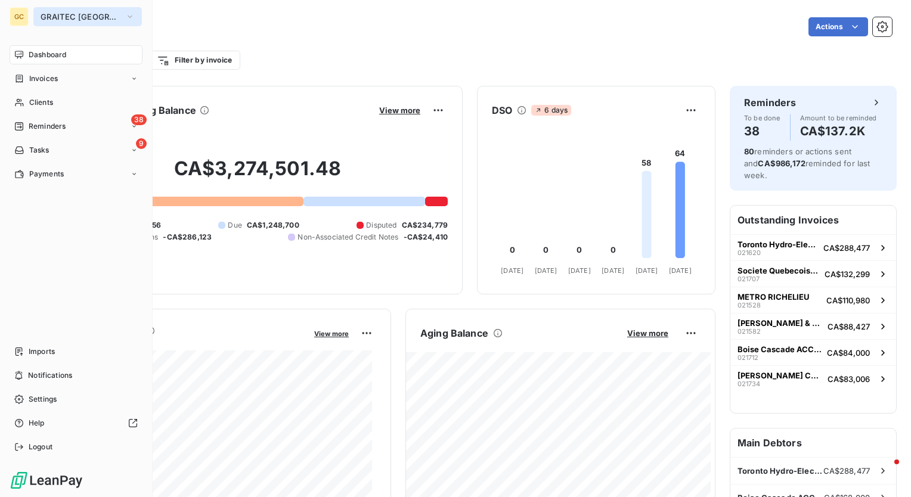
click at [125, 18] on icon "button" at bounding box center [130, 17] width 10 height 12
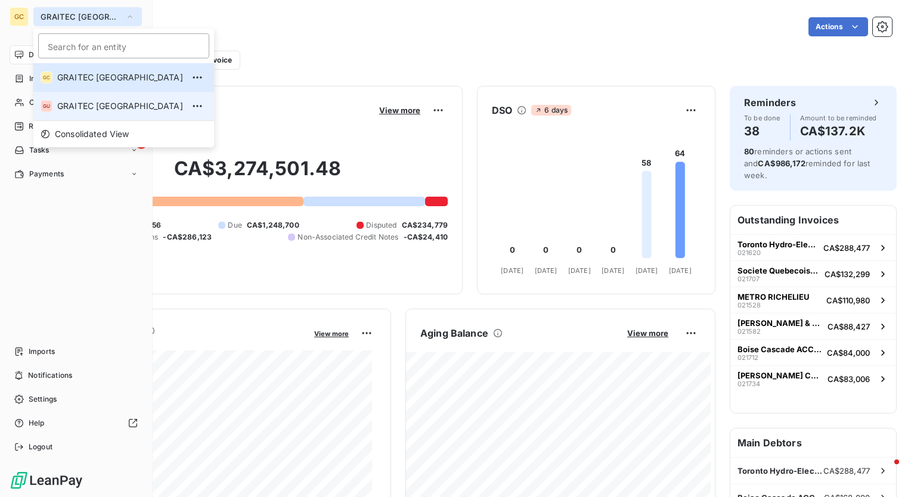
click at [102, 97] on li "GU GRAITEC [GEOGRAPHIC_DATA]" at bounding box center [123, 106] width 181 height 29
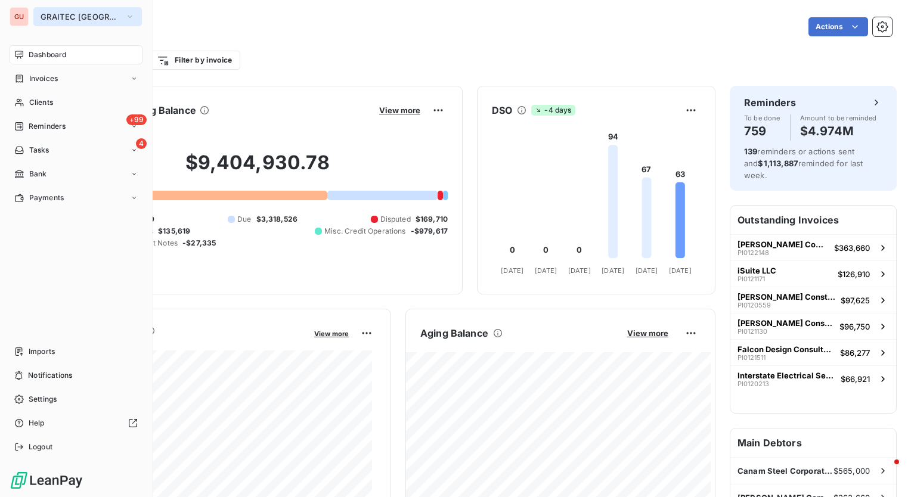
click at [125, 21] on icon "button" at bounding box center [130, 17] width 10 height 12
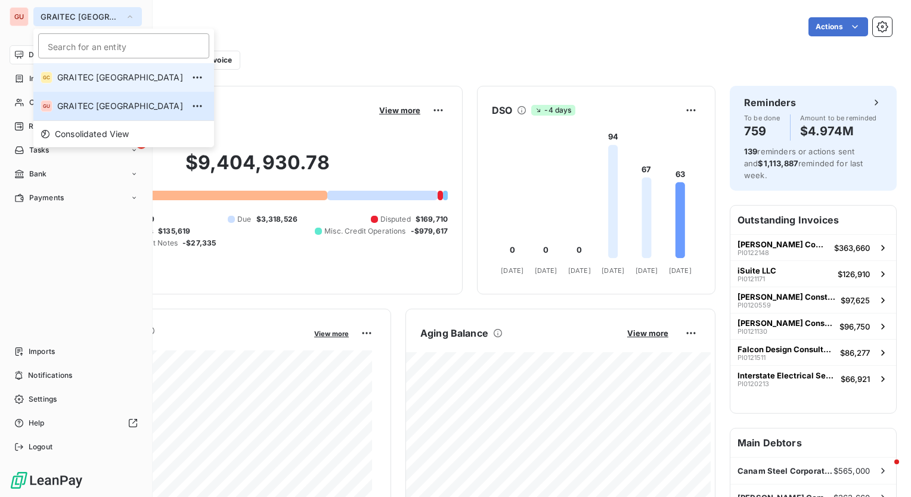
click at [112, 77] on span "GRAITEC [GEOGRAPHIC_DATA]" at bounding box center [120, 78] width 126 height 12
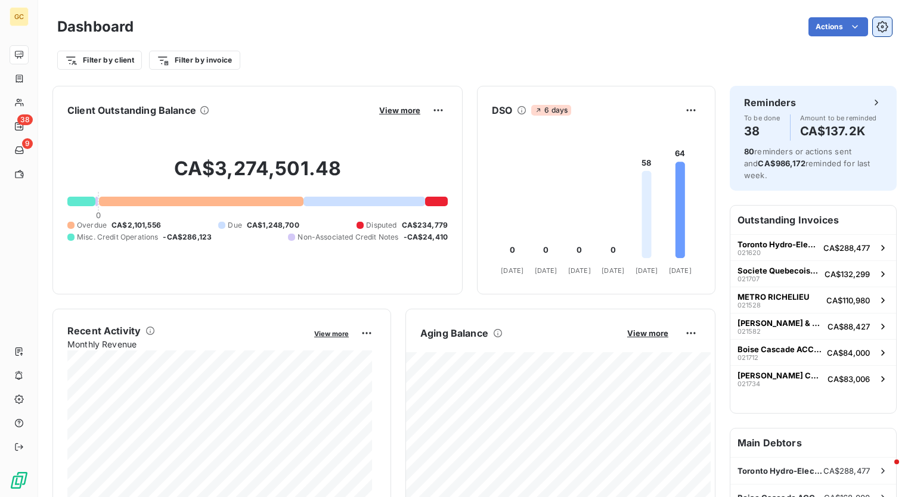
click at [876, 24] on icon "button" at bounding box center [882, 27] width 12 height 12
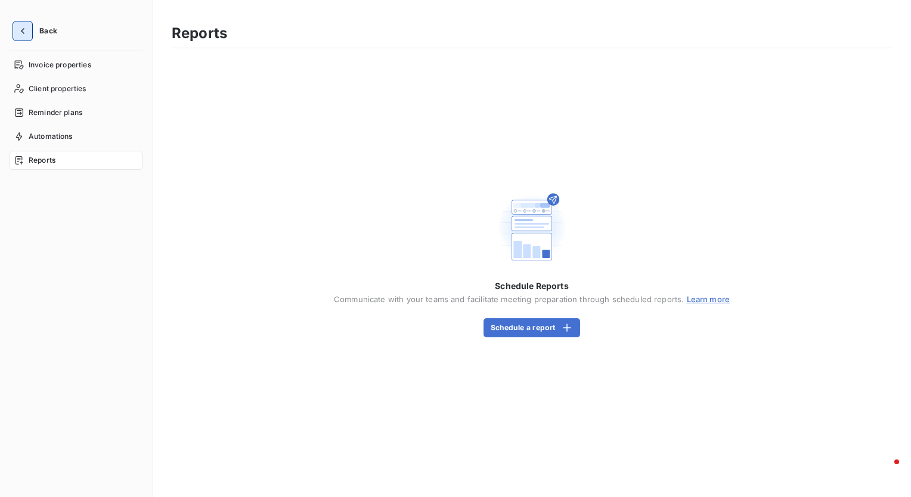
click at [27, 34] on icon "button" at bounding box center [23, 31] width 12 height 12
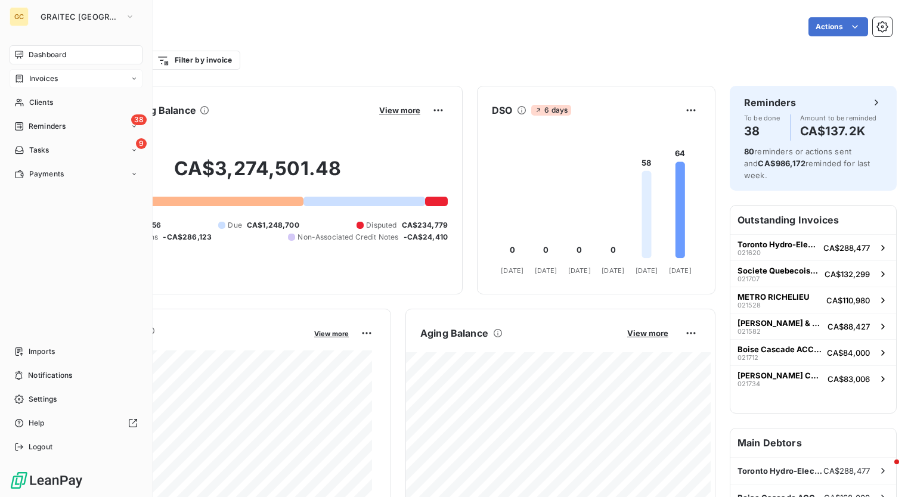
click at [51, 83] on span "Invoices" at bounding box center [43, 78] width 29 height 11
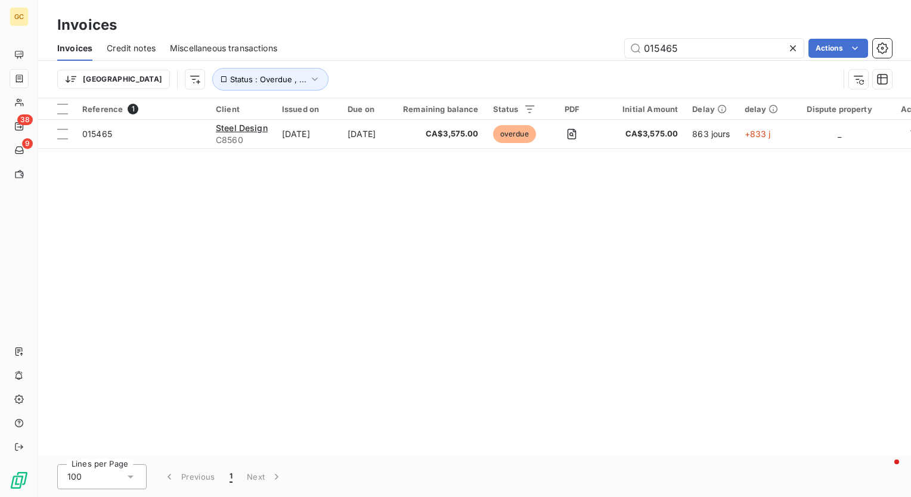
drag, startPoint x: 693, startPoint y: 48, endPoint x: 551, endPoint y: 51, distance: 142.4
click at [551, 51] on div "015465 Actions" at bounding box center [591, 48] width 600 height 19
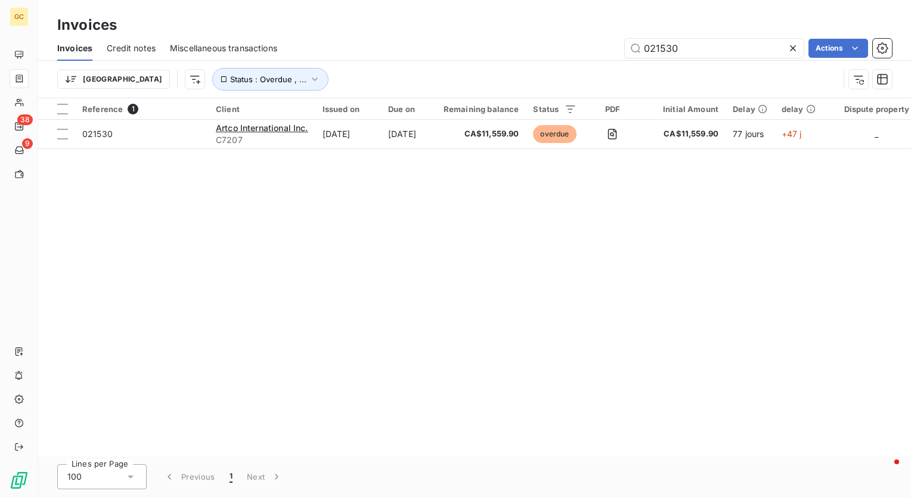
type input "021530"
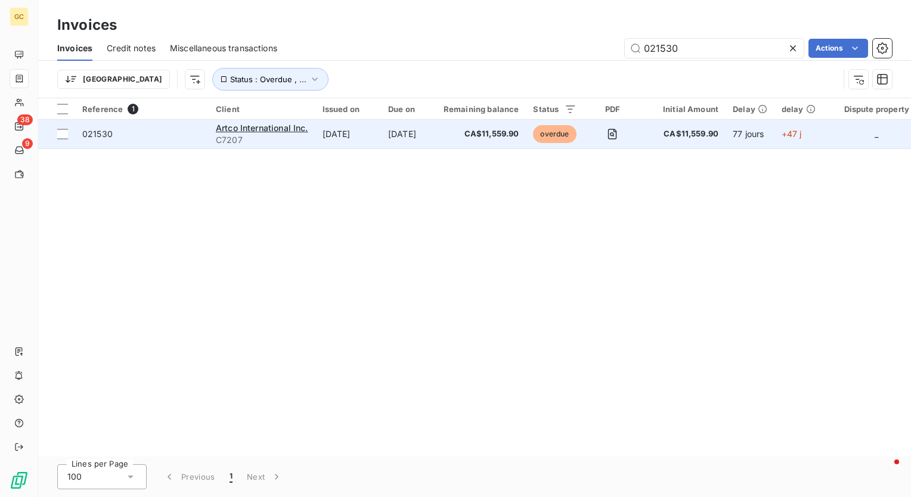
click at [111, 132] on span "021530" at bounding box center [97, 134] width 30 height 10
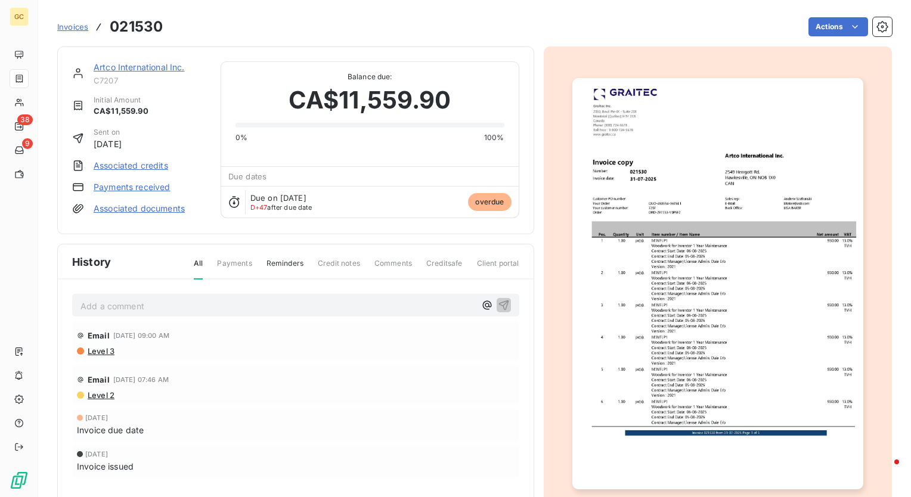
click at [72, 24] on span "Invoices" at bounding box center [72, 27] width 31 height 10
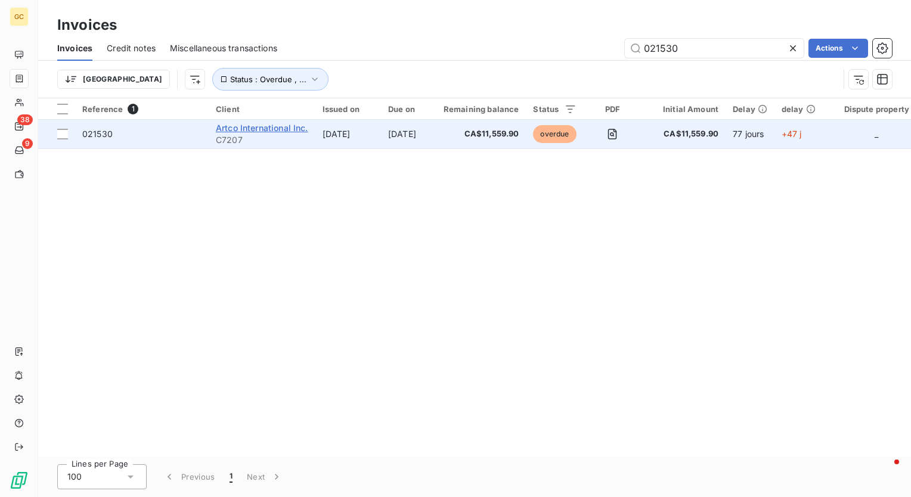
click at [274, 131] on span "Artco International Inc." at bounding box center [262, 128] width 92 height 10
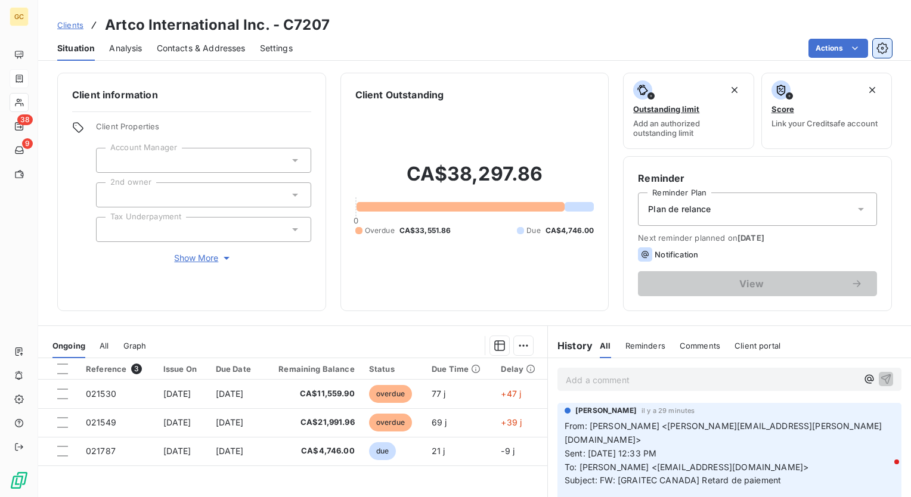
click at [886, 48] on icon "button" at bounding box center [882, 48] width 12 height 12
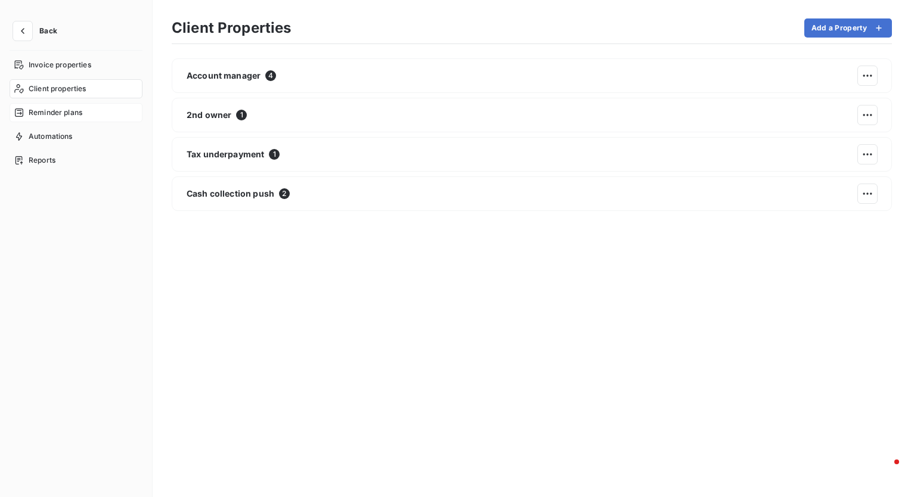
click at [60, 110] on span "Reminder plans" at bounding box center [56, 112] width 54 height 11
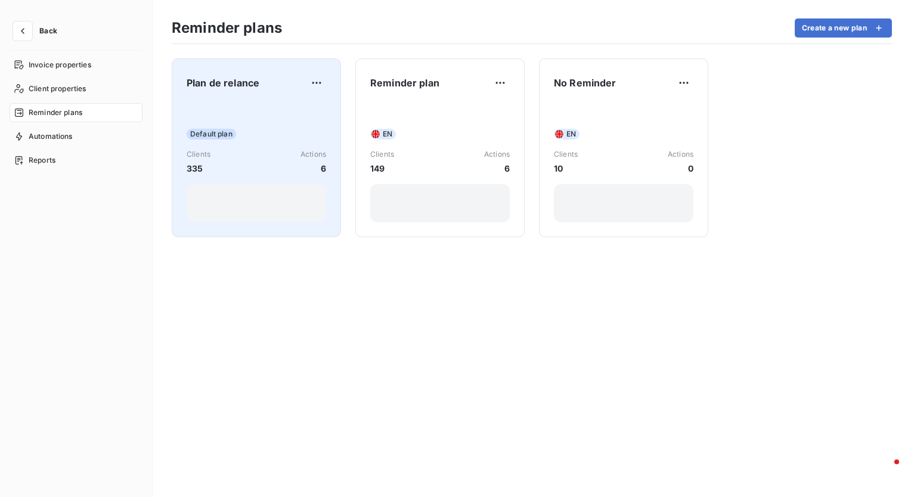
click at [303, 82] on div "Plan de relance" at bounding box center [256, 82] width 139 height 19
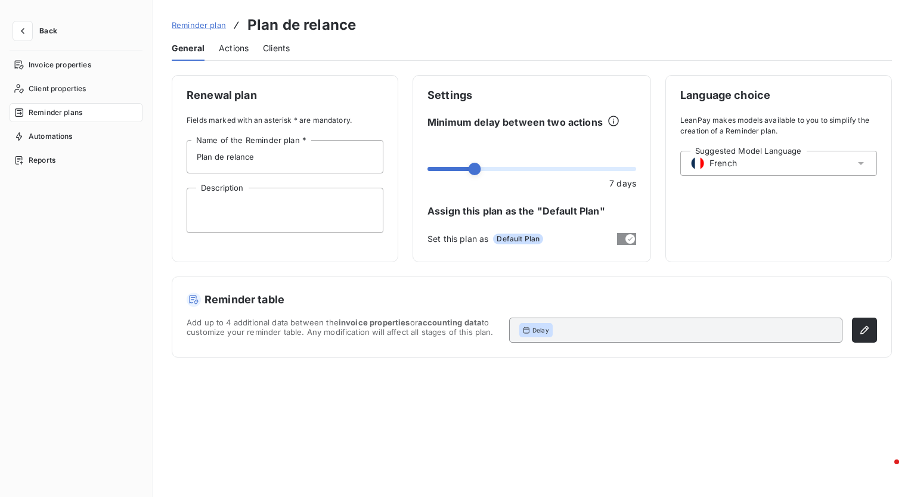
click at [239, 52] on span "Actions" at bounding box center [234, 48] width 30 height 12
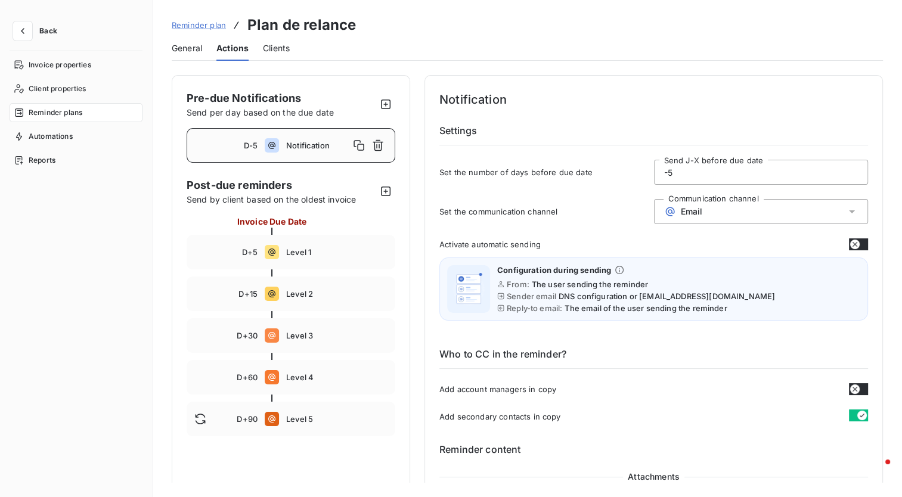
click at [278, 46] on span "Clients" at bounding box center [276, 48] width 27 height 12
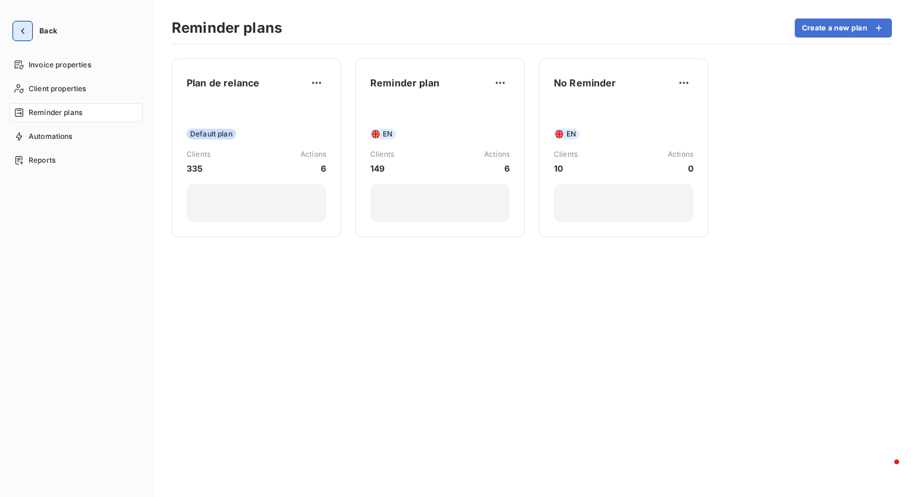
click at [20, 28] on icon "button" at bounding box center [23, 31] width 12 height 12
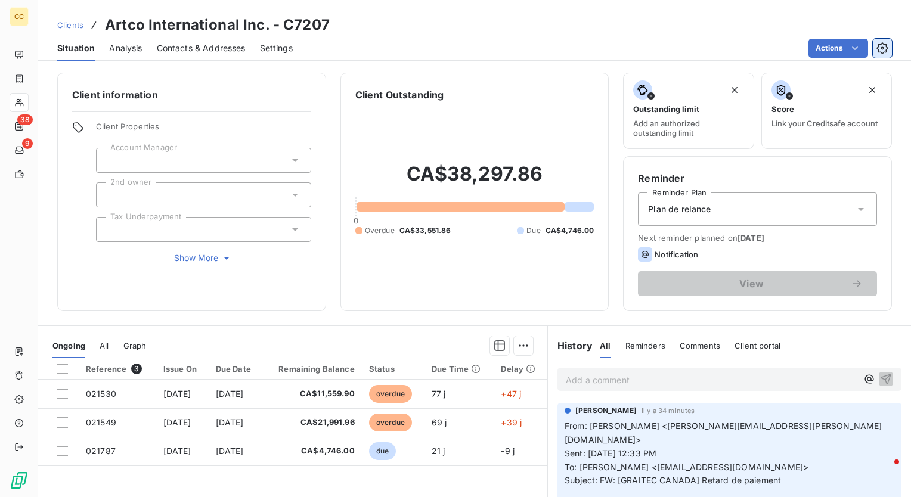
click at [877, 45] on icon "button" at bounding box center [882, 48] width 12 height 12
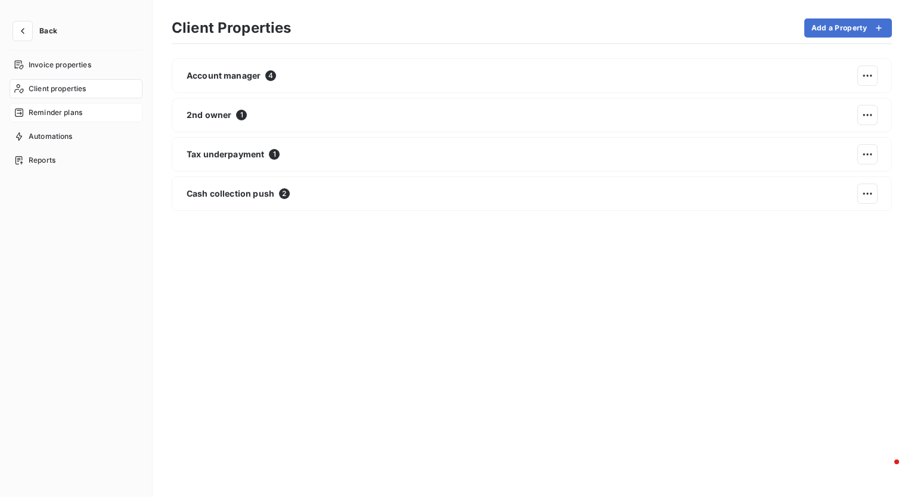
click at [61, 111] on span "Reminder plans" at bounding box center [56, 112] width 54 height 11
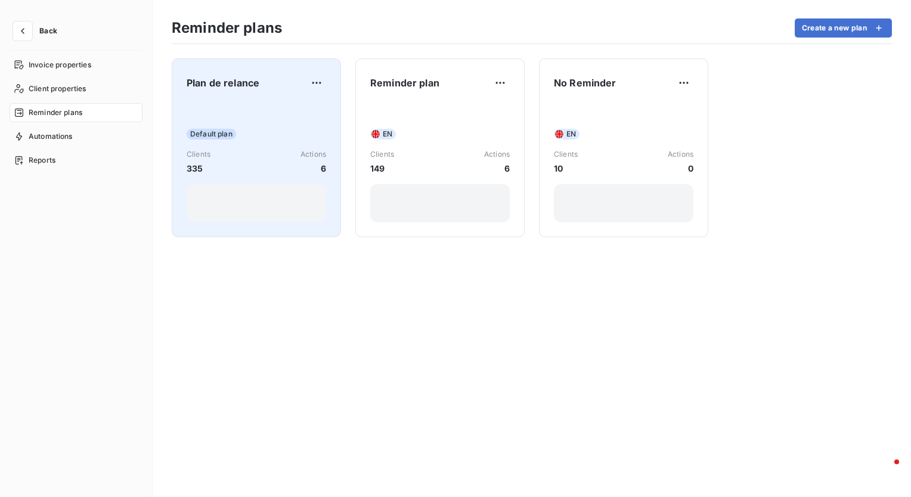
click at [228, 79] on span "Plan de relance" at bounding box center [223, 83] width 73 height 14
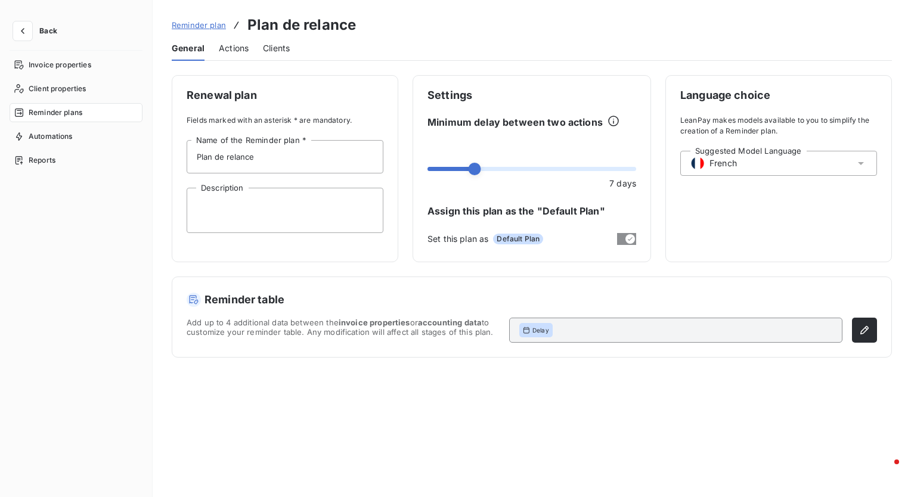
click at [282, 45] on span "Clients" at bounding box center [276, 48] width 27 height 12
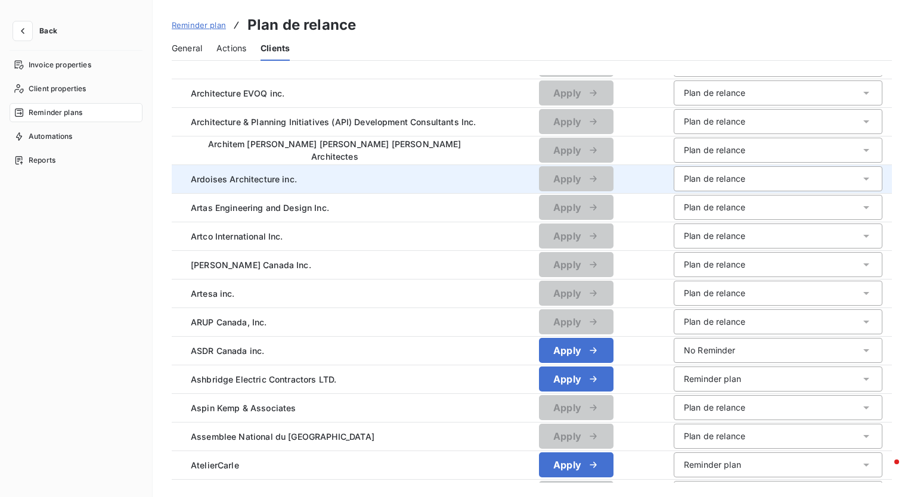
scroll to position [1013, 0]
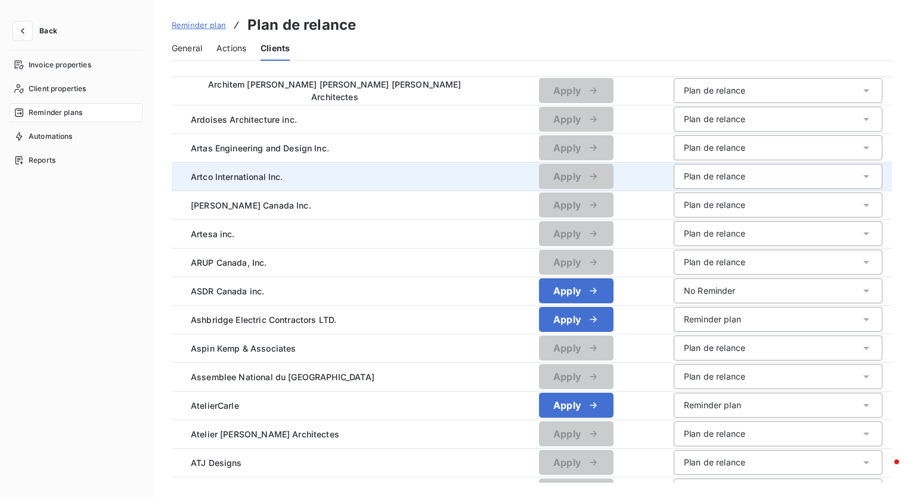
click at [860, 178] on icon at bounding box center [866, 176] width 12 height 12
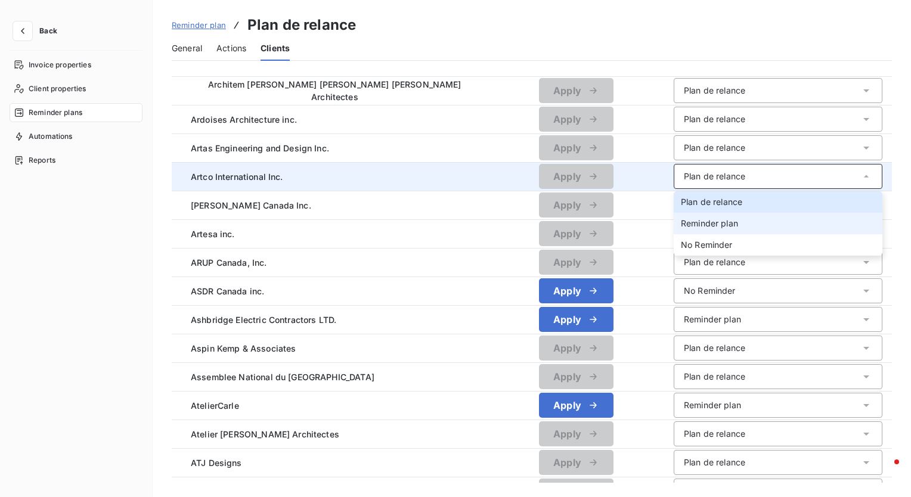
click at [763, 223] on li "Reminder plan" at bounding box center [777, 223] width 209 height 21
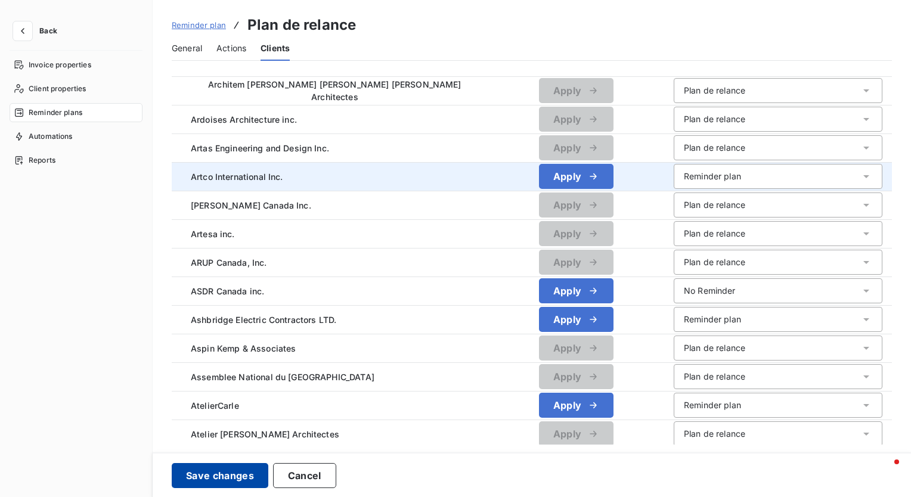
click at [230, 480] on button "Save changes" at bounding box center [220, 475] width 97 height 25
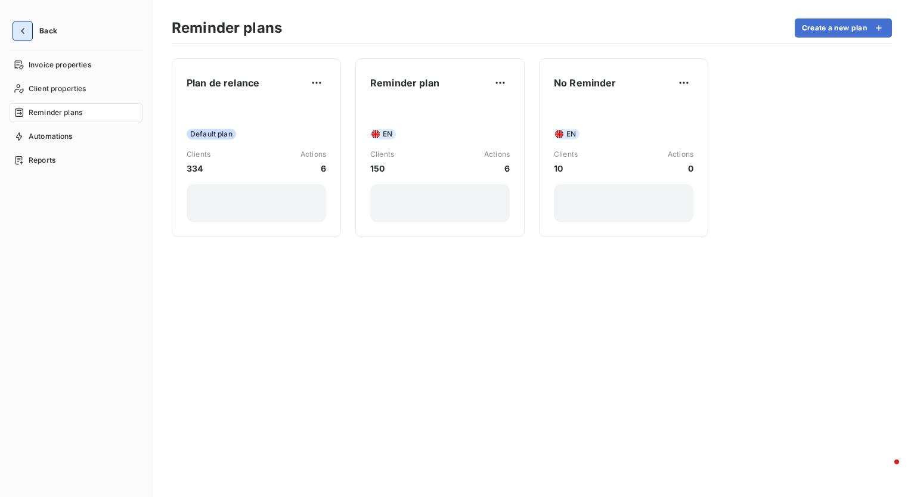
click at [30, 27] on button "button" at bounding box center [22, 30] width 19 height 19
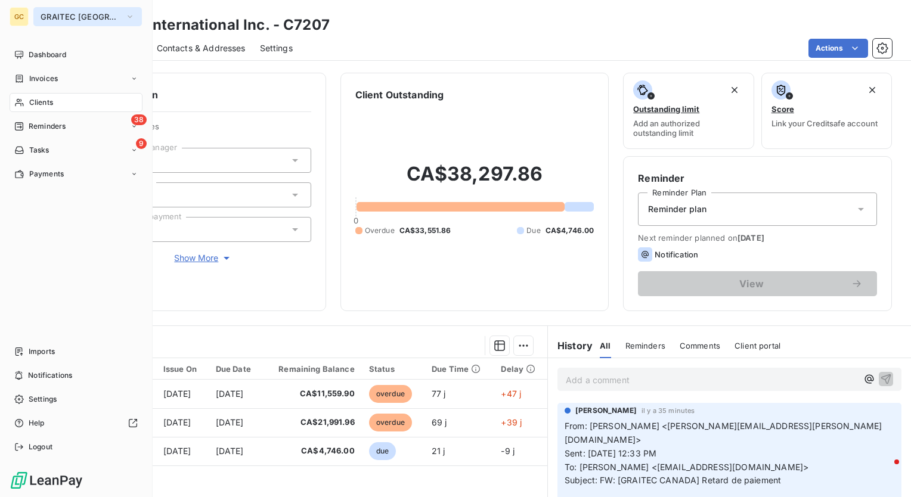
click at [125, 13] on icon "button" at bounding box center [130, 17] width 10 height 12
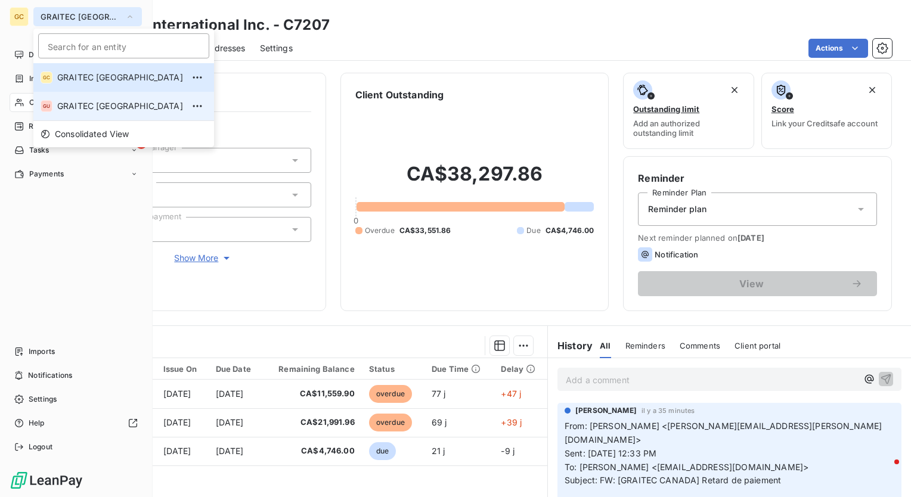
click at [101, 108] on span "GRAITEC [GEOGRAPHIC_DATA]" at bounding box center [120, 106] width 126 height 12
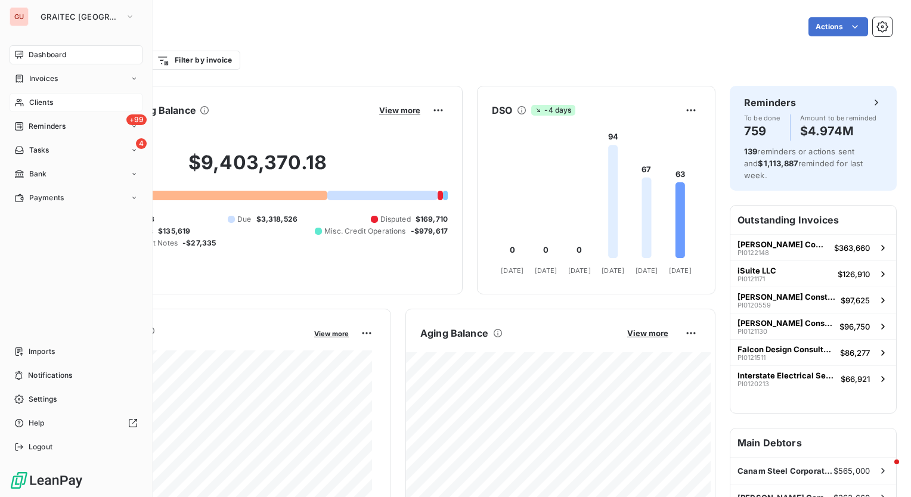
click at [45, 98] on span "Clients" at bounding box center [41, 102] width 24 height 11
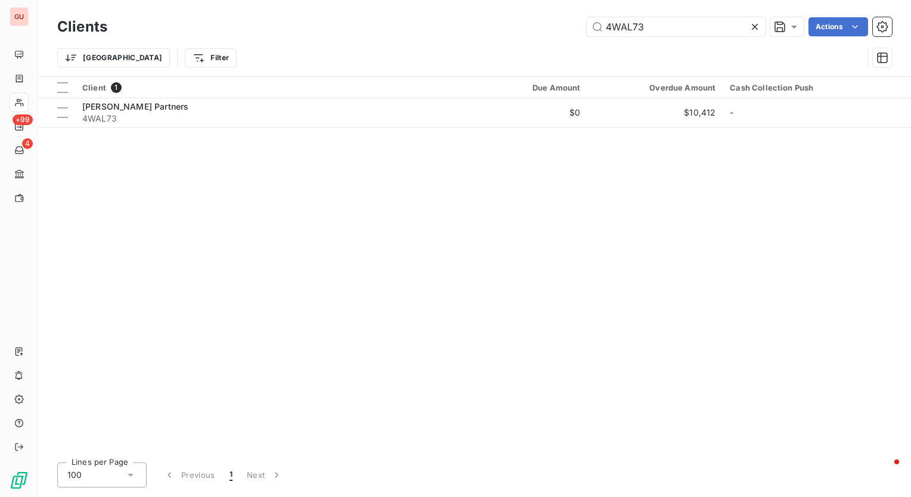
drag, startPoint x: 658, startPoint y: 30, endPoint x: 421, endPoint y: 29, distance: 237.8
click at [421, 29] on div "4WAL73 Actions" at bounding box center [507, 26] width 770 height 19
type input "1SOU89"
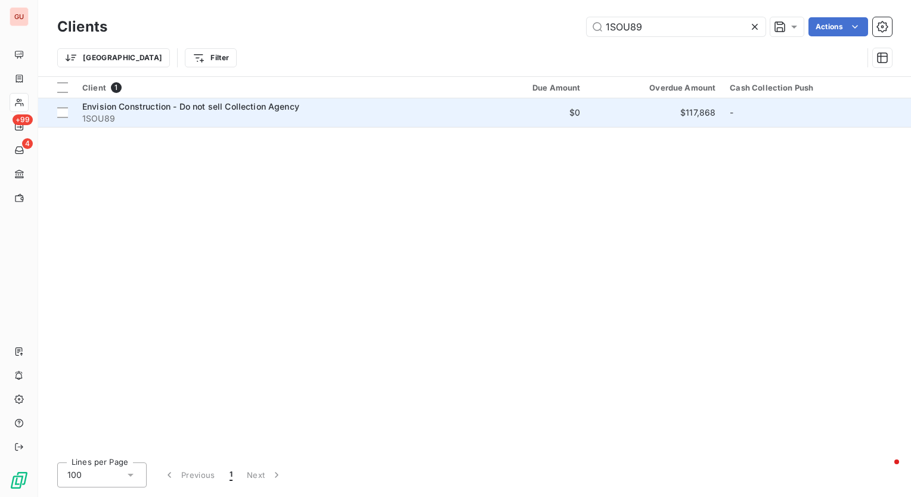
click at [143, 102] on span "Envision Construction - Do not sell Collection Agency" at bounding box center [190, 106] width 217 height 10
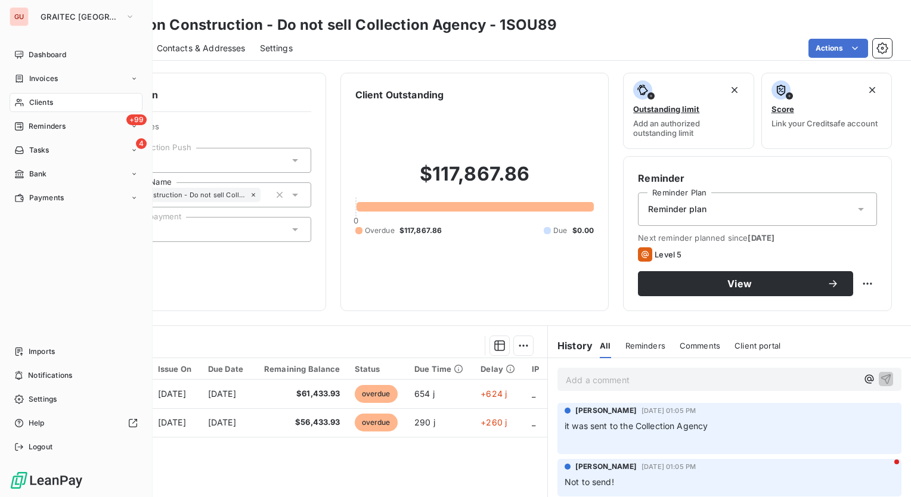
click at [0, 2] on div "GU GRAITEC USA Dashboard Invoices Clients +99 Reminders 4 Tasks Bank Payments I…" at bounding box center [76, 248] width 153 height 497
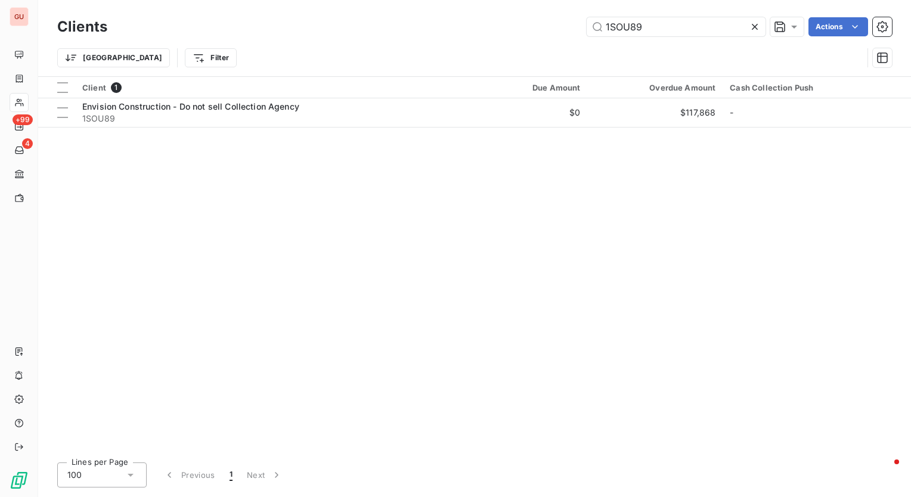
drag, startPoint x: 647, startPoint y: 26, endPoint x: 423, endPoint y: 25, distance: 223.5
click at [423, 25] on div "1SOU89 Actions" at bounding box center [507, 26] width 770 height 19
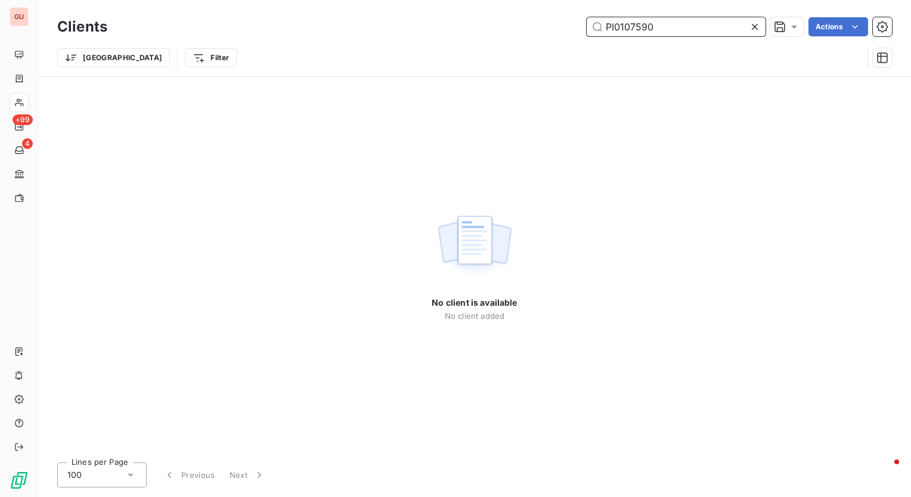
drag, startPoint x: 666, startPoint y: 25, endPoint x: 584, endPoint y: 25, distance: 81.6
click at [584, 25] on div "PI0107590 Actions" at bounding box center [507, 26] width 770 height 19
paste input "1AME22"
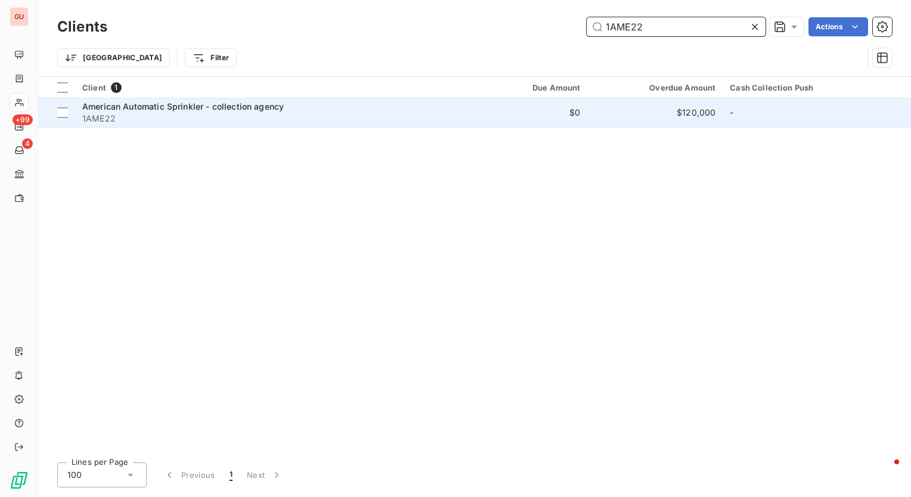
type input "1AME22"
click at [281, 104] on span "American Automatic Sprinkler - collection agency" at bounding box center [182, 106] width 201 height 10
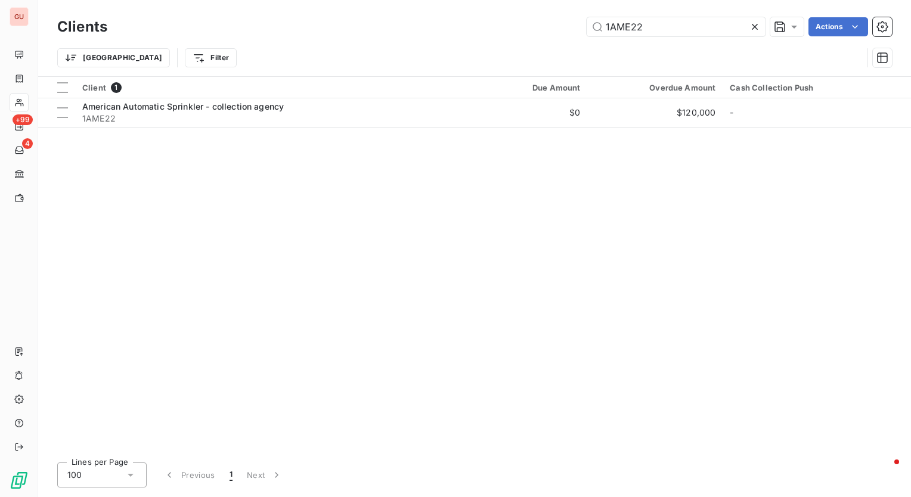
drag, startPoint x: 650, startPoint y: 33, endPoint x: 477, endPoint y: 31, distance: 172.8
click at [477, 31] on div "1AME22 Actions" at bounding box center [507, 26] width 770 height 19
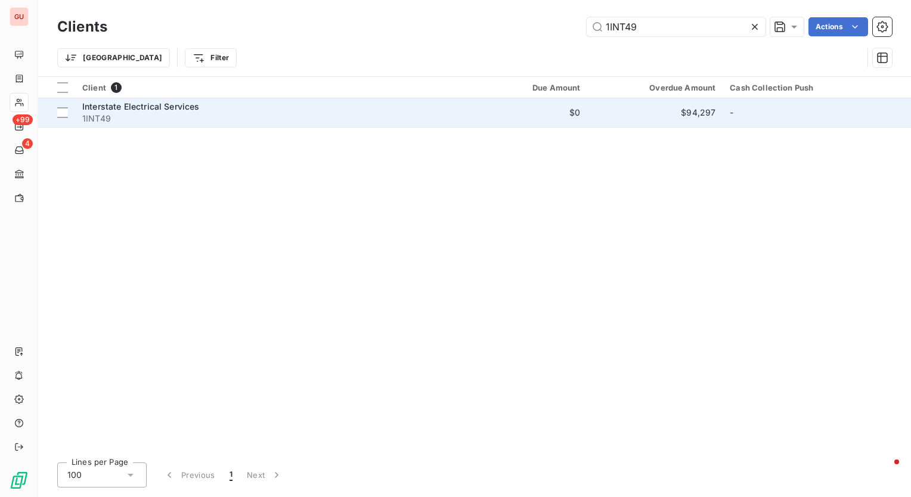
type input "1INT49"
click at [164, 109] on span "Interstate Electrical Services" at bounding box center [140, 106] width 117 height 10
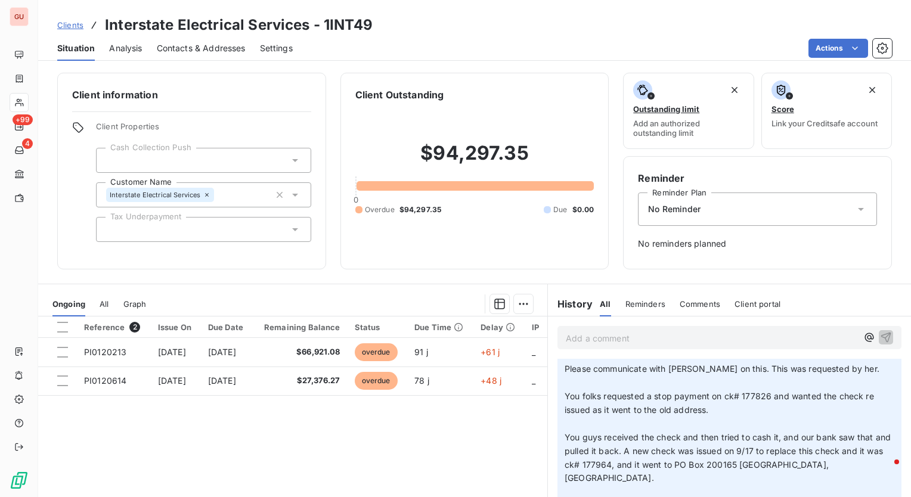
scroll to position [238, 0]
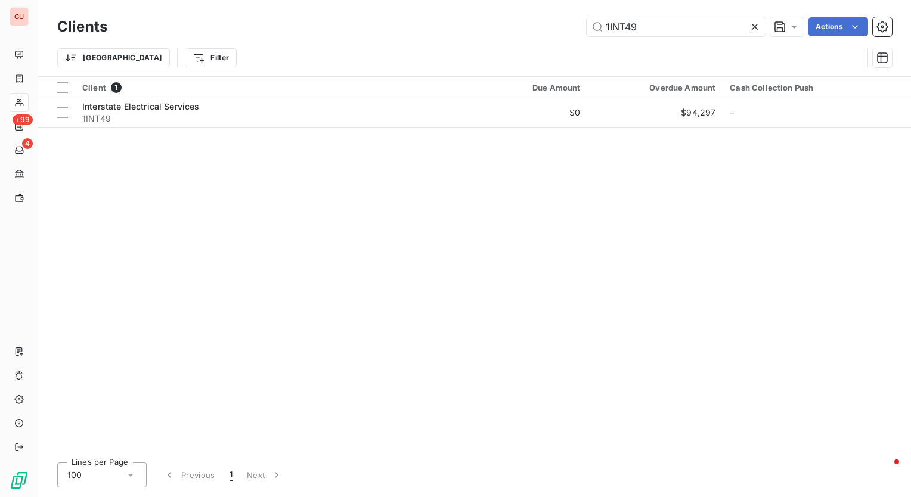
drag, startPoint x: 663, startPoint y: 31, endPoint x: 471, endPoint y: 26, distance: 191.4
click at [471, 26] on div "1INT49 Actions" at bounding box center [507, 26] width 770 height 19
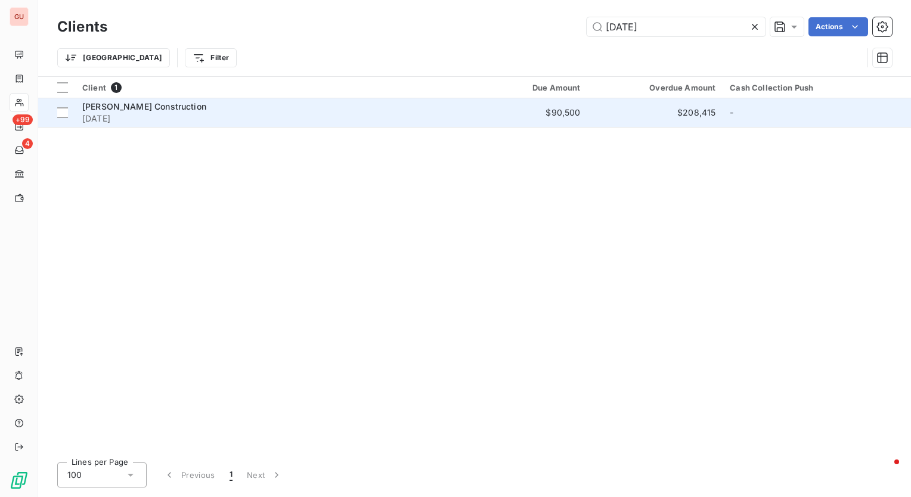
type input "1MAR06"
click at [131, 110] on span "[PERSON_NAME] Construction" at bounding box center [144, 106] width 124 height 10
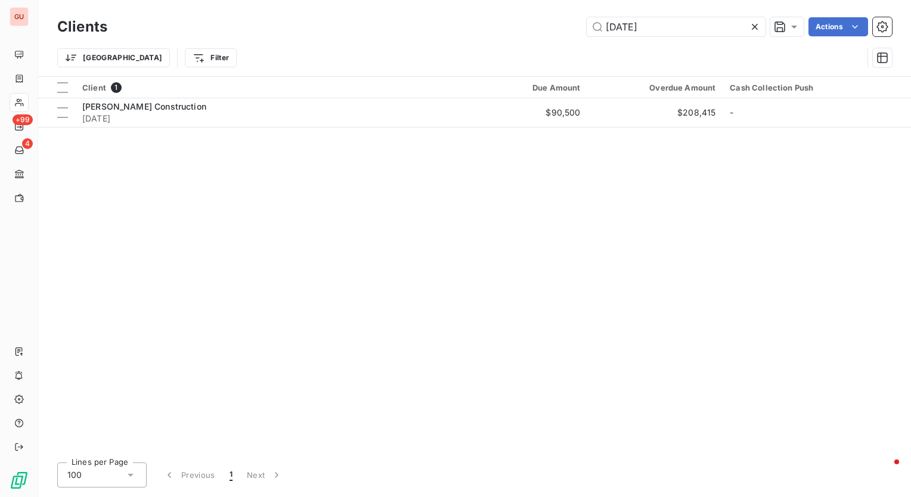
drag, startPoint x: 658, startPoint y: 32, endPoint x: 501, endPoint y: 32, distance: 157.3
click at [501, 32] on div "1MAR06 Actions" at bounding box center [507, 26] width 770 height 19
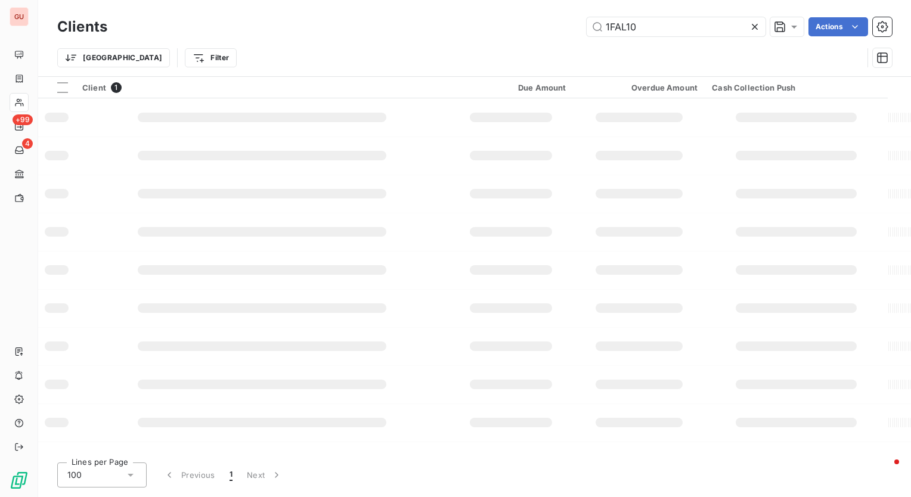
type input "1FAL10"
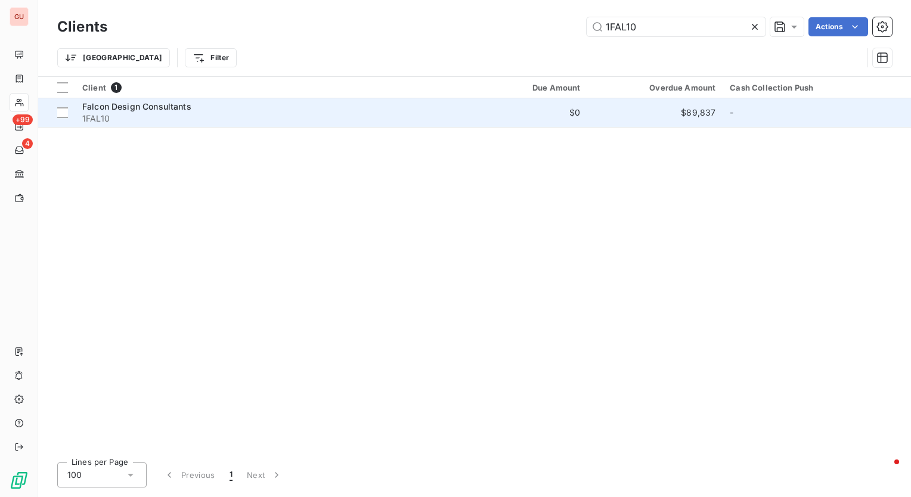
click at [191, 108] on span "Falcon Design Consultants" at bounding box center [136, 106] width 109 height 10
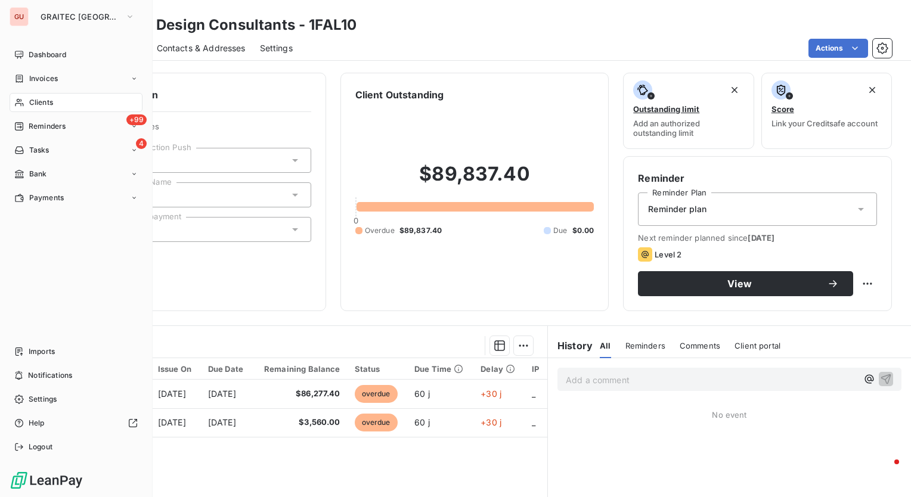
click at [81, 108] on div "Clients" at bounding box center [76, 102] width 133 height 19
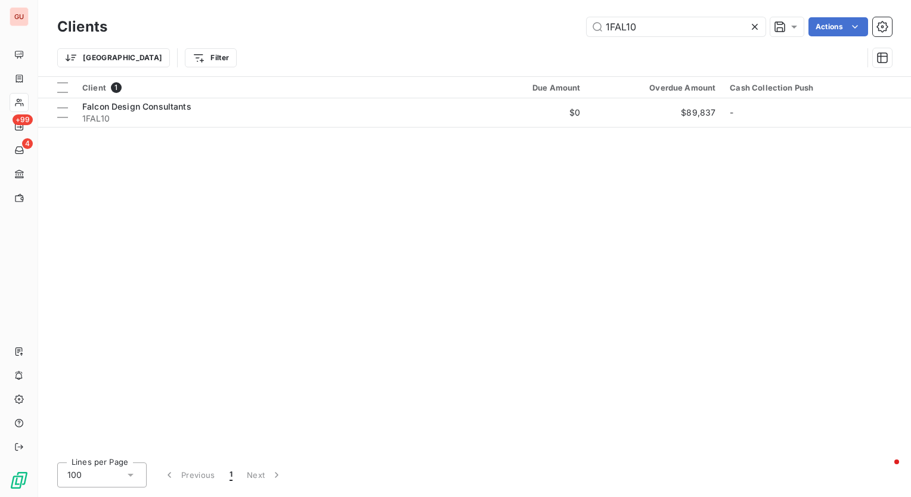
drag, startPoint x: 653, startPoint y: 32, endPoint x: 414, endPoint y: 23, distance: 239.1
click at [420, 20] on div "1FAL10 Actions" at bounding box center [507, 26] width 770 height 19
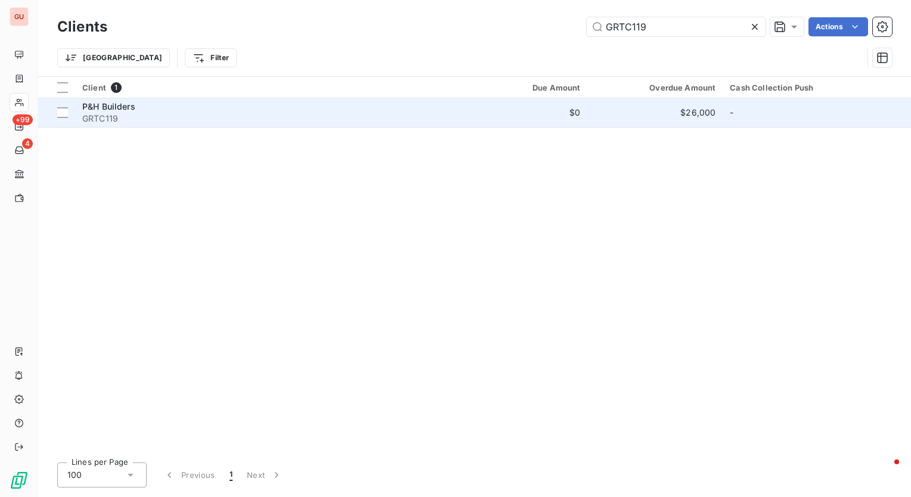
type input "GRTC119"
click at [117, 109] on span "P&H Builders" at bounding box center [108, 106] width 53 height 10
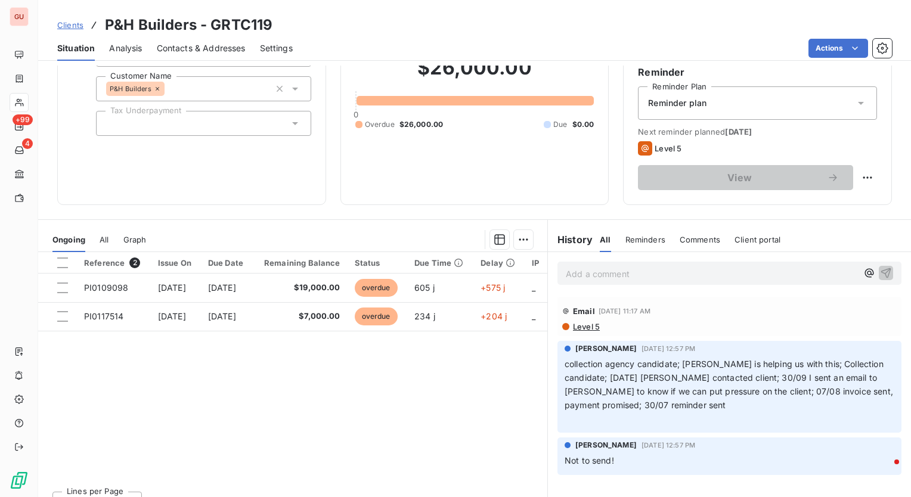
scroll to position [119, 0]
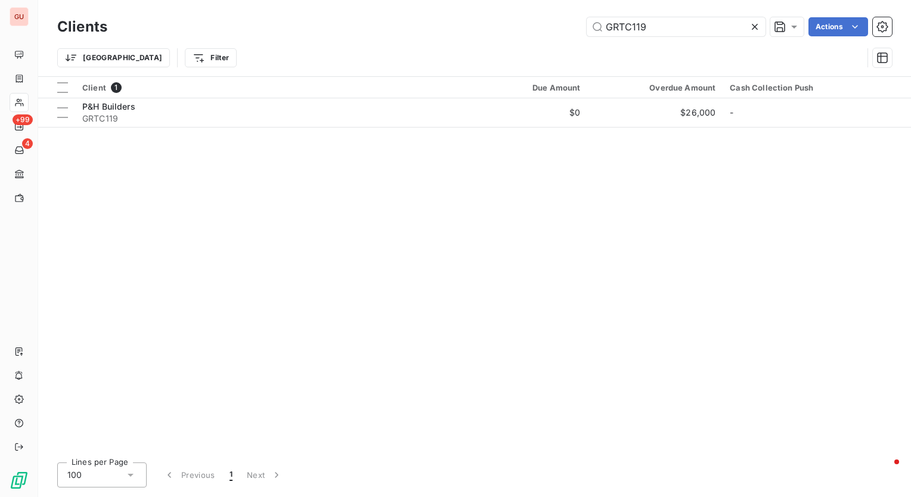
drag, startPoint x: 660, startPoint y: 27, endPoint x: 489, endPoint y: 4, distance: 173.2
click at [489, 4] on div "Clients GRTC119 Actions Trier Filter" at bounding box center [474, 38] width 872 height 76
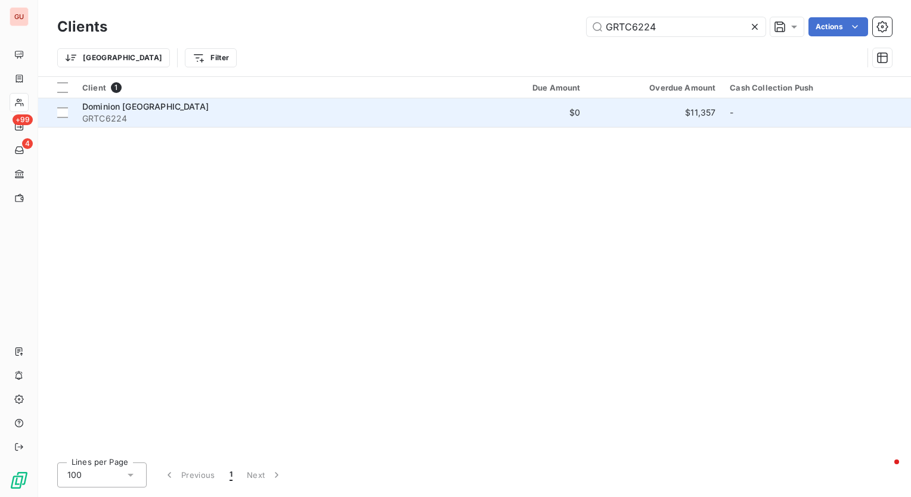
type input "GRTC6224"
click at [110, 108] on span "Dominion USA" at bounding box center [145, 106] width 126 height 10
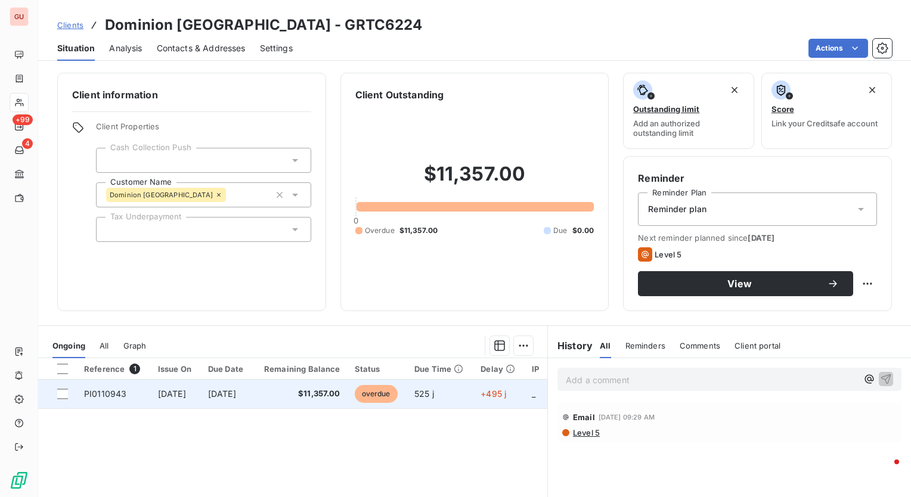
click at [117, 394] on span "PI0110943" at bounding box center [105, 394] width 42 height 10
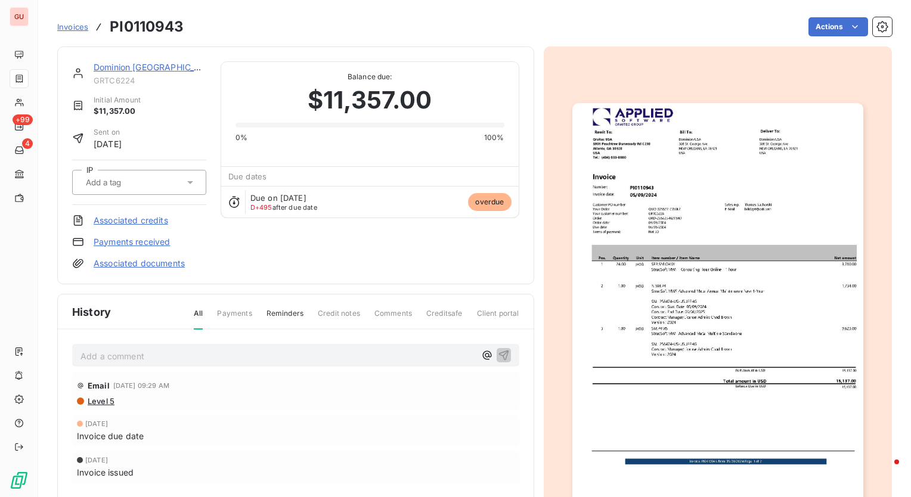
click at [651, 265] on img "button" at bounding box center [717, 308] width 291 height 411
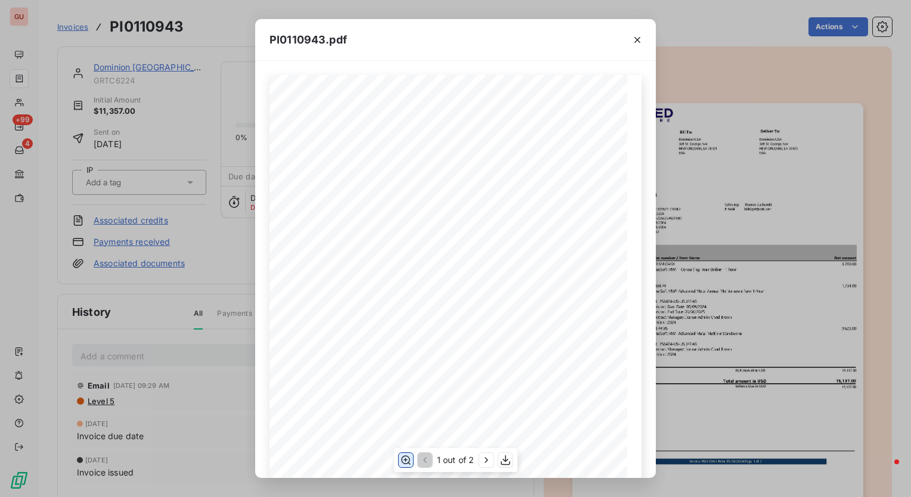
click at [405, 459] on icon "button" at bounding box center [406, 460] width 10 height 9
click at [641, 42] on icon "button" at bounding box center [637, 40] width 12 height 12
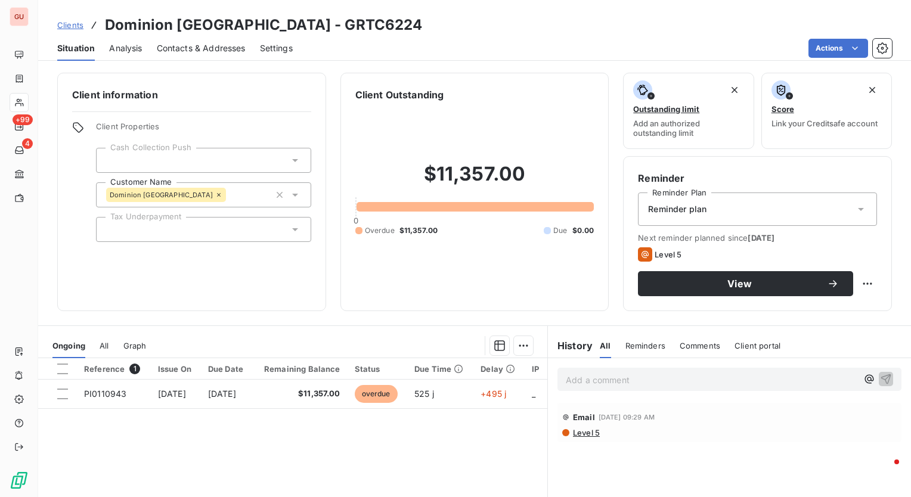
drag, startPoint x: 1, startPoint y: 12, endPoint x: 0, endPoint y: 41, distance: 29.2
click at [0, 25] on html "GU +99 4 Clients Dominion USA - GRTC6224 Situation Analysis Contacts & Addresse…" at bounding box center [455, 248] width 911 height 497
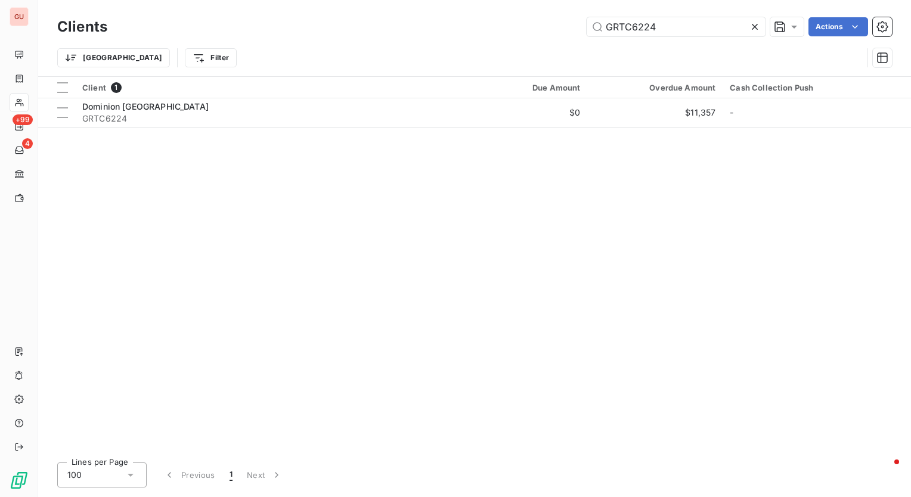
drag, startPoint x: 656, startPoint y: 25, endPoint x: 489, endPoint y: 4, distance: 168.8
click at [489, 4] on div "Clients GRTC6224 Actions Trier Filter" at bounding box center [474, 38] width 872 height 76
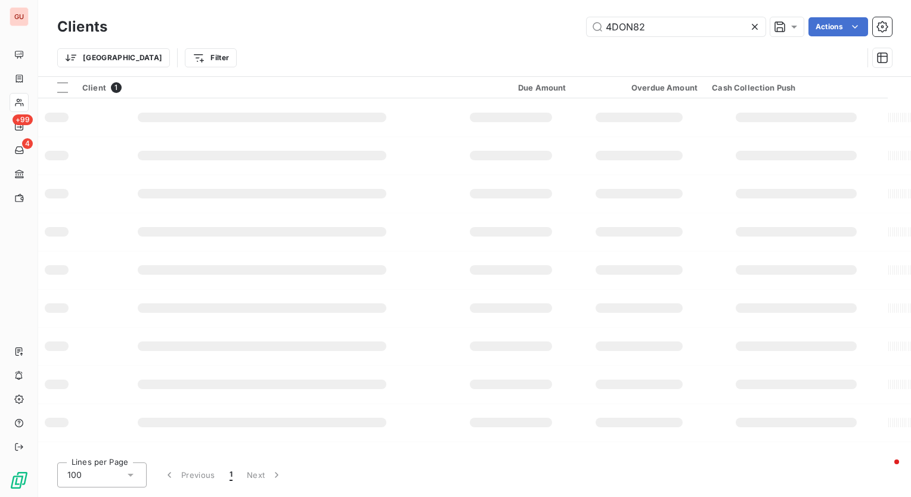
type input "4DON82"
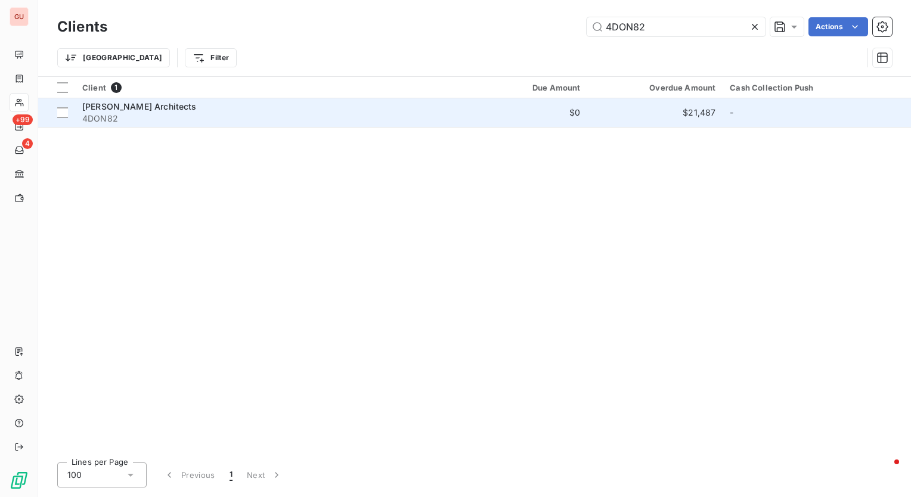
click at [188, 110] on span "Don B. McDonald Architects" at bounding box center [139, 106] width 114 height 10
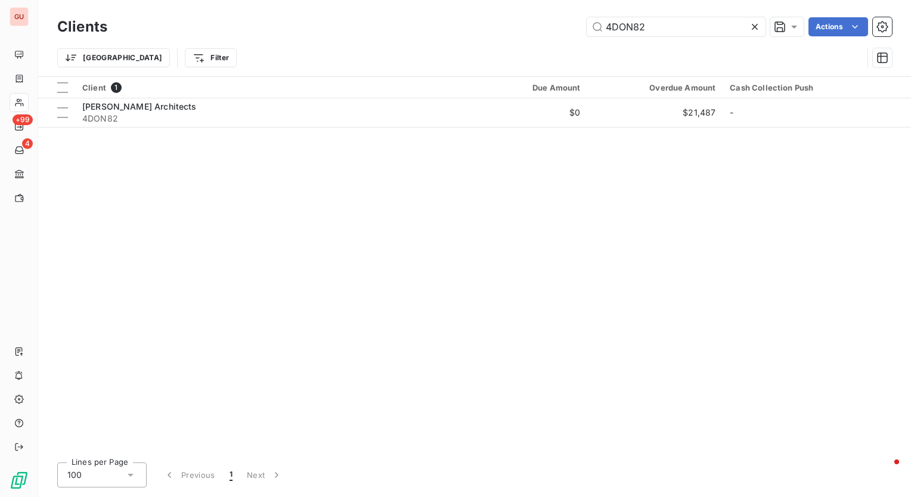
drag, startPoint x: 658, startPoint y: 32, endPoint x: 442, endPoint y: 29, distance: 216.9
click at [442, 29] on div "4DON82 Actions" at bounding box center [507, 26] width 770 height 19
type input "GRTC15464"
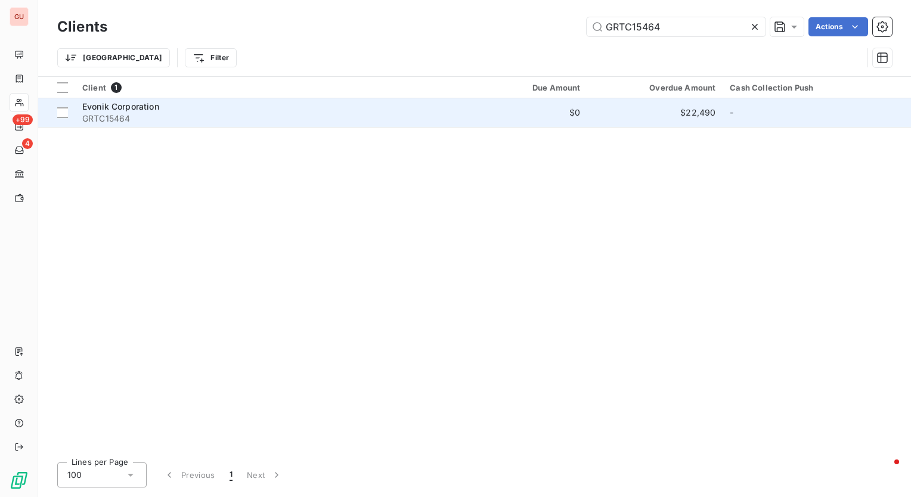
click at [148, 110] on span "Evonik Corporation" at bounding box center [120, 106] width 77 height 10
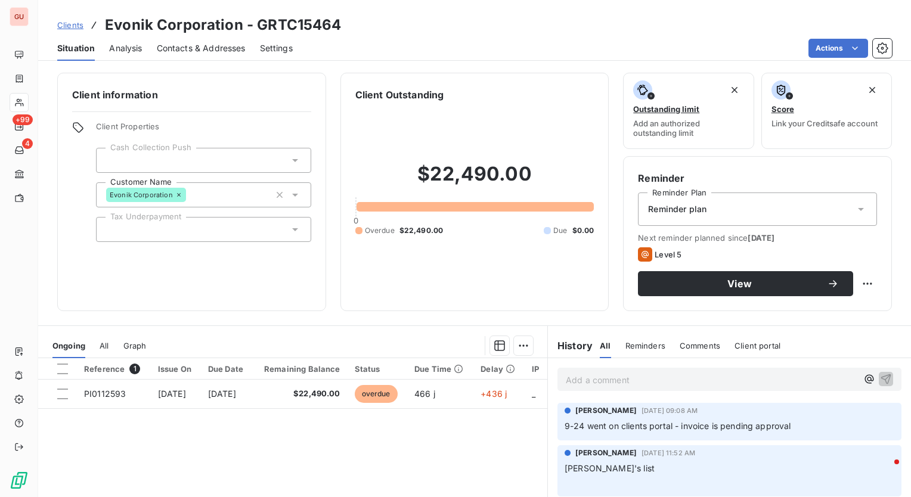
click at [287, 18] on h3 "Evonik Corporation - GRTC15464" at bounding box center [223, 24] width 237 height 21
copy h3 "GRTC15464"
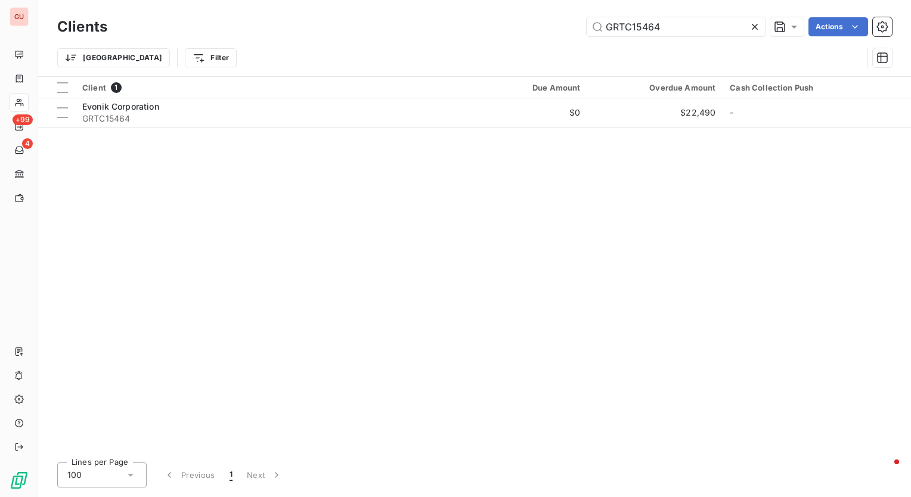
drag, startPoint x: 686, startPoint y: 27, endPoint x: 436, endPoint y: 7, distance: 251.1
click at [436, 7] on div "Clients GRTC15464 Actions Trier Filter" at bounding box center [474, 38] width 872 height 76
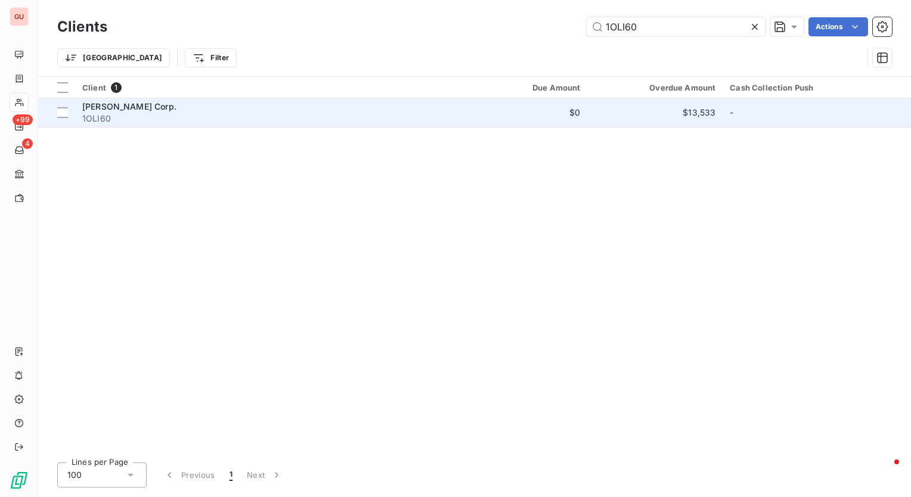
type input "1OLI60"
click at [99, 104] on span "Olin Corp." at bounding box center [129, 106] width 94 height 10
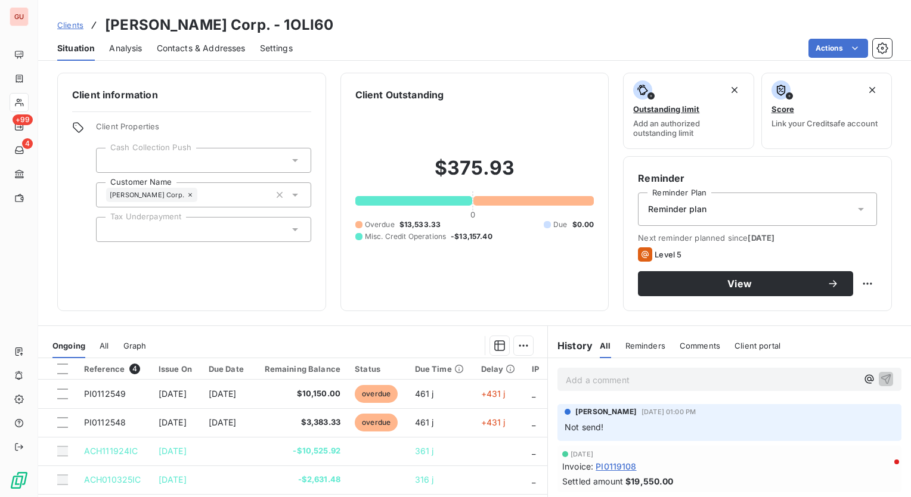
scroll to position [48, 0]
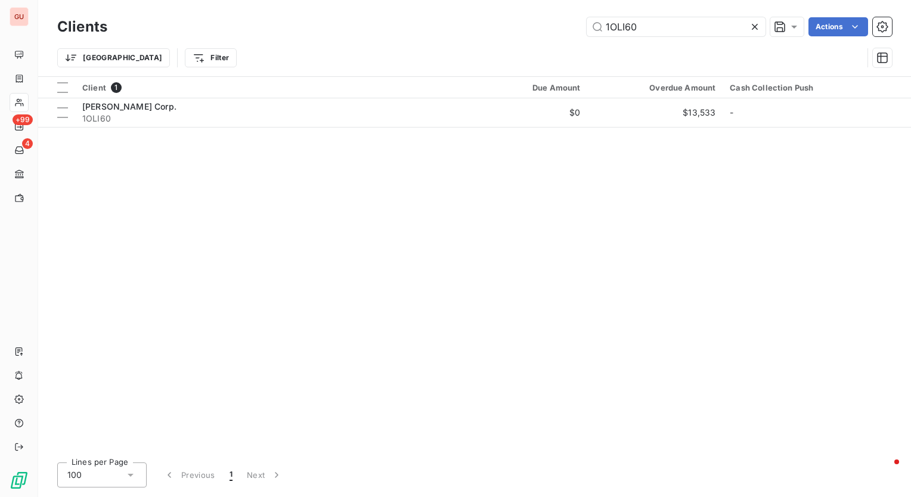
drag, startPoint x: 640, startPoint y: 27, endPoint x: 381, endPoint y: 15, distance: 259.5
click at [381, 15] on div "Clients 1OLI60 Actions" at bounding box center [474, 26] width 834 height 25
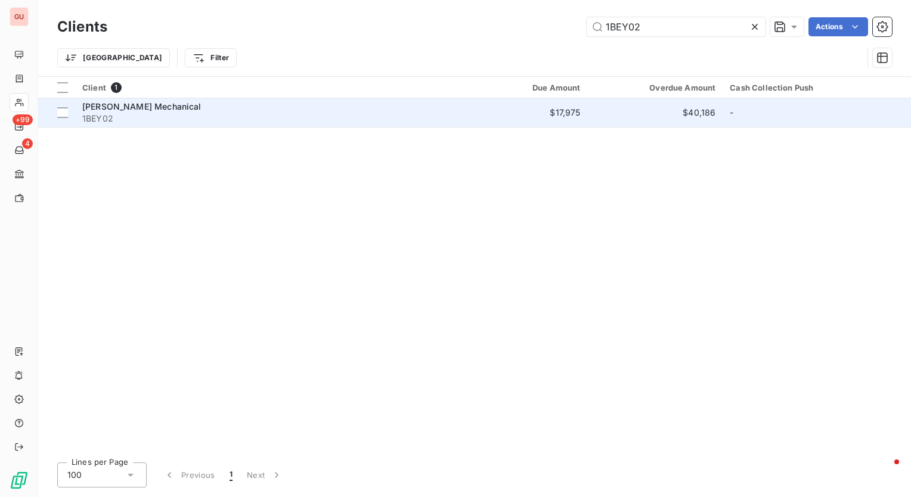
type input "1BEY02"
click at [125, 106] on span "[PERSON_NAME] Mechanical" at bounding box center [141, 106] width 119 height 10
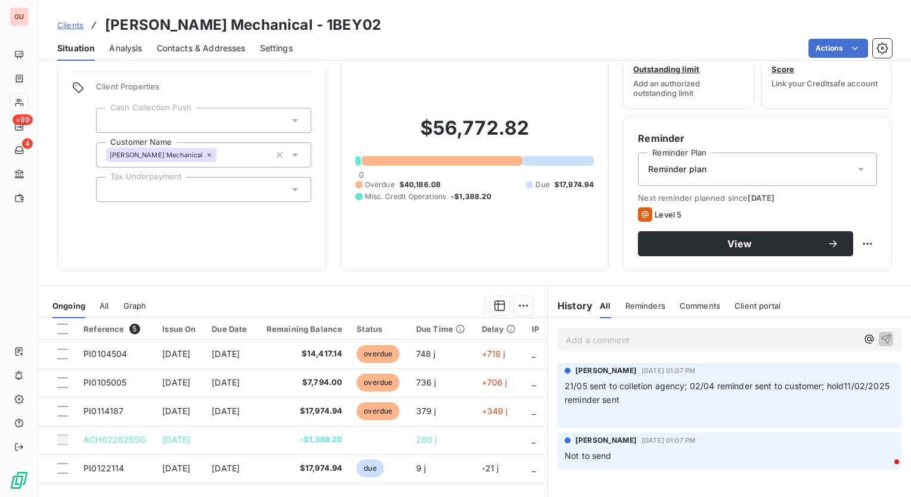
scroll to position [126, 0]
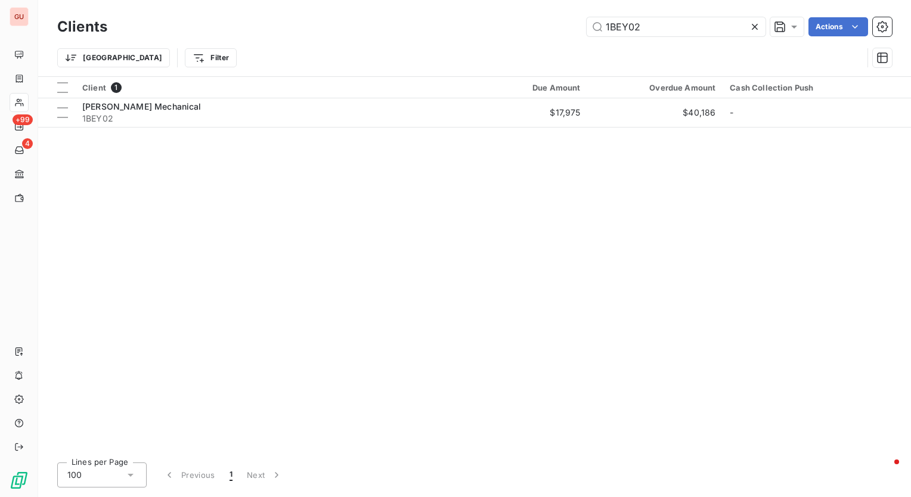
drag, startPoint x: 653, startPoint y: 25, endPoint x: 503, endPoint y: 10, distance: 150.9
click at [503, 10] on div "Clients 1BEY02 Actions Trier Filter" at bounding box center [474, 38] width 872 height 76
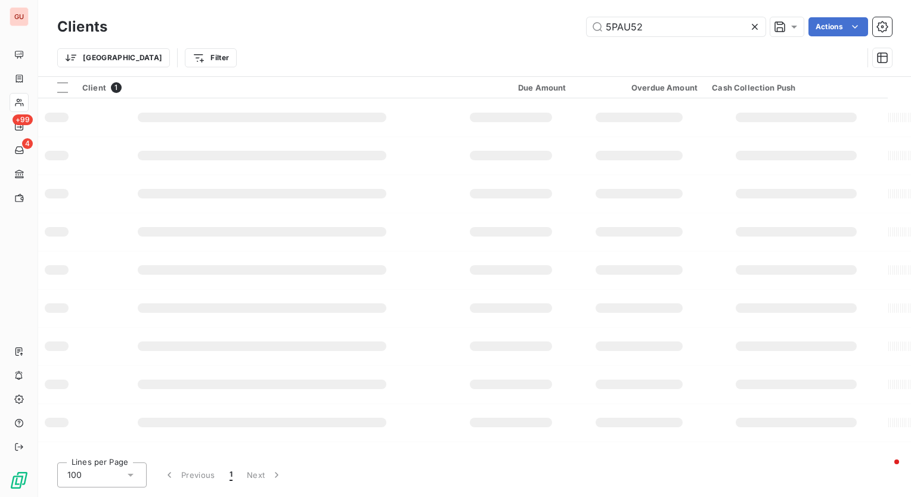
type input "5PAU52"
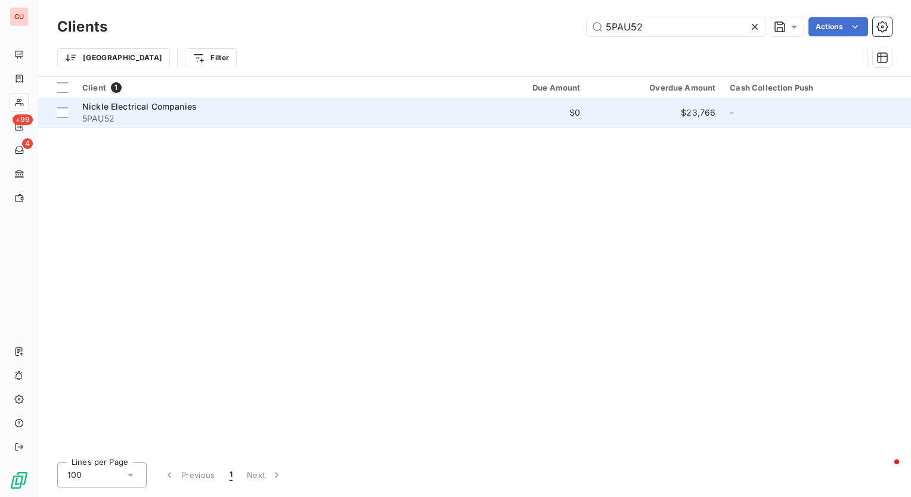
click at [158, 103] on span "Nickle Electrical Companies" at bounding box center [139, 106] width 114 height 10
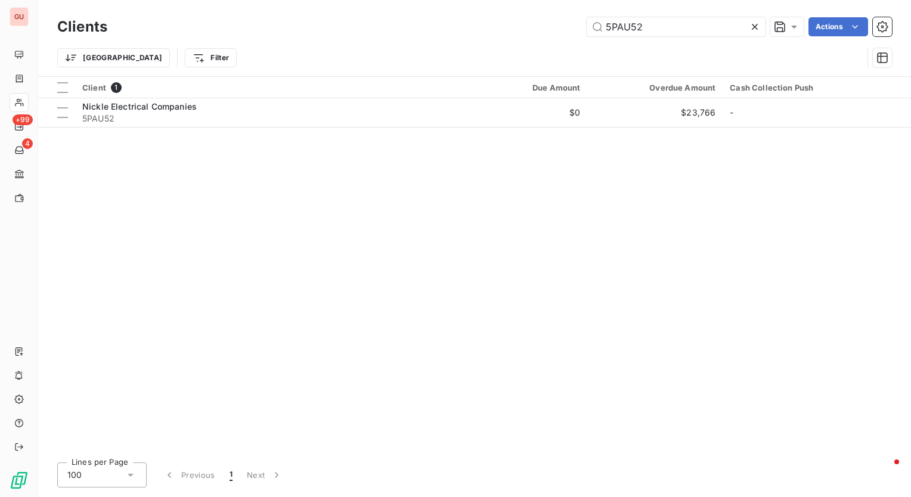
drag, startPoint x: 682, startPoint y: 22, endPoint x: 403, endPoint y: 23, distance: 278.3
click at [403, 23] on div "5PAU52 Actions" at bounding box center [507, 26] width 770 height 19
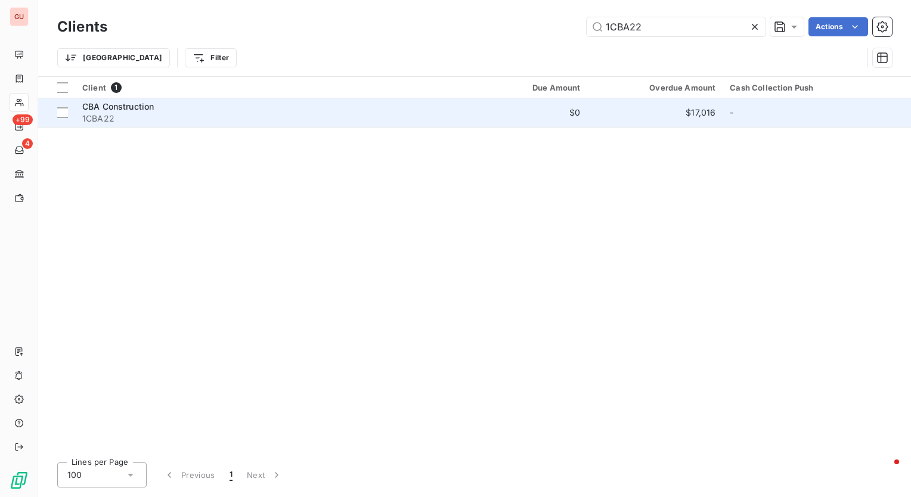
type input "1CBA22"
click at [143, 106] on span "CBA Construction" at bounding box center [118, 106] width 72 height 10
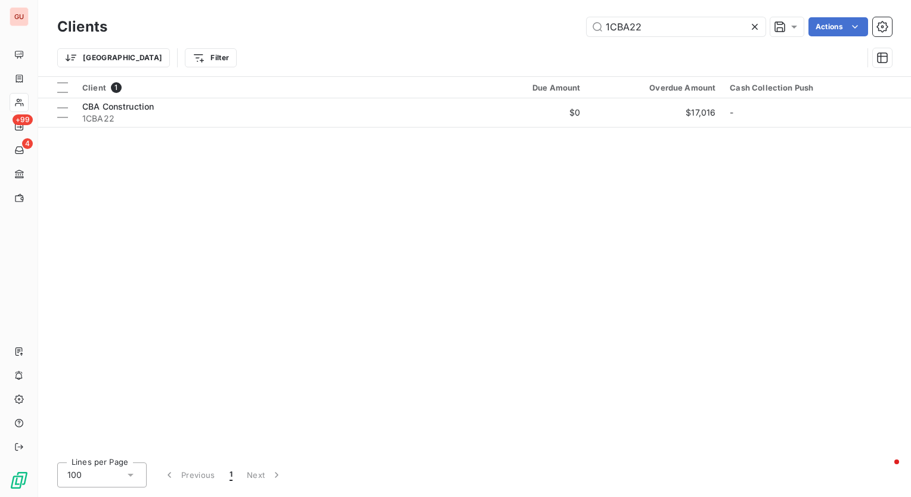
drag, startPoint x: 665, startPoint y: 27, endPoint x: 451, endPoint y: 17, distance: 214.8
click at [451, 17] on div "1CBA22 Actions" at bounding box center [507, 26] width 770 height 19
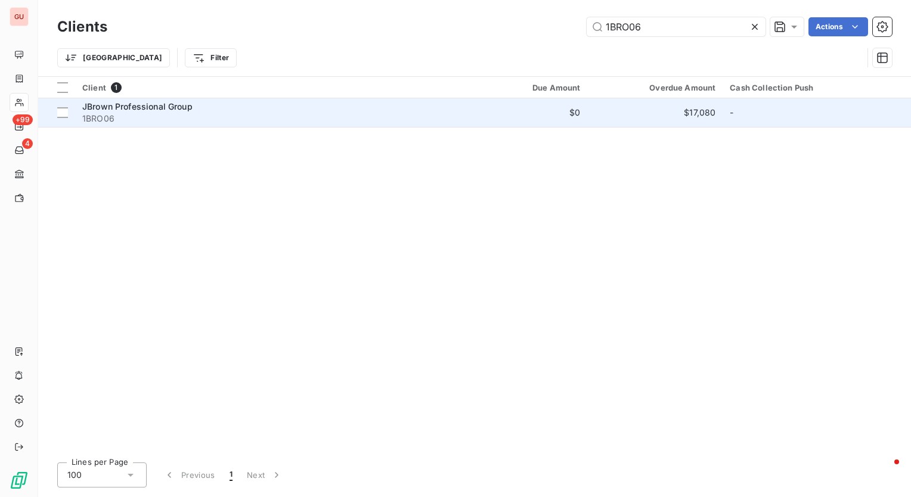
type input "1BRO06"
click at [110, 105] on span "JBrown Professional Group" at bounding box center [137, 106] width 110 height 10
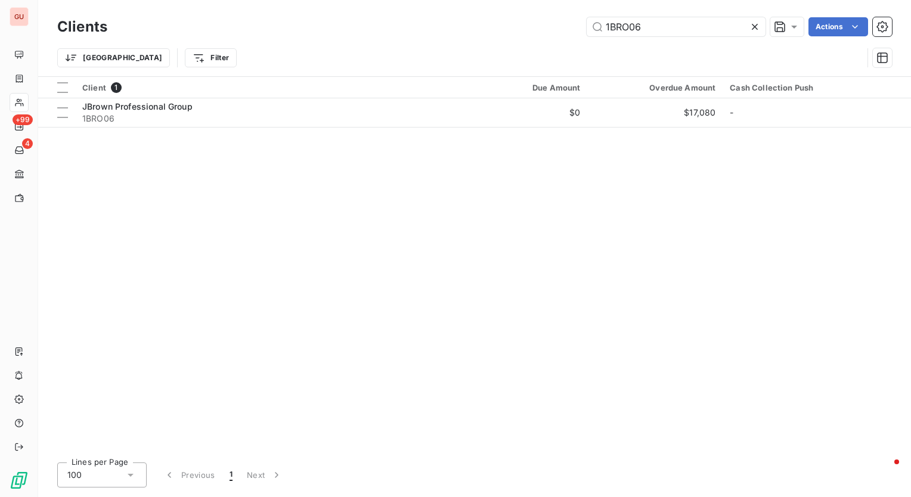
drag, startPoint x: 669, startPoint y: 27, endPoint x: 479, endPoint y: 27, distance: 190.1
click at [479, 27] on div "1BRO06 Actions" at bounding box center [507, 26] width 770 height 19
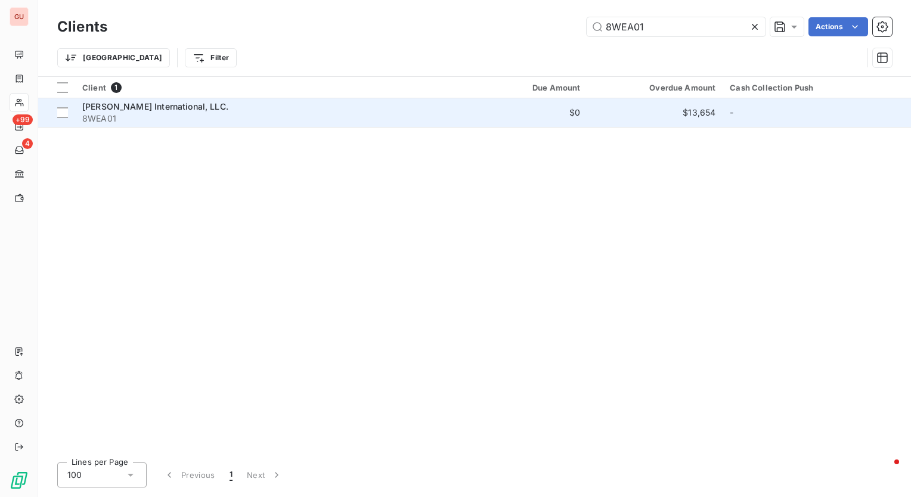
type input "8WEA01"
click at [133, 107] on span "Weatherford International, LLC." at bounding box center [155, 106] width 146 height 10
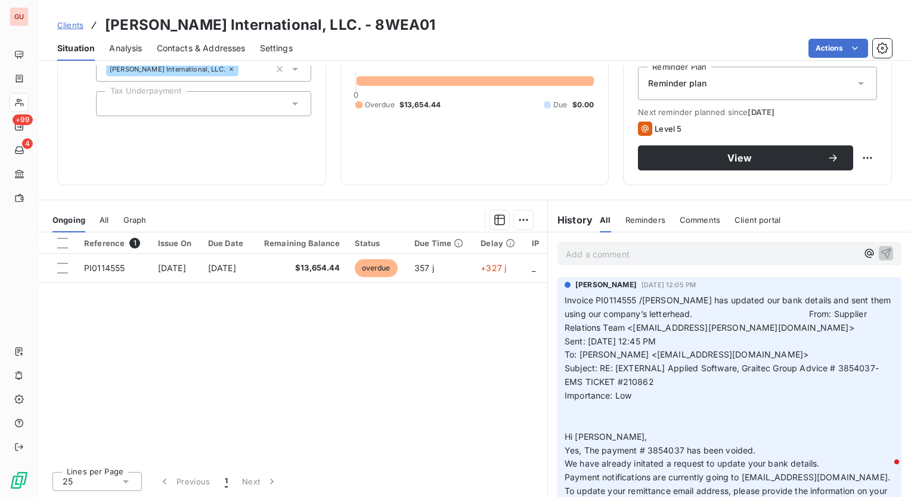
scroll to position [66, 0]
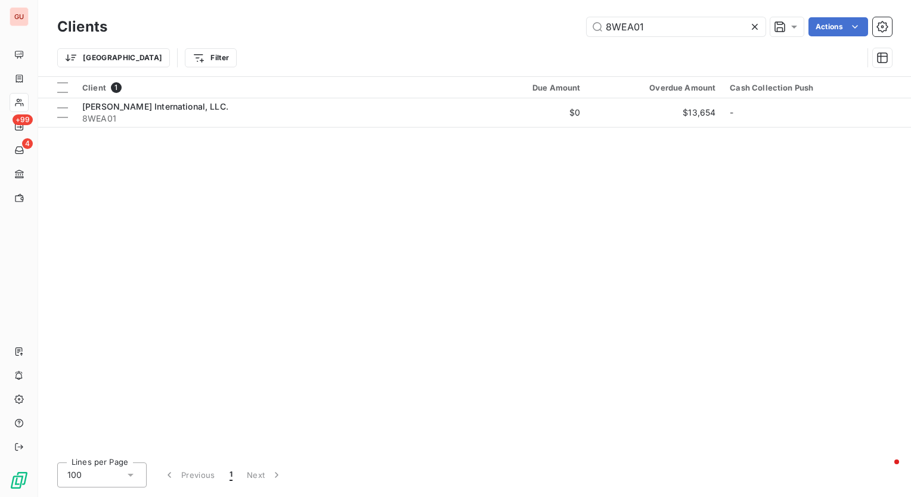
drag, startPoint x: 665, startPoint y: 23, endPoint x: 414, endPoint y: 25, distance: 250.9
click at [414, 25] on div "8WEA01 Actions" at bounding box center [507, 26] width 770 height 19
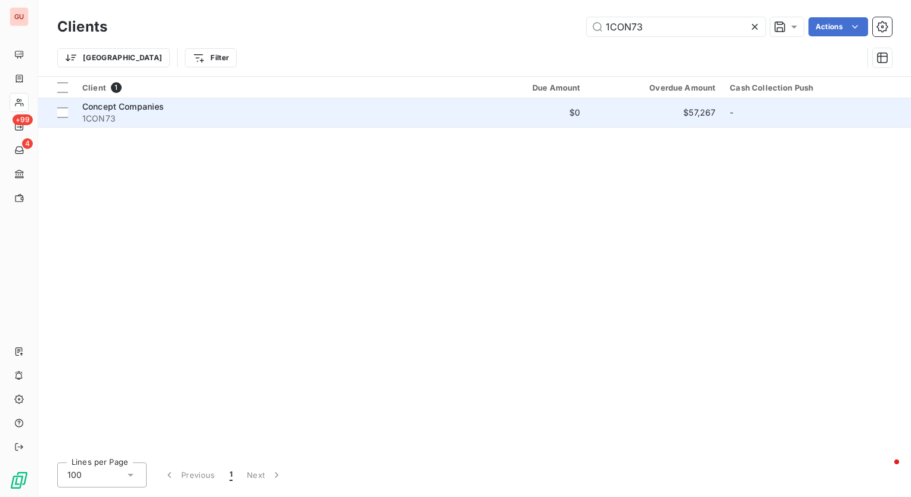
type input "1CON73"
click at [148, 107] on span "Concept Companies" at bounding box center [123, 106] width 82 height 10
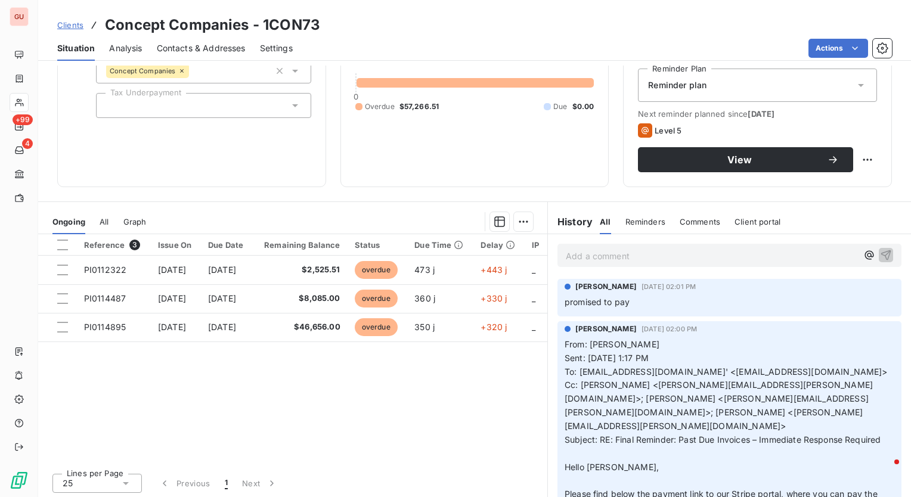
scroll to position [126, 0]
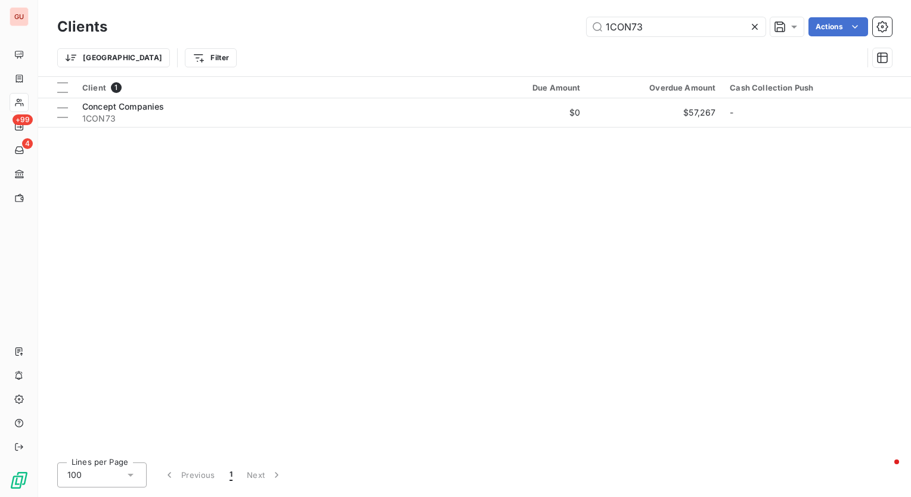
drag, startPoint x: 656, startPoint y: 26, endPoint x: 387, endPoint y: 28, distance: 268.8
click at [387, 28] on div "1CON73 Actions" at bounding box center [507, 26] width 770 height 19
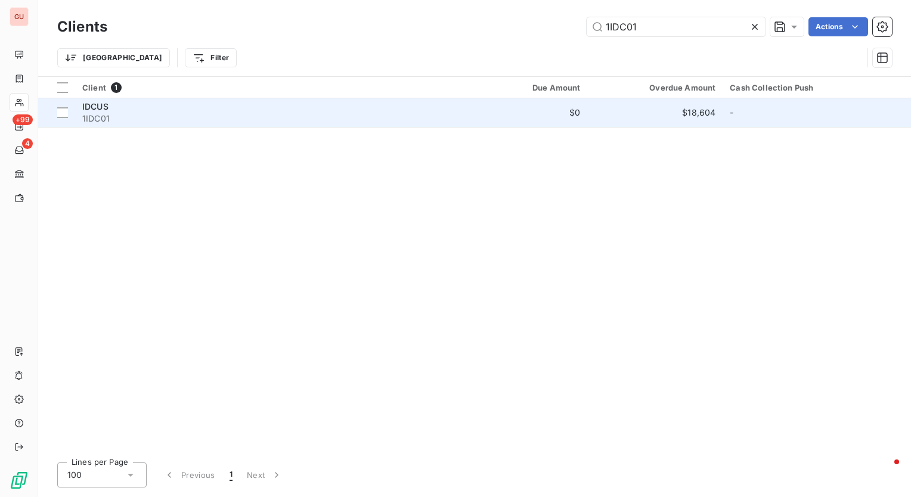
type input "1IDC01"
click at [93, 107] on span "IDCUS" at bounding box center [95, 106] width 26 height 10
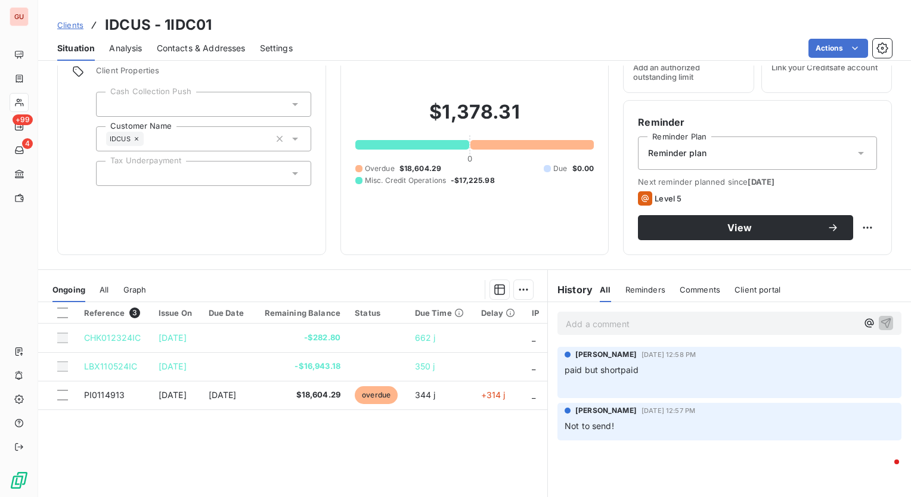
scroll to position [126, 0]
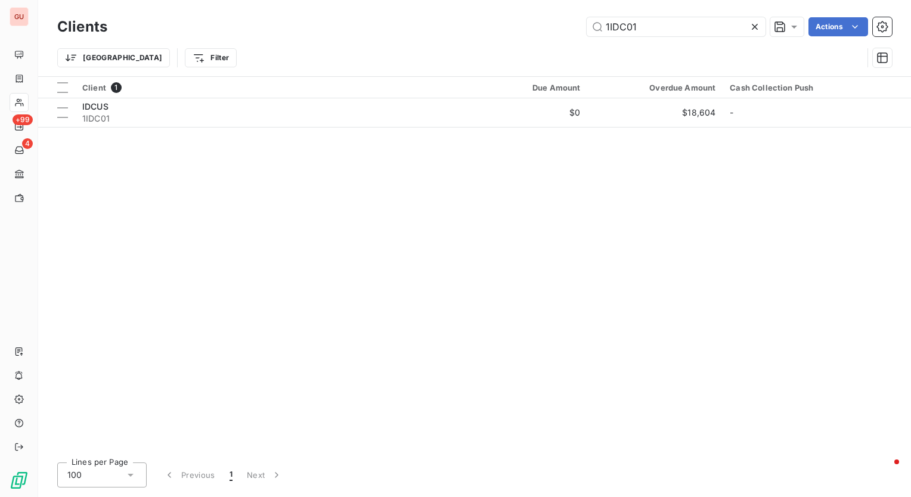
drag, startPoint x: 682, startPoint y: 25, endPoint x: 300, endPoint y: 27, distance: 382.0
click at [300, 27] on div "1IDC01 Actions" at bounding box center [507, 26] width 770 height 19
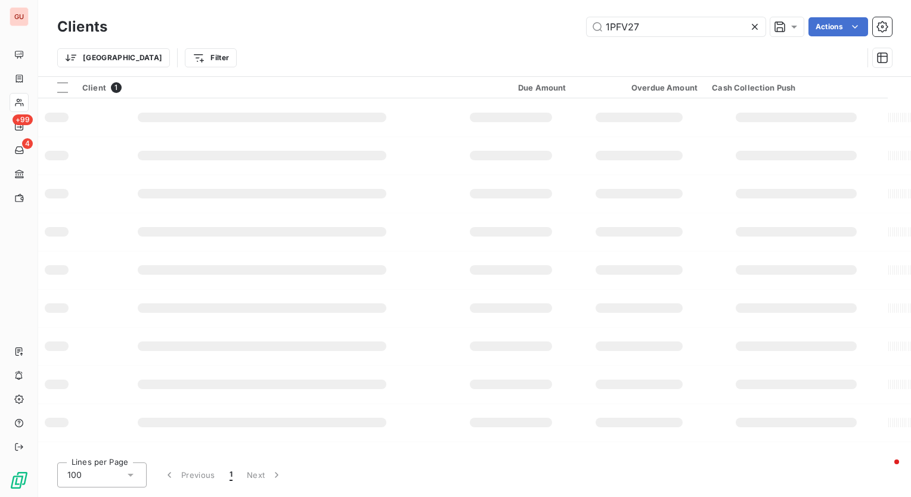
type input "1PFV27"
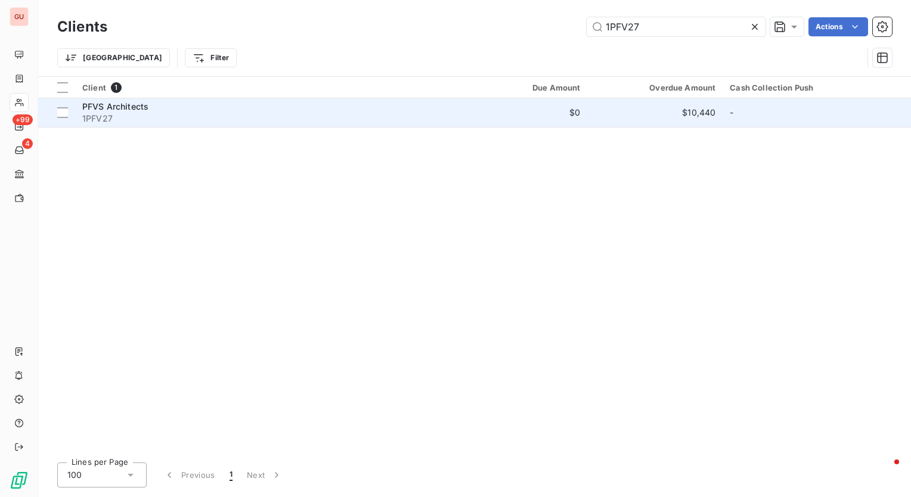
click at [119, 109] on span "PFVS Architects" at bounding box center [115, 106] width 66 height 10
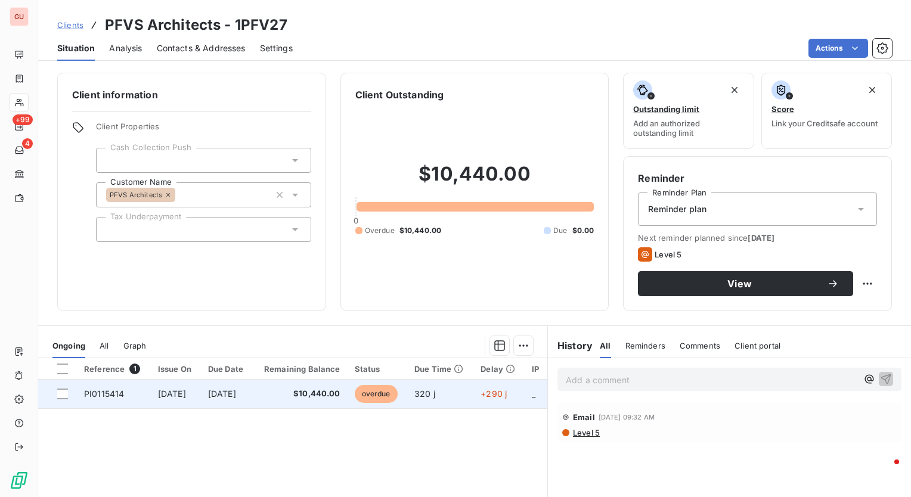
click at [122, 390] on td "PI0115414" at bounding box center [114, 394] width 74 height 29
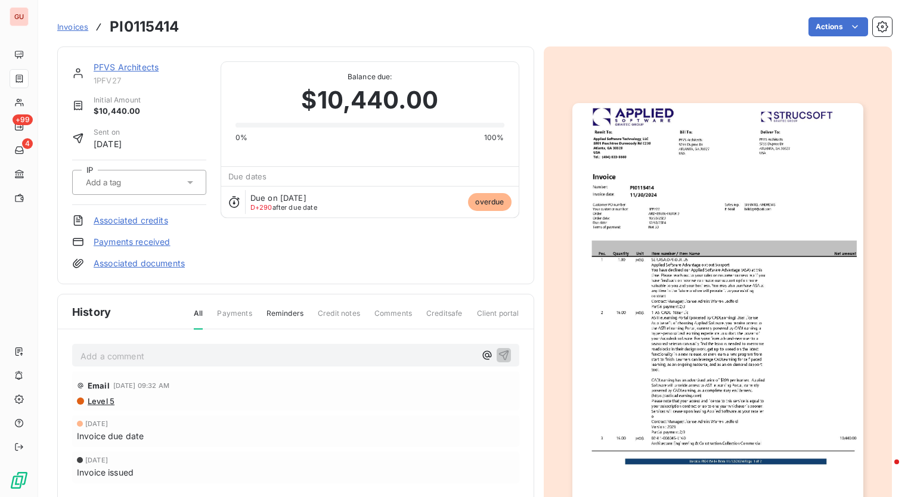
click at [664, 287] on img "button" at bounding box center [717, 308] width 291 height 411
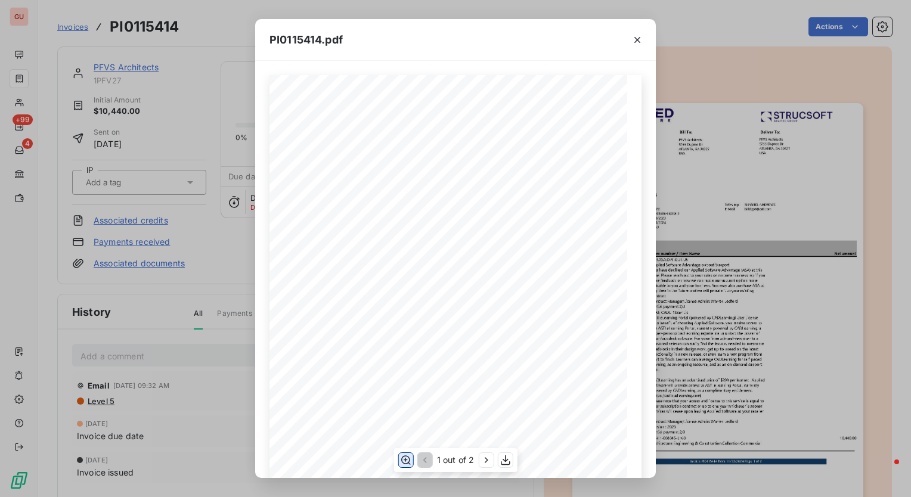
click at [403, 459] on icon "button" at bounding box center [406, 460] width 12 height 12
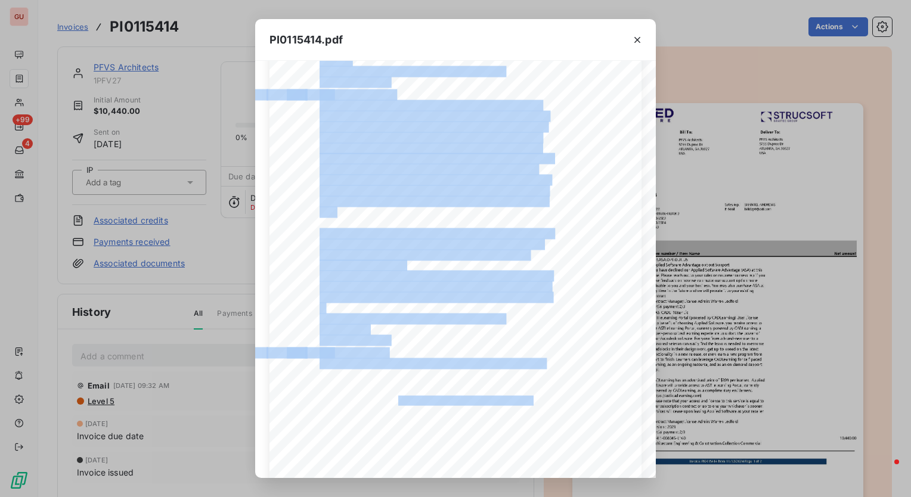
scroll to position [462, 0]
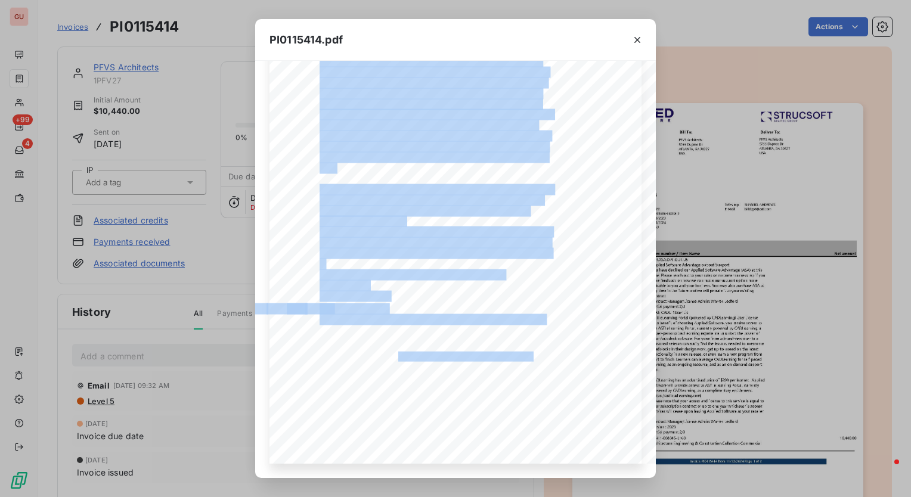
drag, startPoint x: 486, startPoint y: 472, endPoint x: 589, endPoint y: 472, distance: 102.5
click at [589, 472] on div "Pos. Quantity Unit Item number / Item Name Net amount 1 1.00 pc(s). SER.ASA.OPT…" at bounding box center [455, 269] width 400 height 417
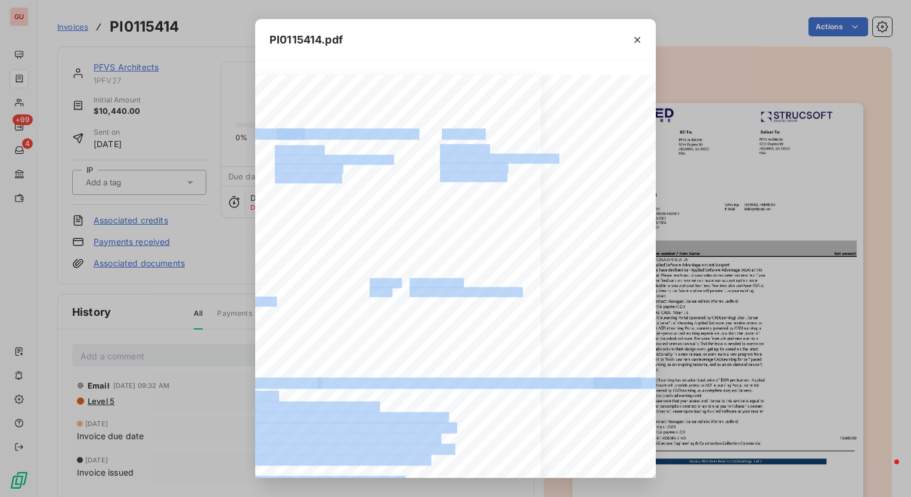
scroll to position [0, 0]
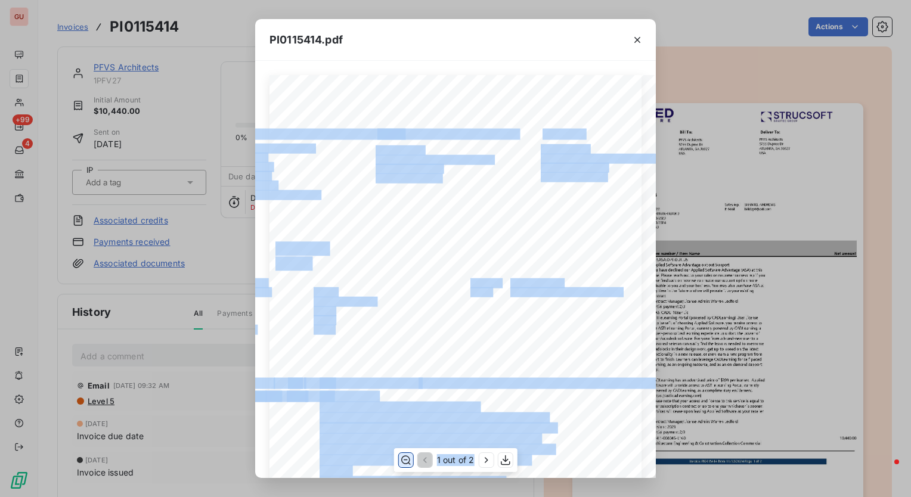
drag, startPoint x: 255, startPoint y: 437, endPoint x: 395, endPoint y: 452, distance: 140.8
click at [395, 452] on div "1 out of 2" at bounding box center [455, 460] width 123 height 24
click at [638, 44] on icon "button" at bounding box center [637, 40] width 12 height 12
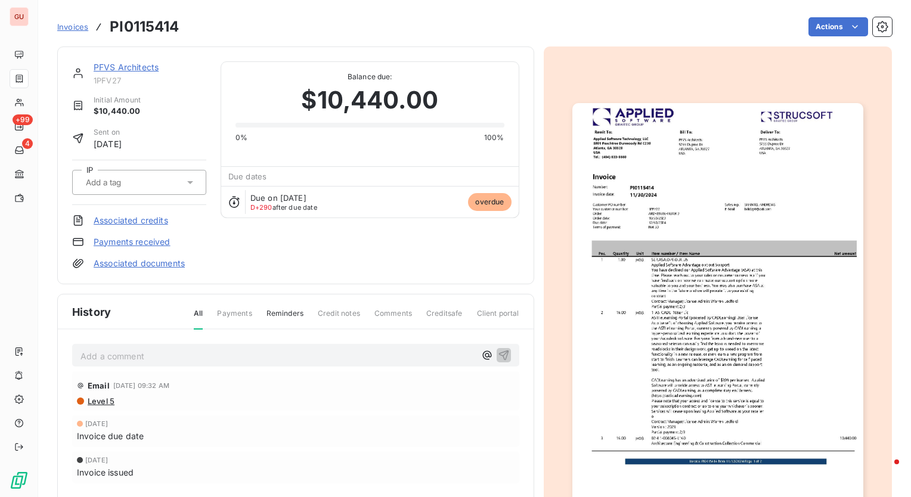
click at [644, 326] on img "button" at bounding box center [717, 308] width 291 height 411
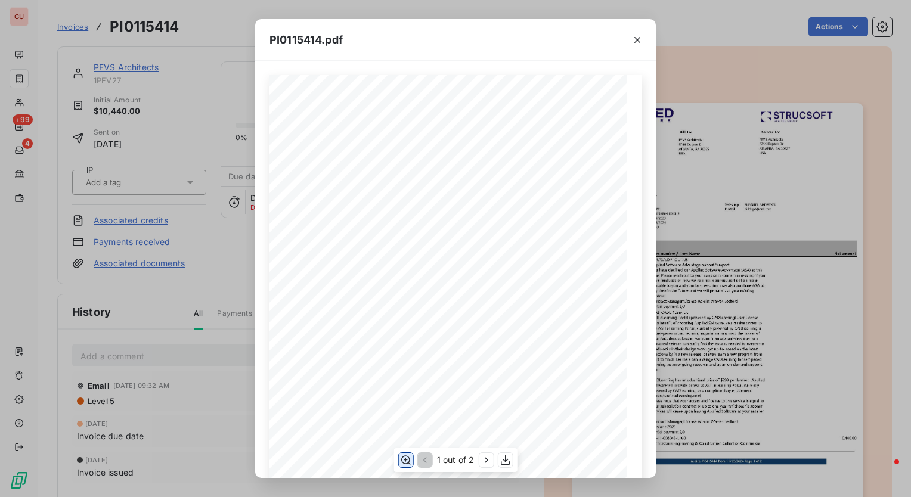
click at [404, 457] on icon "button" at bounding box center [406, 460] width 12 height 12
click at [638, 39] on icon "button" at bounding box center [637, 40] width 6 height 6
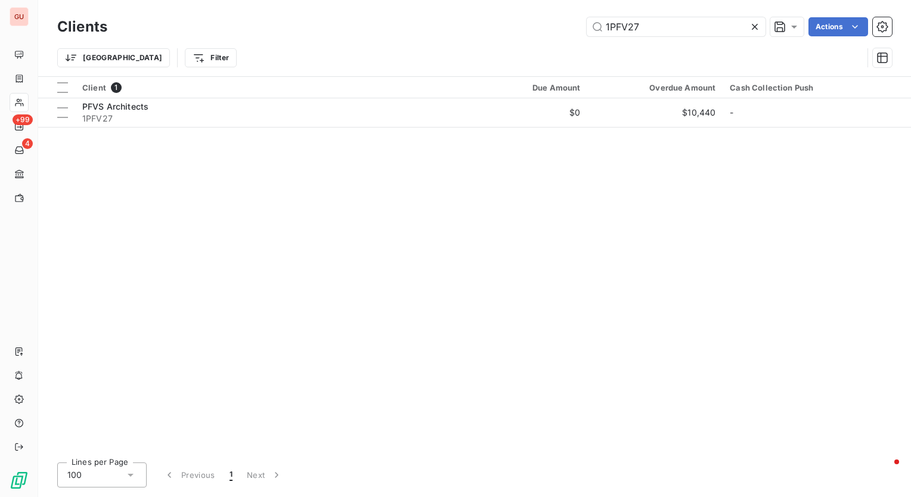
drag, startPoint x: 658, startPoint y: 27, endPoint x: 358, endPoint y: 13, distance: 300.7
click at [358, 13] on div "Clients 1PFV27 Actions Trier Filter" at bounding box center [474, 38] width 872 height 76
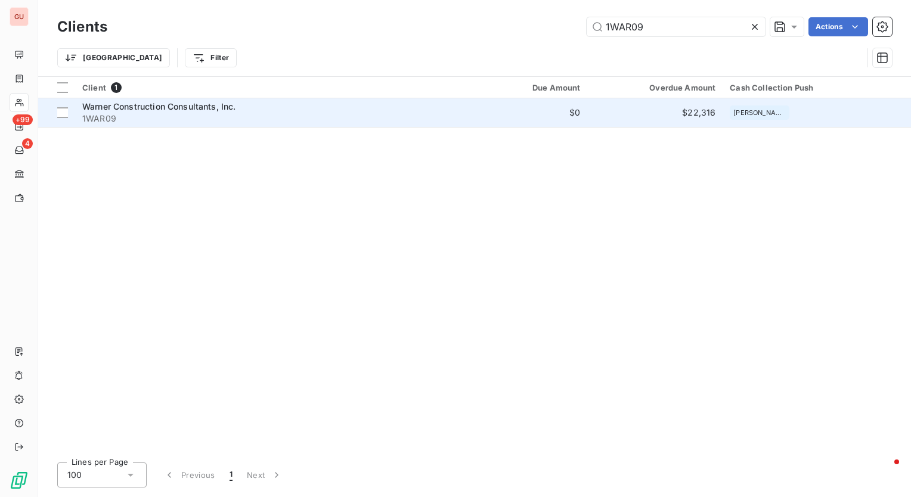
type input "1WAR09"
click at [108, 106] on span "Warner Construction Consultants, Inc." at bounding box center [159, 106] width 154 height 10
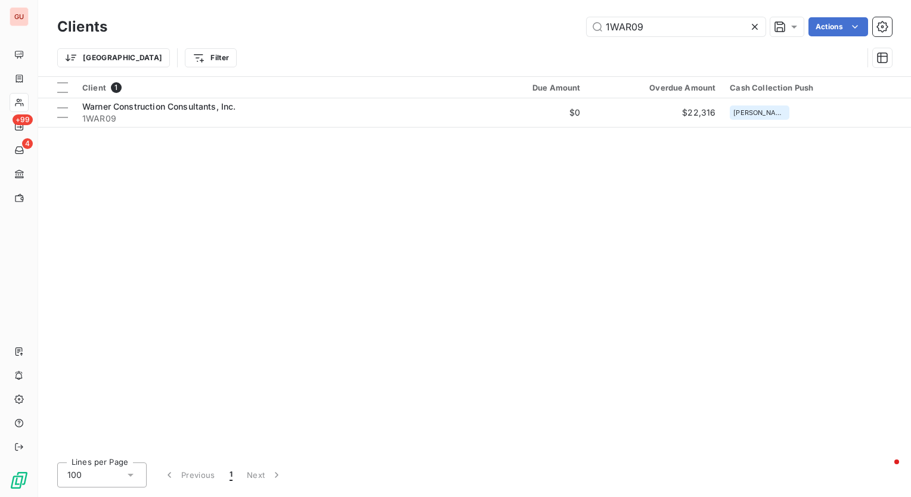
drag, startPoint x: 655, startPoint y: 27, endPoint x: 474, endPoint y: 23, distance: 181.2
click at [474, 23] on div "1WAR09 Actions" at bounding box center [507, 26] width 770 height 19
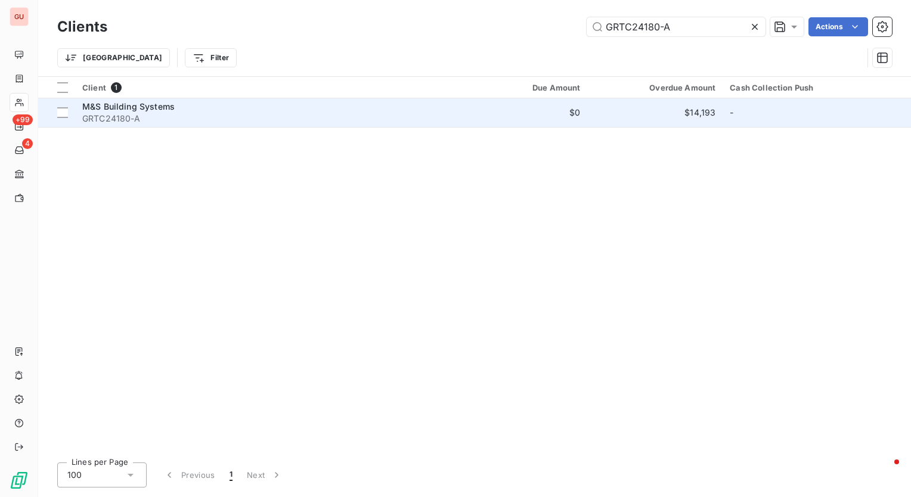
type input "GRTC24180-A"
click at [159, 107] on span "M&S Building Systems" at bounding box center [128, 106] width 92 height 10
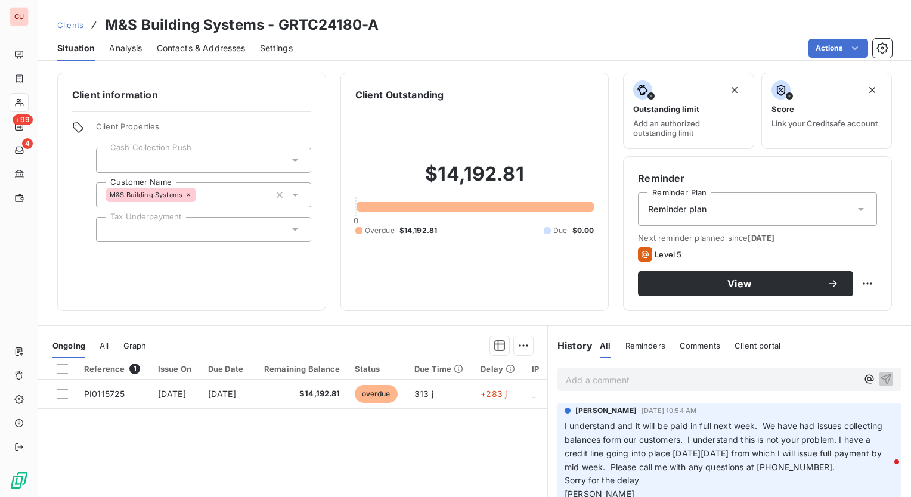
scroll to position [60, 0]
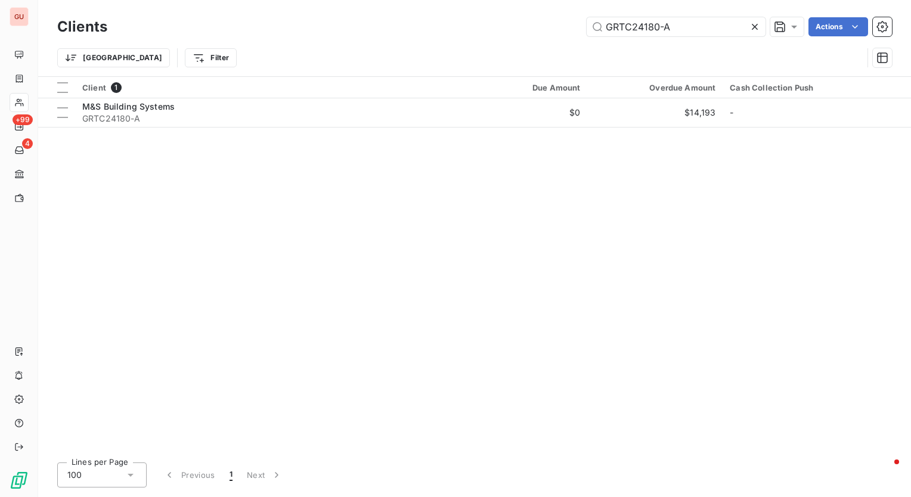
drag, startPoint x: 652, startPoint y: 25, endPoint x: 508, endPoint y: 30, distance: 143.7
click at [508, 30] on div "GRTC24180-A Actions" at bounding box center [507, 26] width 770 height 19
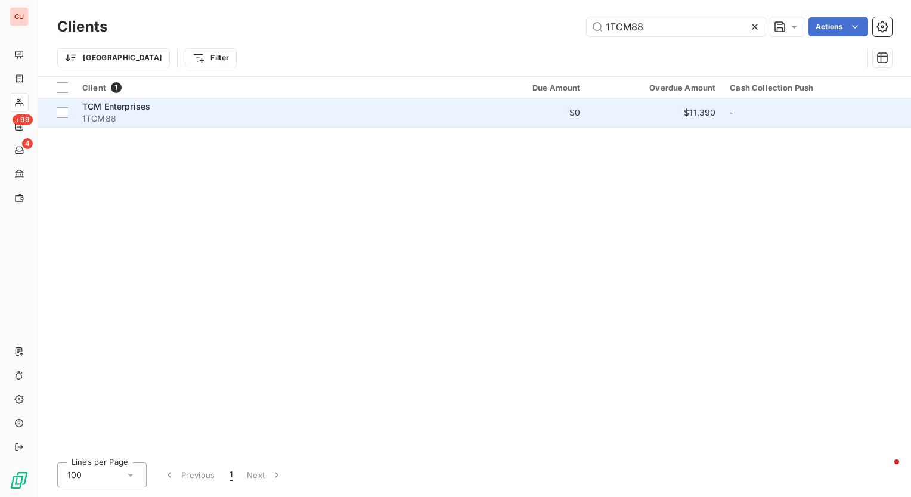
type input "1TCM88"
click at [100, 110] on span "TCM Enterprises" at bounding box center [116, 106] width 68 height 10
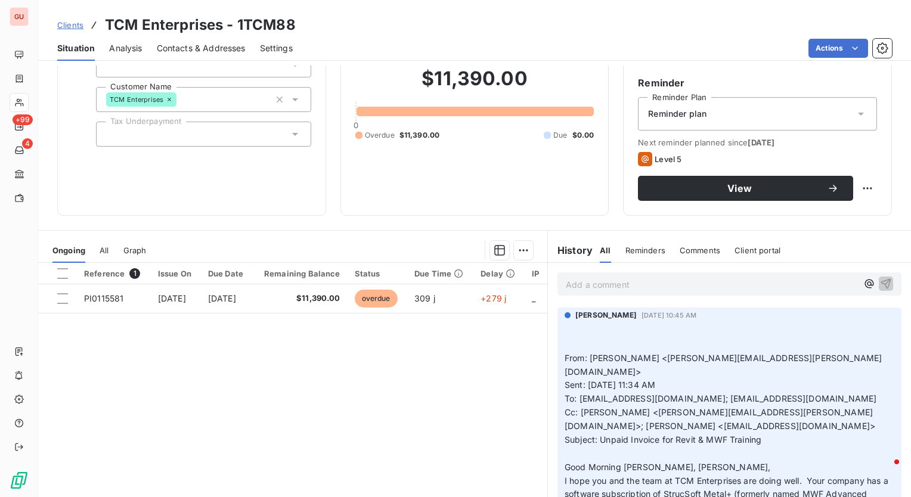
scroll to position [96, 0]
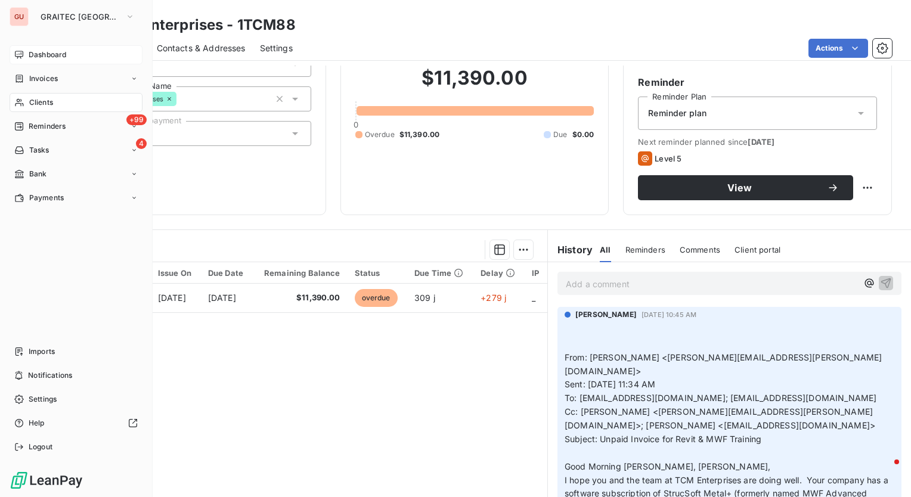
click at [48, 55] on span "Dashboard" at bounding box center [48, 54] width 38 height 11
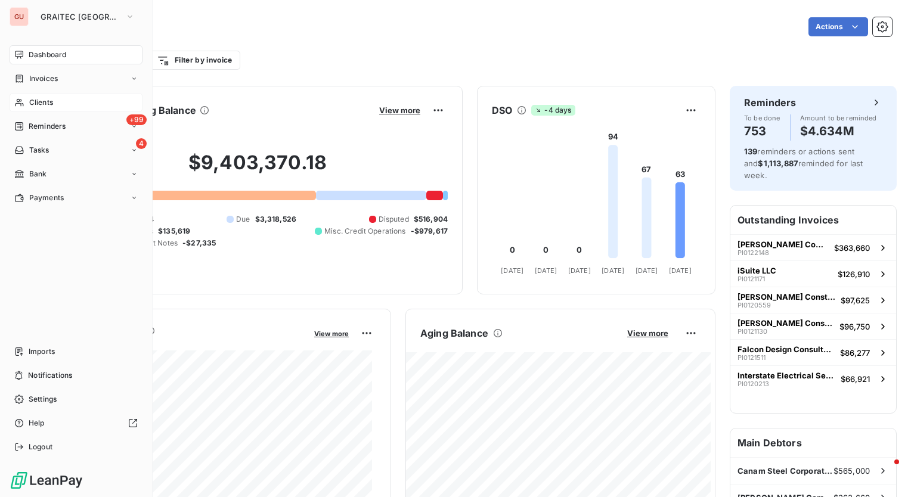
click at [48, 101] on span "Clients" at bounding box center [41, 102] width 24 height 11
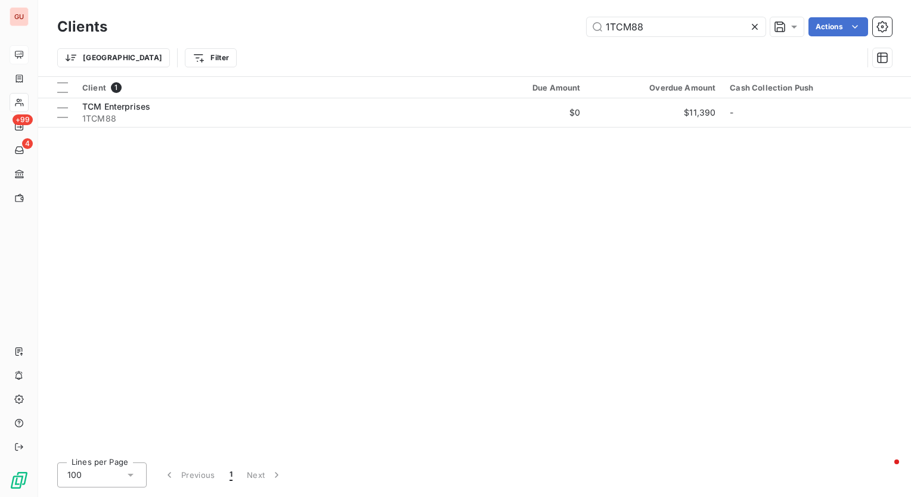
drag, startPoint x: 570, startPoint y: 31, endPoint x: 481, endPoint y: 31, distance: 88.2
click at [481, 31] on div "1TCM88 Actions" at bounding box center [507, 26] width 770 height 19
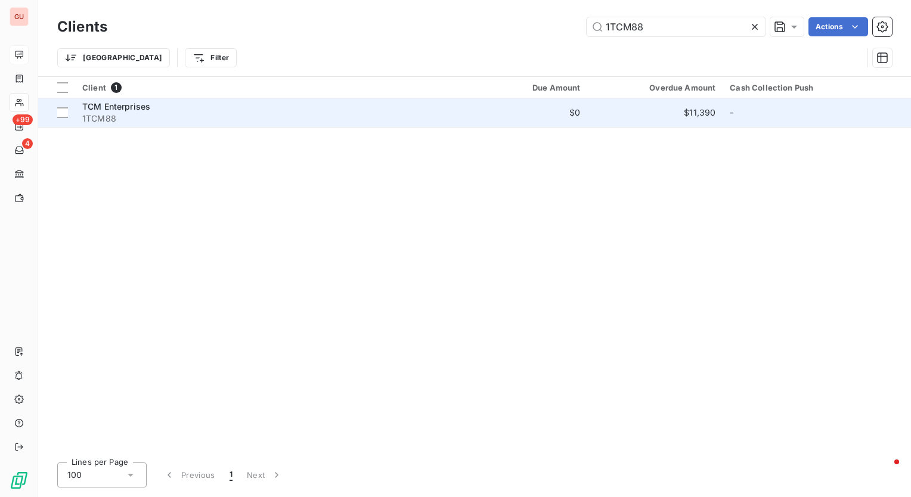
click at [116, 107] on span "TCM Enterprises" at bounding box center [116, 106] width 68 height 10
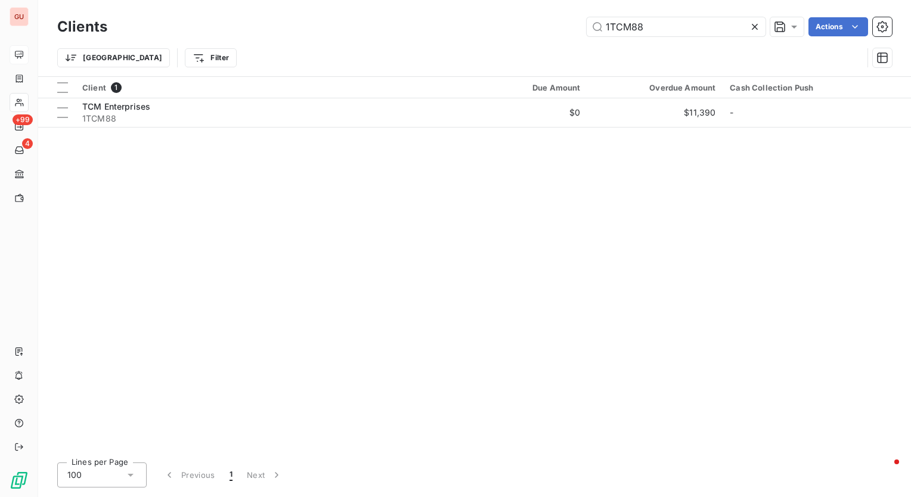
drag, startPoint x: 688, startPoint y: 29, endPoint x: 477, endPoint y: 29, distance: 211.5
click at [477, 29] on div "1TCM88 Actions" at bounding box center [507, 26] width 770 height 19
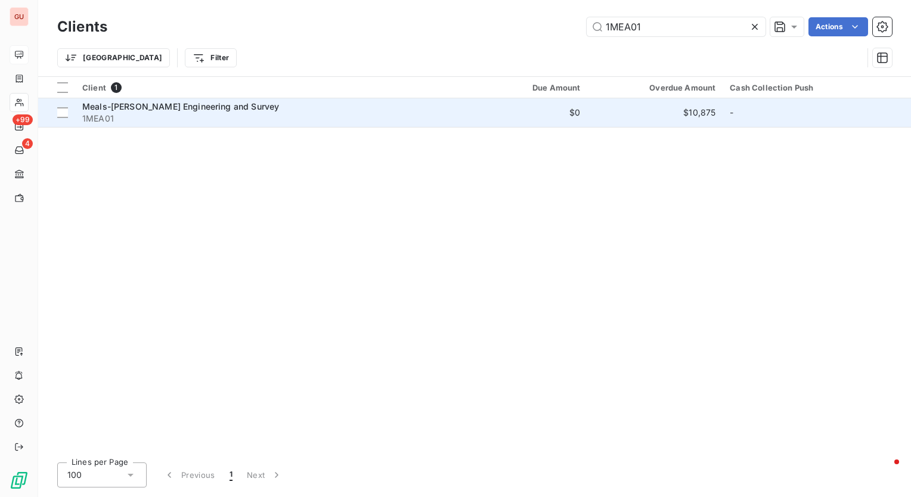
type input "1MEA01"
click at [133, 103] on span "Meals-Myers Engineering and Survey" at bounding box center [180, 106] width 197 height 10
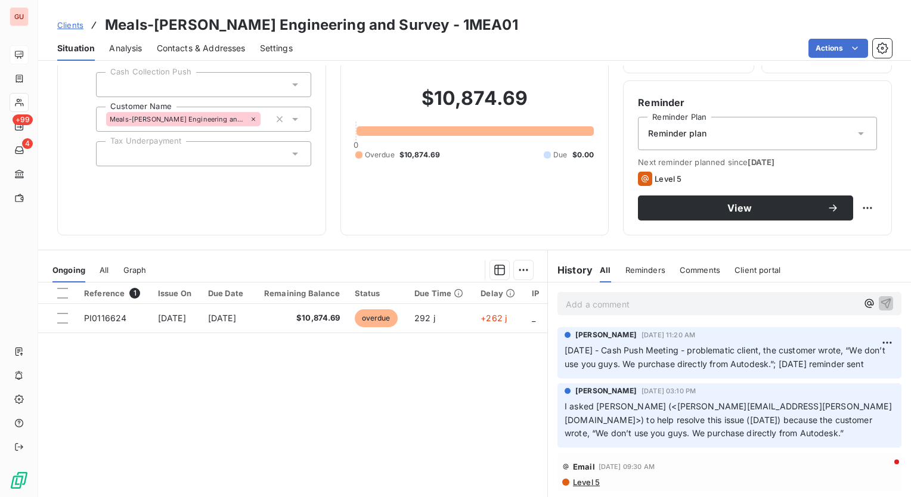
scroll to position [126, 0]
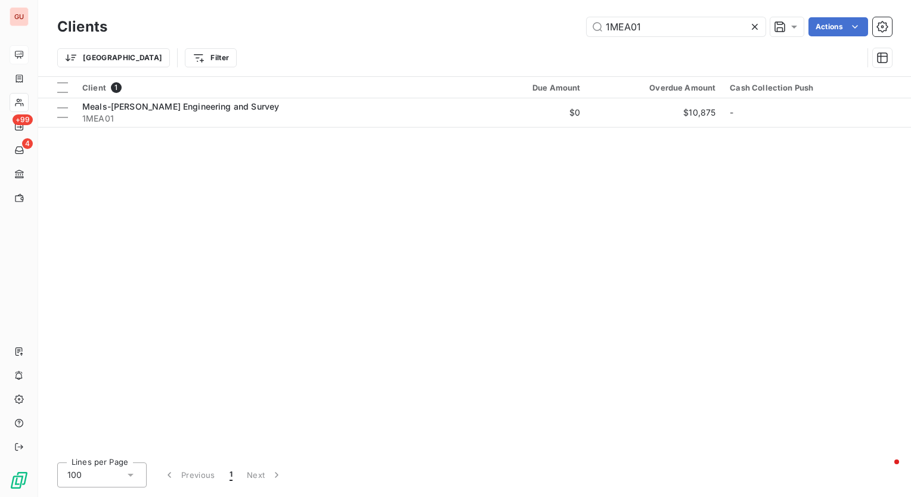
click at [480, 25] on div "1MEA01 Actions" at bounding box center [507, 26] width 770 height 19
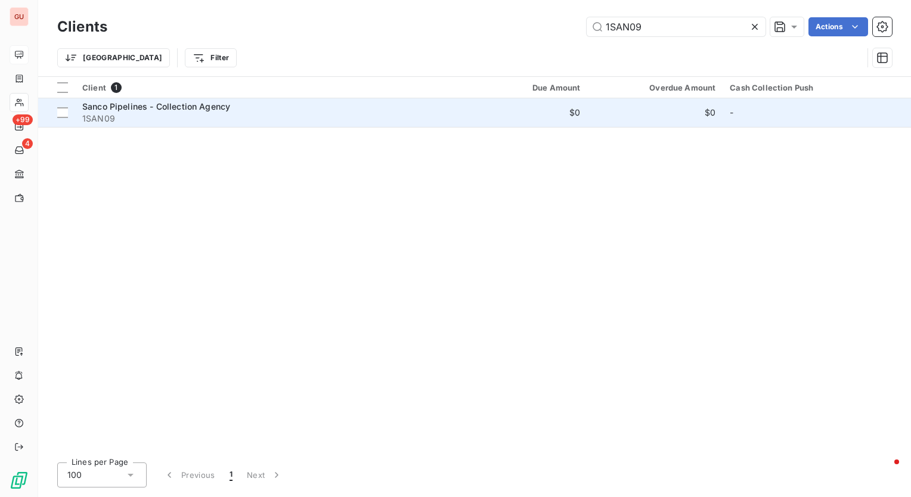
type input "1SAN09"
click at [180, 108] on span "Sanco Pipelines - Collection Agency" at bounding box center [156, 106] width 148 height 10
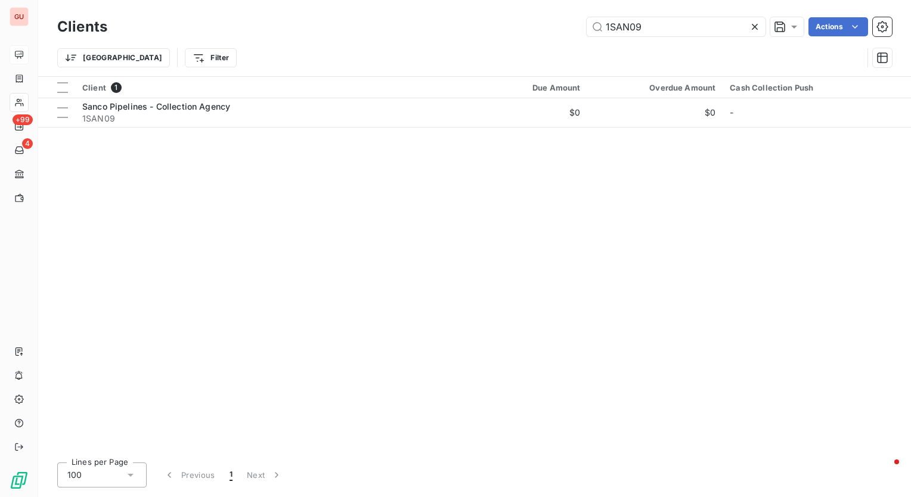
drag, startPoint x: 673, startPoint y: 25, endPoint x: 398, endPoint y: 27, distance: 275.3
click at [398, 27] on div "1SAN09 Actions" at bounding box center [507, 26] width 770 height 19
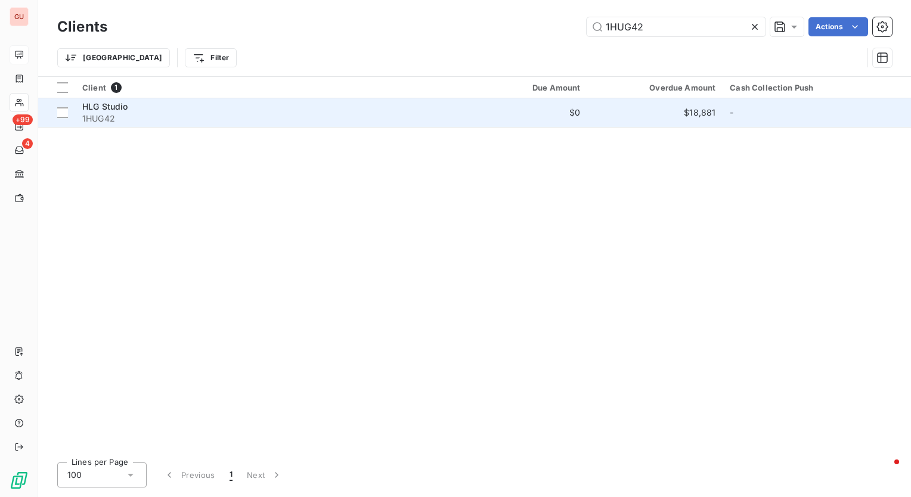
type input "1HUG42"
click at [126, 106] on span "HLG Studio" at bounding box center [105, 106] width 46 height 10
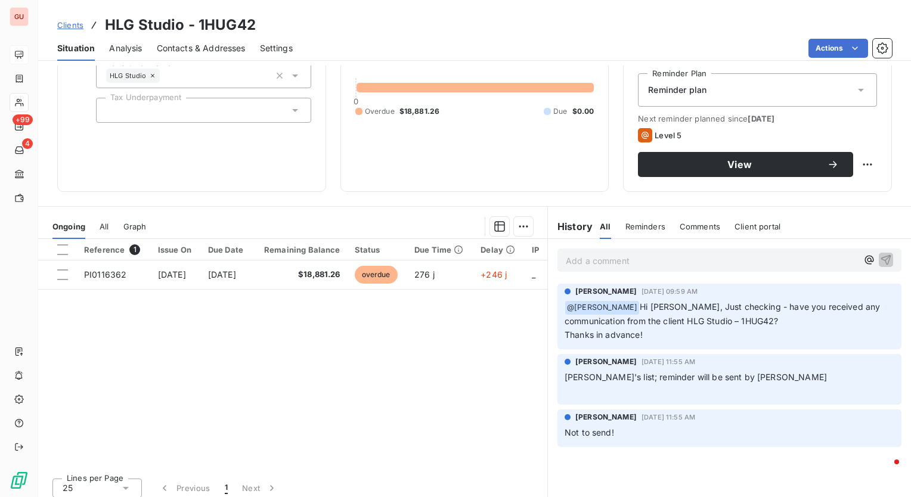
scroll to position [126, 0]
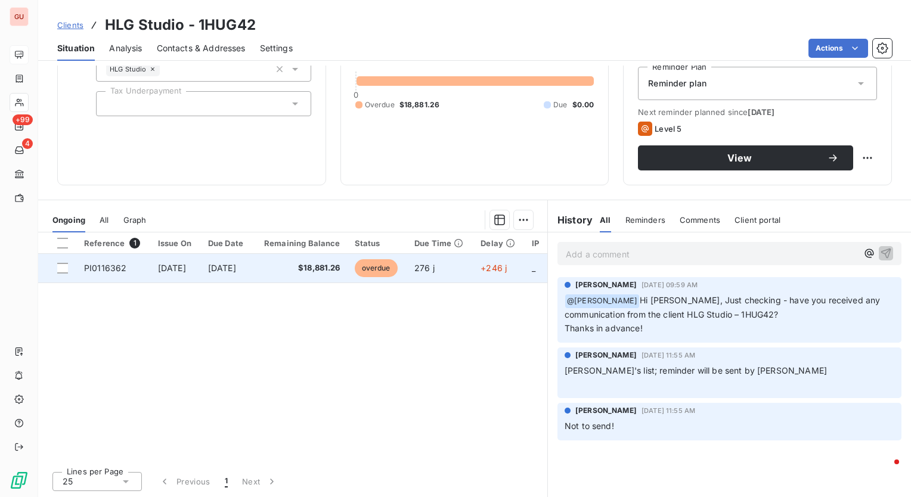
click at [97, 271] on span "PI0116362" at bounding box center [105, 268] width 42 height 10
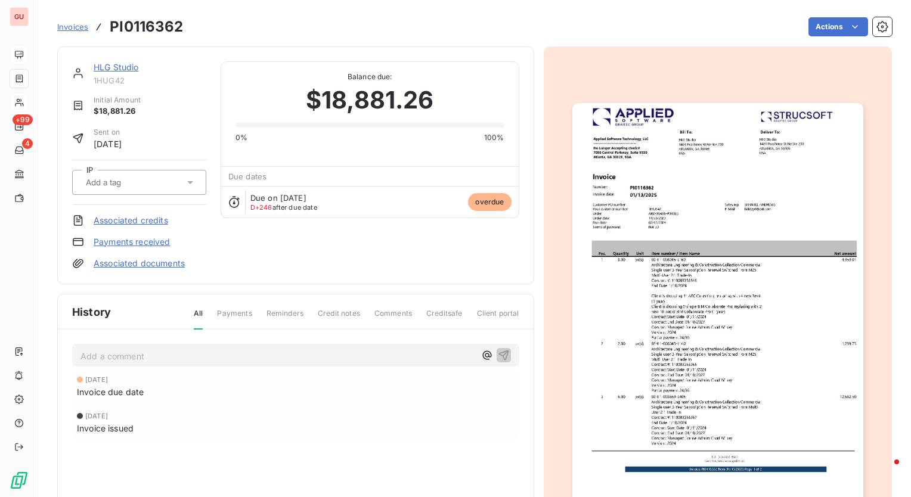
click at [676, 294] on img "button" at bounding box center [717, 308] width 291 height 411
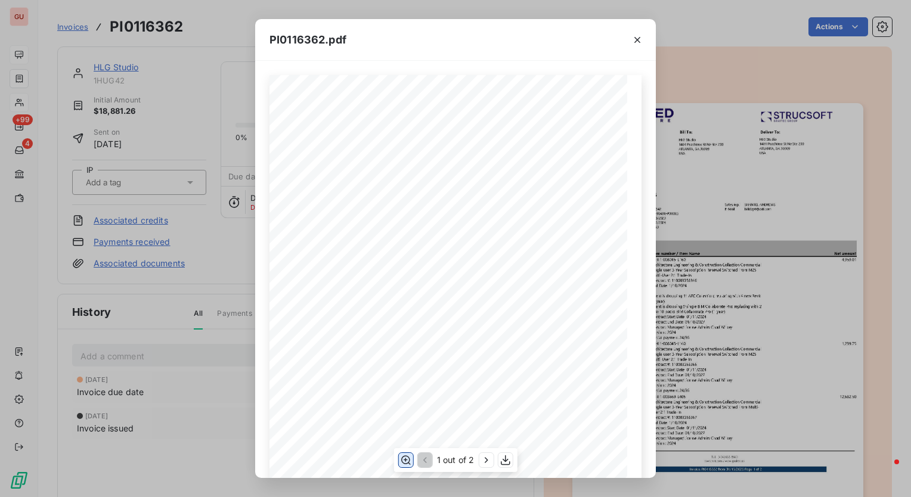
click at [406, 457] on icon "button" at bounding box center [406, 460] width 12 height 12
click at [641, 37] on icon "button" at bounding box center [637, 40] width 12 height 12
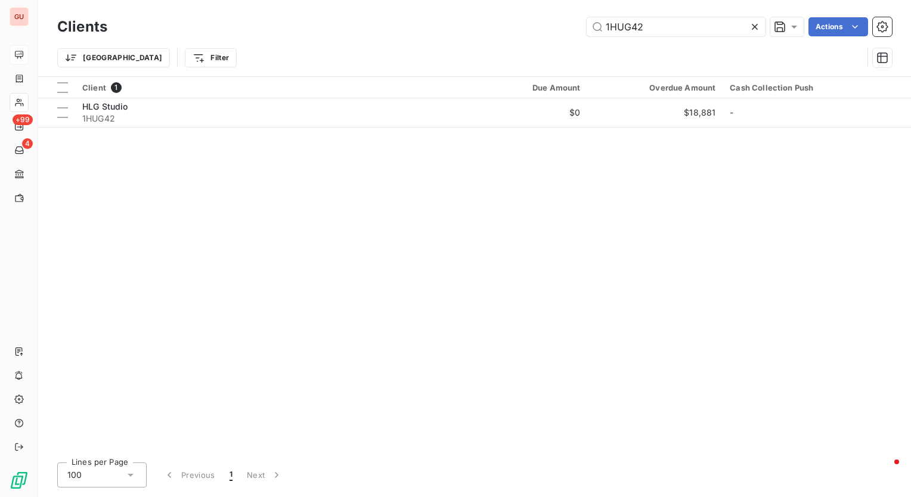
drag, startPoint x: 678, startPoint y: 30, endPoint x: 464, endPoint y: 21, distance: 214.1
click at [464, 21] on div "1HUG42 Actions" at bounding box center [507, 26] width 770 height 19
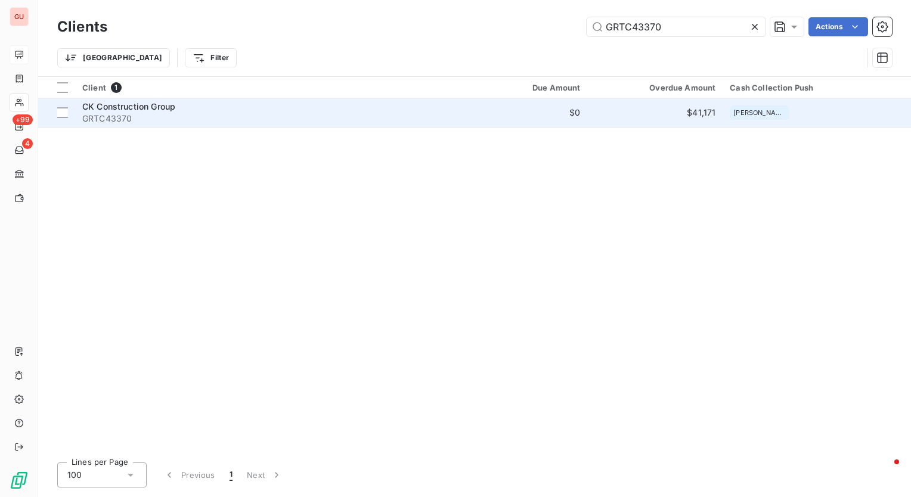
type input "GRTC43370"
click at [157, 105] on span "CK Construction Group" at bounding box center [128, 106] width 93 height 10
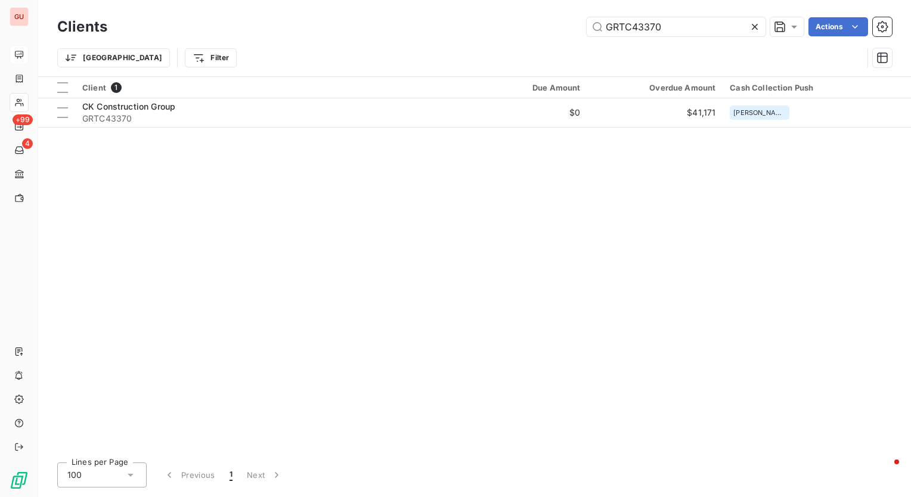
drag, startPoint x: 683, startPoint y: 30, endPoint x: 373, endPoint y: 25, distance: 309.9
click at [373, 25] on div "GRTC43370 Actions" at bounding box center [507, 26] width 770 height 19
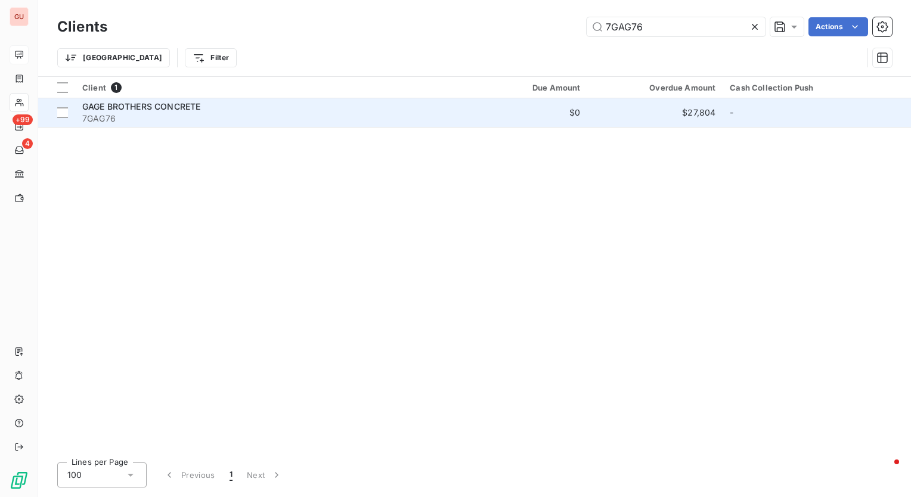
type input "7GAG76"
click at [114, 100] on td "GAGE BROTHERS CONCRETE 7GAG76" at bounding box center [267, 112] width 384 height 29
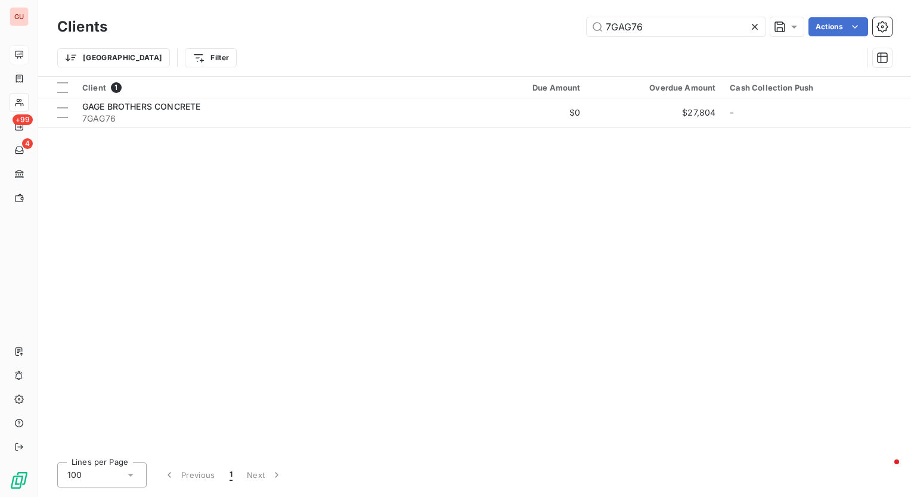
drag, startPoint x: 657, startPoint y: 29, endPoint x: 449, endPoint y: 34, distance: 207.4
click at [449, 34] on div "7GAG76 Actions" at bounding box center [507, 26] width 770 height 19
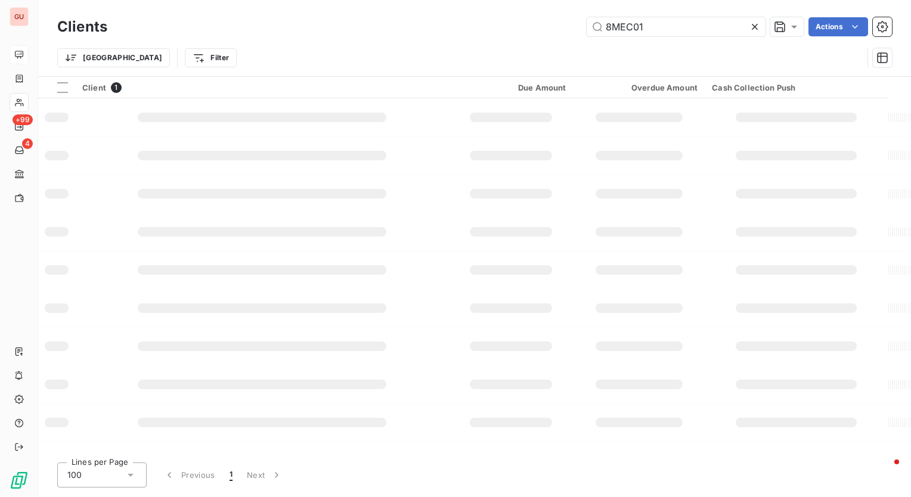
type input "8MEC01"
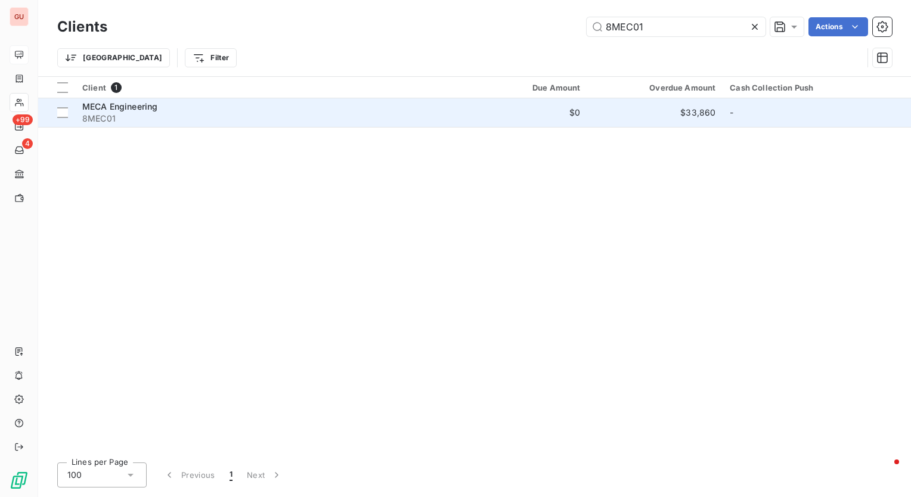
click at [145, 102] on span "MECA Engineering" at bounding box center [119, 106] width 75 height 10
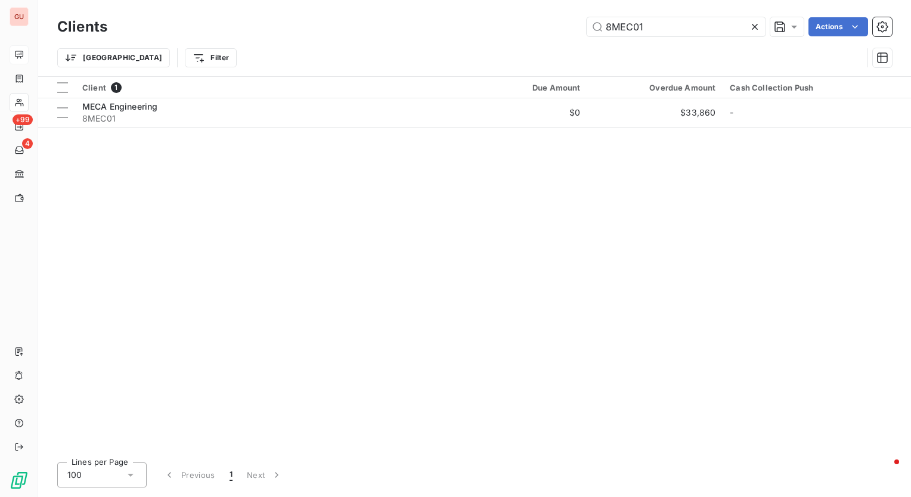
drag, startPoint x: 661, startPoint y: 21, endPoint x: 490, endPoint y: 21, distance: 170.4
click at [490, 21] on div "8MEC01 Actions" at bounding box center [507, 26] width 770 height 19
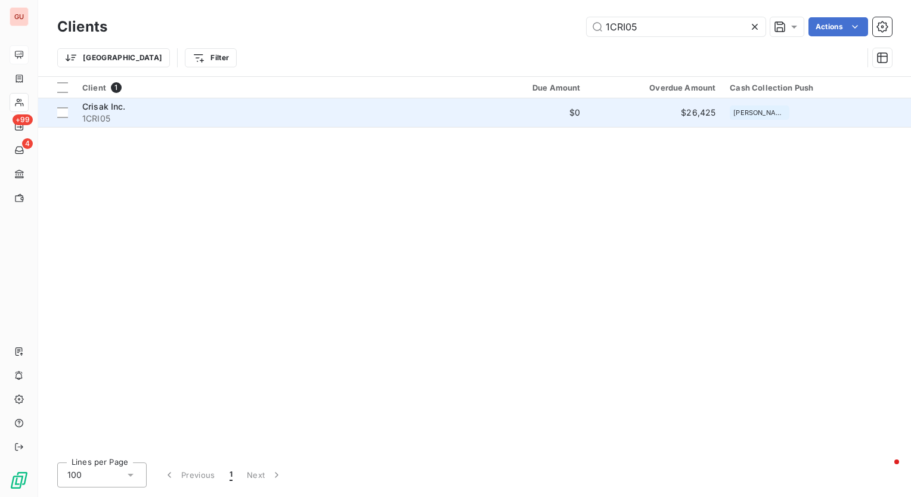
type input "1CRI05"
click at [101, 105] on span "Crisak Inc." at bounding box center [104, 106] width 44 height 10
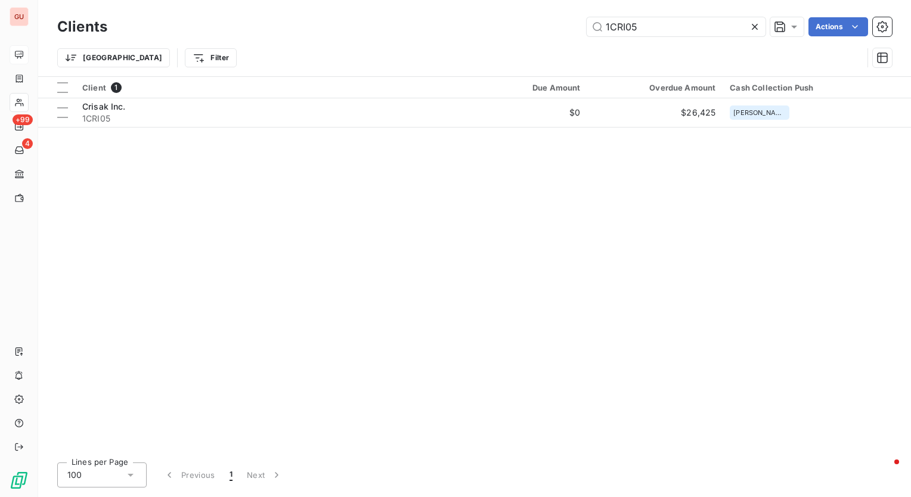
drag, startPoint x: 646, startPoint y: 21, endPoint x: 526, endPoint y: 22, distance: 119.8
click at [526, 22] on div "1CRI05 Actions" at bounding box center [507, 26] width 770 height 19
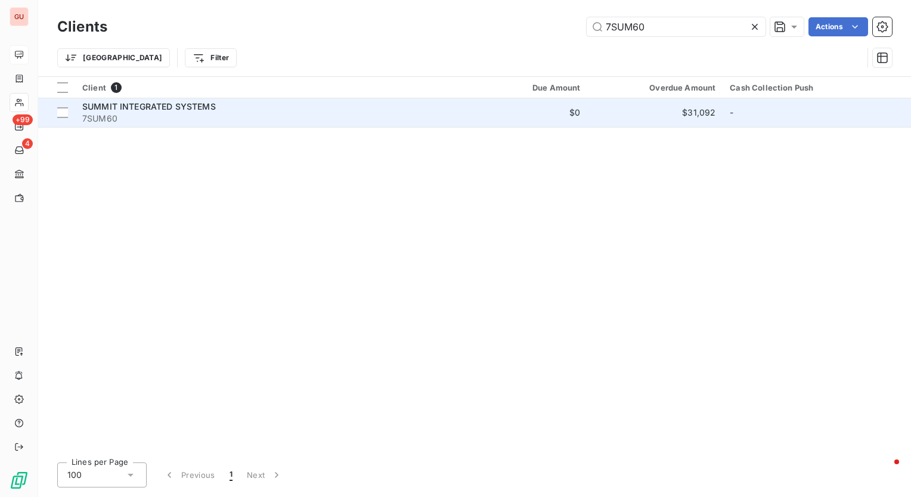
type input "7SUM60"
click at [190, 106] on span "SUMMIT INTEGRATED SYSTEMS" at bounding box center [148, 106] width 133 height 10
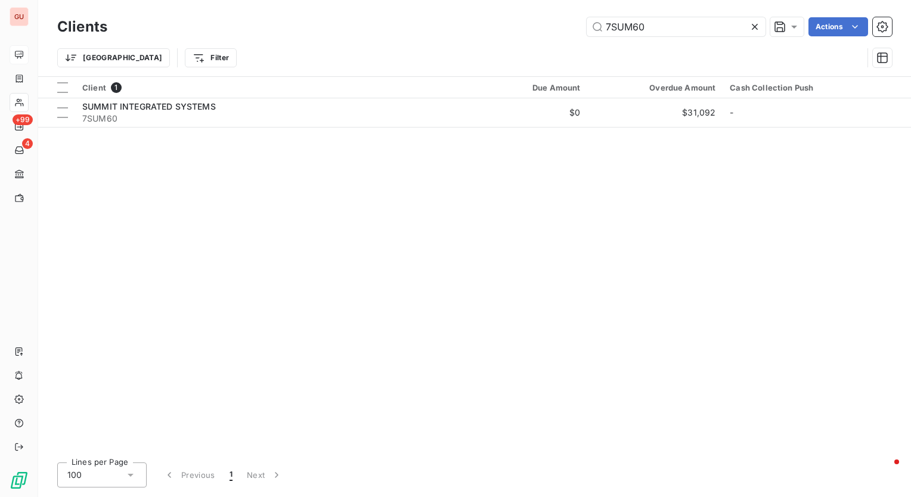
drag, startPoint x: 652, startPoint y: 26, endPoint x: 416, endPoint y: 26, distance: 236.0
click at [416, 26] on div "7SUM60 Actions" at bounding box center [507, 26] width 770 height 19
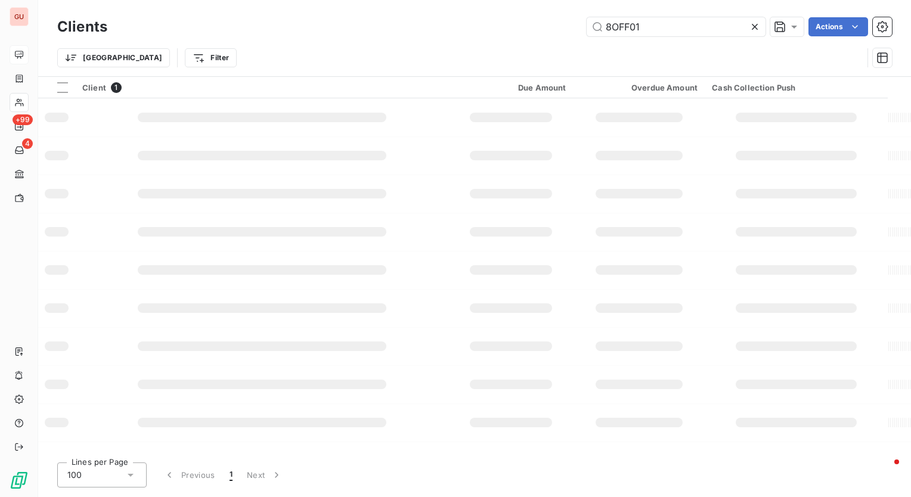
type input "8OFF01"
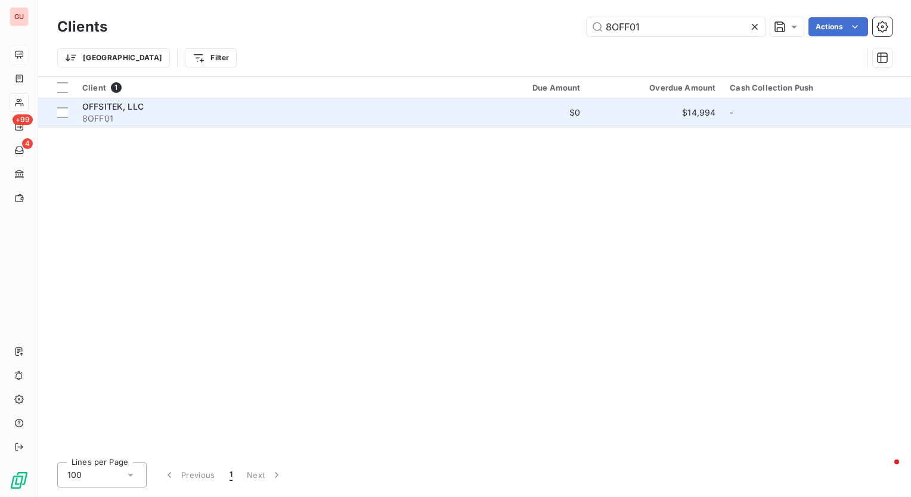
click at [122, 106] on span "OFFSITEK, LLC" at bounding box center [112, 106] width 61 height 10
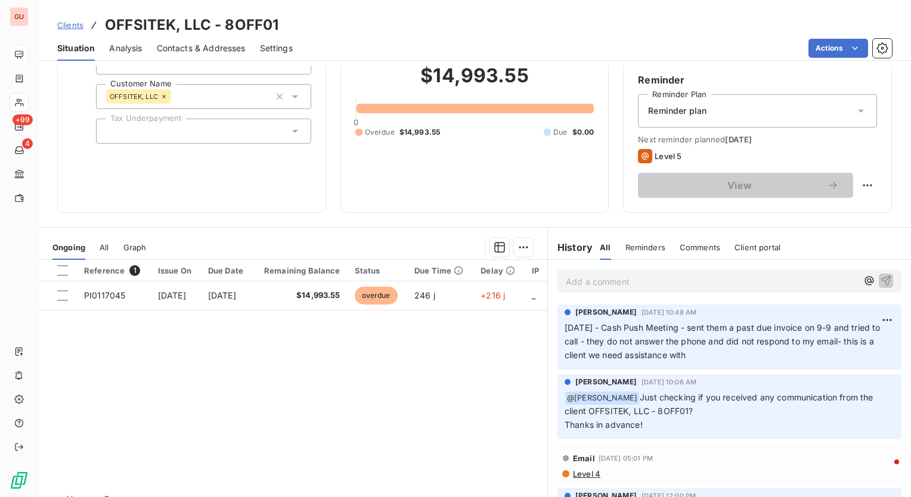
scroll to position [119, 0]
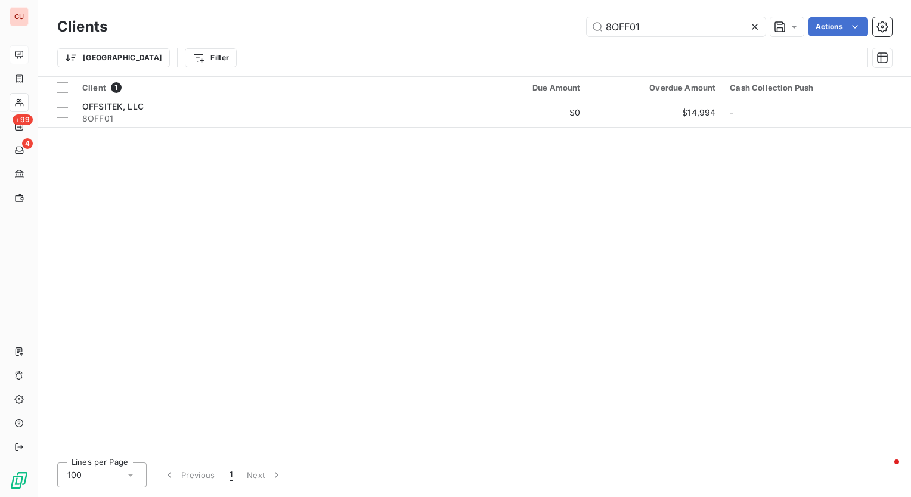
drag, startPoint x: 694, startPoint y: 17, endPoint x: 453, endPoint y: 26, distance: 240.9
click at [453, 26] on div "8OFF01 Actions" at bounding box center [507, 26] width 770 height 19
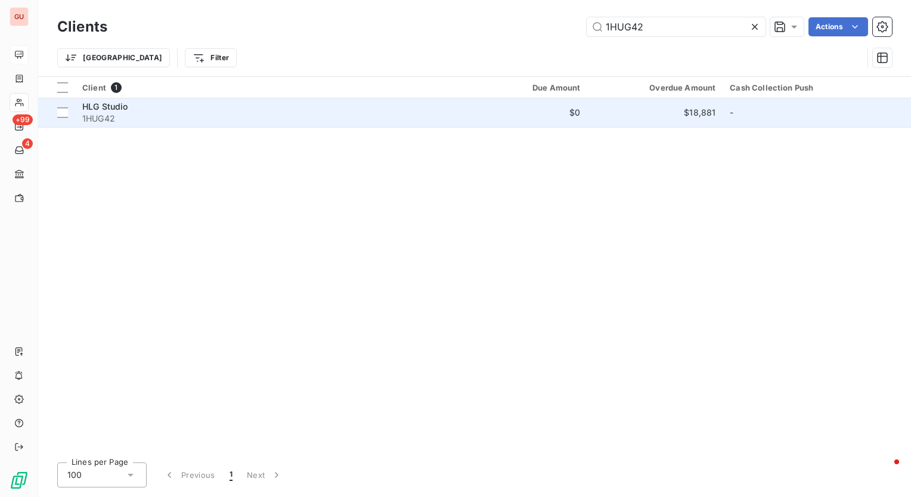
type input "1HUG42"
click at [117, 107] on span "HLG Studio" at bounding box center [105, 106] width 46 height 10
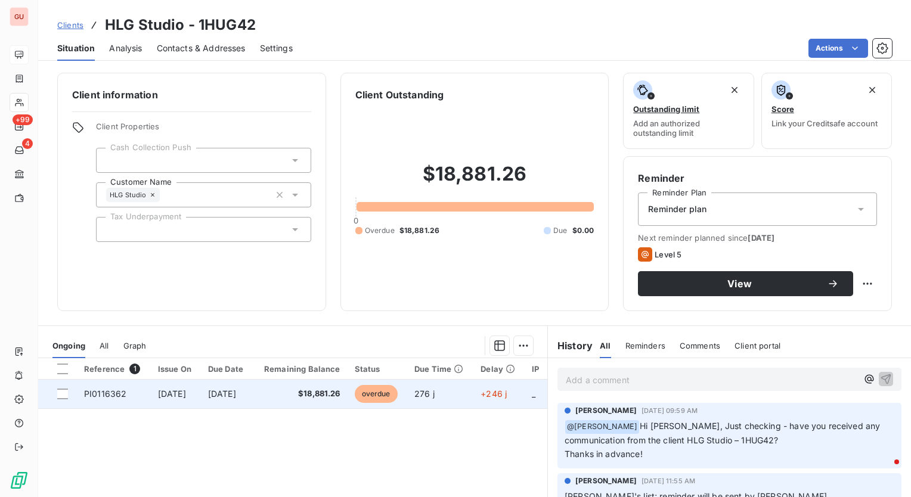
click at [128, 394] on td "PI0116362" at bounding box center [114, 394] width 74 height 29
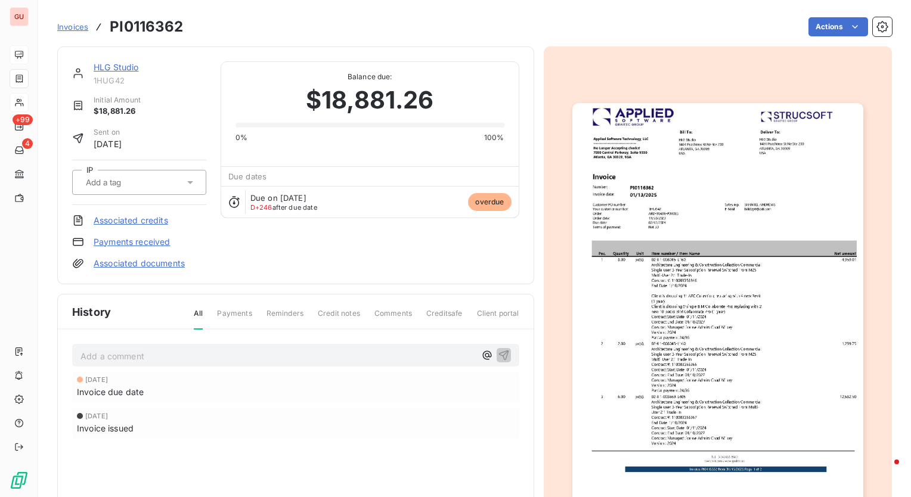
click at [673, 281] on img "button" at bounding box center [717, 308] width 291 height 411
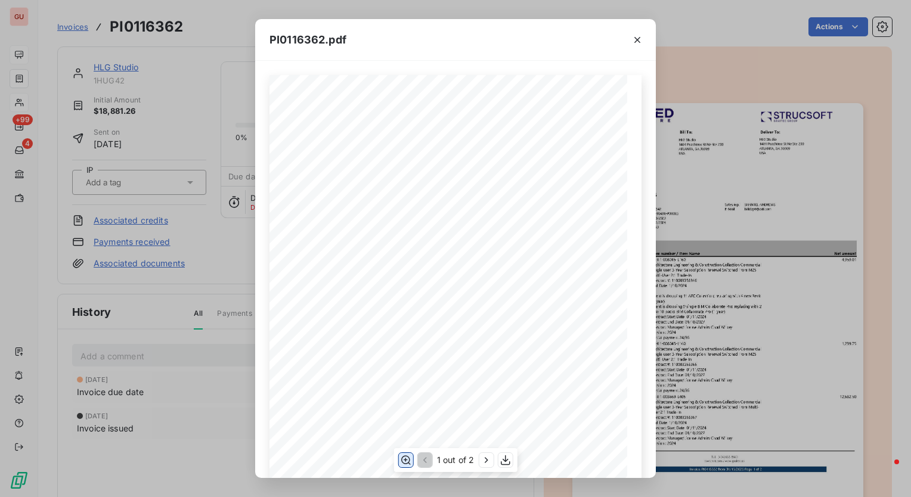
click at [405, 455] on icon "button" at bounding box center [406, 460] width 12 height 12
click at [638, 35] on icon "button" at bounding box center [637, 40] width 12 height 12
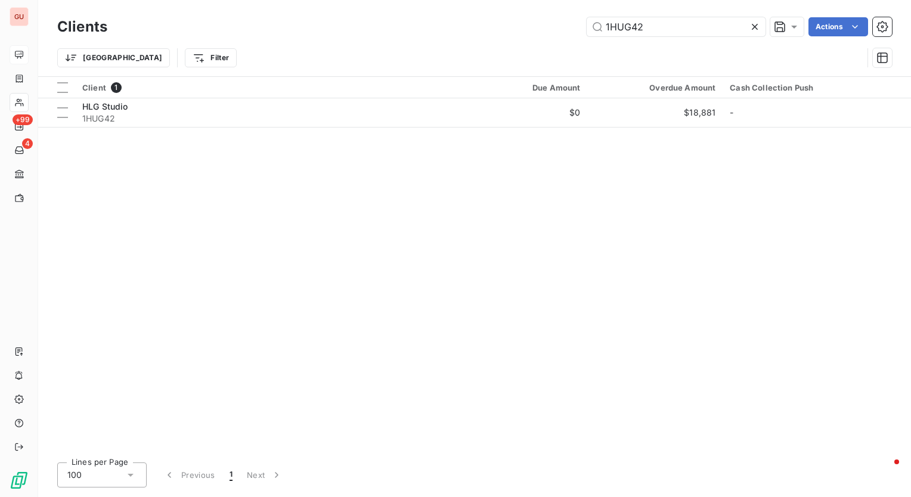
drag, startPoint x: 663, startPoint y: 28, endPoint x: 484, endPoint y: 26, distance: 179.4
click at [484, 26] on div "1HUG42 Actions" at bounding box center [507, 26] width 770 height 19
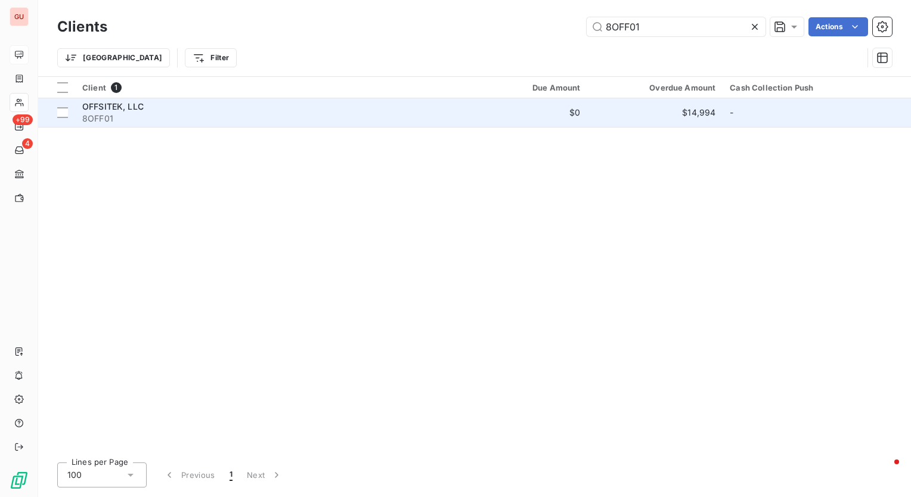
type input "8OFF01"
click at [123, 108] on span "OFFSITEK, LLC" at bounding box center [112, 106] width 61 height 10
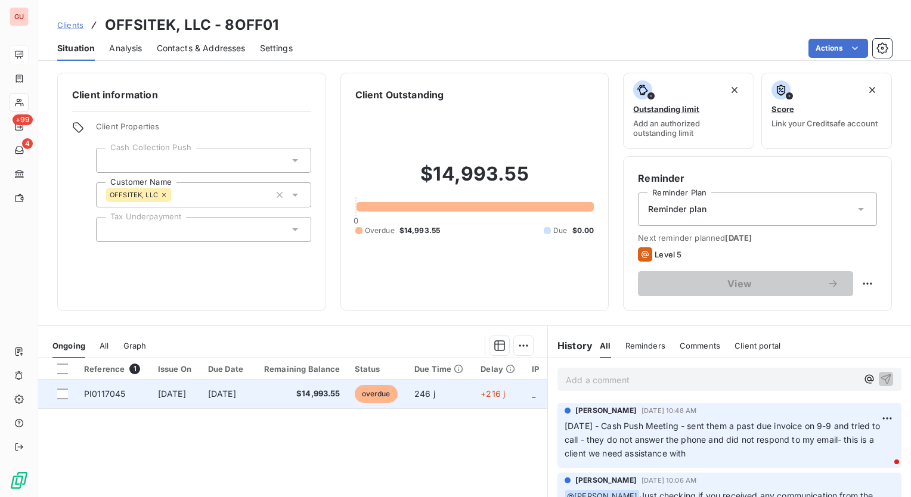
click at [104, 393] on span "PI0117045" at bounding box center [104, 394] width 41 height 10
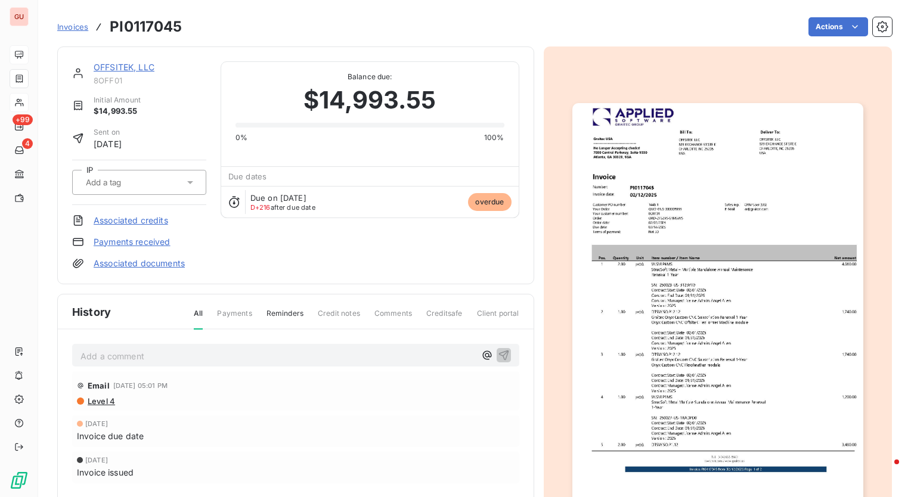
click at [713, 256] on img "button" at bounding box center [717, 308] width 291 height 411
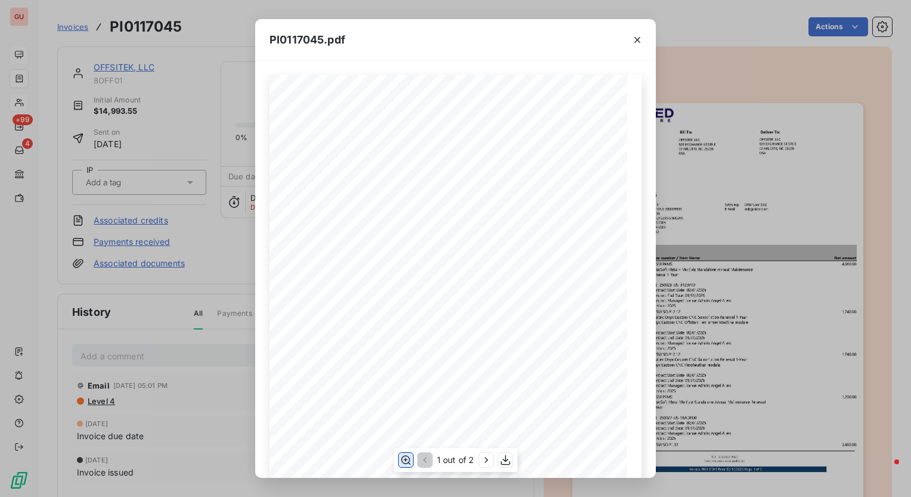
click at [402, 458] on icon "button" at bounding box center [406, 460] width 10 height 9
click at [219, 58] on div "PI0117045.pdf Pos. Quantity Unit Item number / Item Name Net amount 1 2.00 pc(s…" at bounding box center [455, 248] width 911 height 497
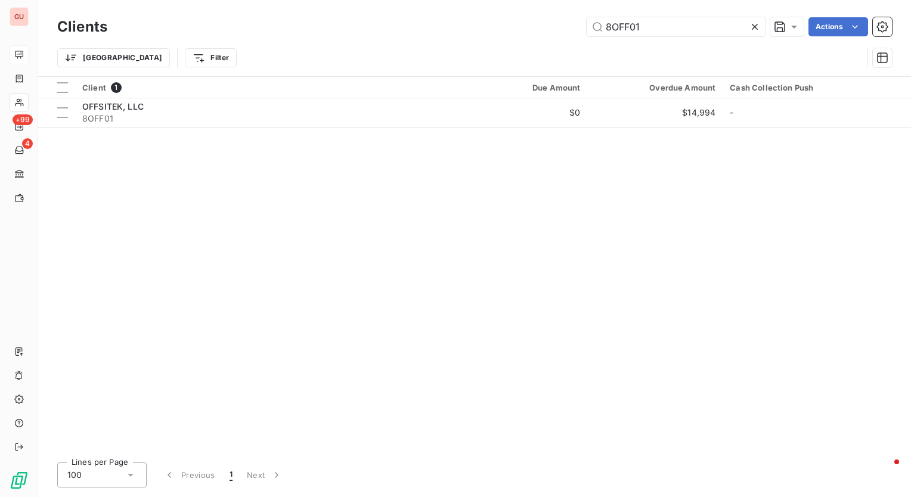
drag, startPoint x: 666, startPoint y: 24, endPoint x: 421, endPoint y: 26, distance: 245.5
click at [421, 26] on div "8OFF01 Actions" at bounding box center [507, 26] width 770 height 19
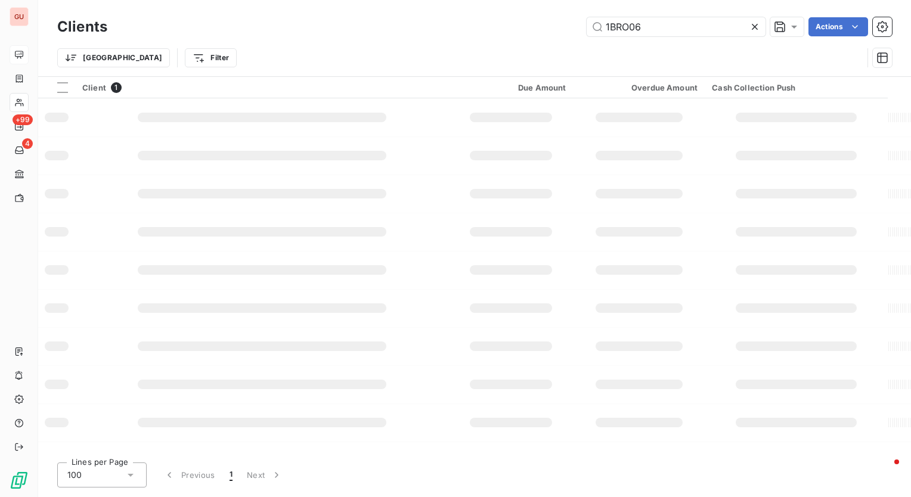
type input "1BRO06"
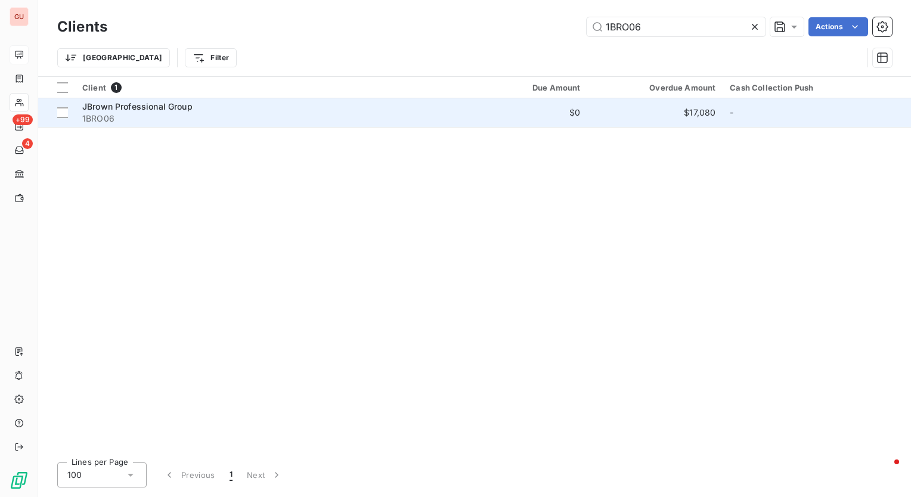
click at [181, 107] on span "JBrown Professional Group" at bounding box center [137, 106] width 110 height 10
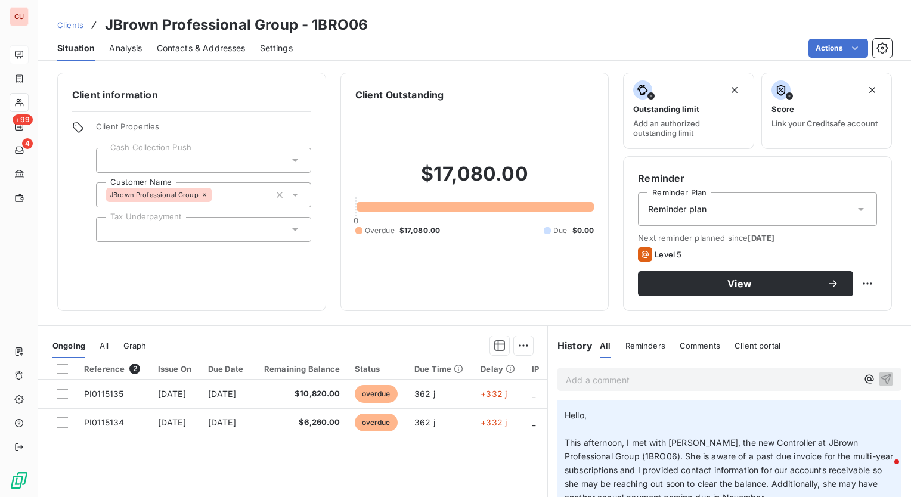
scroll to position [81, 0]
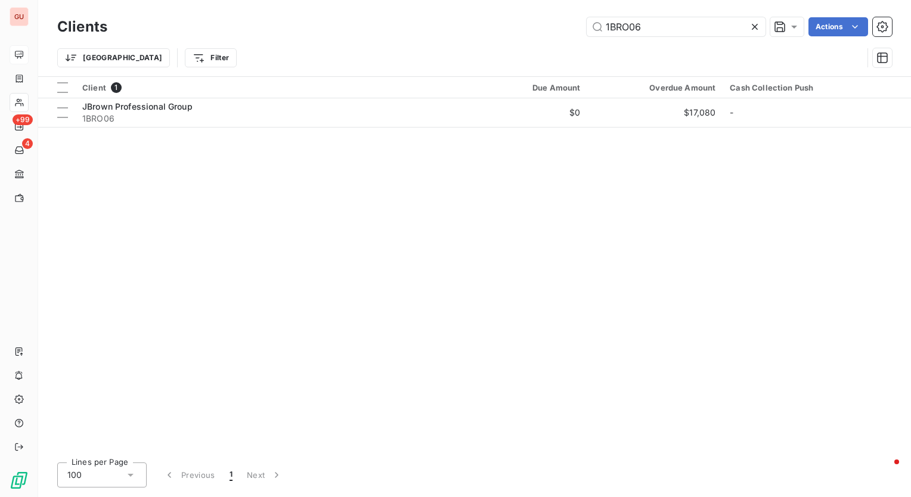
drag, startPoint x: 670, startPoint y: 26, endPoint x: 479, endPoint y: 28, distance: 191.9
click at [479, 28] on div "1BRO06 Actions" at bounding box center [507, 26] width 770 height 19
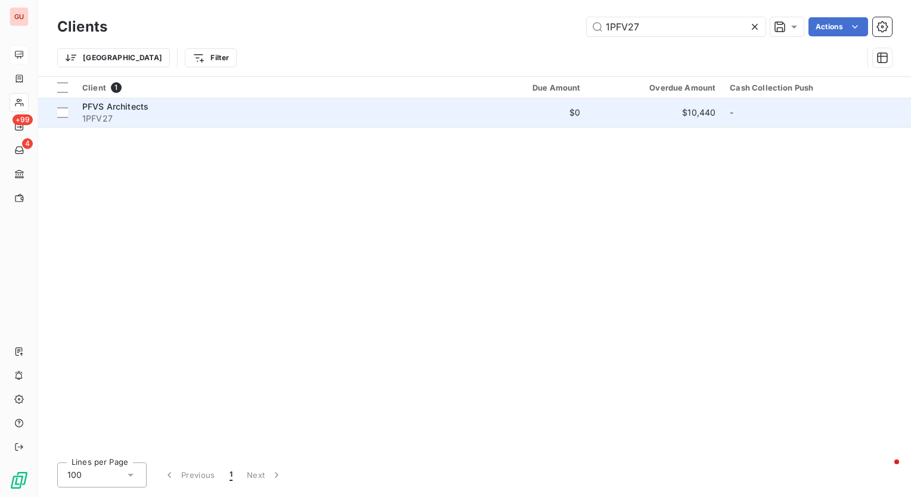
type input "1PFV27"
click at [132, 106] on span "PFVS Architects" at bounding box center [115, 106] width 66 height 10
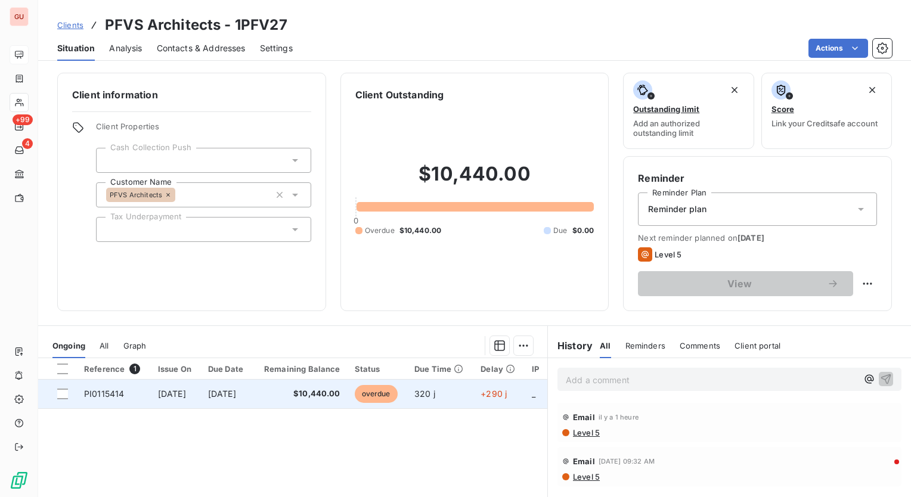
click at [124, 391] on td "PI0115414" at bounding box center [114, 394] width 74 height 29
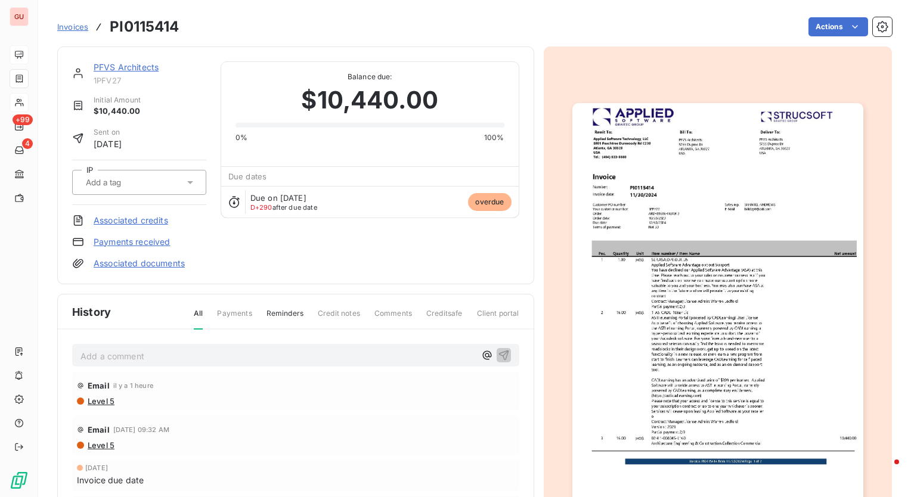
click at [698, 412] on img "button" at bounding box center [717, 308] width 291 height 411
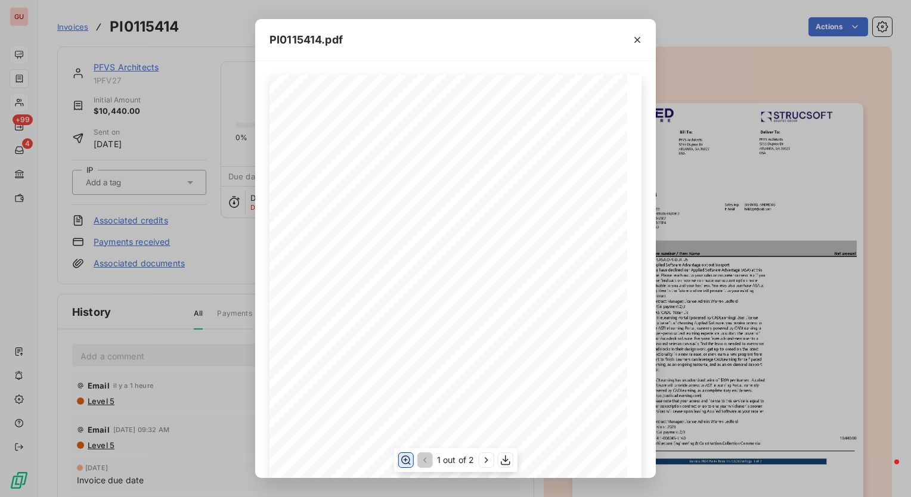
click at [405, 458] on icon "button" at bounding box center [406, 460] width 12 height 12
click at [710, 45] on div "PI0115414.pdf Pos. Quantity Unit Item number / Item Name Net amount 1 1.00 pc(s…" at bounding box center [455, 248] width 911 height 497
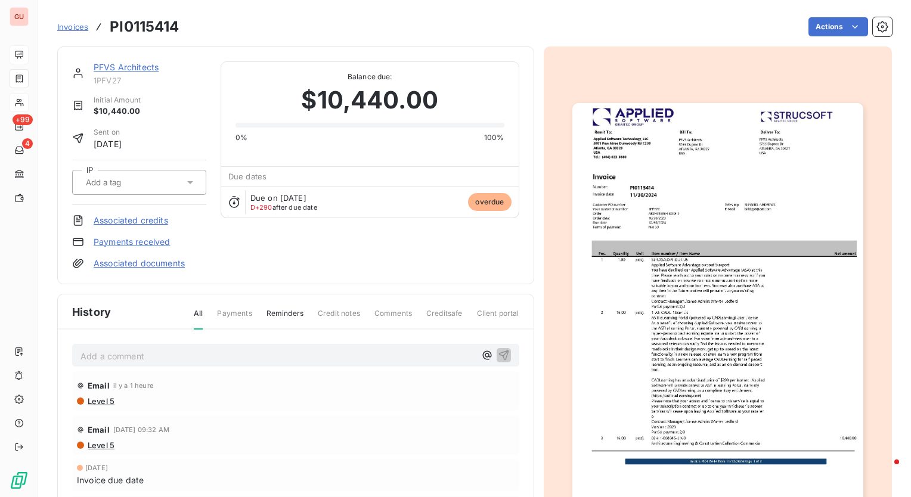
click at [707, 371] on img "button" at bounding box center [717, 308] width 291 height 411
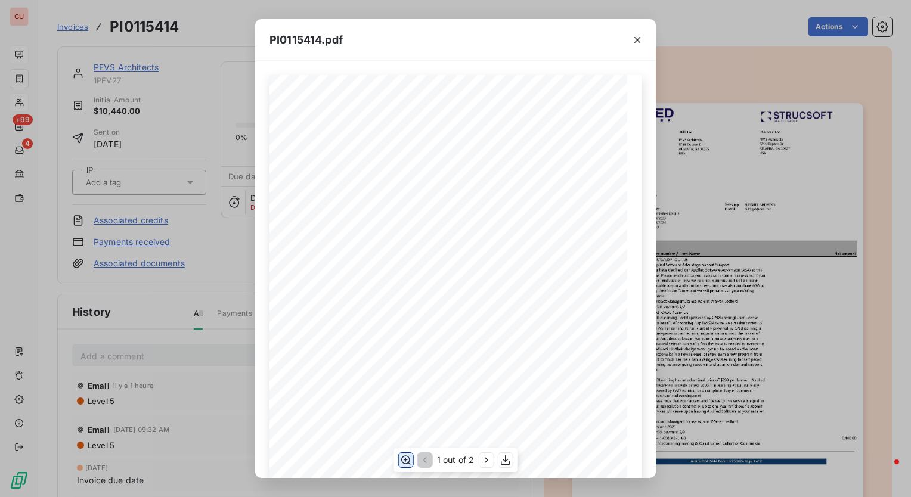
click at [406, 465] on icon "button" at bounding box center [406, 460] width 12 height 12
click at [486, 14] on div "PI0115414.pdf Pos. Quantity Unit Item number / Item Name Net amount 1 1.00 pc(s…" at bounding box center [455, 248] width 911 height 497
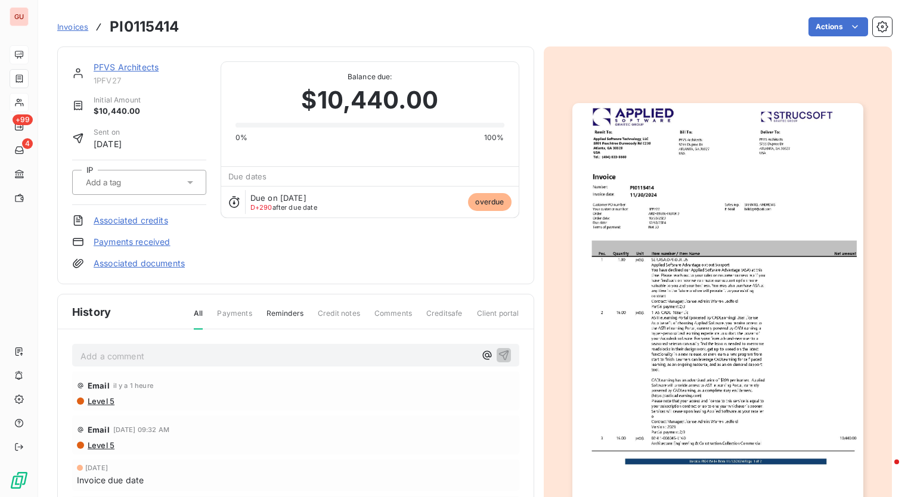
click at [139, 27] on h3 "PI0115414" at bounding box center [144, 26] width 69 height 21
copy h3 "PI0115414"
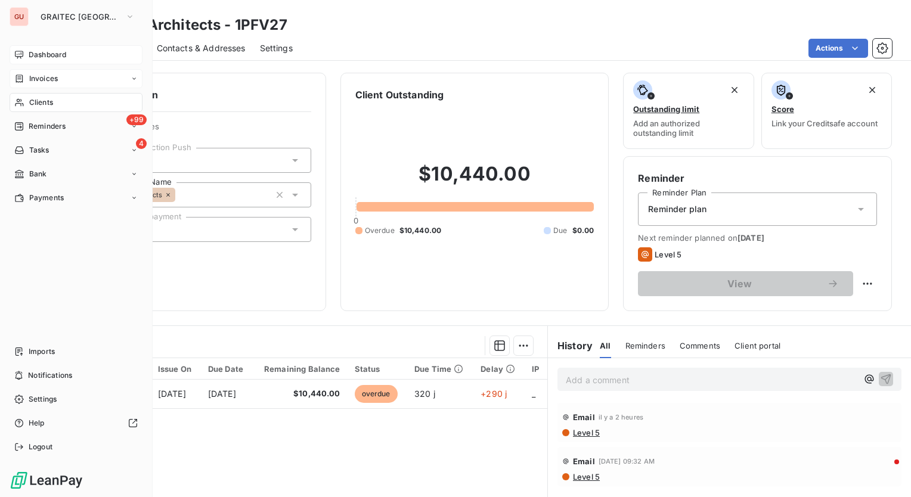
click at [41, 80] on span "Invoices" at bounding box center [43, 78] width 29 height 11
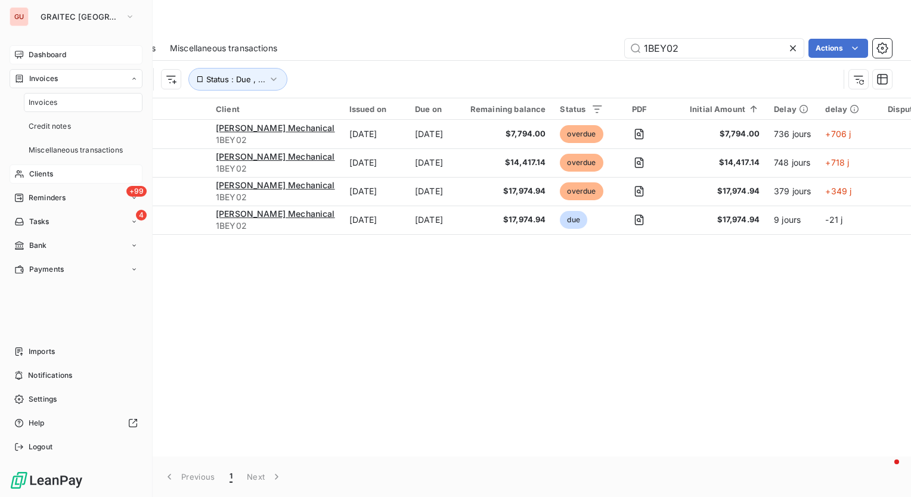
click at [38, 169] on span "Clients" at bounding box center [41, 174] width 24 height 11
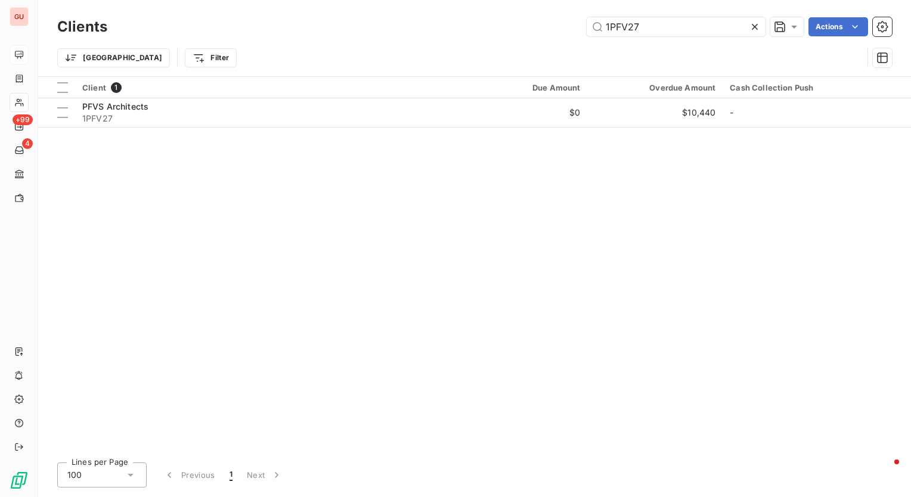
drag, startPoint x: 673, startPoint y: 30, endPoint x: 540, endPoint y: 18, distance: 133.4
click at [540, 18] on div "1PFV27 Actions" at bounding box center [507, 26] width 770 height 19
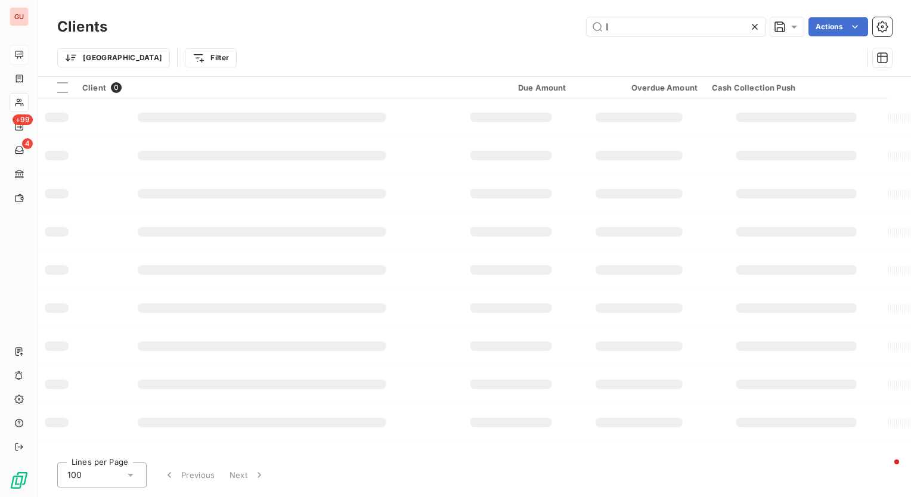
type input "I"
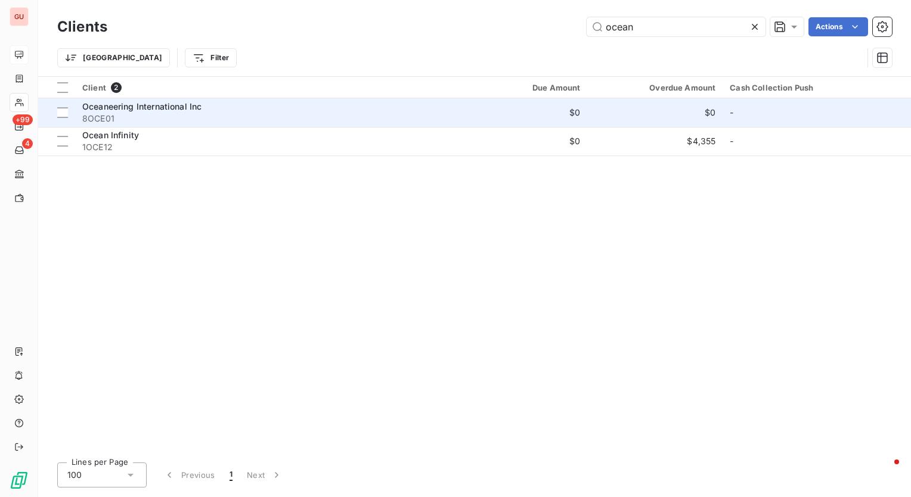
type input "ocean"
click at [157, 111] on span "Oceaneering International Inc" at bounding box center [141, 106] width 119 height 10
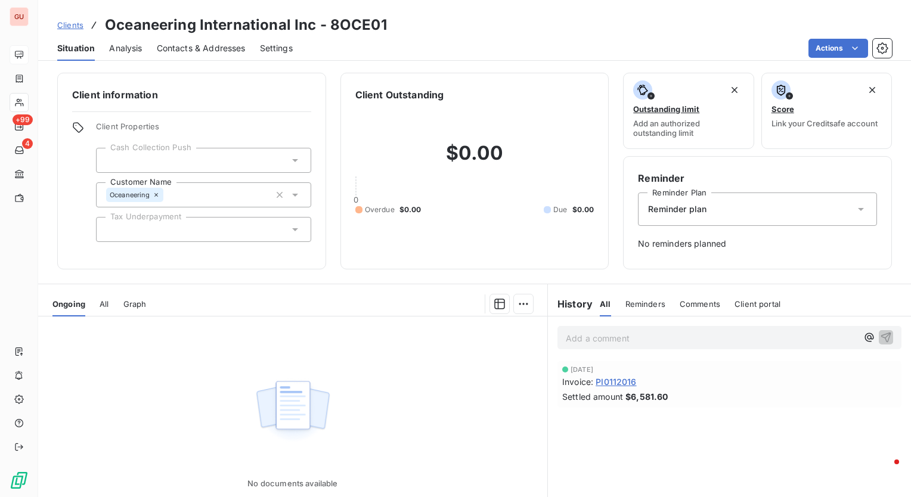
click at [612, 380] on span "PI0112016" at bounding box center [615, 381] width 41 height 13
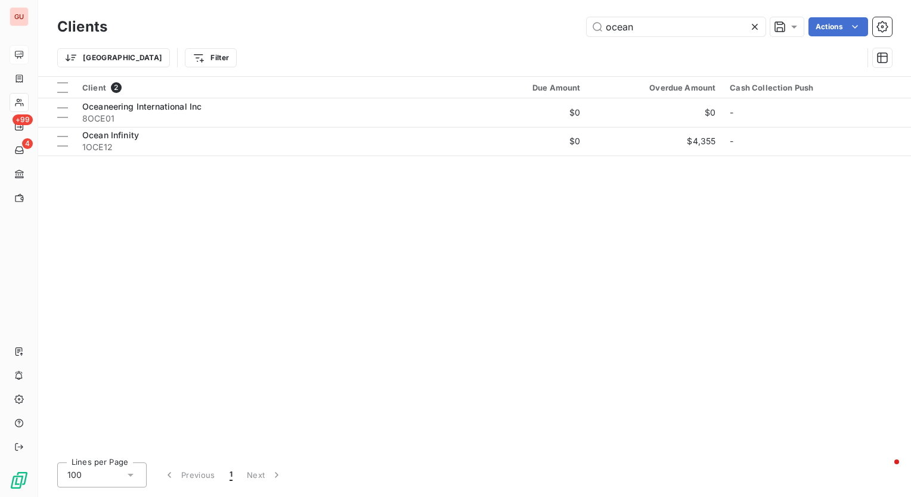
drag, startPoint x: 657, startPoint y: 23, endPoint x: 447, endPoint y: 26, distance: 210.4
click at [447, 26] on div "ocean Actions" at bounding box center [507, 26] width 770 height 19
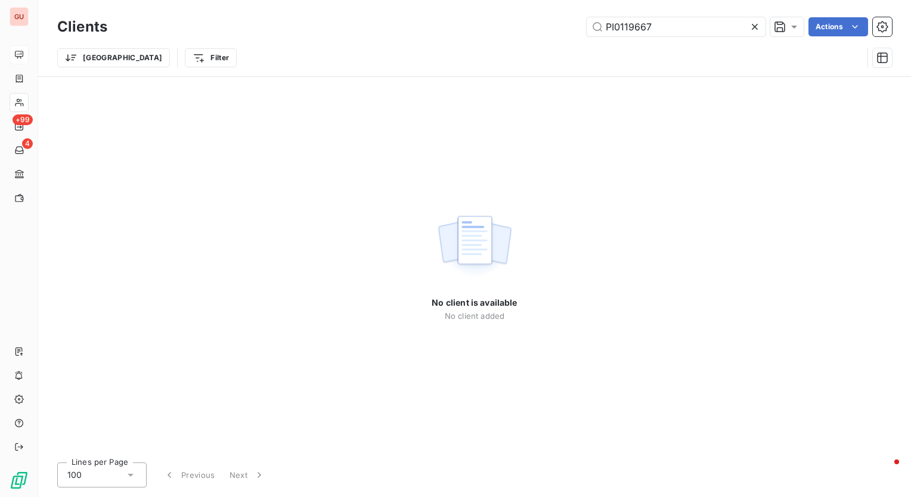
type input "PI0119667"
click at [754, 29] on icon at bounding box center [754, 27] width 12 height 12
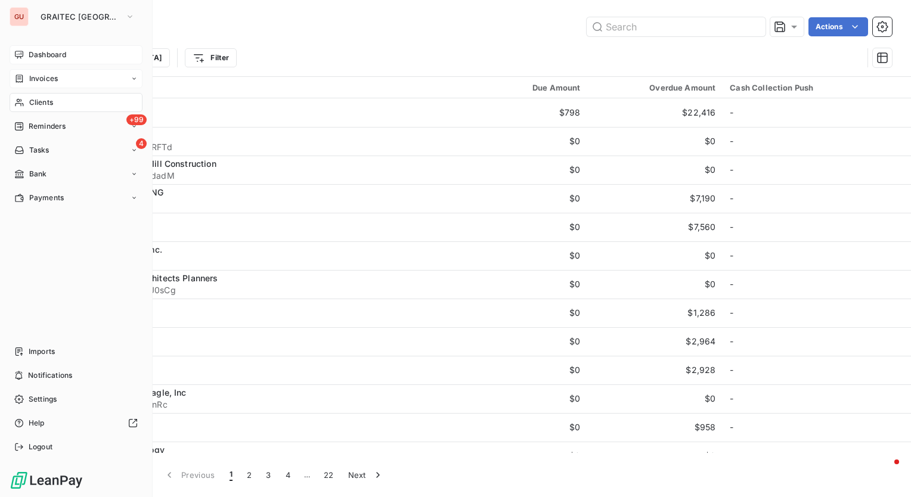
click at [43, 77] on span "Invoices" at bounding box center [43, 78] width 29 height 11
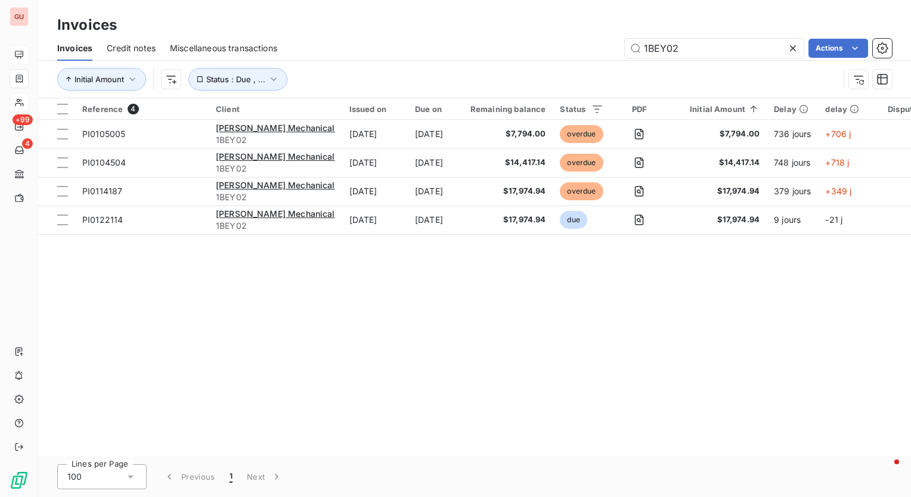
drag, startPoint x: 681, startPoint y: 46, endPoint x: 496, endPoint y: 49, distance: 185.4
click at [496, 49] on div "1BEY02 Actions" at bounding box center [591, 48] width 600 height 19
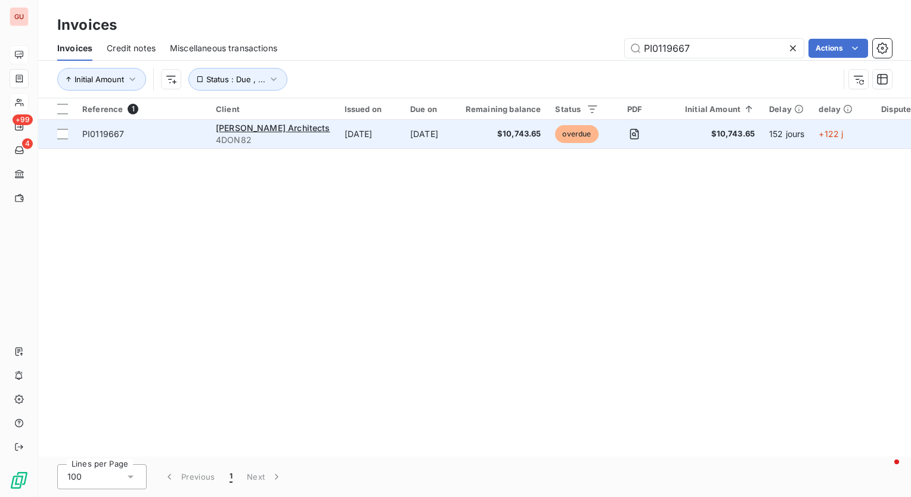
type input "PI0119667"
click at [114, 136] on span "PI0119667" at bounding box center [103, 134] width 42 height 10
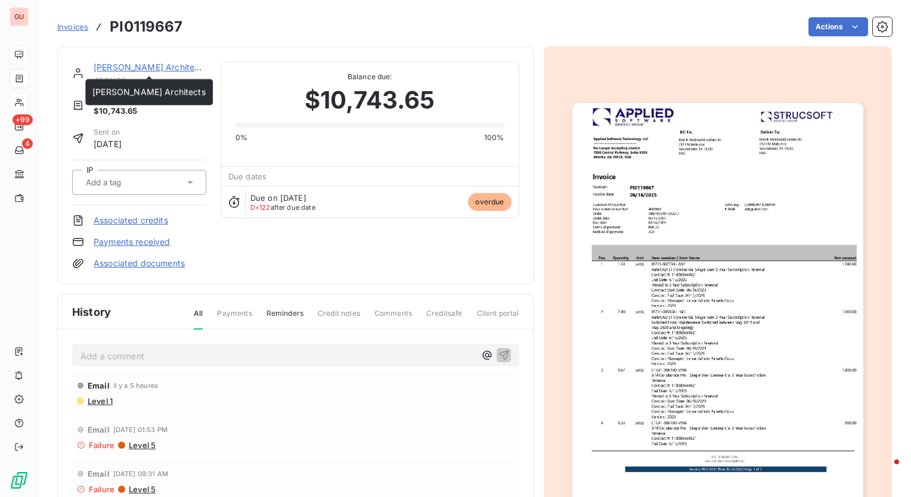
click at [184, 66] on link "Don B. McDonald Architects" at bounding box center [150, 67] width 113 height 10
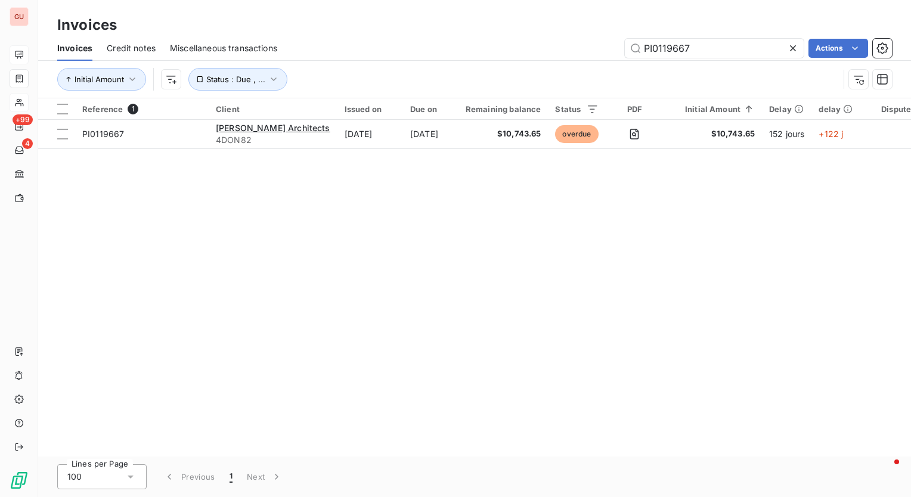
drag, startPoint x: 700, startPoint y: 42, endPoint x: 596, endPoint y: 50, distance: 104.6
click at [596, 50] on div "PI0119667 Actions" at bounding box center [591, 48] width 600 height 19
type input "8AXO01"
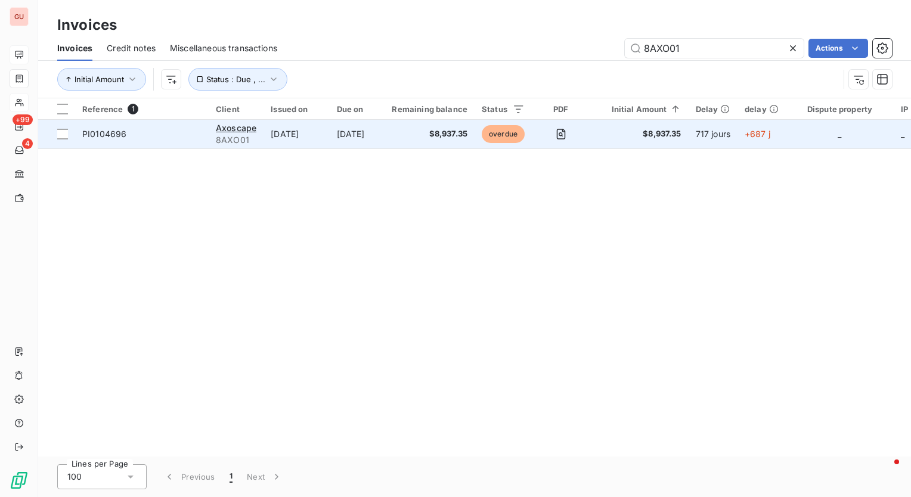
click at [107, 132] on span "PI0104696" at bounding box center [104, 134] width 44 height 10
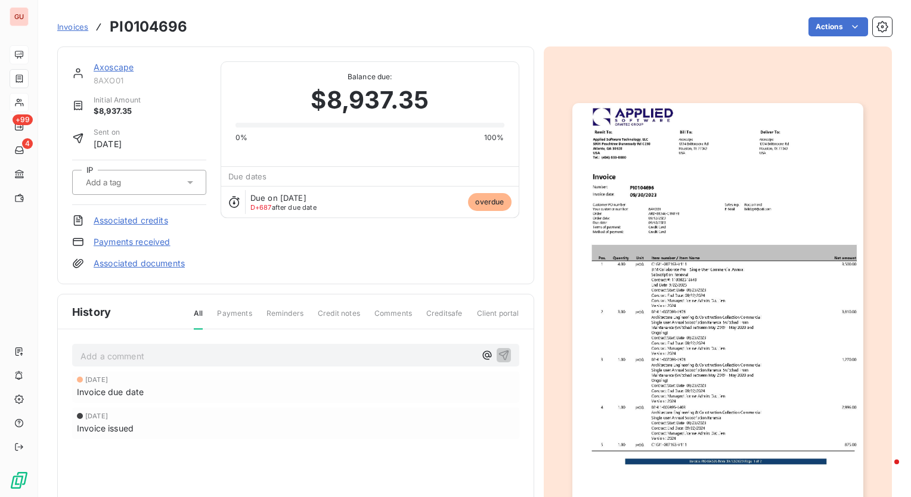
click at [117, 66] on link "Axoscape" at bounding box center [114, 67] width 40 height 10
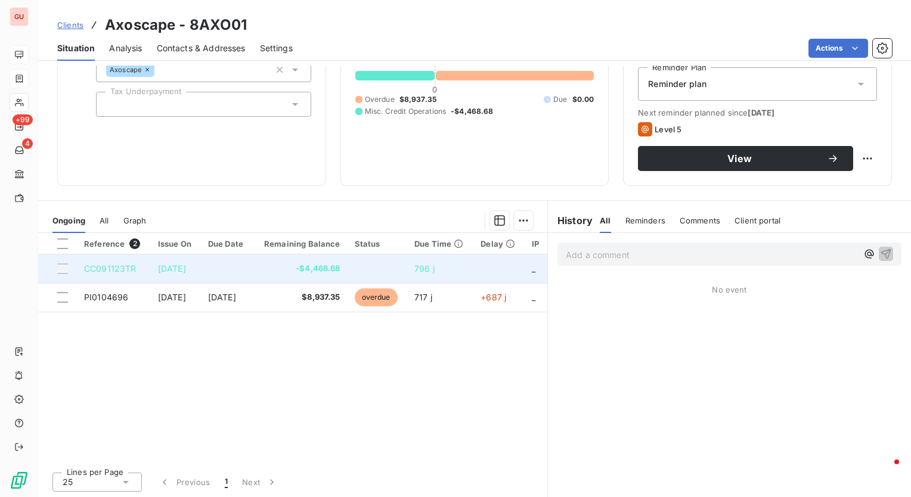
scroll to position [126, 0]
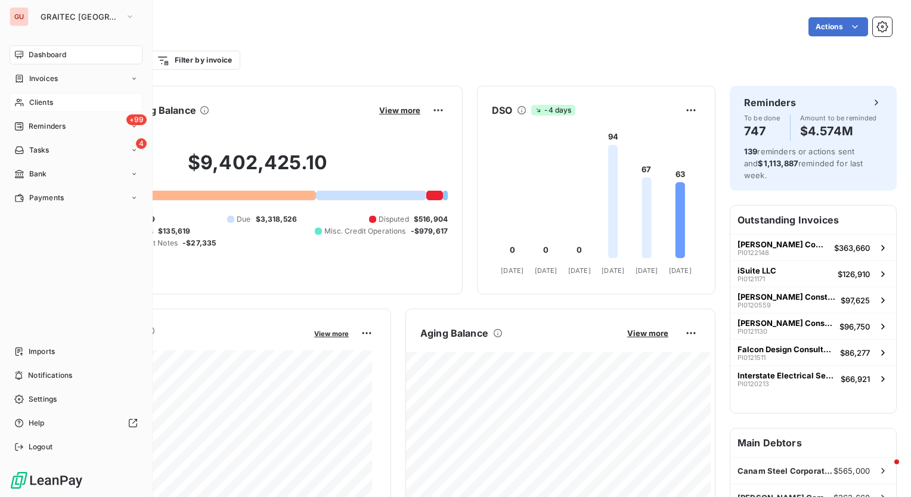
click at [50, 103] on span "Clients" at bounding box center [41, 102] width 24 height 11
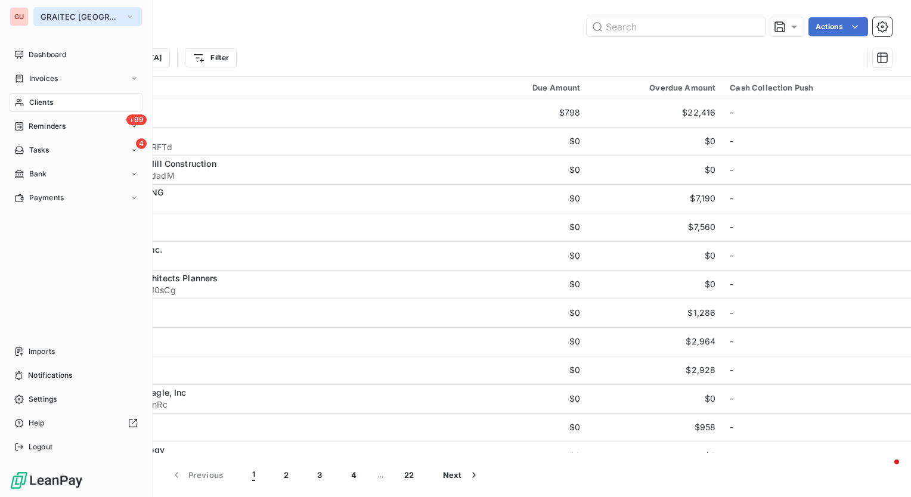
click at [98, 20] on button "GRAITEC [GEOGRAPHIC_DATA]" at bounding box center [87, 16] width 108 height 19
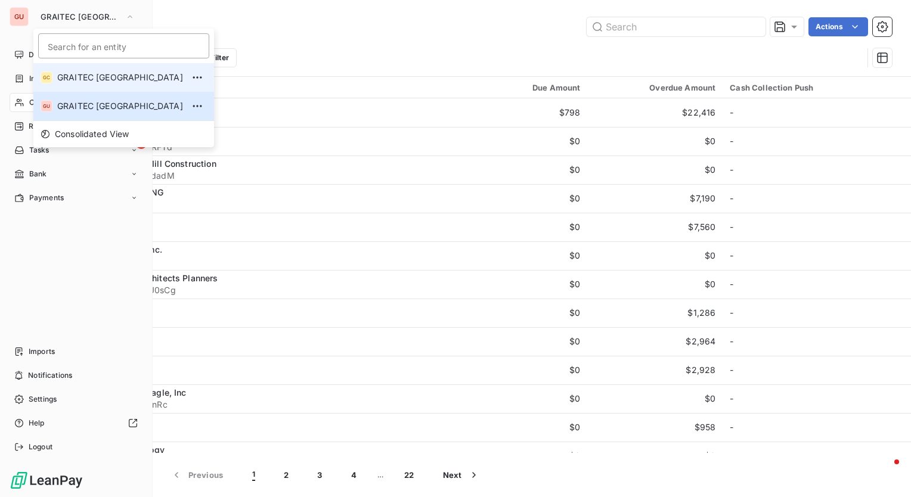
click at [92, 67] on li "GC GRAITEC [GEOGRAPHIC_DATA]" at bounding box center [123, 77] width 181 height 29
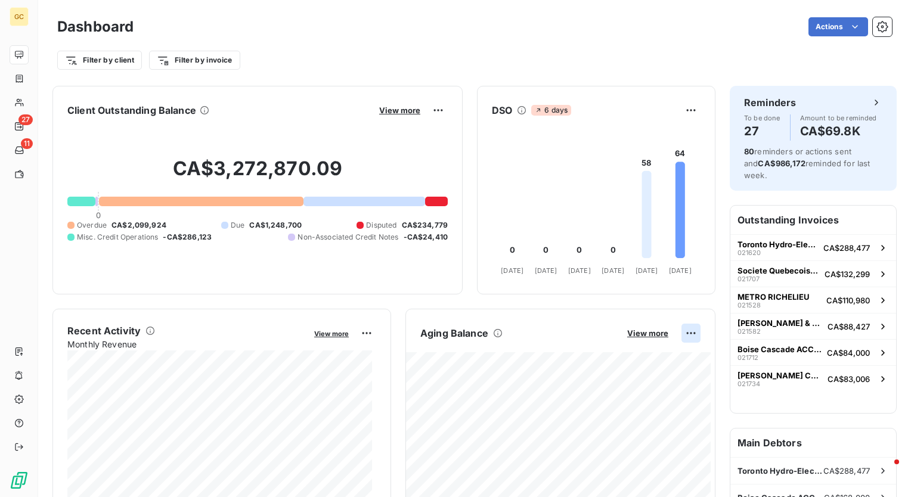
click at [682, 332] on html "GC 27 11 Dashboard Actions Filter by client Filter by invoice Client Outstandin…" at bounding box center [455, 248] width 911 height 497
click at [654, 360] on div "Export" at bounding box center [653, 358] width 67 height 19
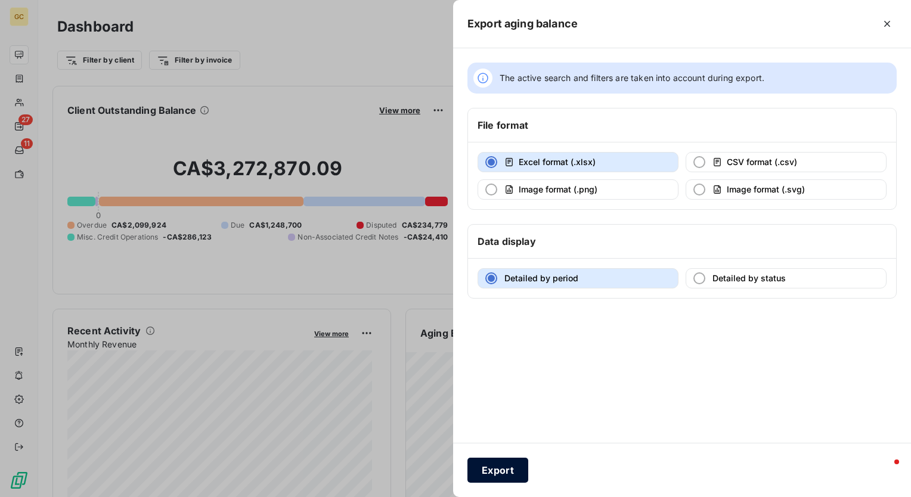
click at [493, 474] on button "Export" at bounding box center [497, 470] width 61 height 25
